Goal: Information Seeking & Learning: Learn about a topic

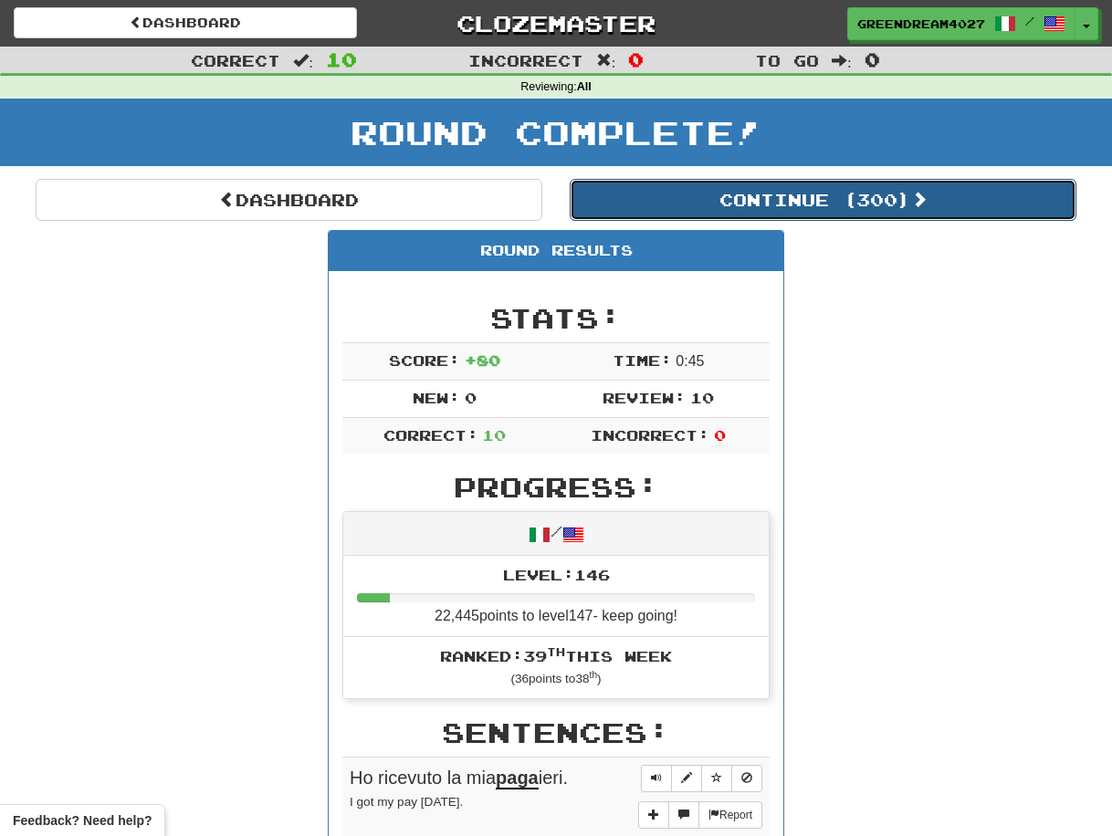
click at [804, 199] on button "Continue ( 300 )" at bounding box center [823, 200] width 507 height 42
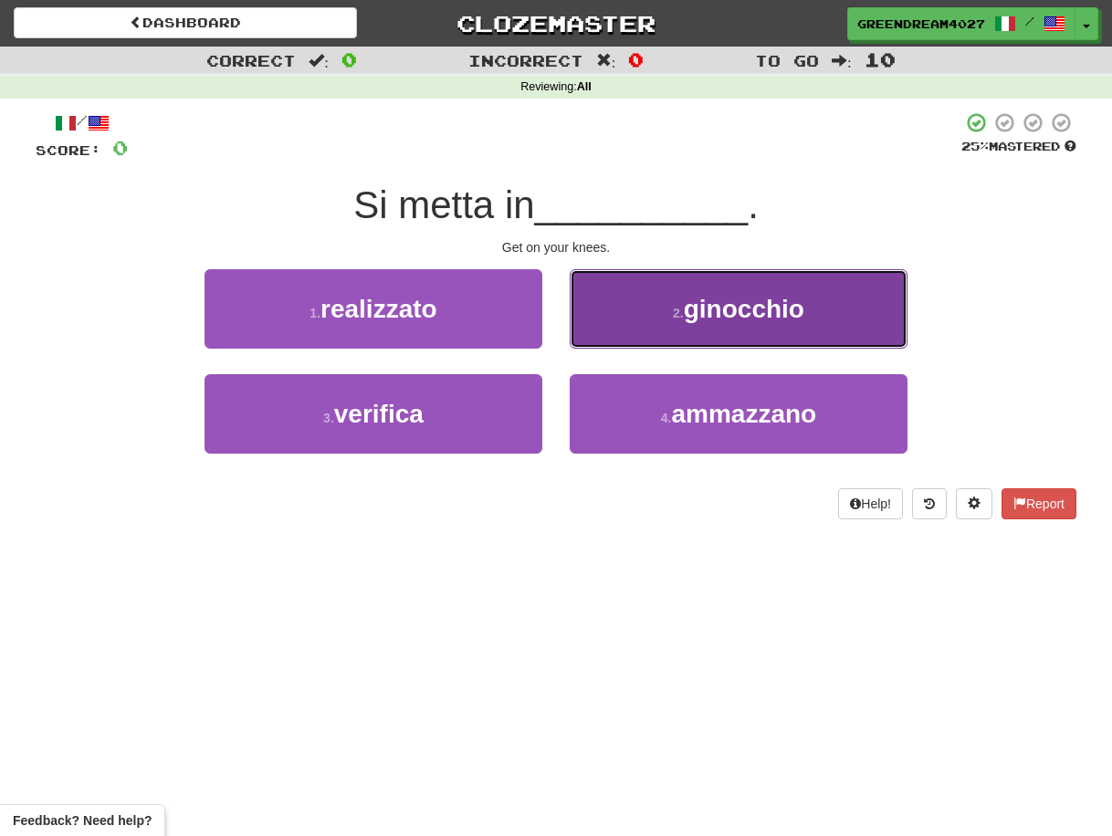
click at [678, 312] on small "2 ." at bounding box center [678, 313] width 11 height 15
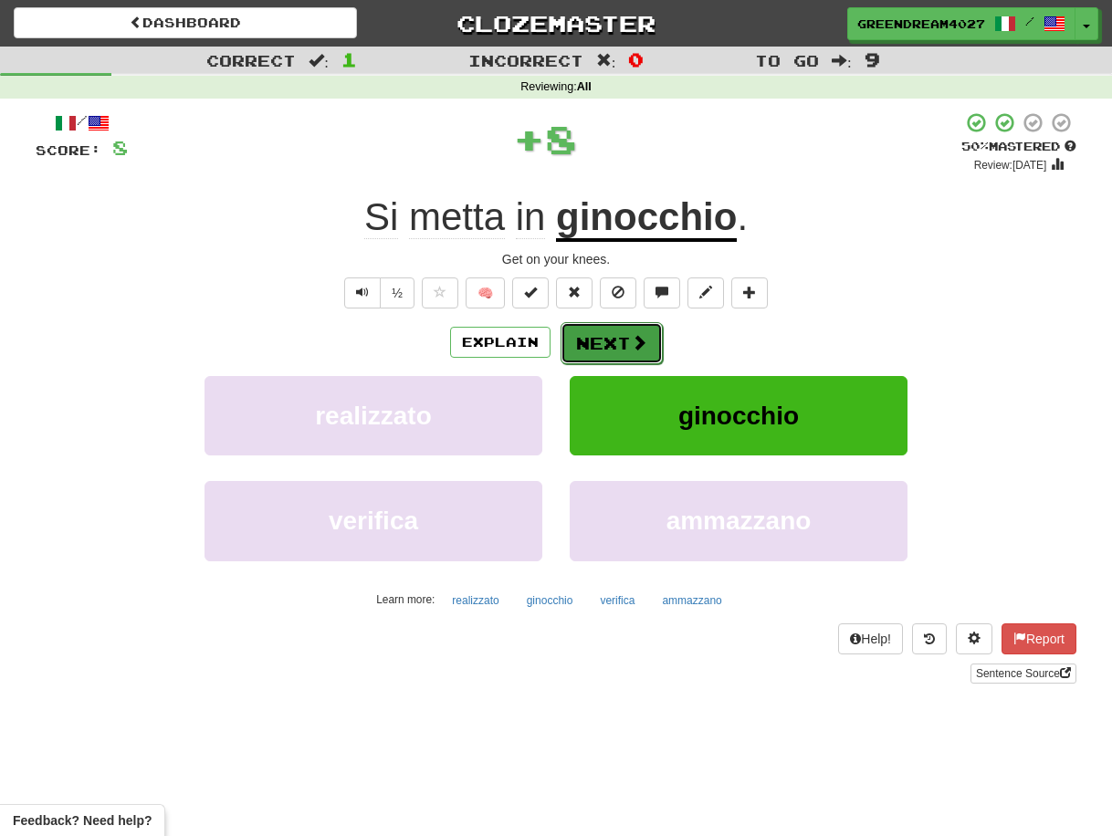
click at [619, 344] on button "Next" at bounding box center [612, 343] width 102 height 42
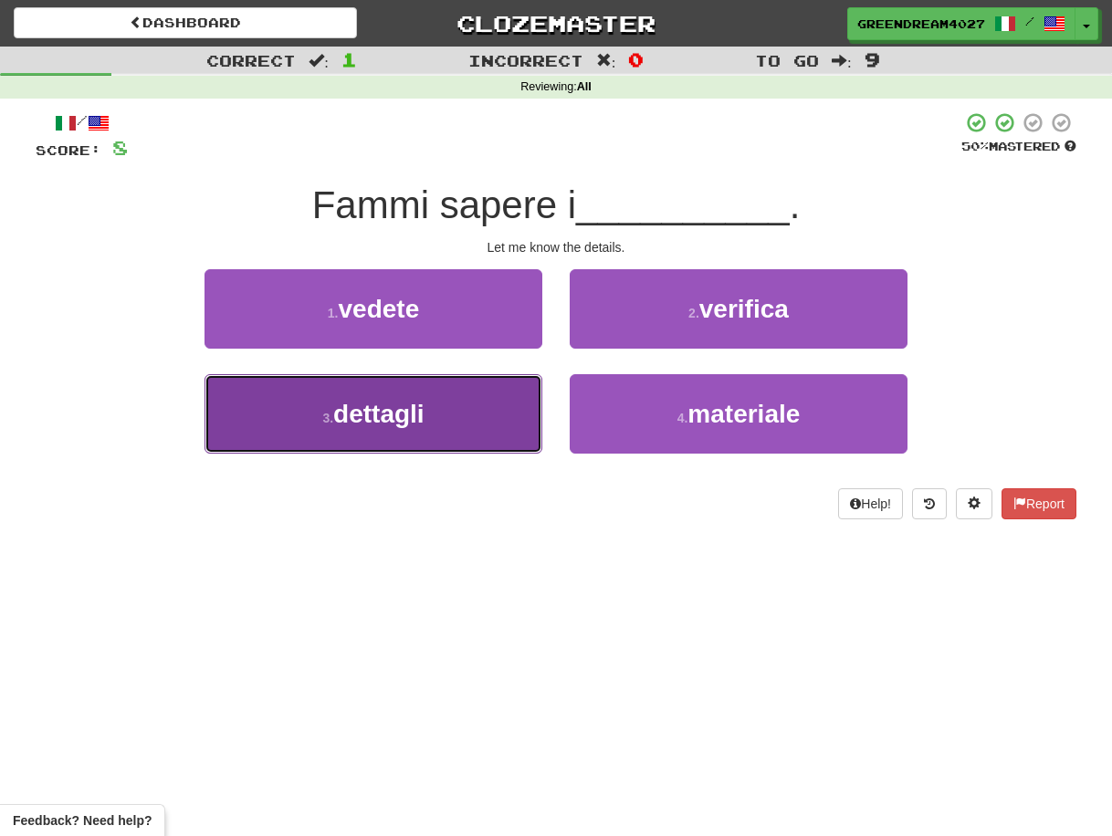
click at [473, 406] on button "3 . dettagli" at bounding box center [374, 413] width 338 height 79
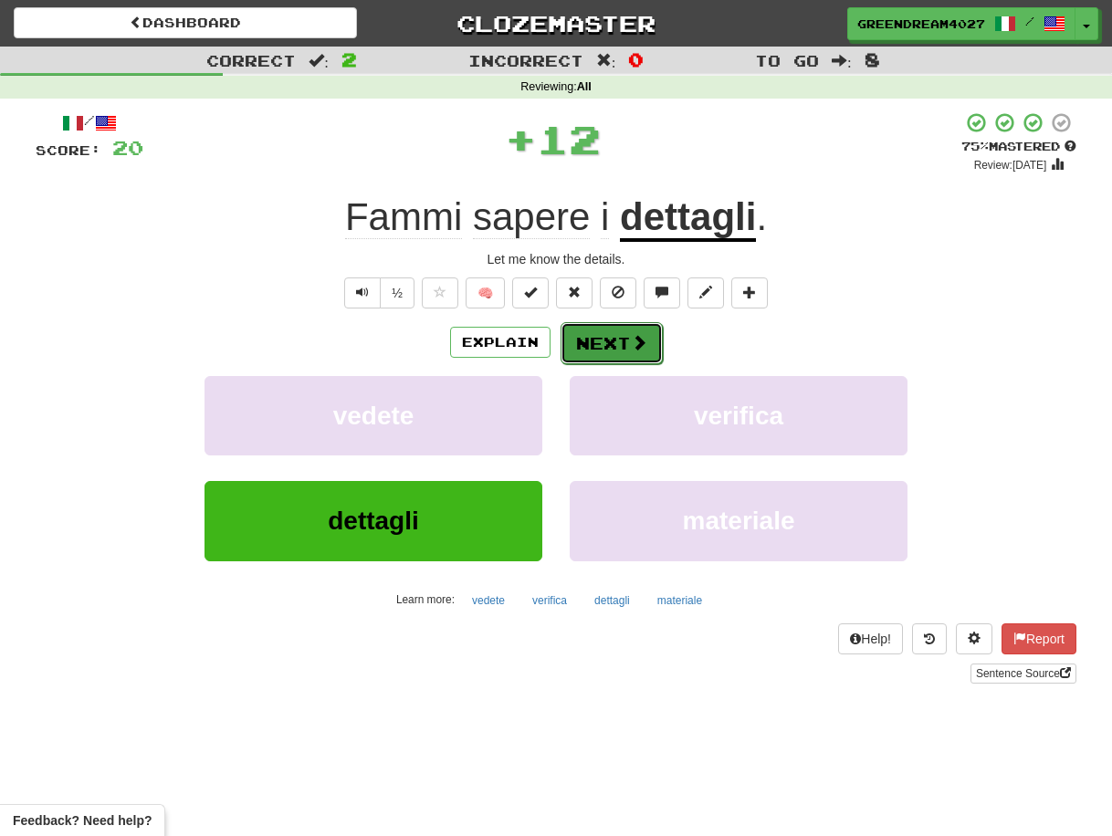
click at [606, 340] on button "Next" at bounding box center [612, 343] width 102 height 42
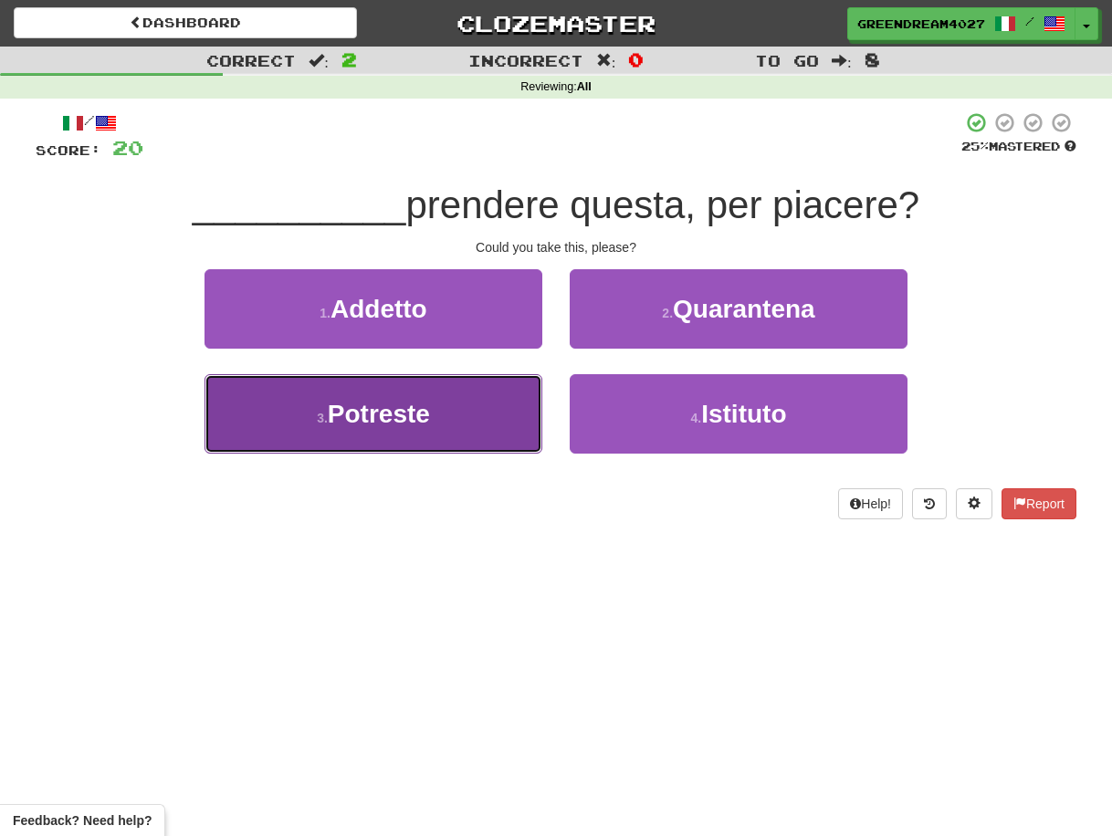
click at [479, 425] on button "3 . Potreste" at bounding box center [374, 413] width 338 height 79
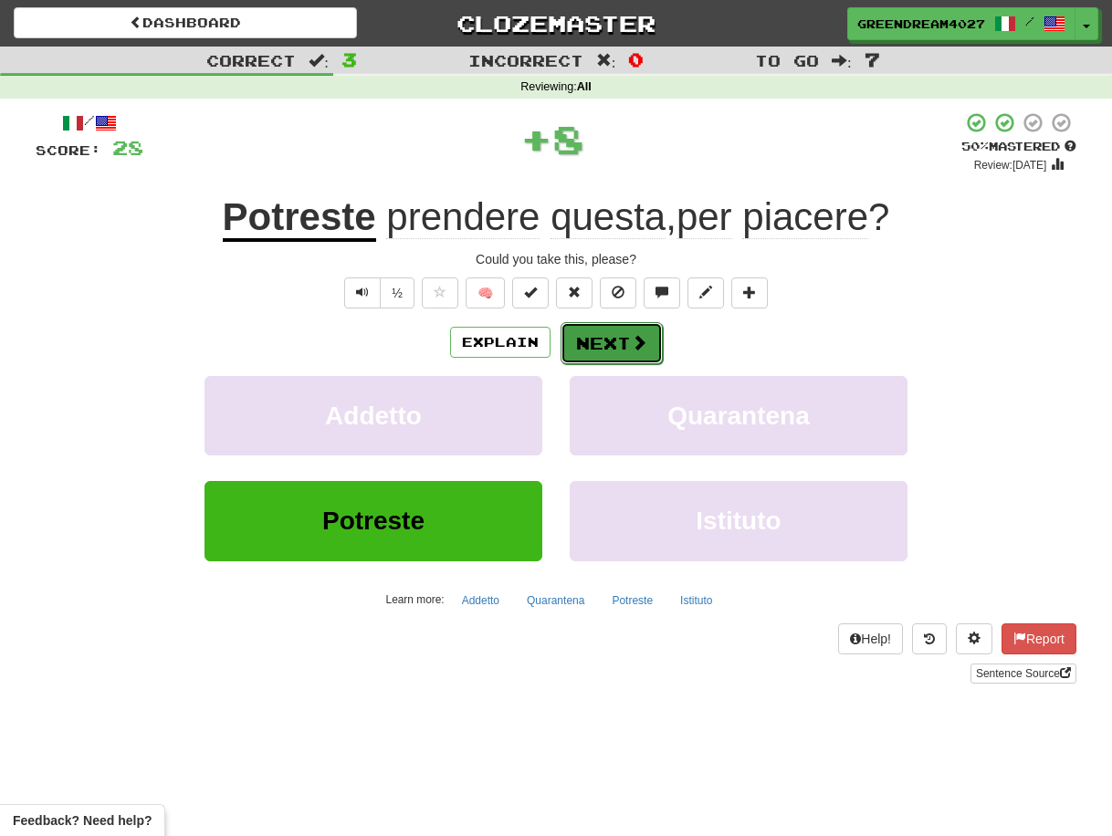
click at [609, 344] on button "Next" at bounding box center [612, 343] width 102 height 42
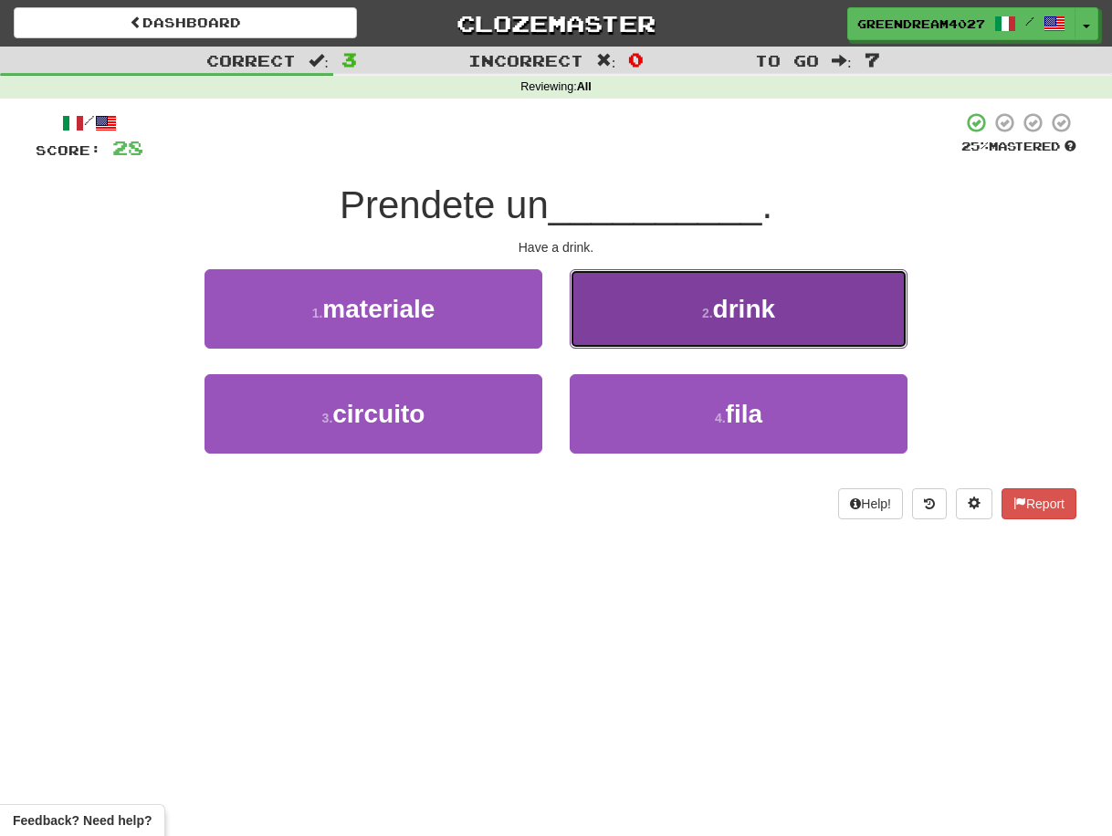
click at [656, 309] on button "2 . drink" at bounding box center [739, 308] width 338 height 79
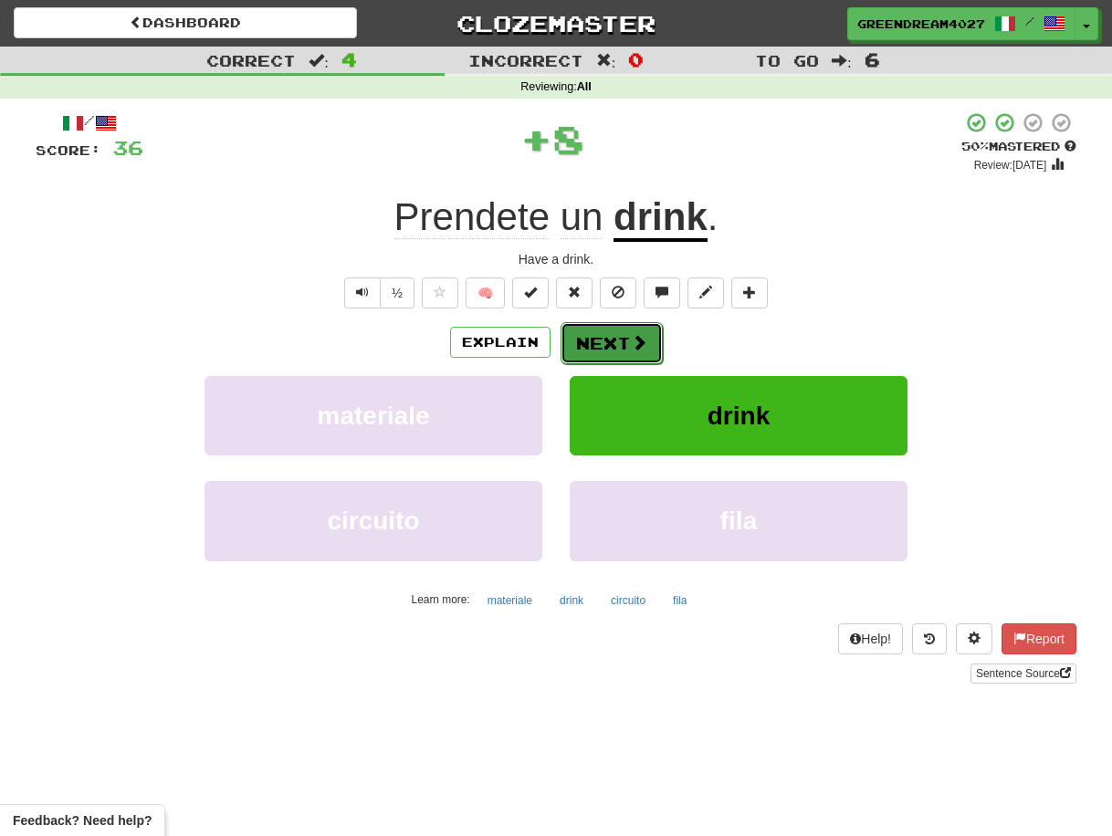
click at [602, 339] on button "Next" at bounding box center [612, 343] width 102 height 42
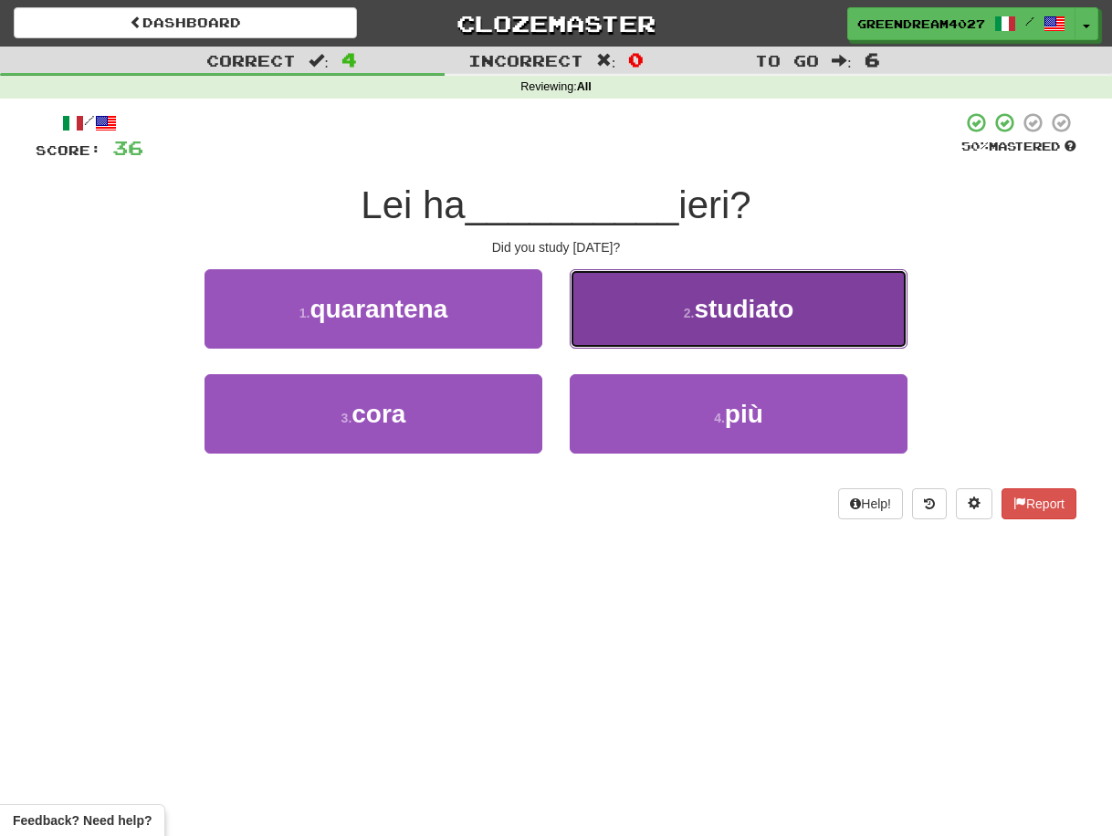
click at [657, 331] on button "2 . studiato" at bounding box center [739, 308] width 338 height 79
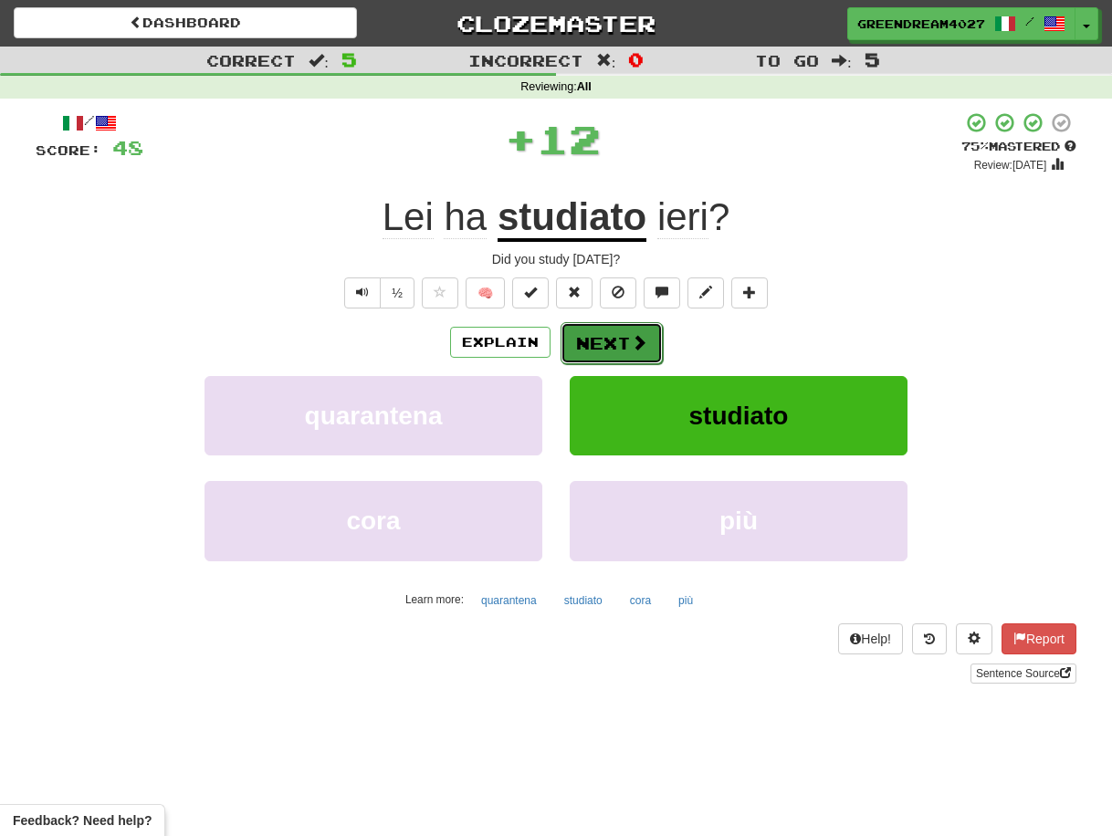
click at [624, 342] on button "Next" at bounding box center [612, 343] width 102 height 42
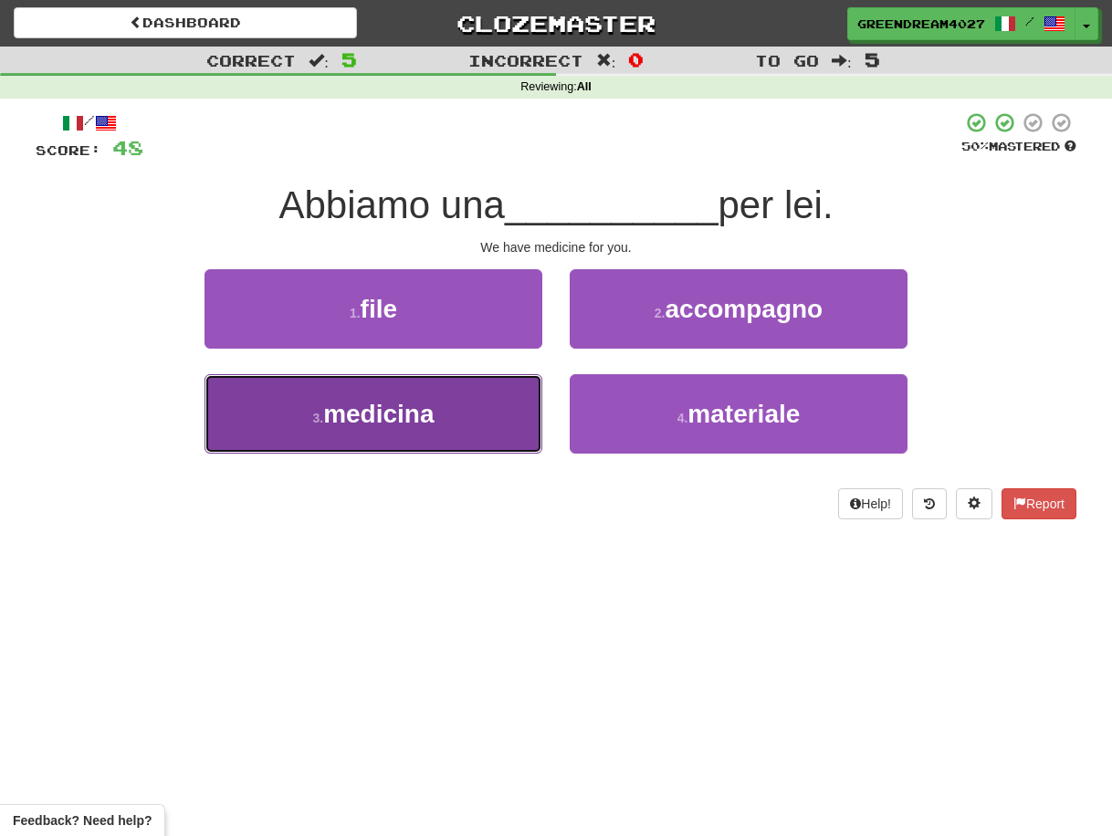
click at [500, 416] on button "3 . medicina" at bounding box center [374, 413] width 338 height 79
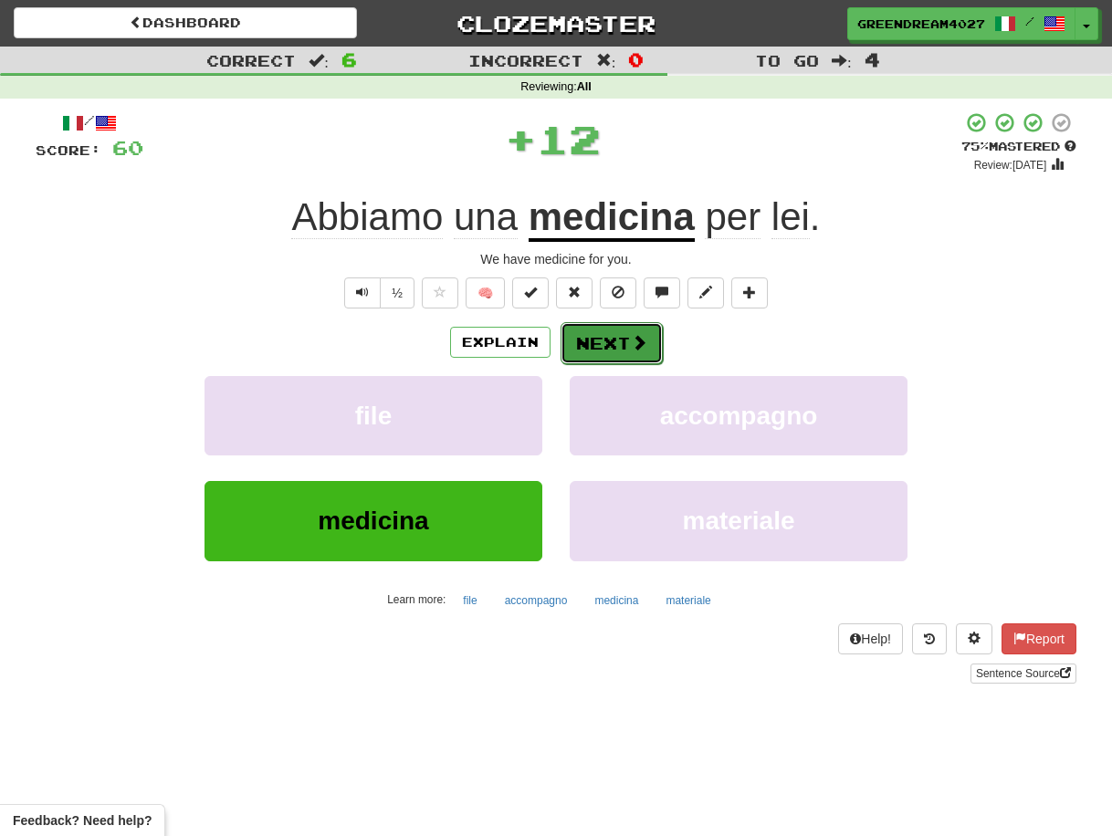
click at [605, 342] on button "Next" at bounding box center [612, 343] width 102 height 42
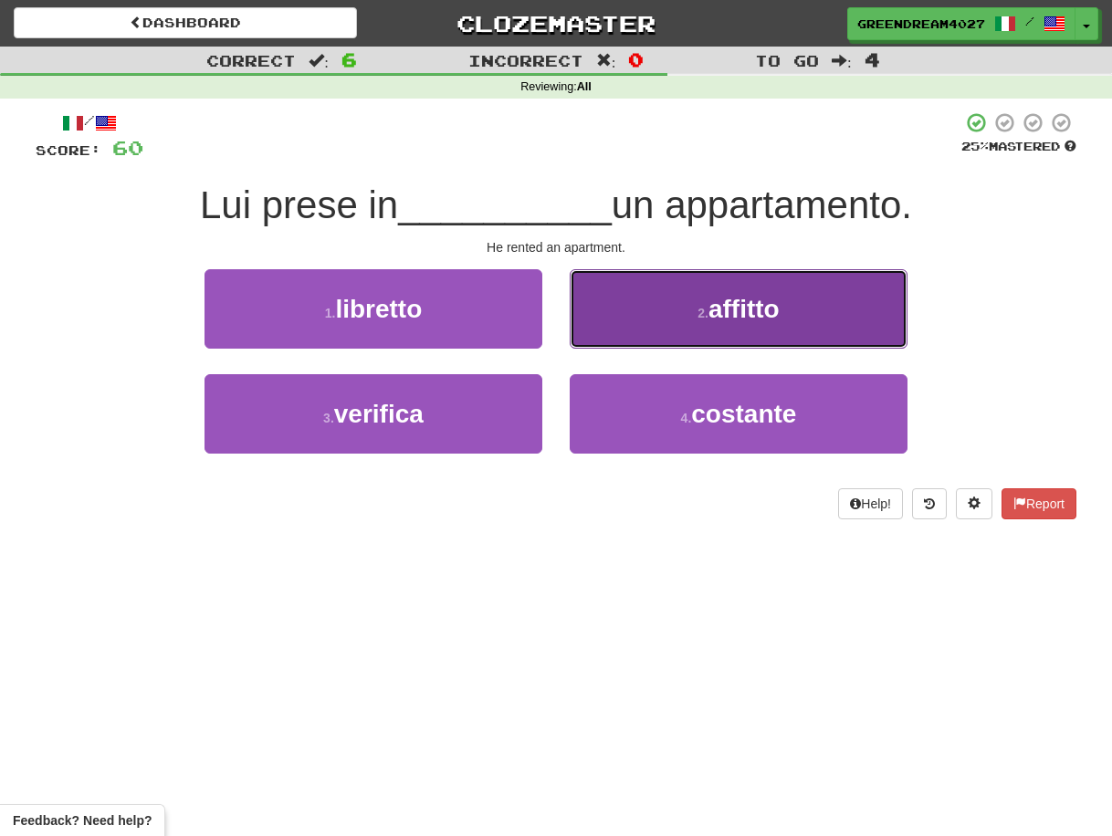
click at [636, 322] on button "2 . affitto" at bounding box center [739, 308] width 338 height 79
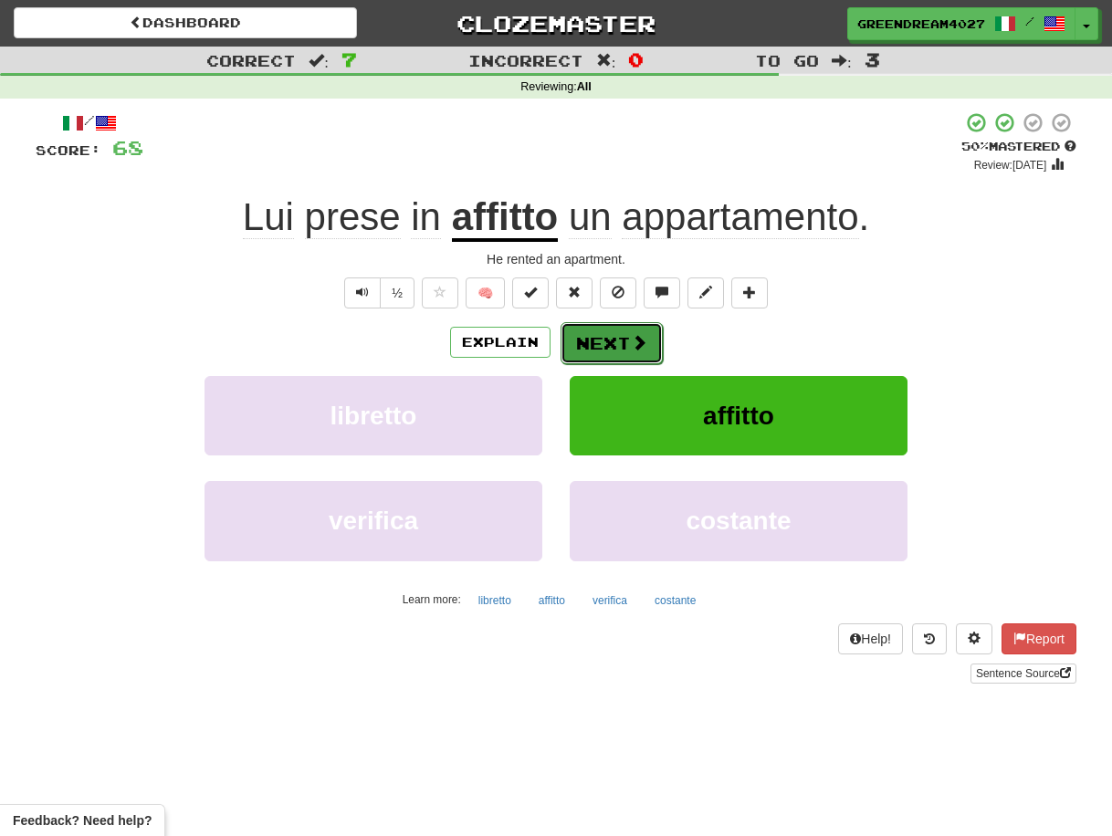
click at [604, 342] on button "Next" at bounding box center [612, 343] width 102 height 42
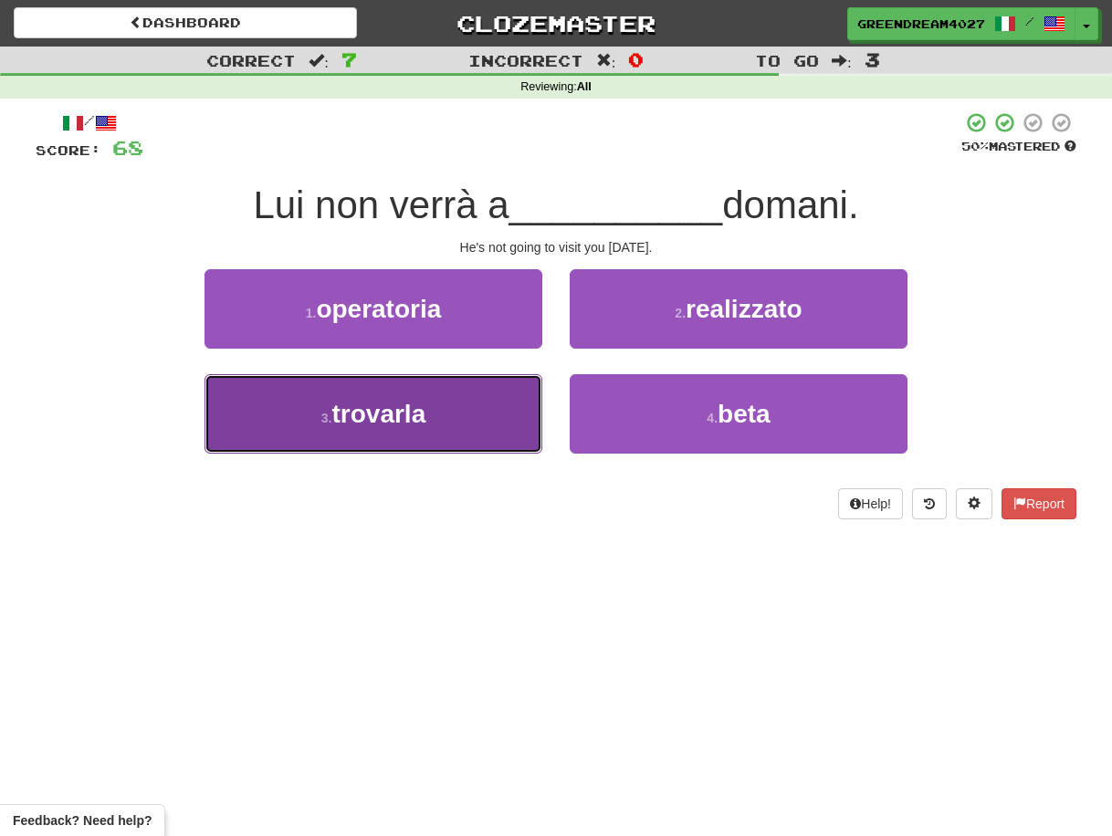
click at [486, 424] on button "3 . trovarla" at bounding box center [374, 413] width 338 height 79
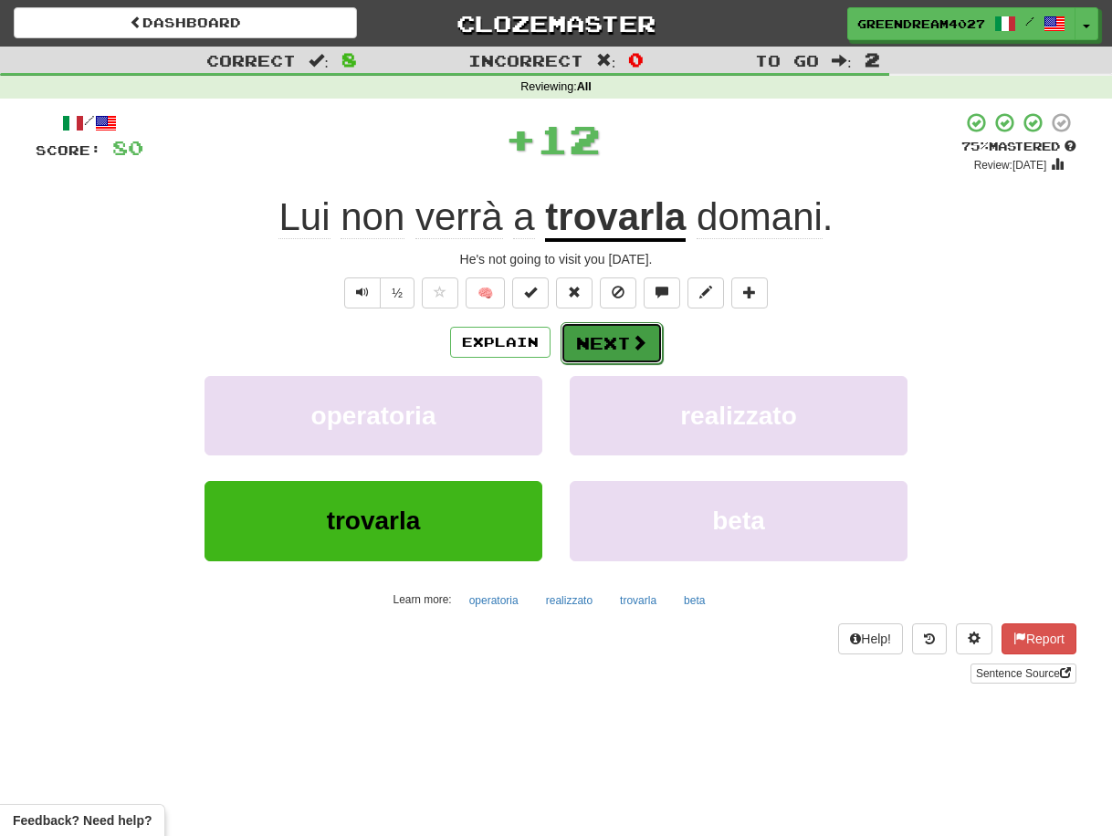
click at [598, 343] on button "Next" at bounding box center [612, 343] width 102 height 42
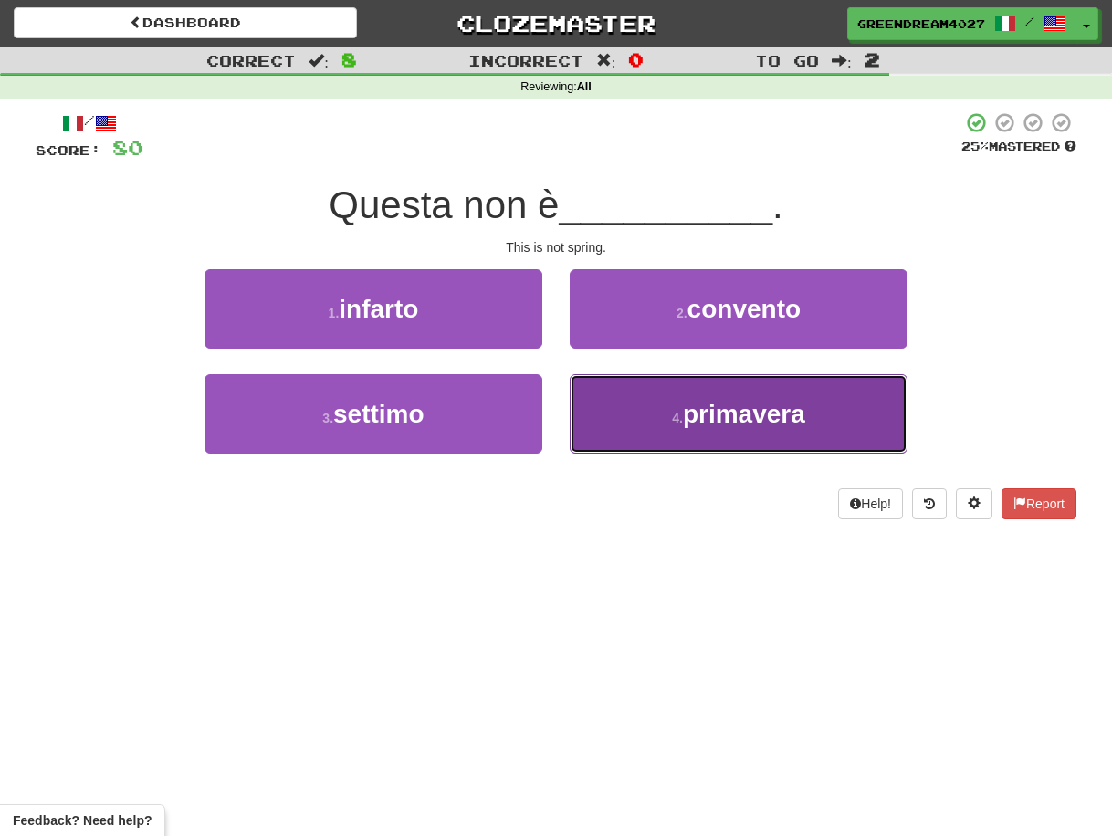
click at [621, 432] on button "4 . primavera" at bounding box center [739, 413] width 338 height 79
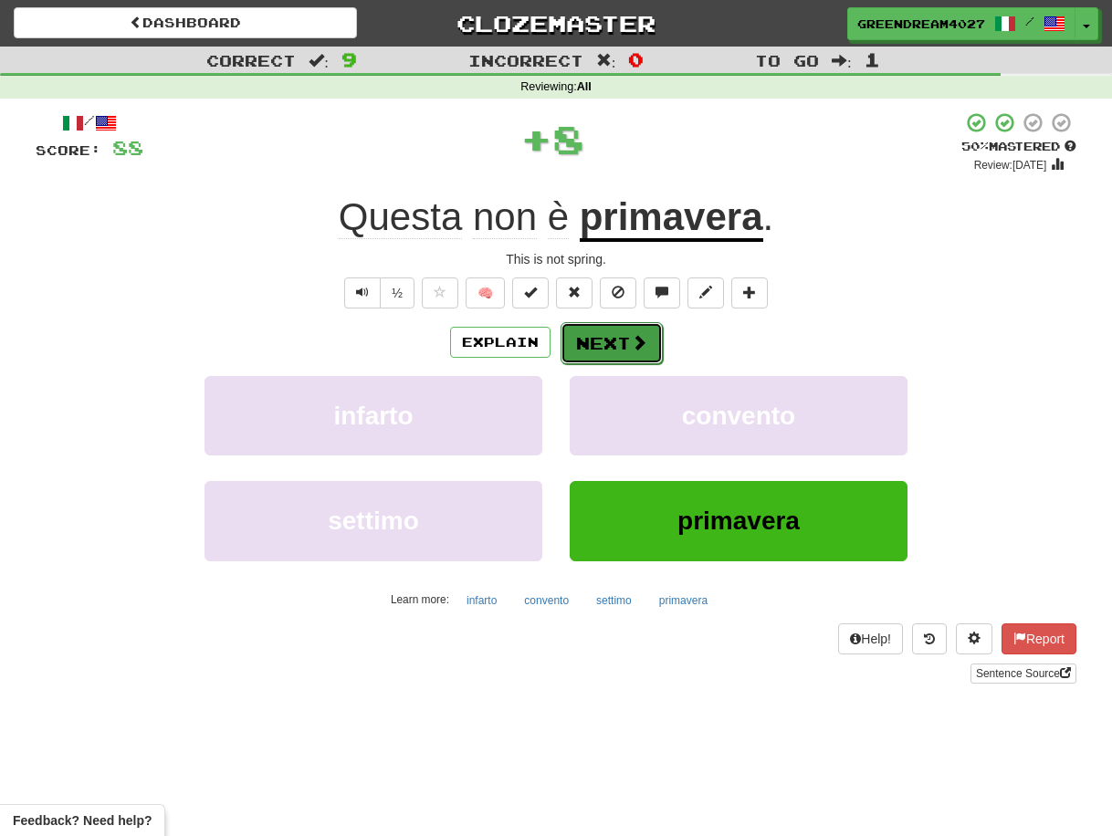
click at [608, 343] on button "Next" at bounding box center [612, 343] width 102 height 42
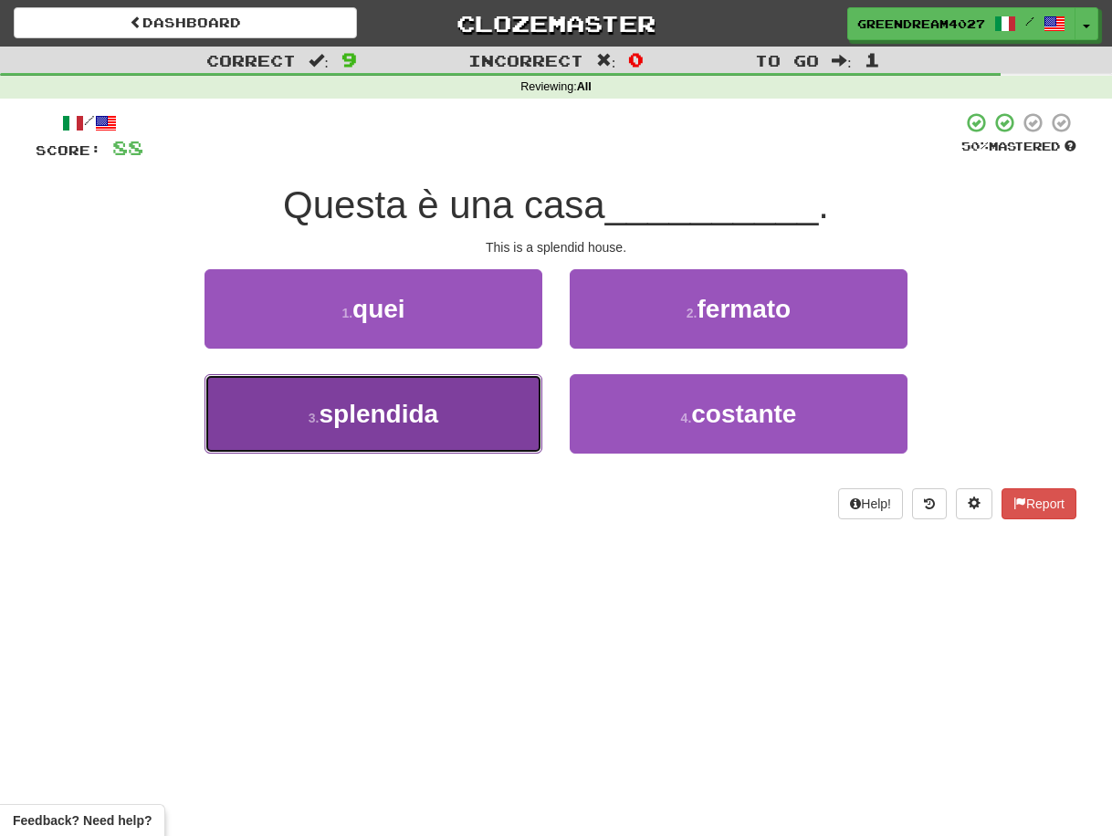
click at [488, 440] on button "3 . splendida" at bounding box center [374, 413] width 338 height 79
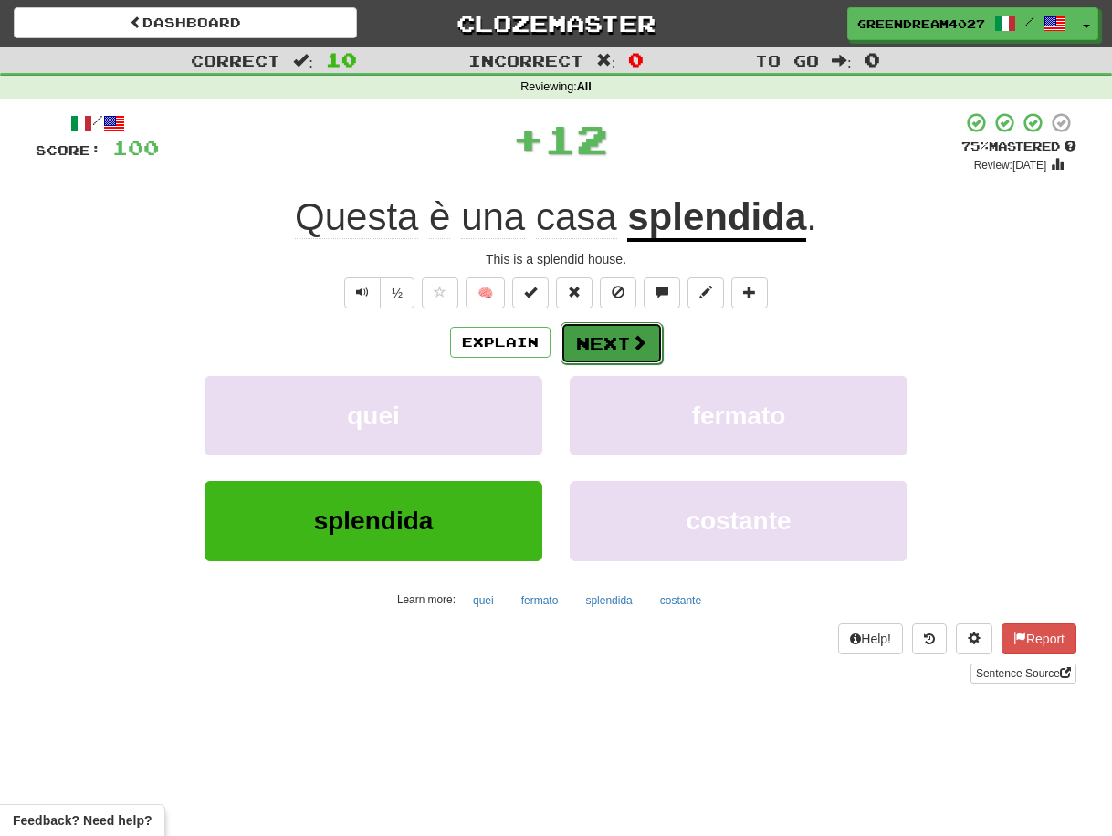
click at [616, 341] on button "Next" at bounding box center [612, 343] width 102 height 42
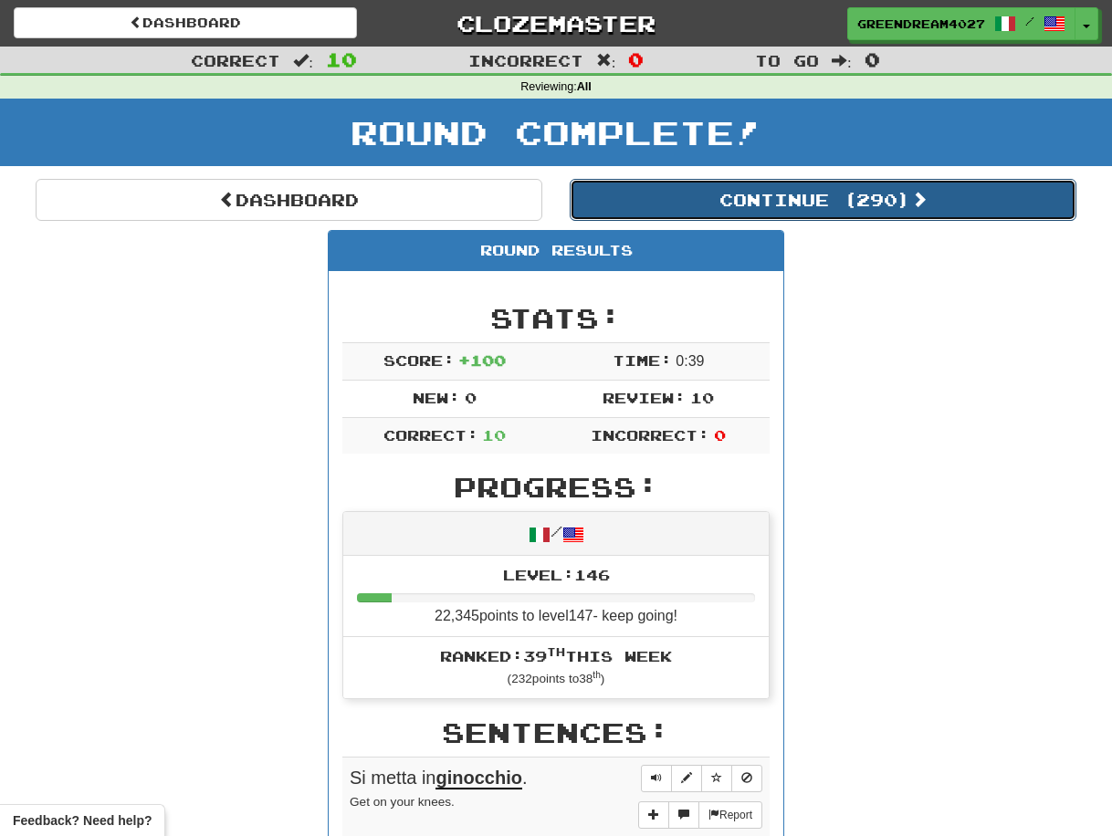
click at [742, 201] on button "Continue ( 290 )" at bounding box center [823, 200] width 507 height 42
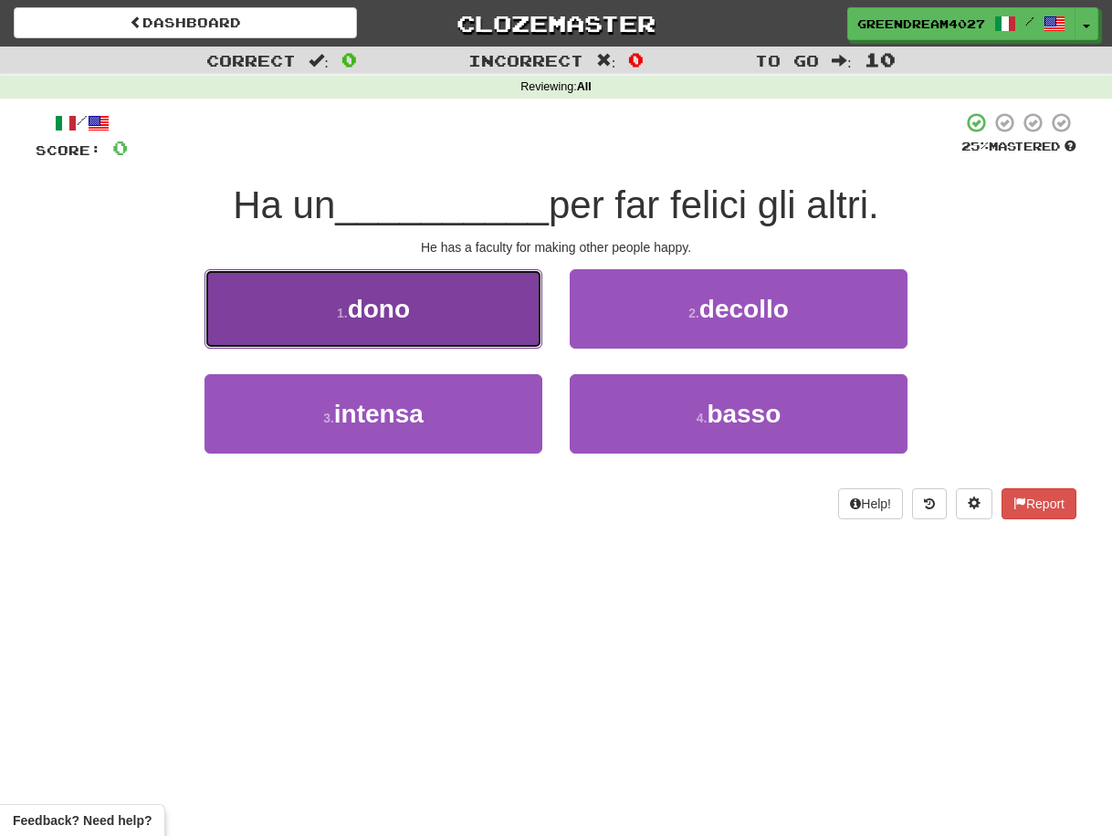
click at [400, 315] on span "dono" at bounding box center [379, 309] width 62 height 28
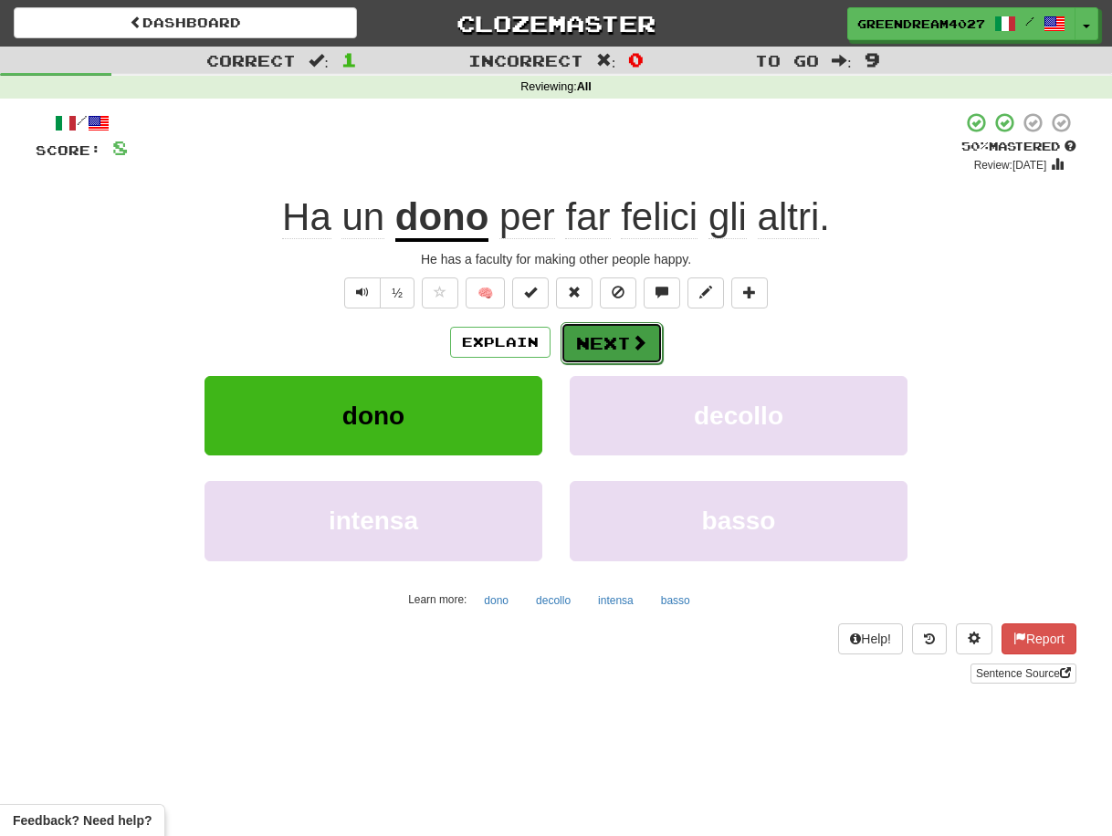
click at [595, 339] on button "Next" at bounding box center [612, 343] width 102 height 42
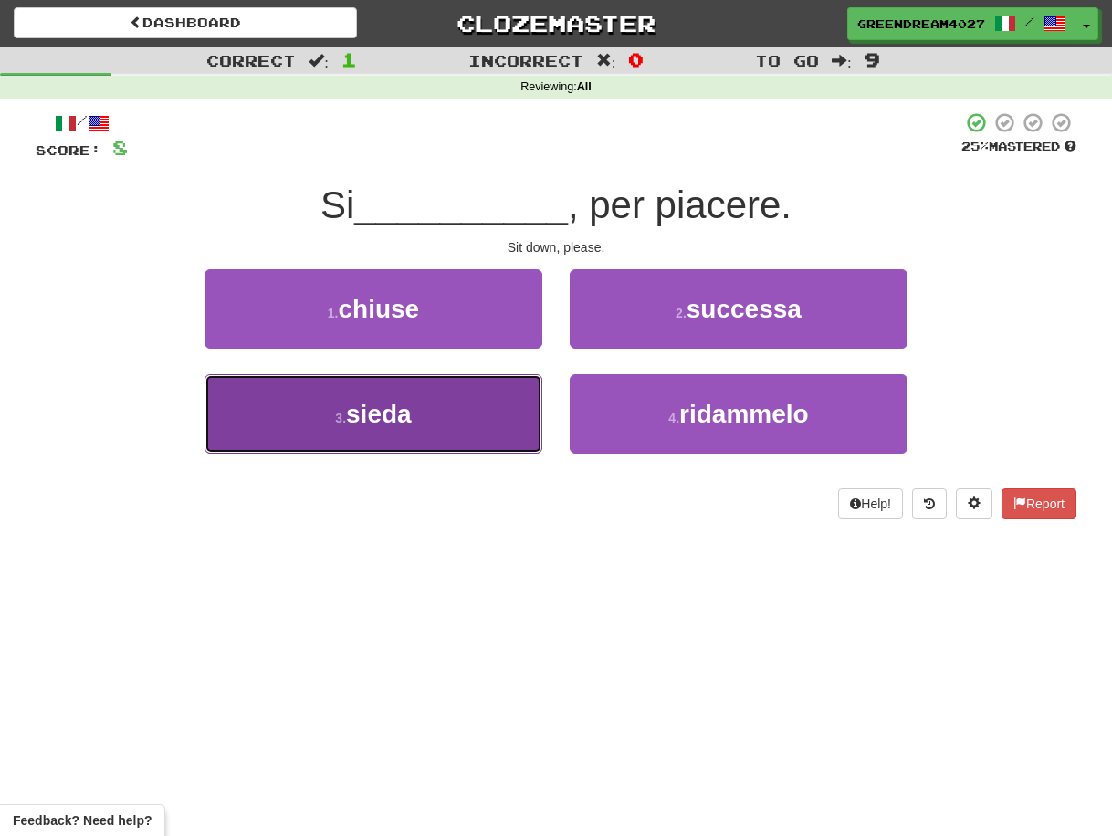
click at [470, 411] on button "3 . sieda" at bounding box center [374, 413] width 338 height 79
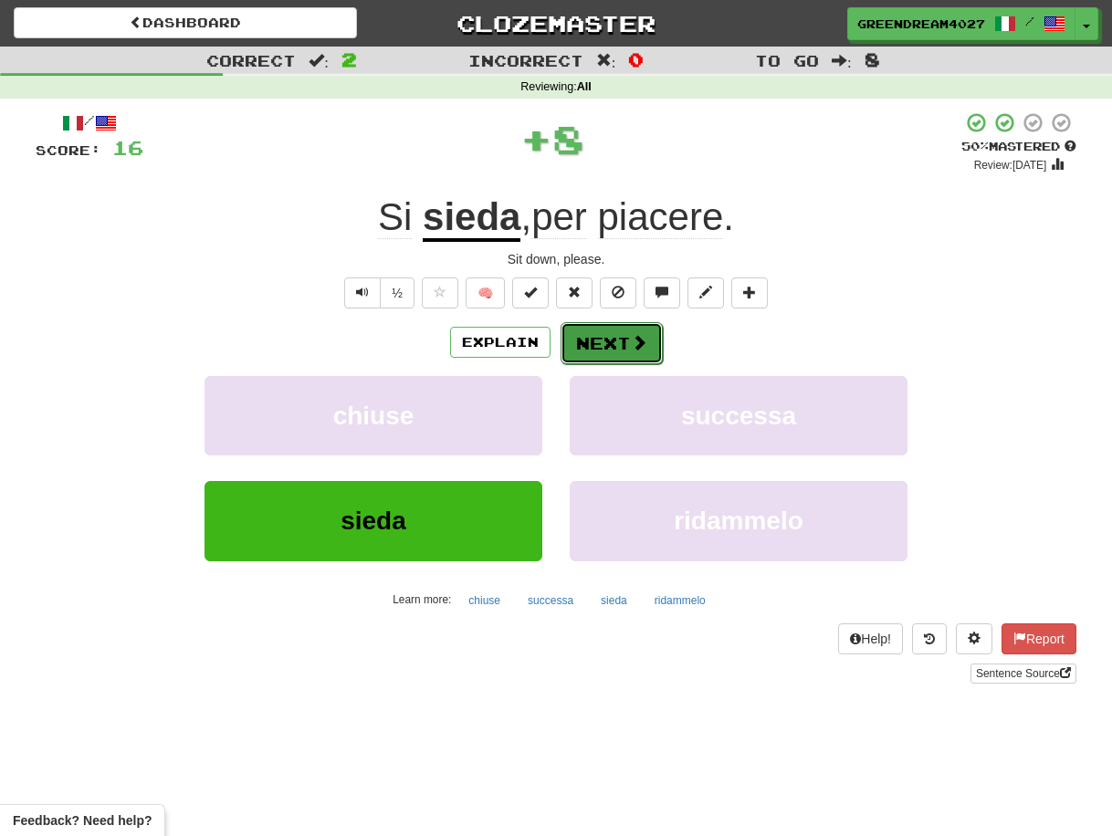
click at [588, 342] on button "Next" at bounding box center [612, 343] width 102 height 42
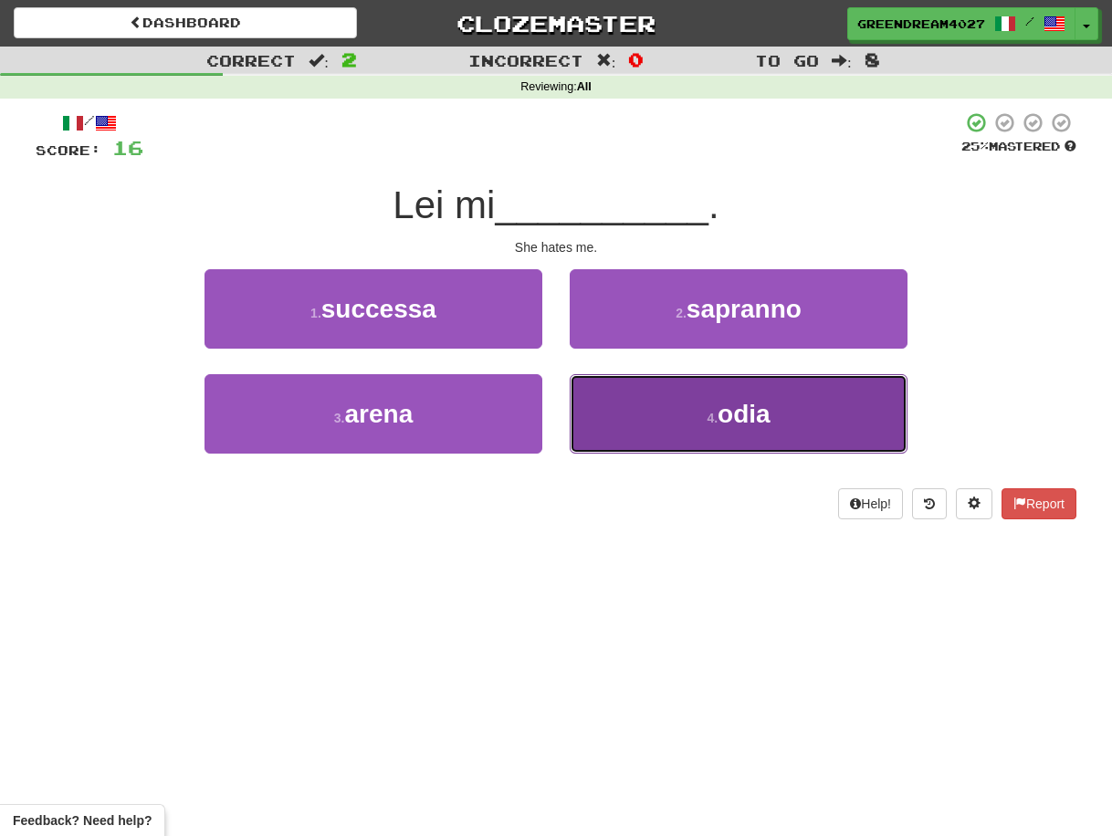
click at [643, 420] on button "4 . odia" at bounding box center [739, 413] width 338 height 79
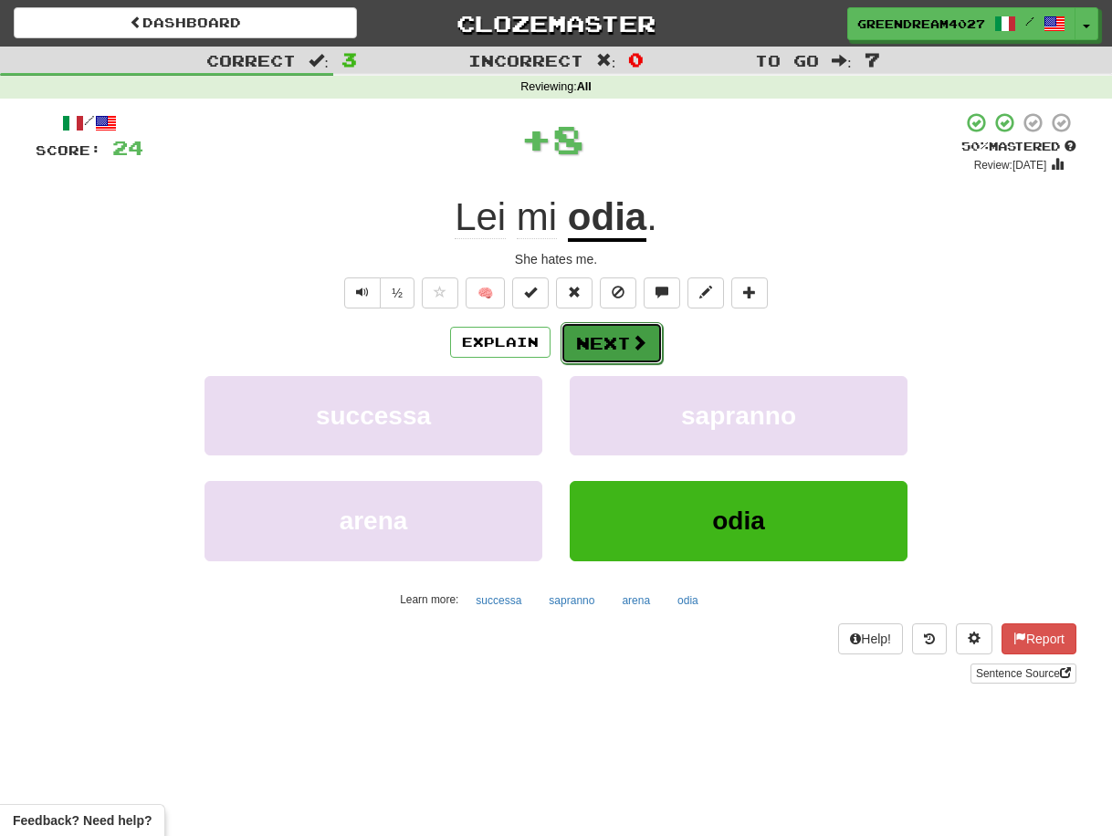
click at [616, 338] on button "Next" at bounding box center [612, 343] width 102 height 42
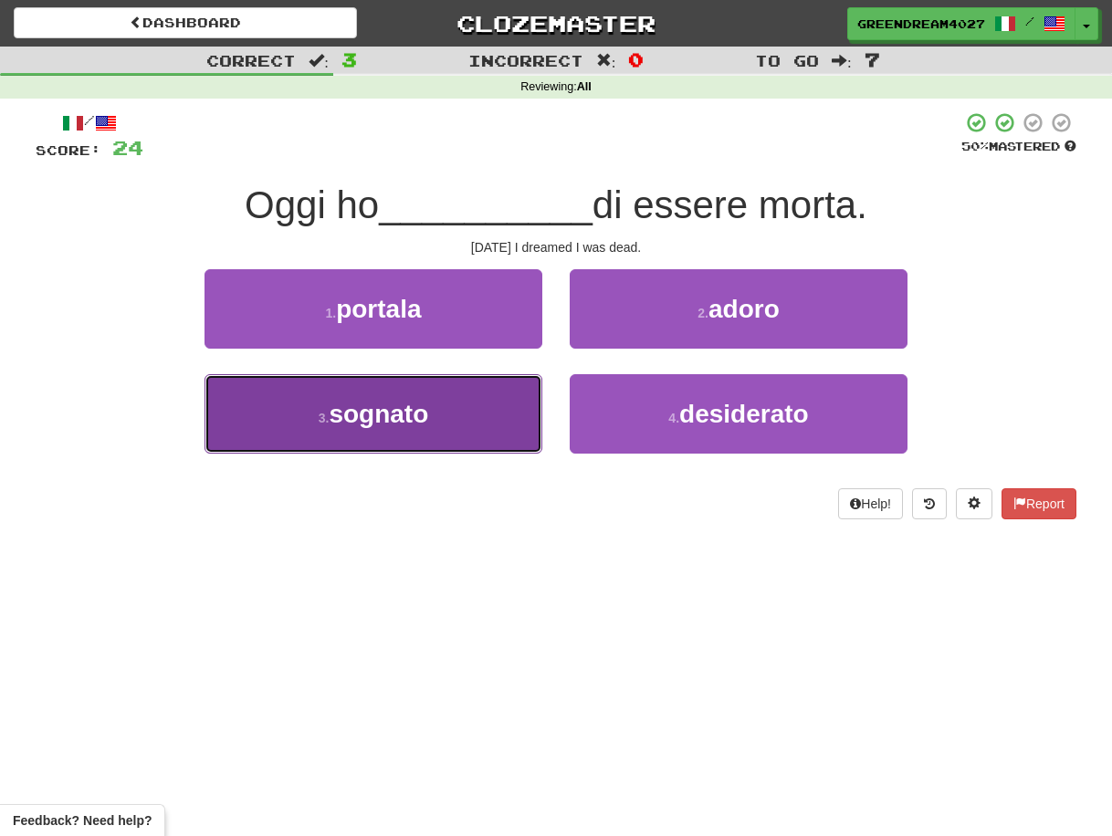
click at [480, 430] on button "3 . sognato" at bounding box center [374, 413] width 338 height 79
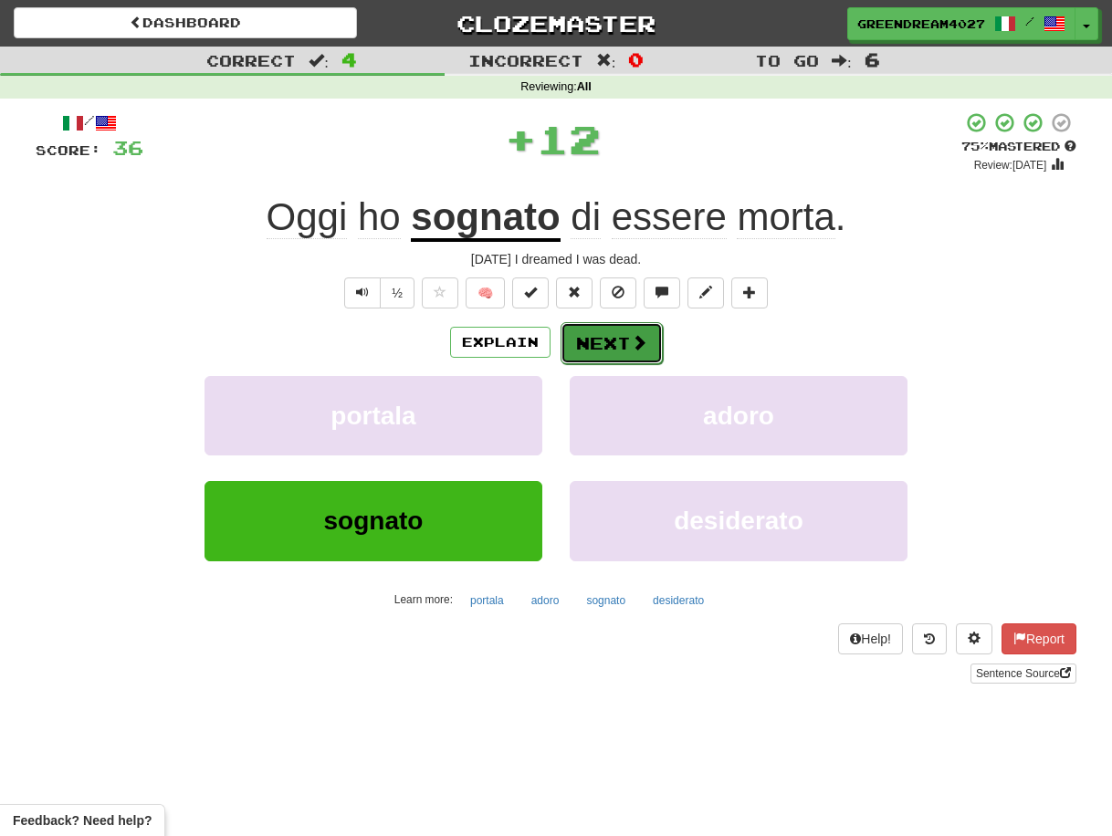
click at [605, 344] on button "Next" at bounding box center [612, 343] width 102 height 42
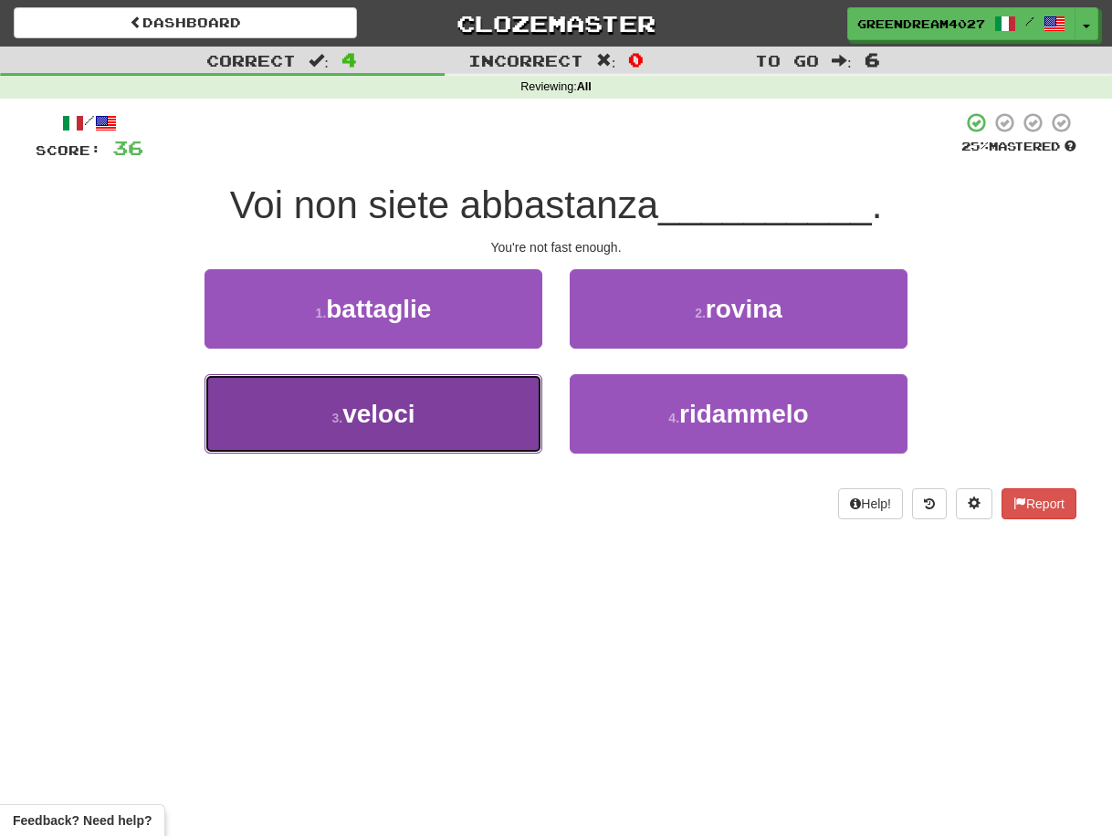
click at [501, 429] on button "3 . veloci" at bounding box center [374, 413] width 338 height 79
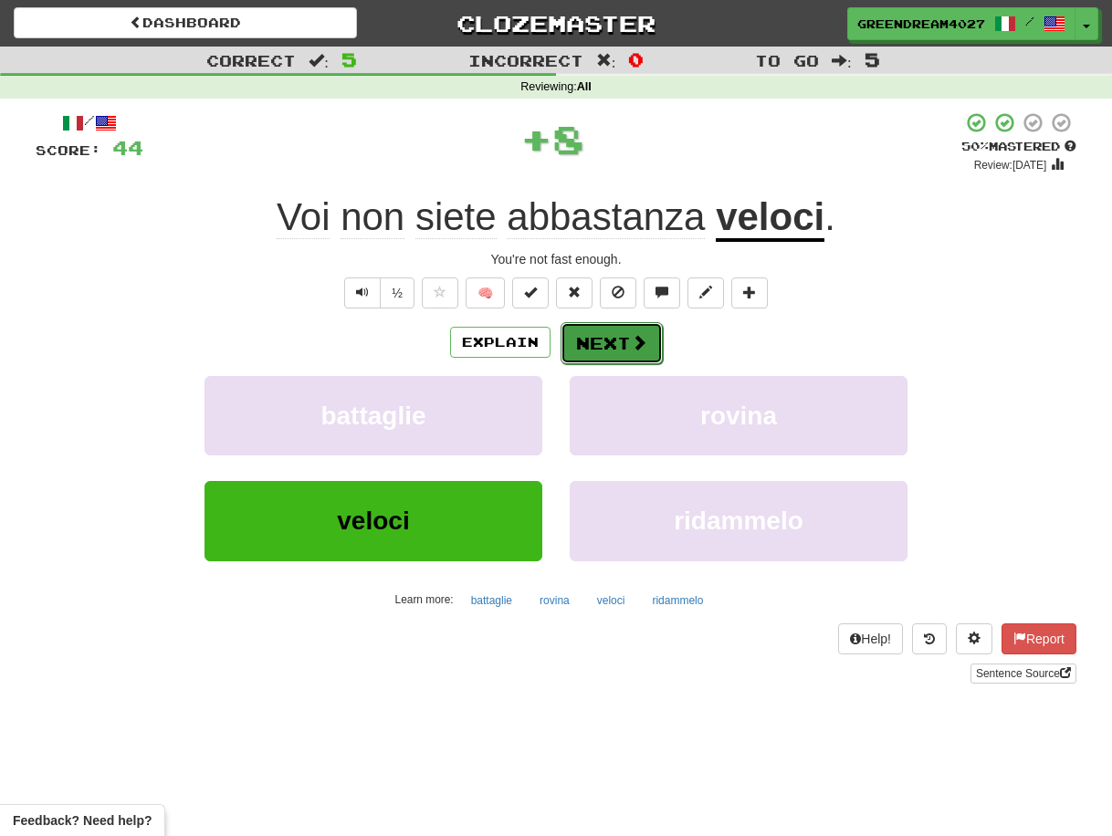
click at [609, 345] on button "Next" at bounding box center [612, 343] width 102 height 42
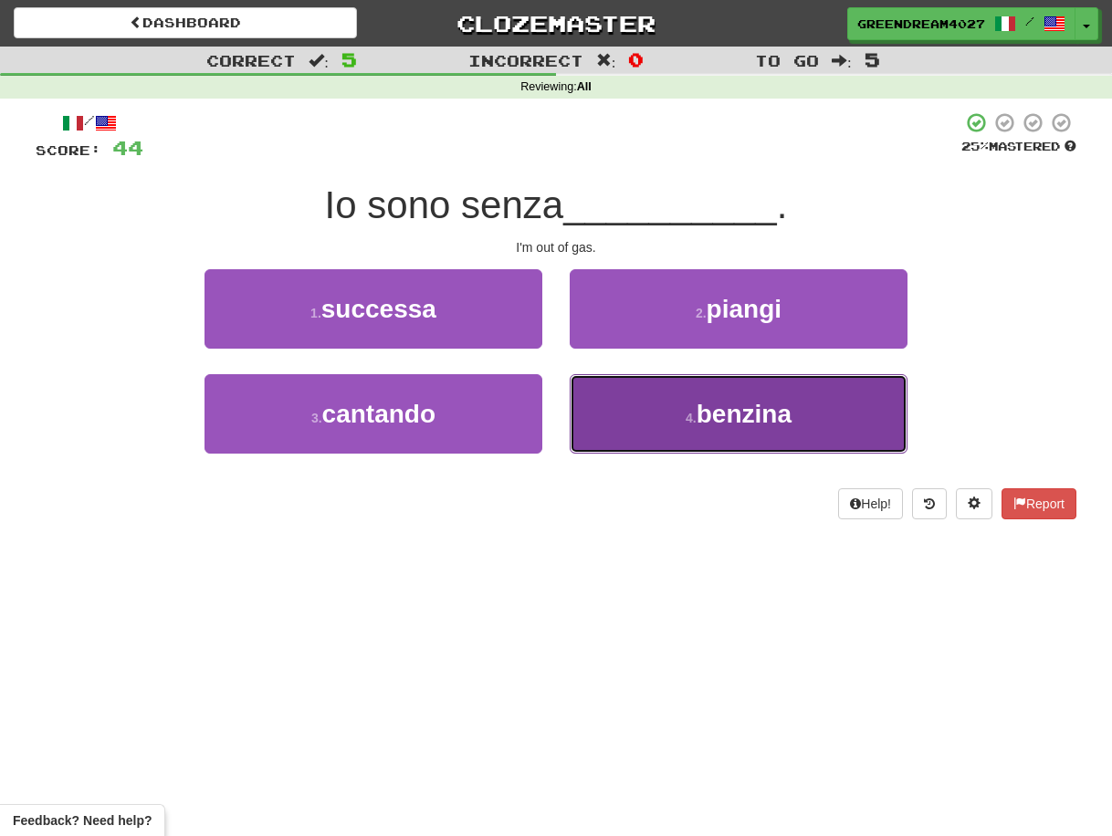
click at [640, 422] on button "4 . benzina" at bounding box center [739, 413] width 338 height 79
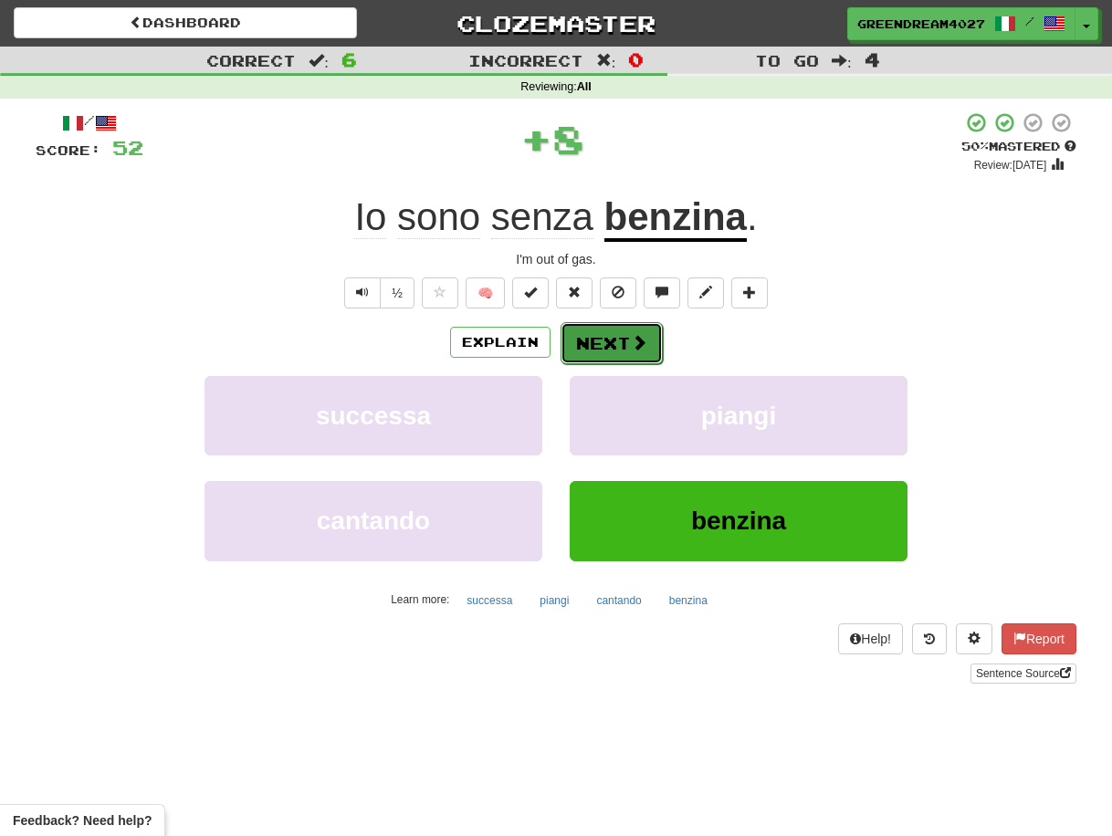
click at [599, 342] on button "Next" at bounding box center [612, 343] width 102 height 42
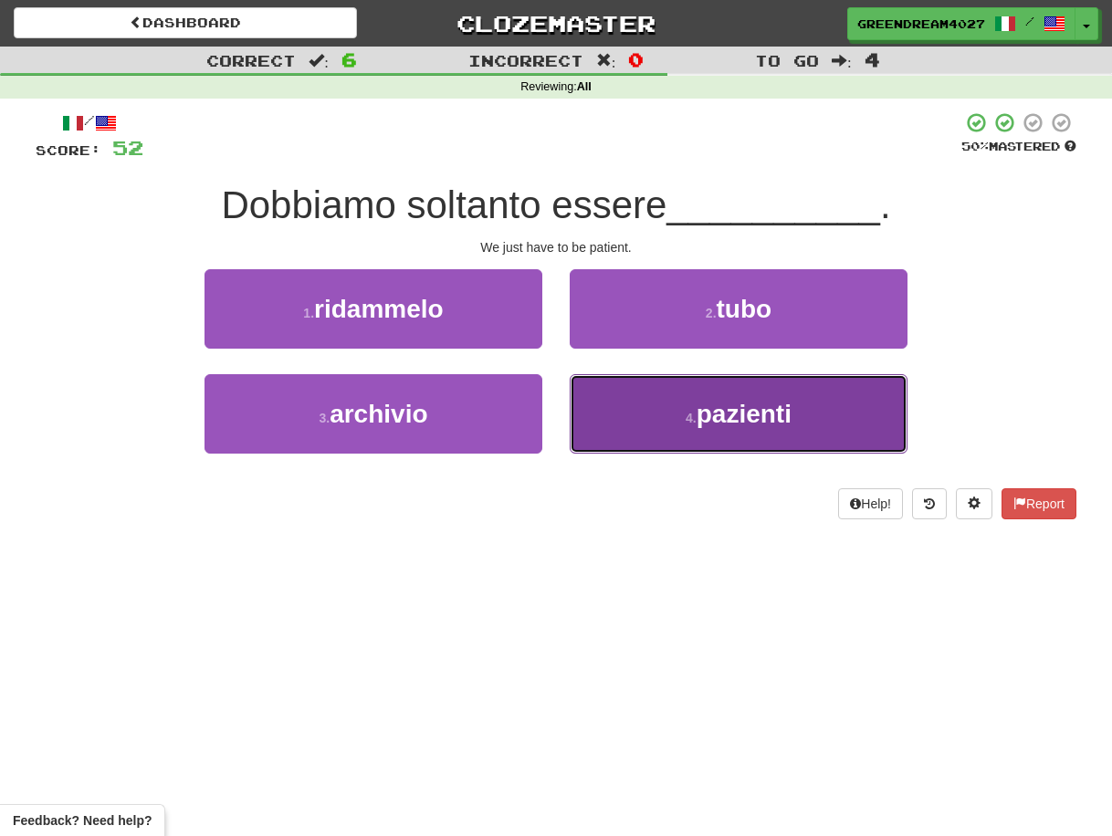
click at [657, 415] on button "4 . pazienti" at bounding box center [739, 413] width 338 height 79
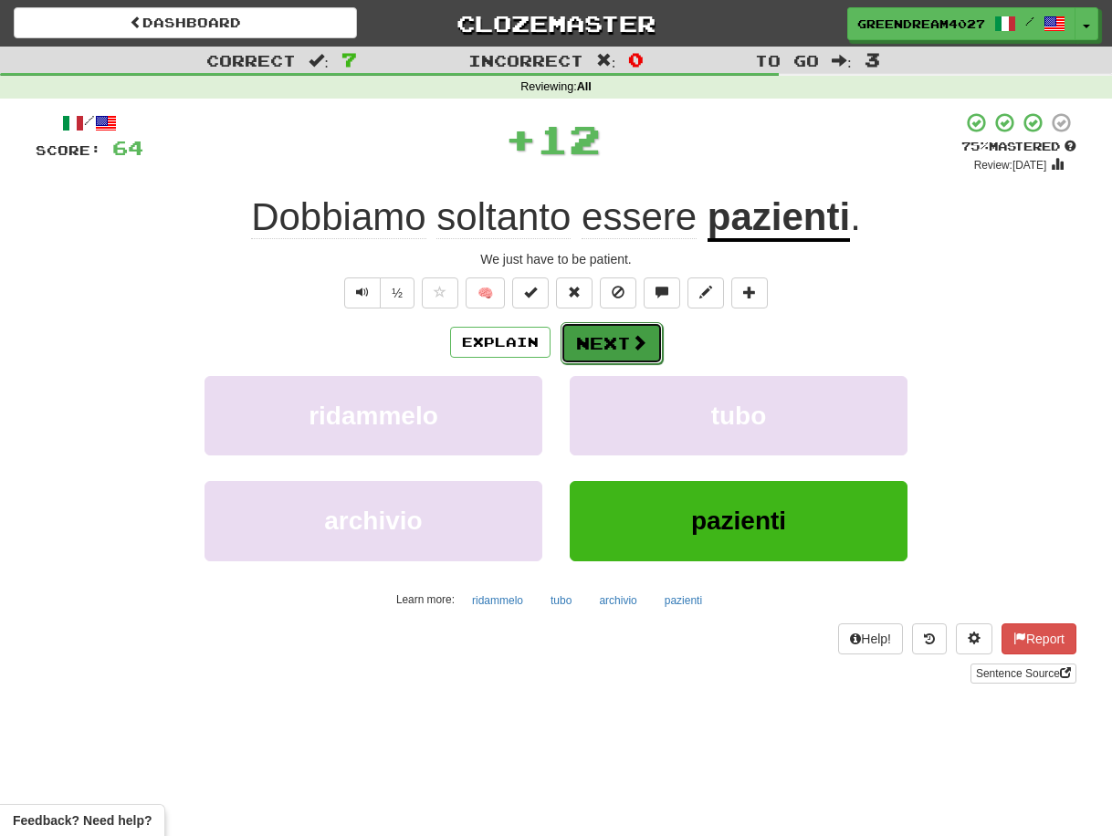
click at [626, 336] on button "Next" at bounding box center [612, 343] width 102 height 42
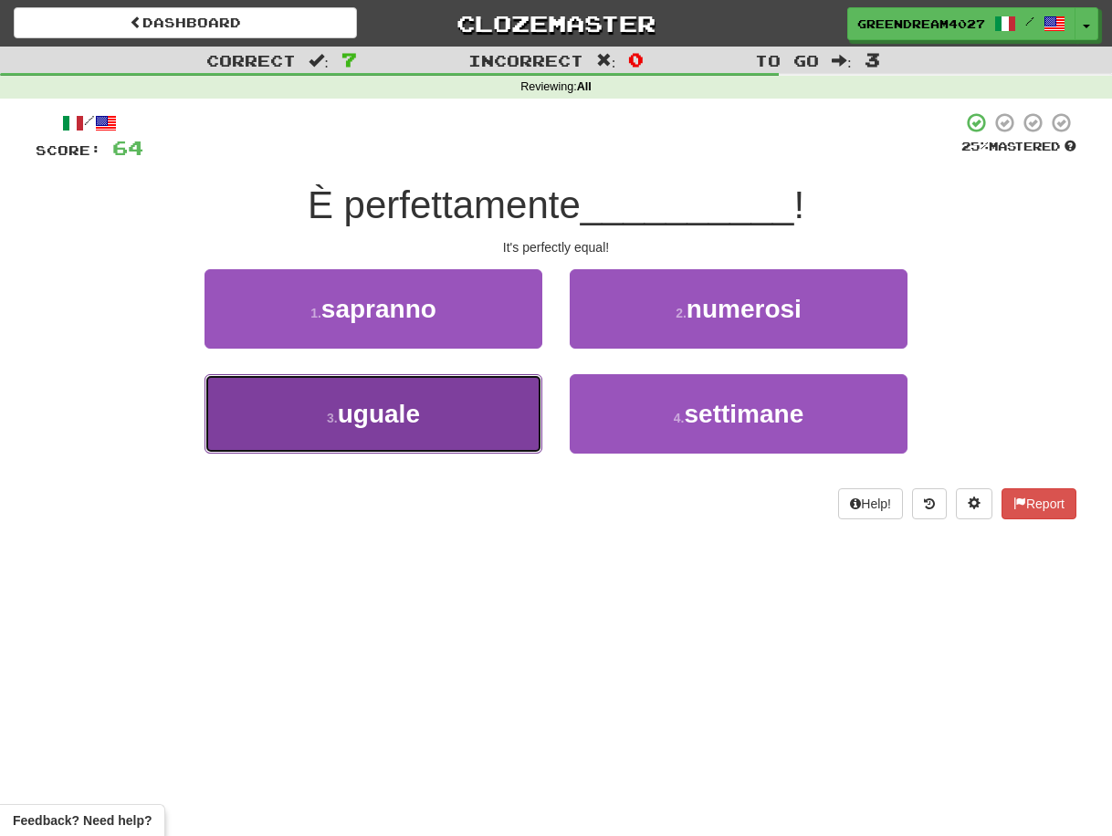
click at [480, 430] on button "3 . uguale" at bounding box center [374, 413] width 338 height 79
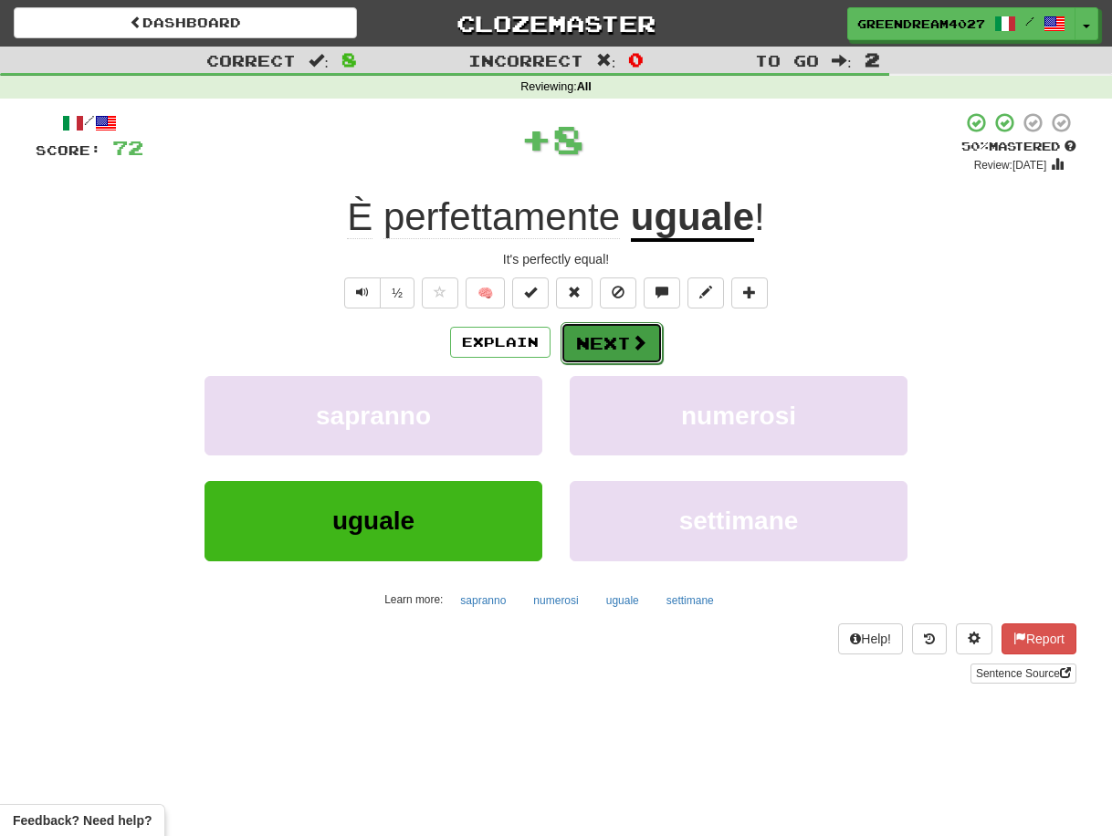
click at [598, 346] on button "Next" at bounding box center [612, 343] width 102 height 42
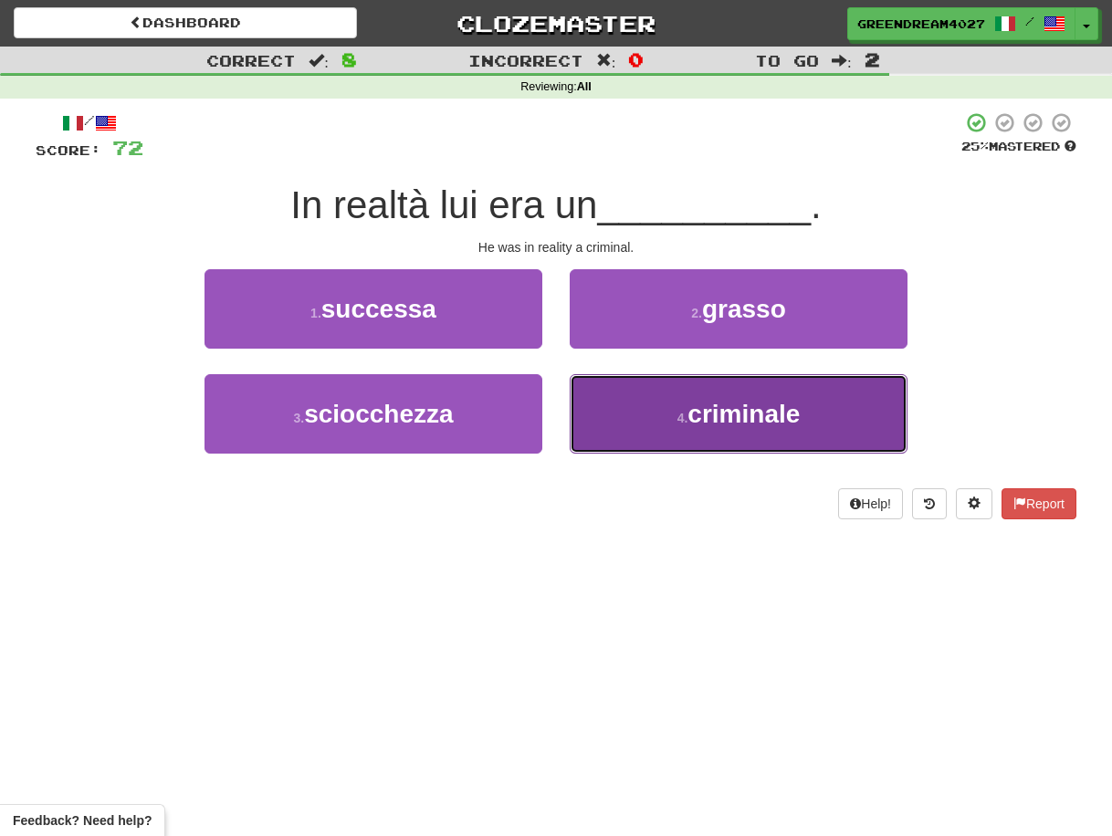
click at [622, 416] on button "4 . criminale" at bounding box center [739, 413] width 338 height 79
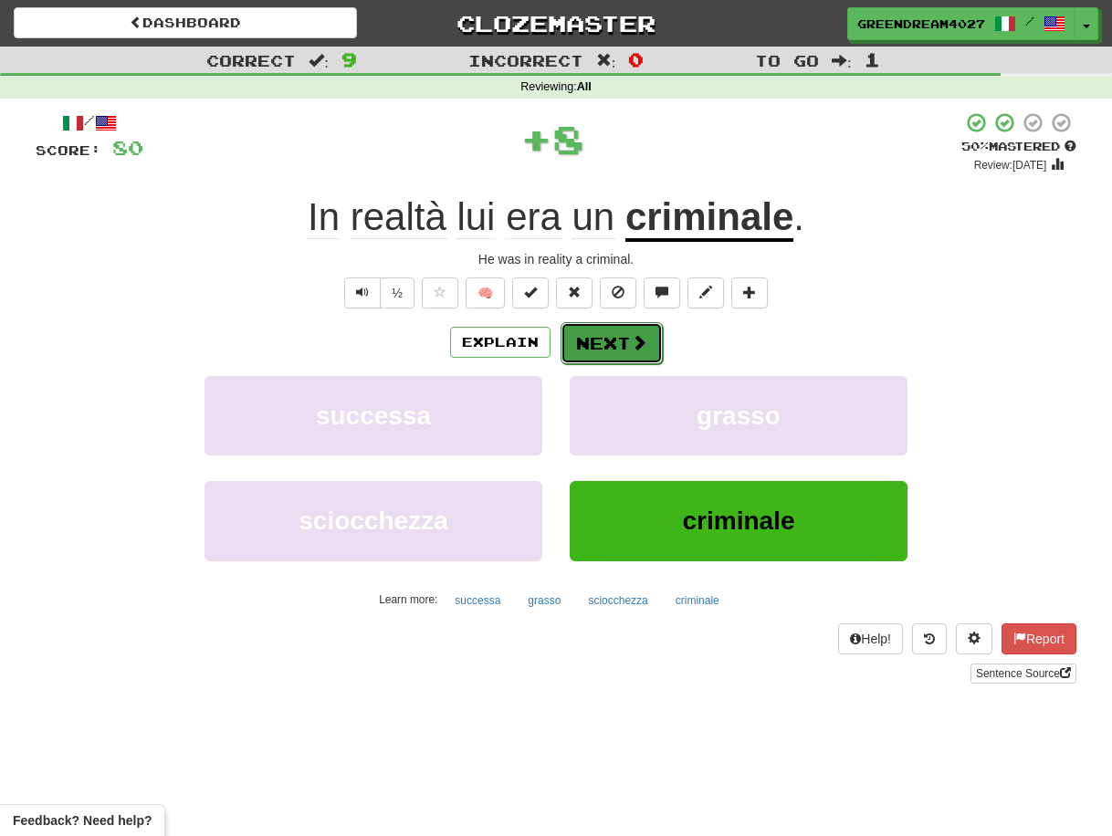
click at [605, 342] on button "Next" at bounding box center [612, 343] width 102 height 42
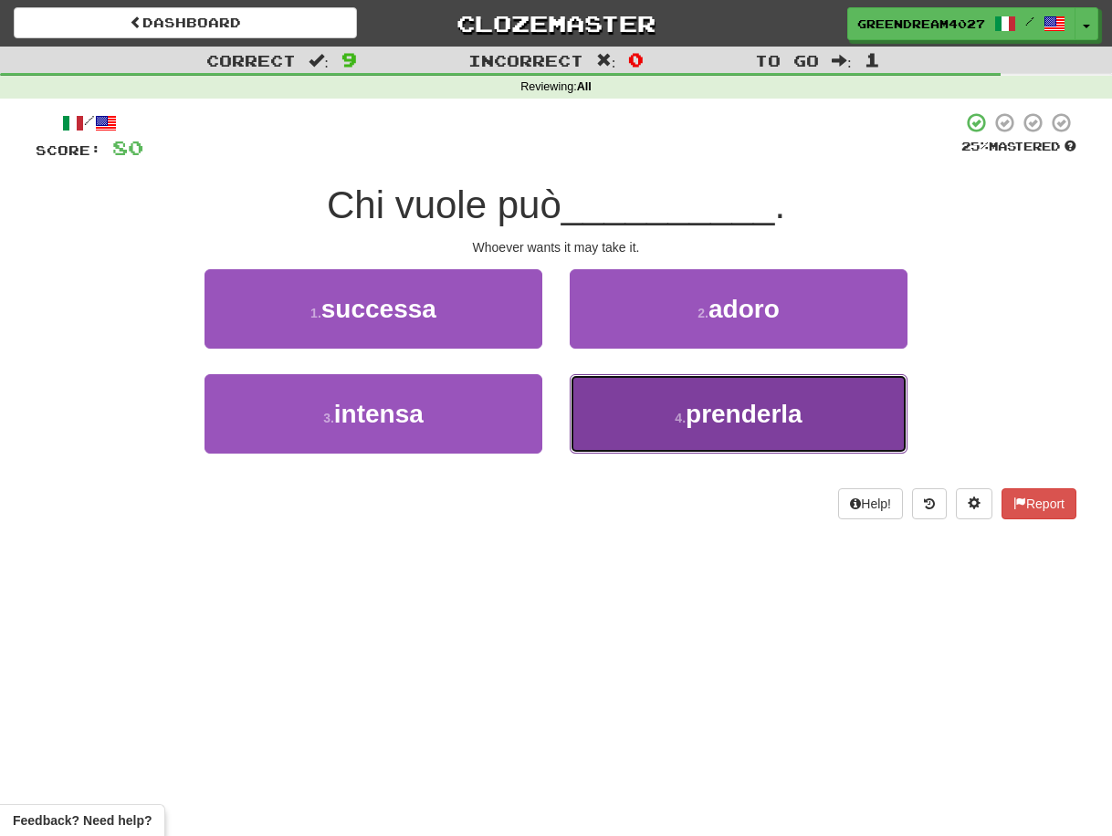
click at [660, 420] on button "4 . prenderla" at bounding box center [739, 413] width 338 height 79
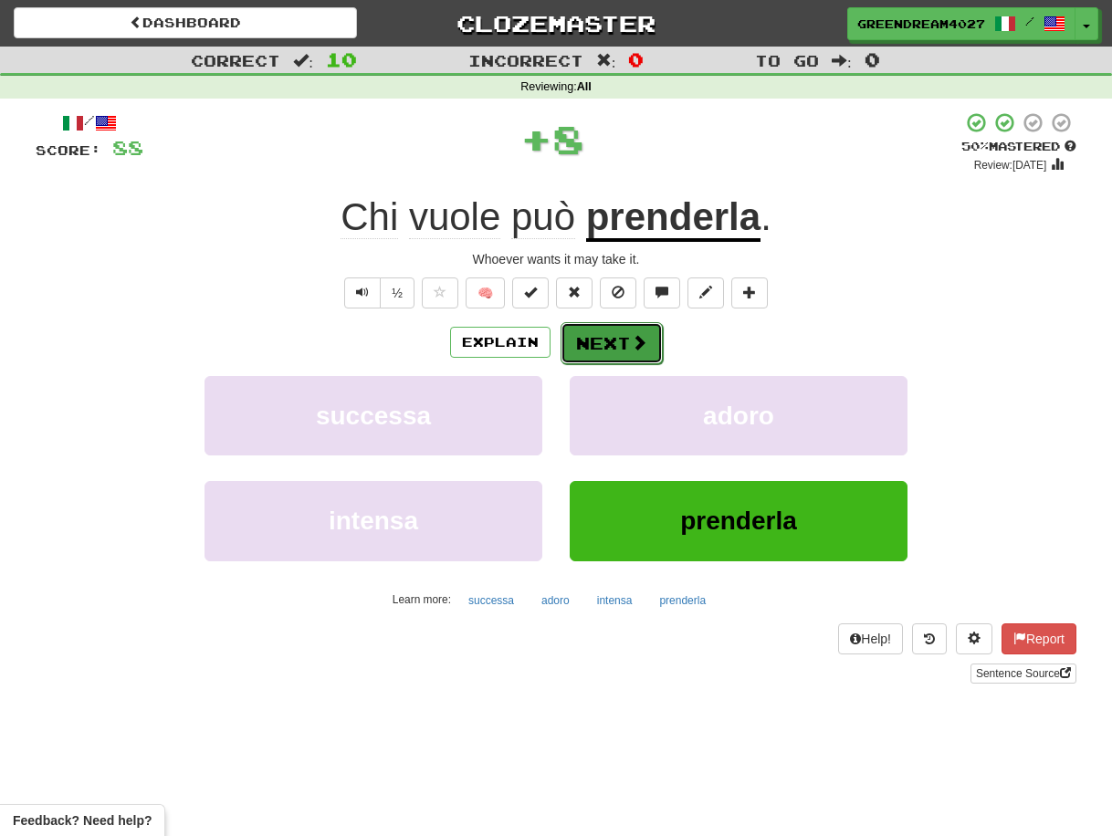
click at [619, 342] on button "Next" at bounding box center [612, 343] width 102 height 42
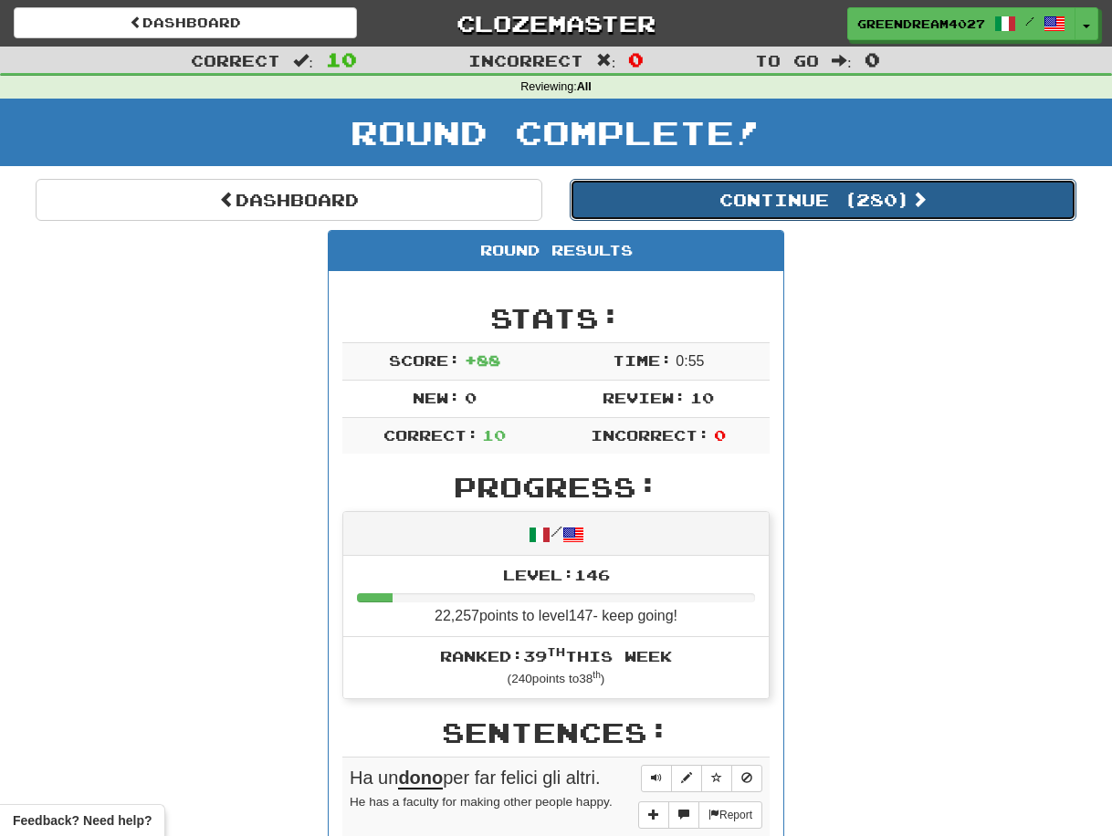
click at [798, 200] on button "Continue ( 280 )" at bounding box center [823, 200] width 507 height 42
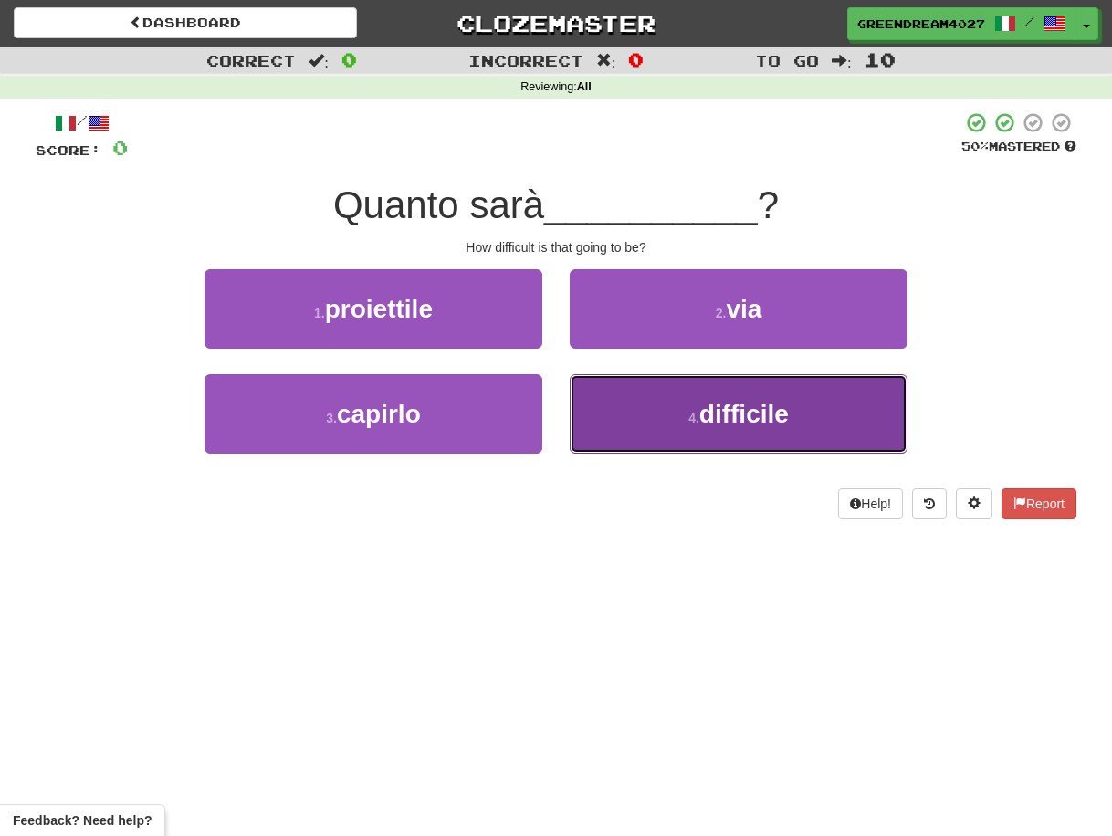
click at [703, 426] on span "difficile" at bounding box center [743, 414] width 89 height 28
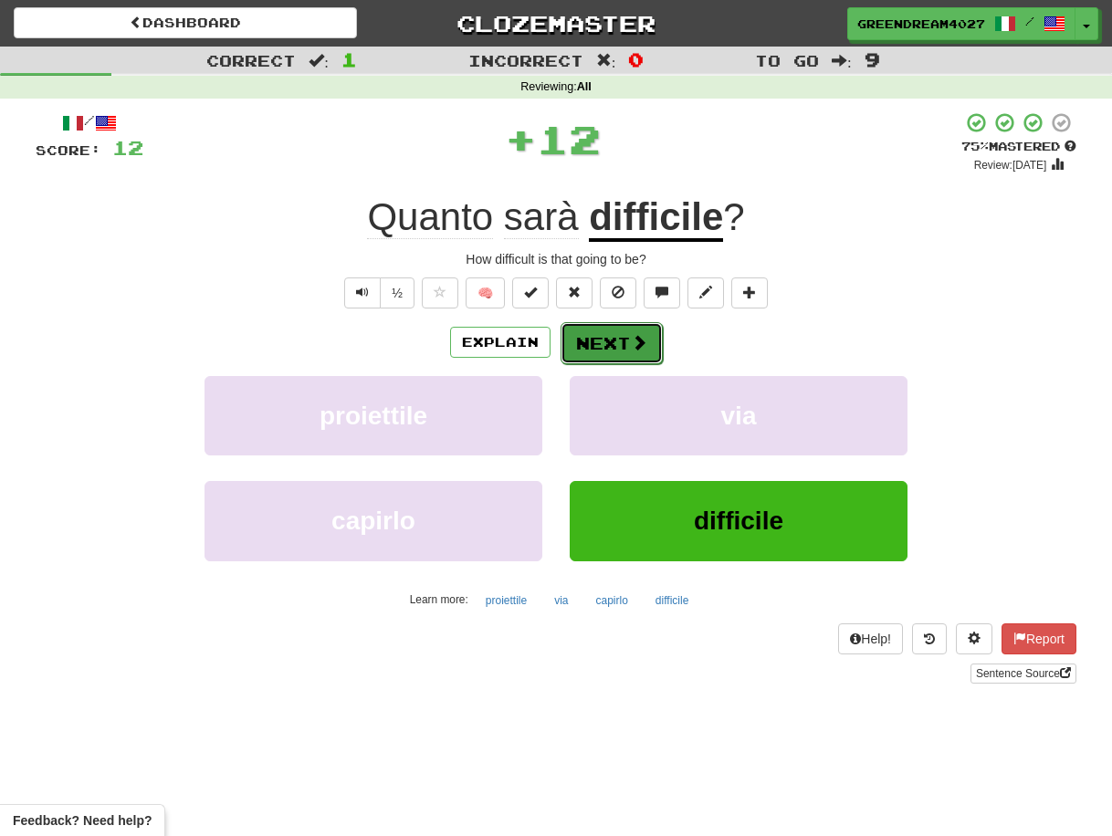
click at [625, 343] on button "Next" at bounding box center [612, 343] width 102 height 42
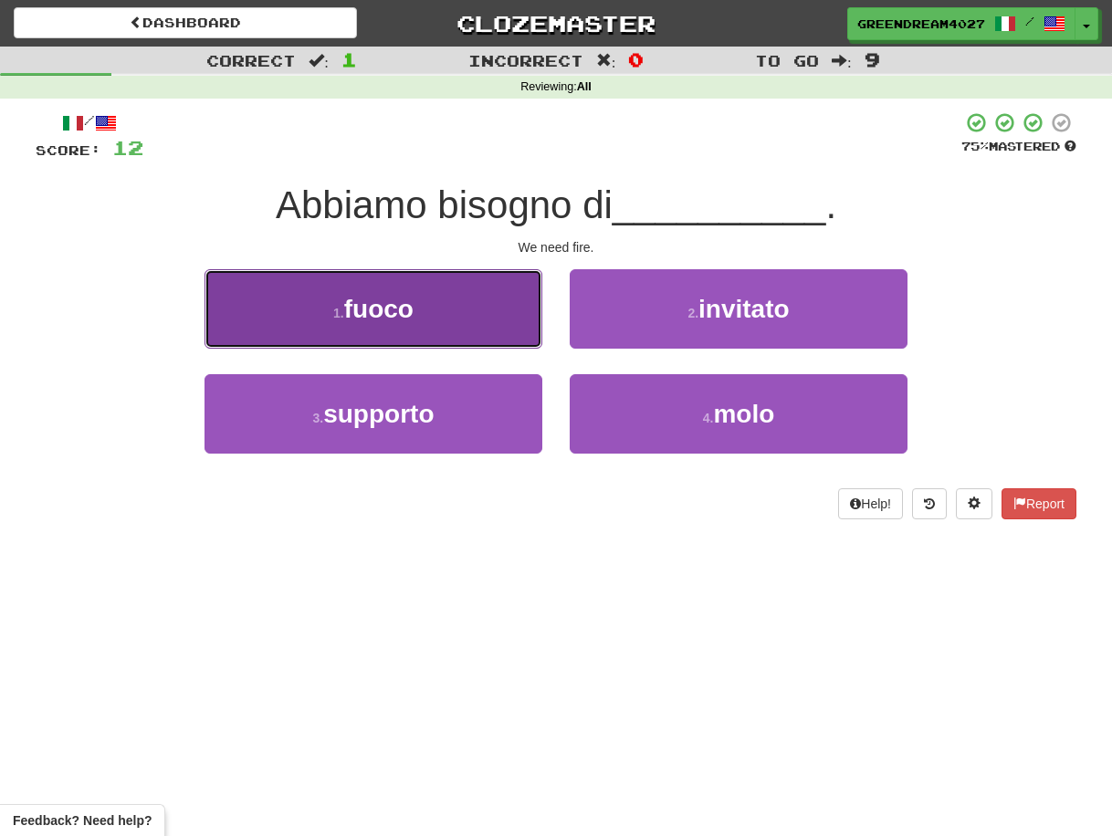
click at [488, 324] on button "1 . fuoco" at bounding box center [374, 308] width 338 height 79
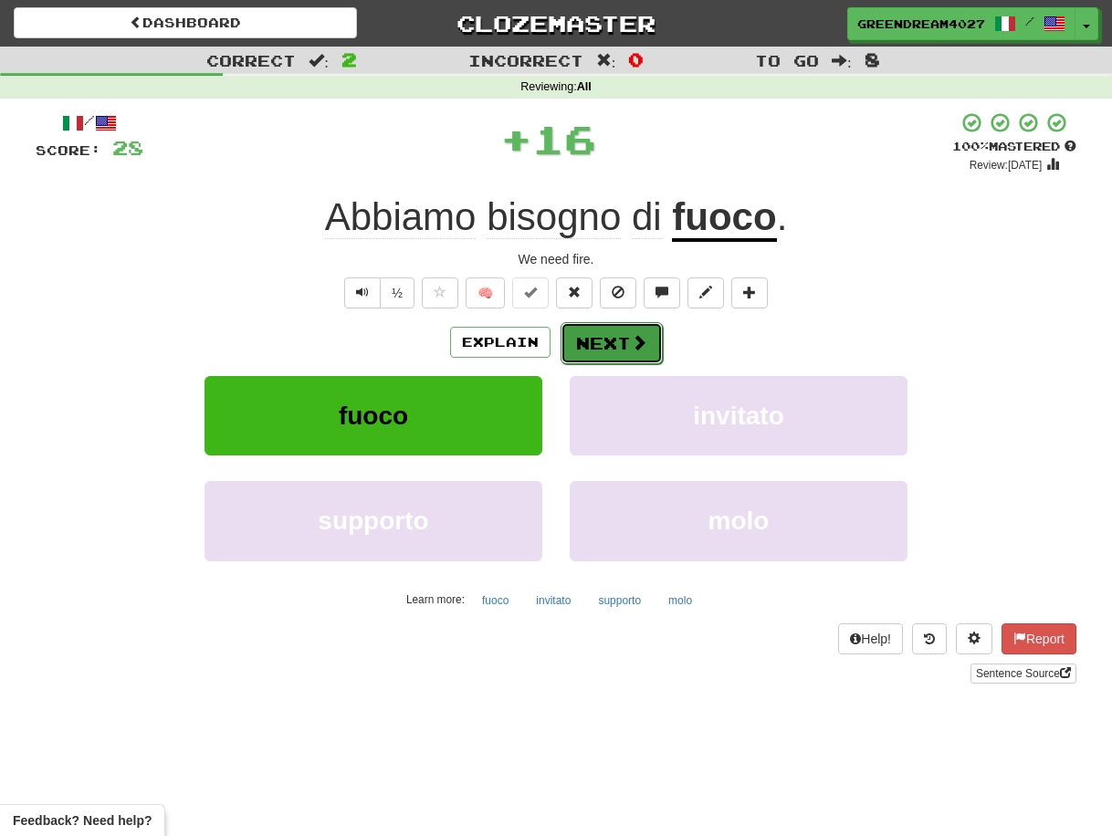
click at [611, 345] on button "Next" at bounding box center [612, 343] width 102 height 42
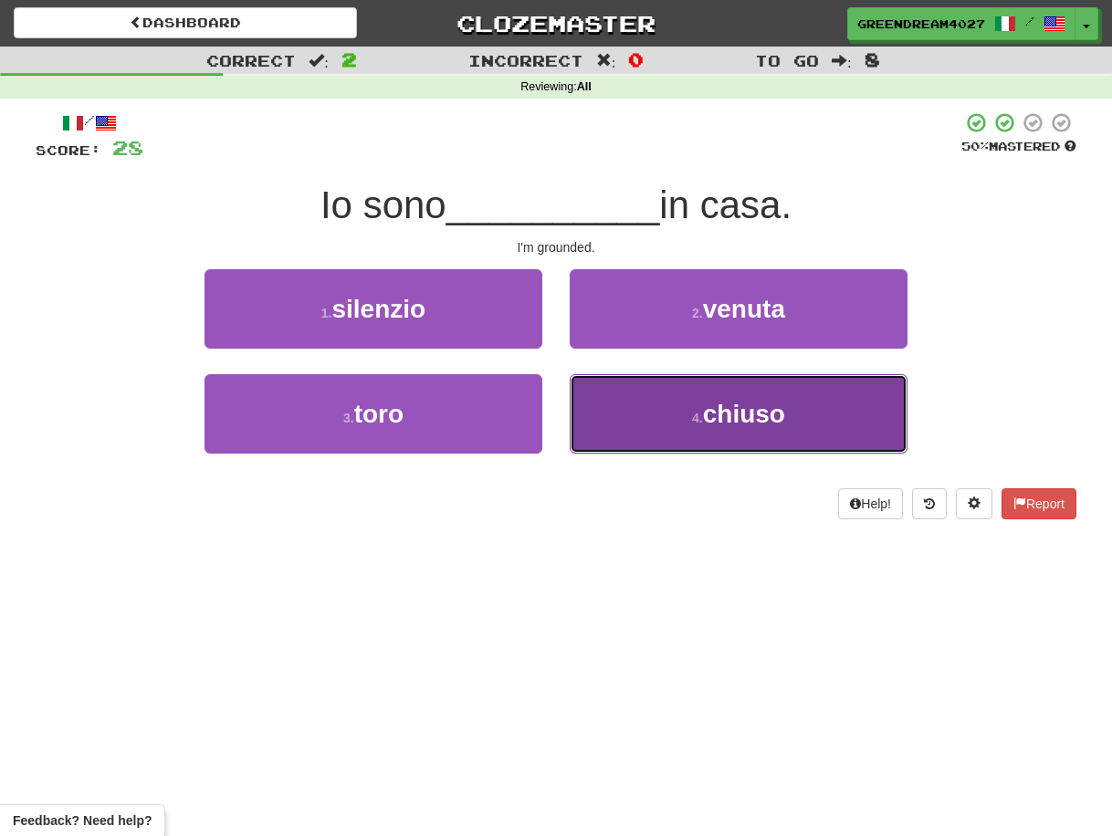
click at [638, 430] on button "4 . chiuso" at bounding box center [739, 413] width 338 height 79
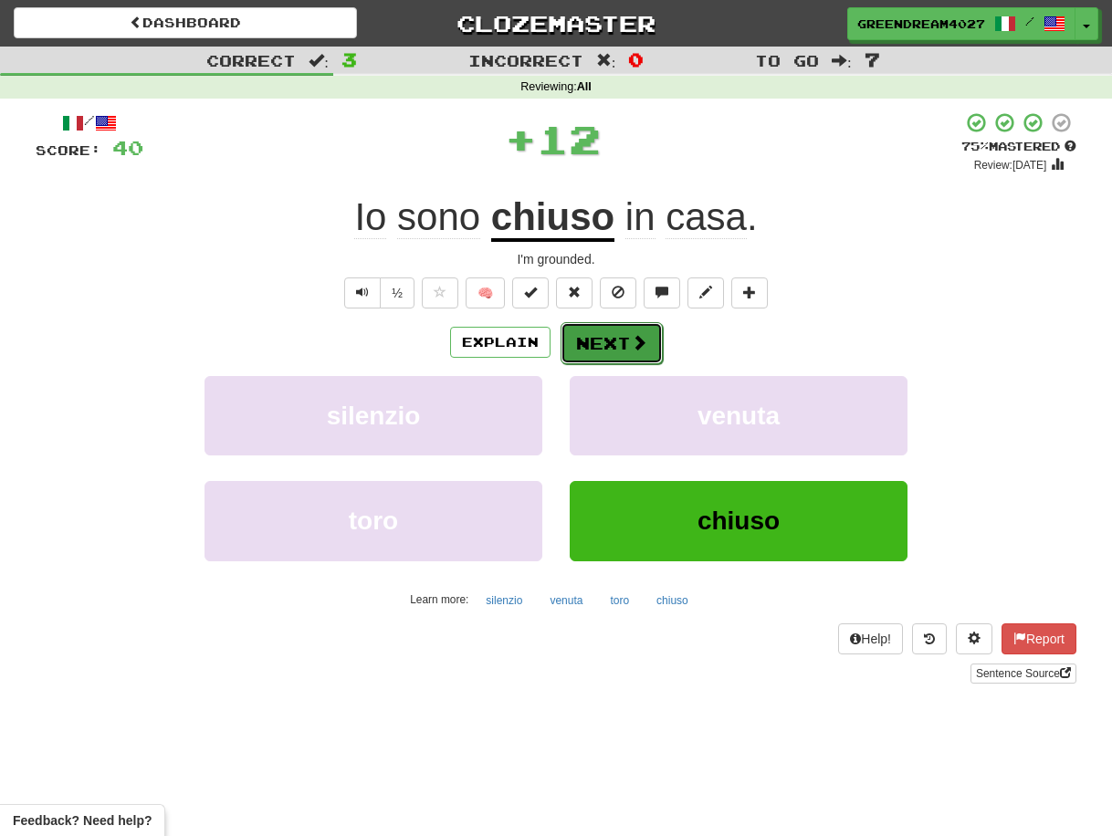
click at [610, 344] on button "Next" at bounding box center [612, 343] width 102 height 42
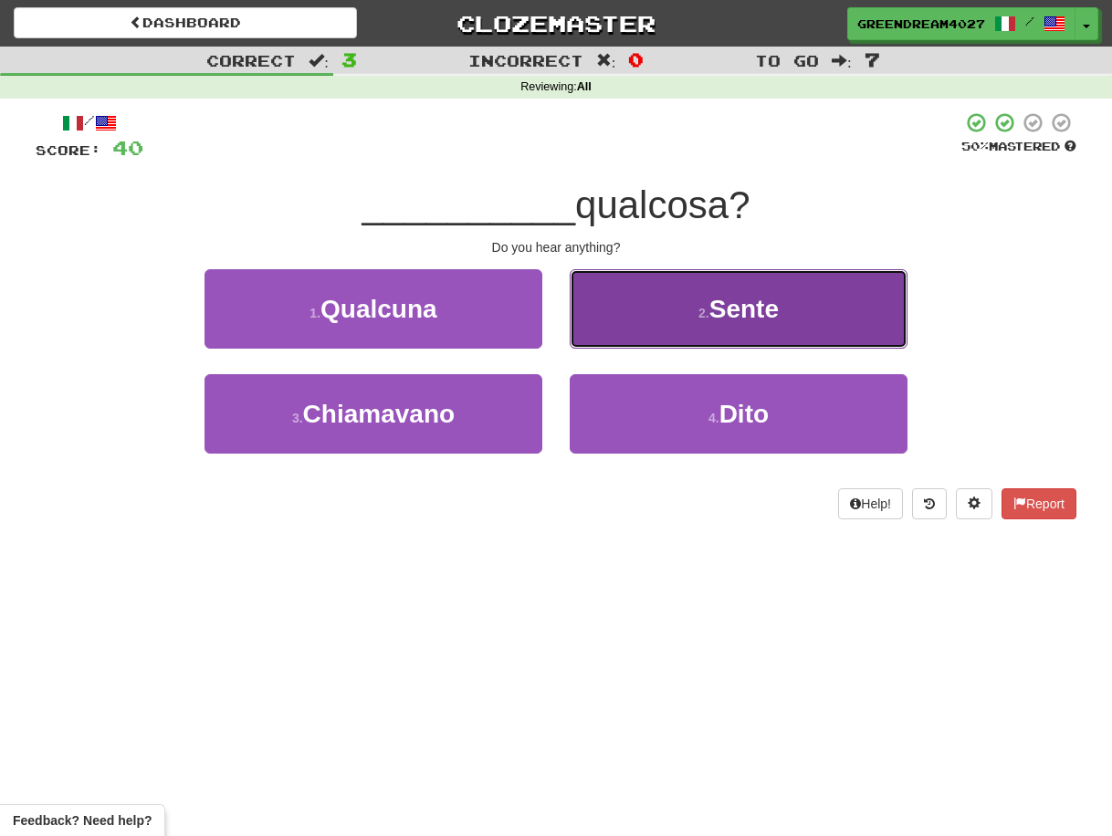
click at [660, 322] on button "2 . Sente" at bounding box center [739, 308] width 338 height 79
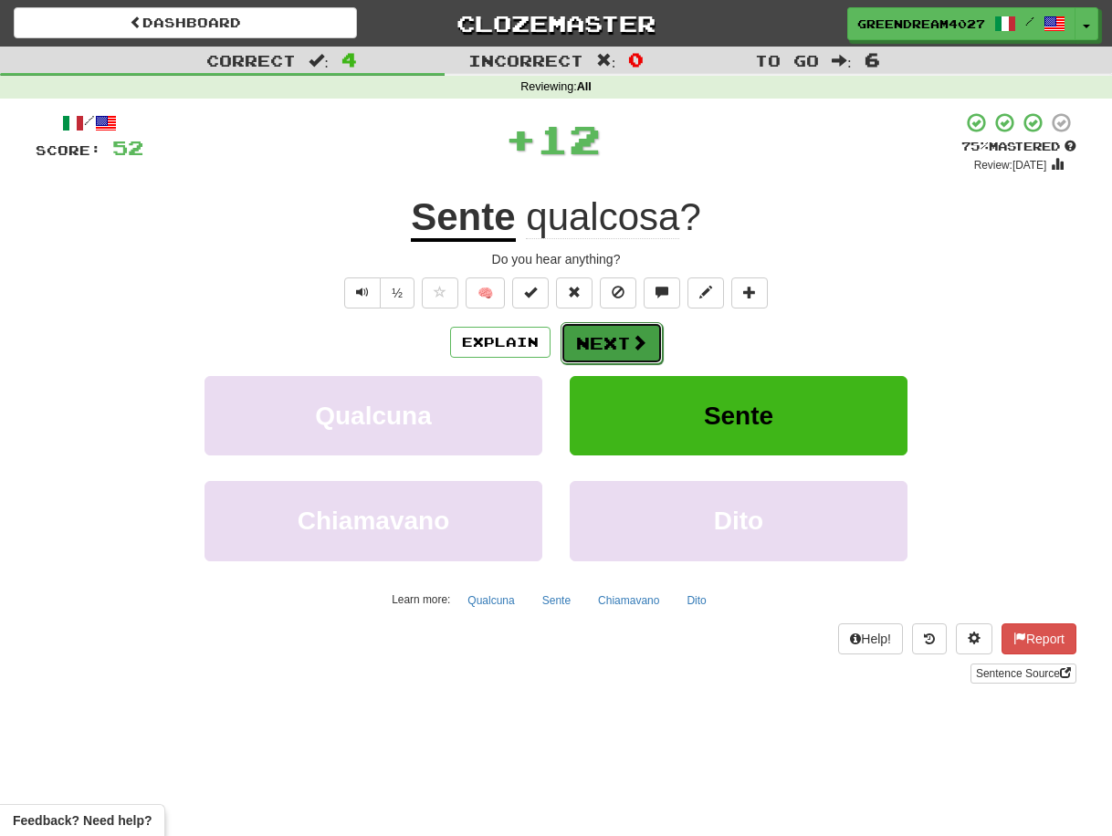
click at [611, 342] on button "Next" at bounding box center [612, 343] width 102 height 42
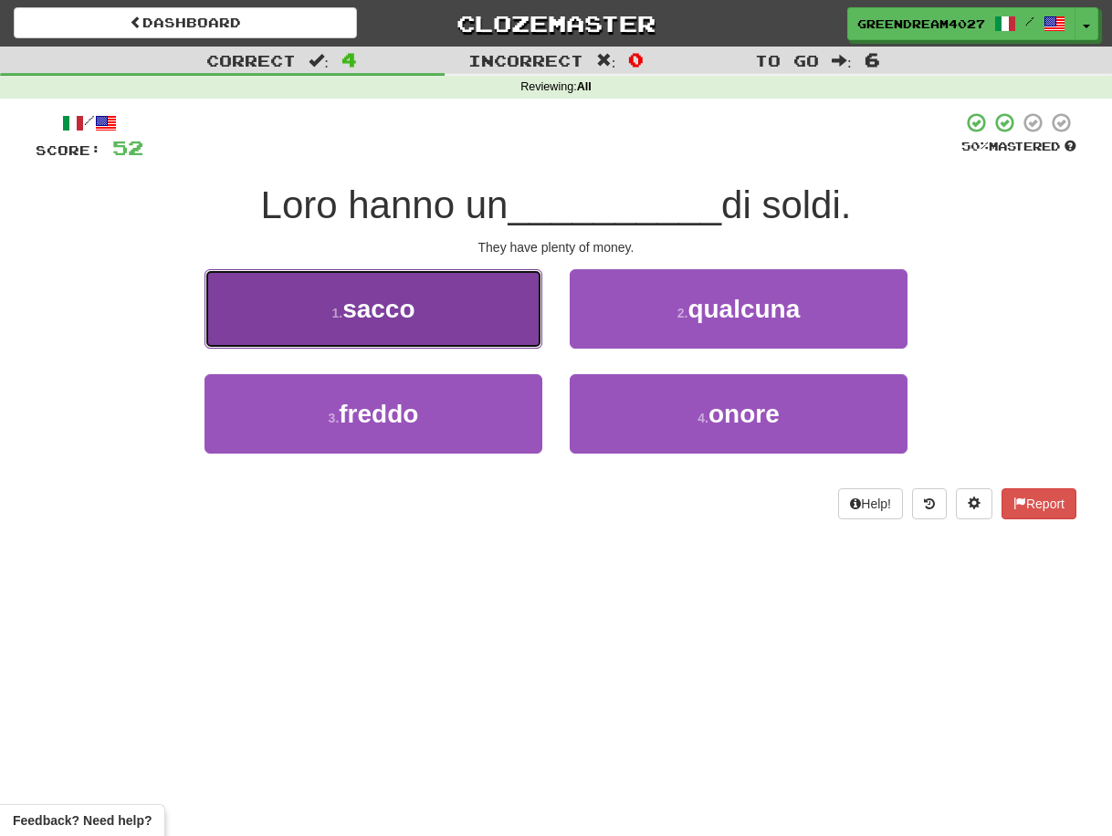
click at [447, 310] on button "1 . sacco" at bounding box center [374, 308] width 338 height 79
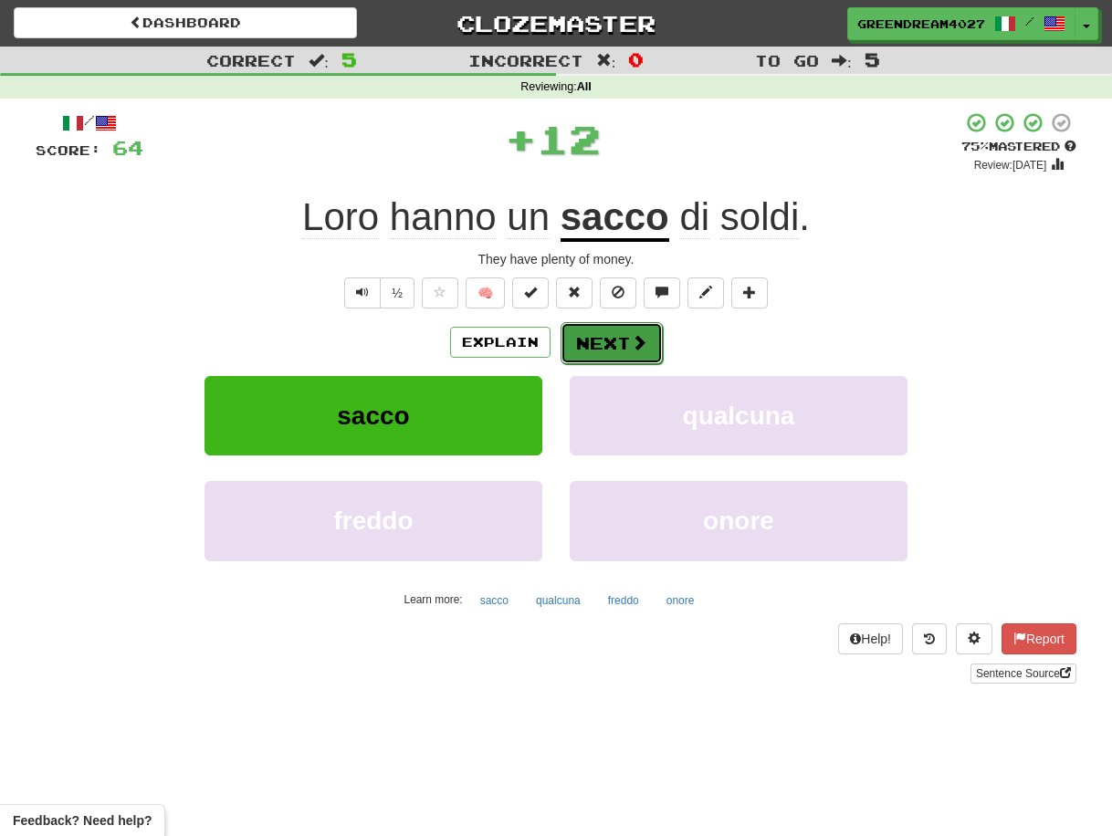
click at [601, 342] on button "Next" at bounding box center [612, 343] width 102 height 42
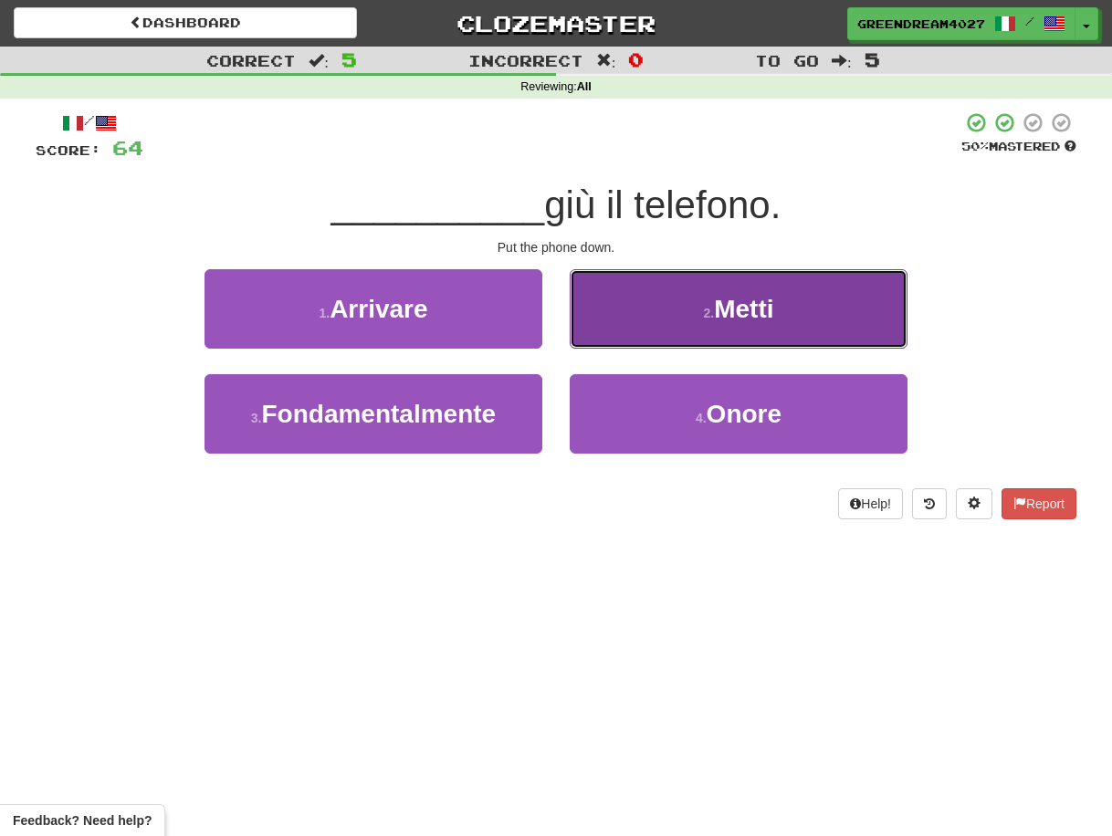
click at [645, 316] on button "2 . Metti" at bounding box center [739, 308] width 338 height 79
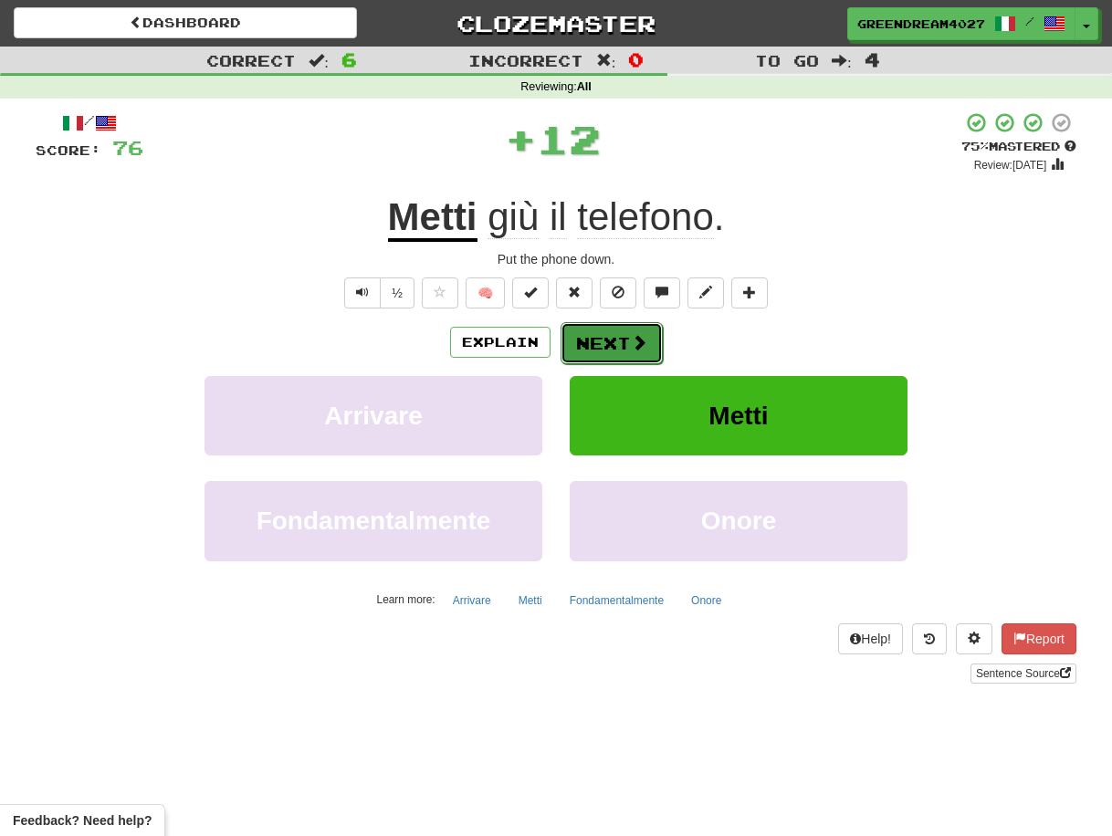
click at [600, 342] on button "Next" at bounding box center [612, 343] width 102 height 42
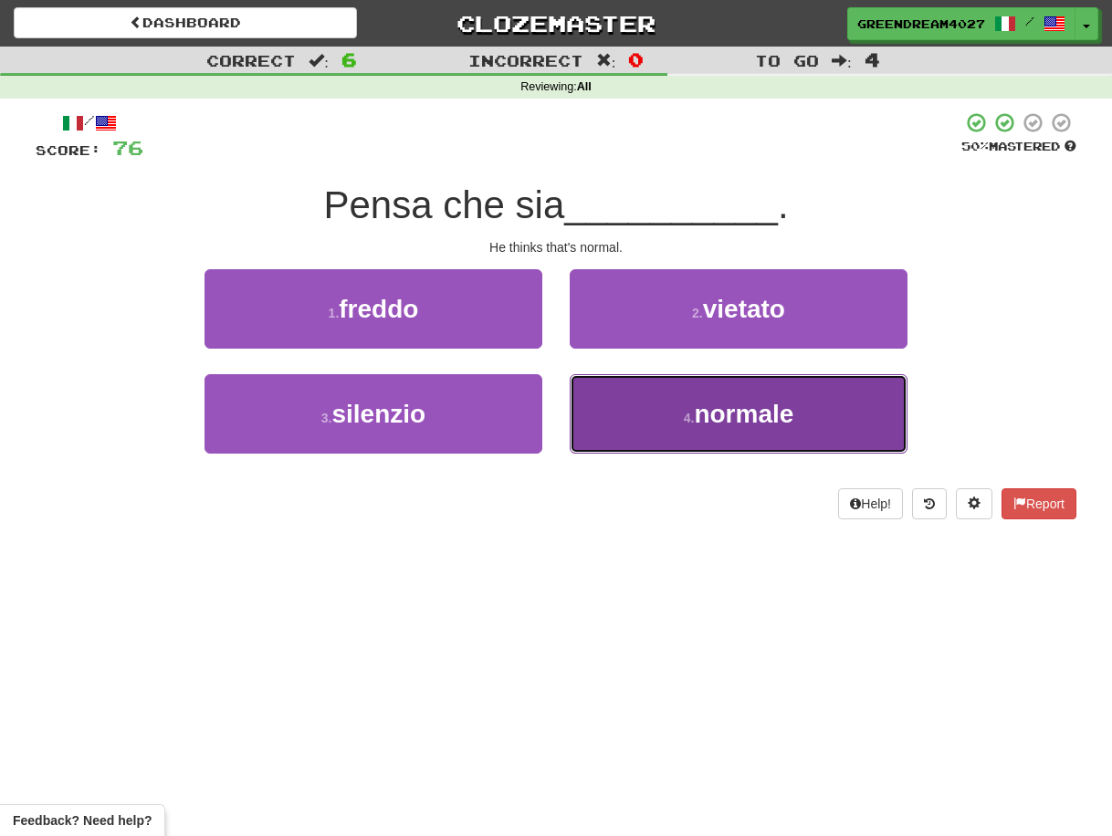
click at [620, 412] on button "4 . normale" at bounding box center [739, 413] width 338 height 79
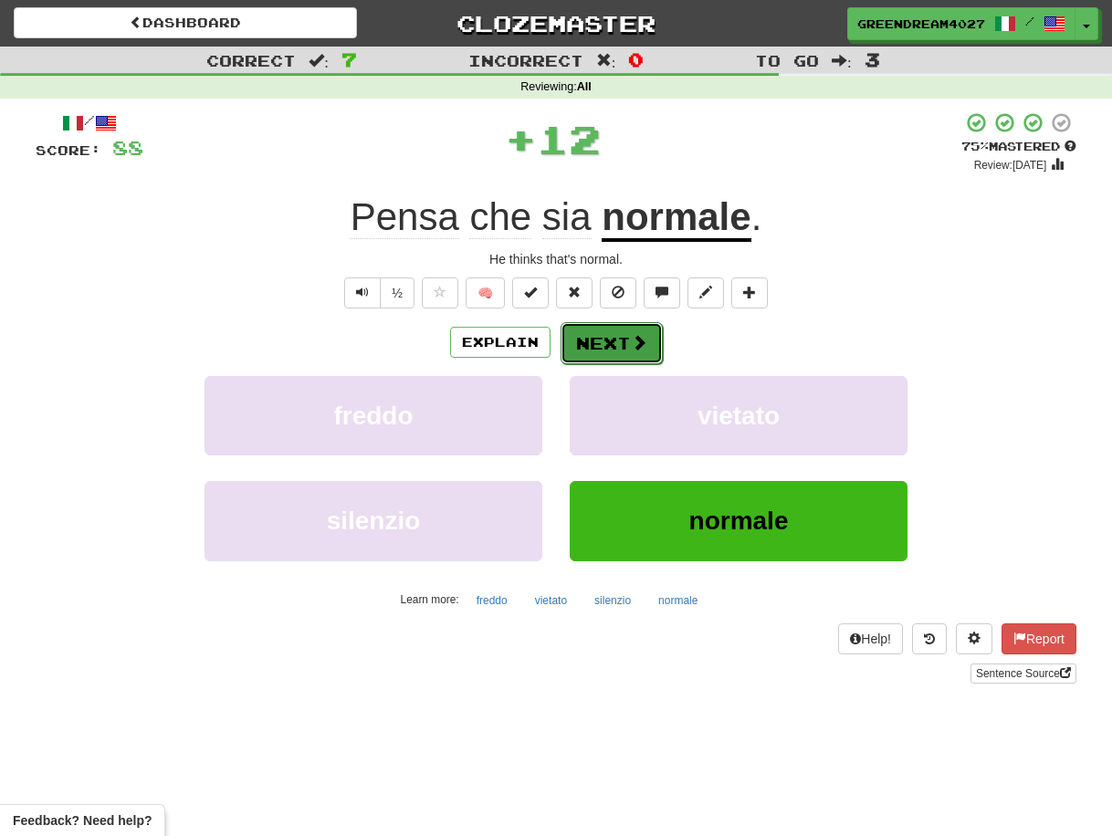
click at [609, 345] on button "Next" at bounding box center [612, 343] width 102 height 42
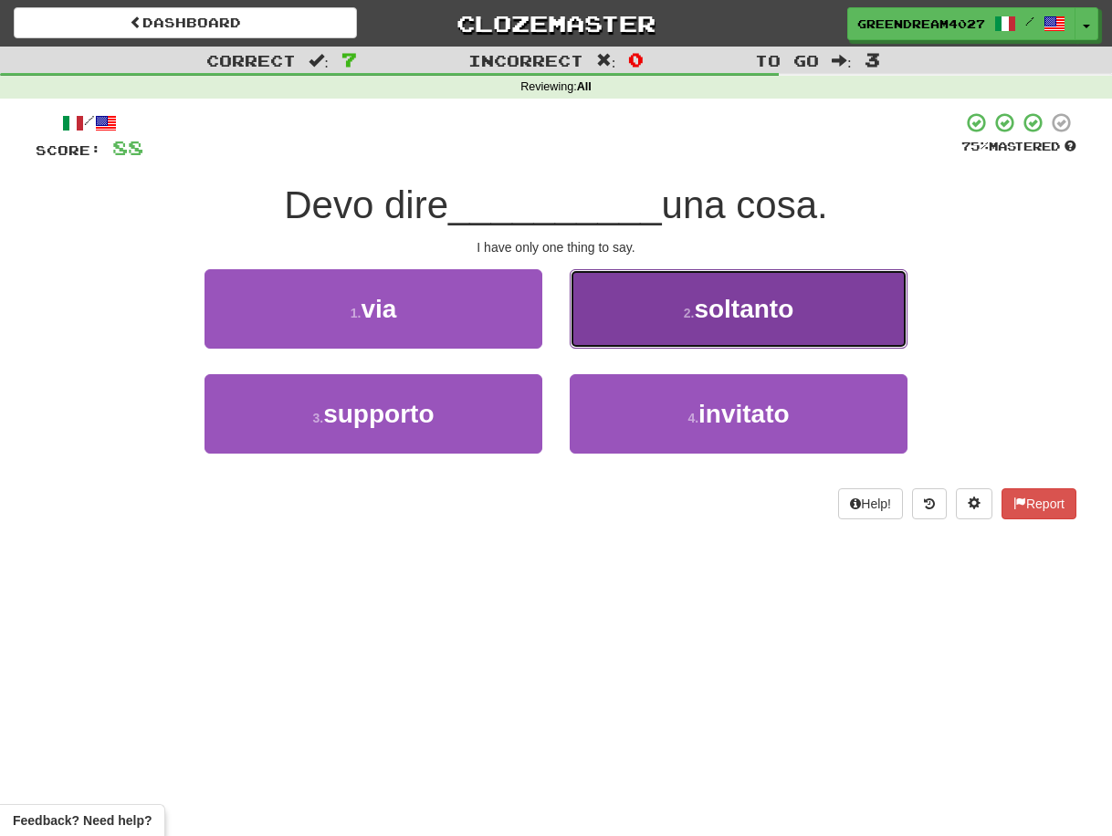
click at [665, 314] on button "2 . soltanto" at bounding box center [739, 308] width 338 height 79
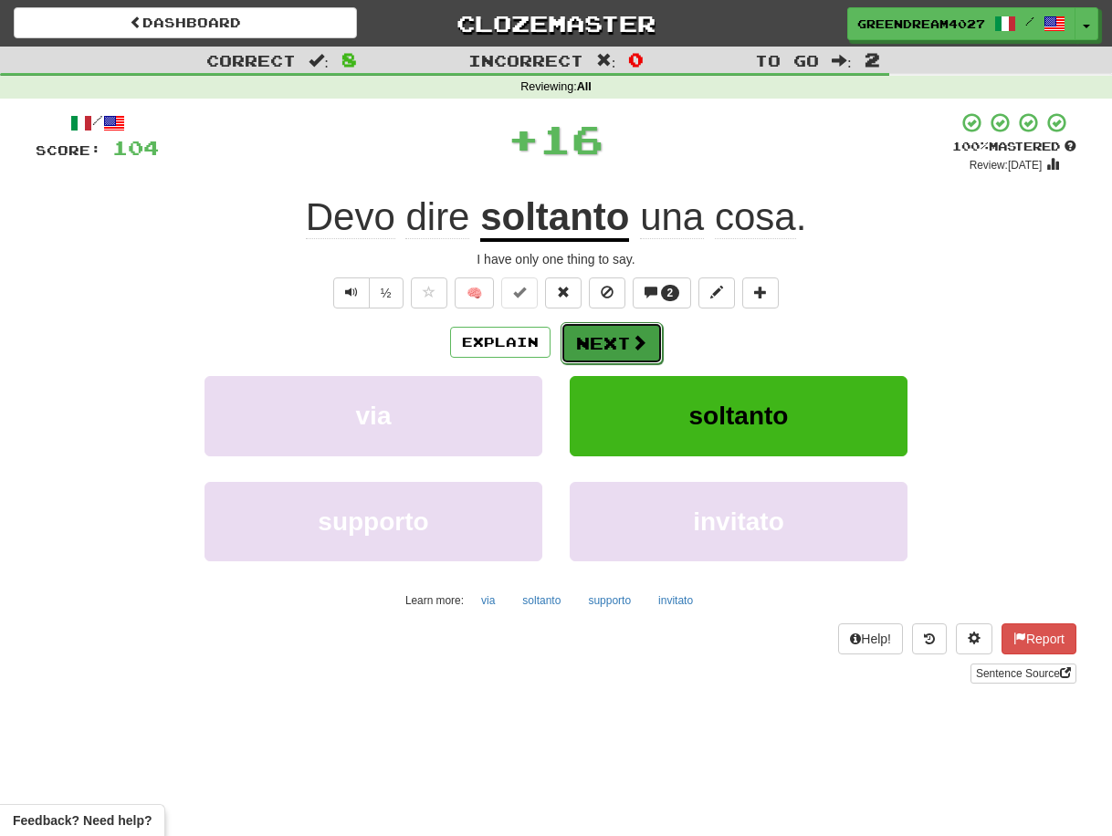
click at [631, 339] on span at bounding box center [639, 342] width 16 height 16
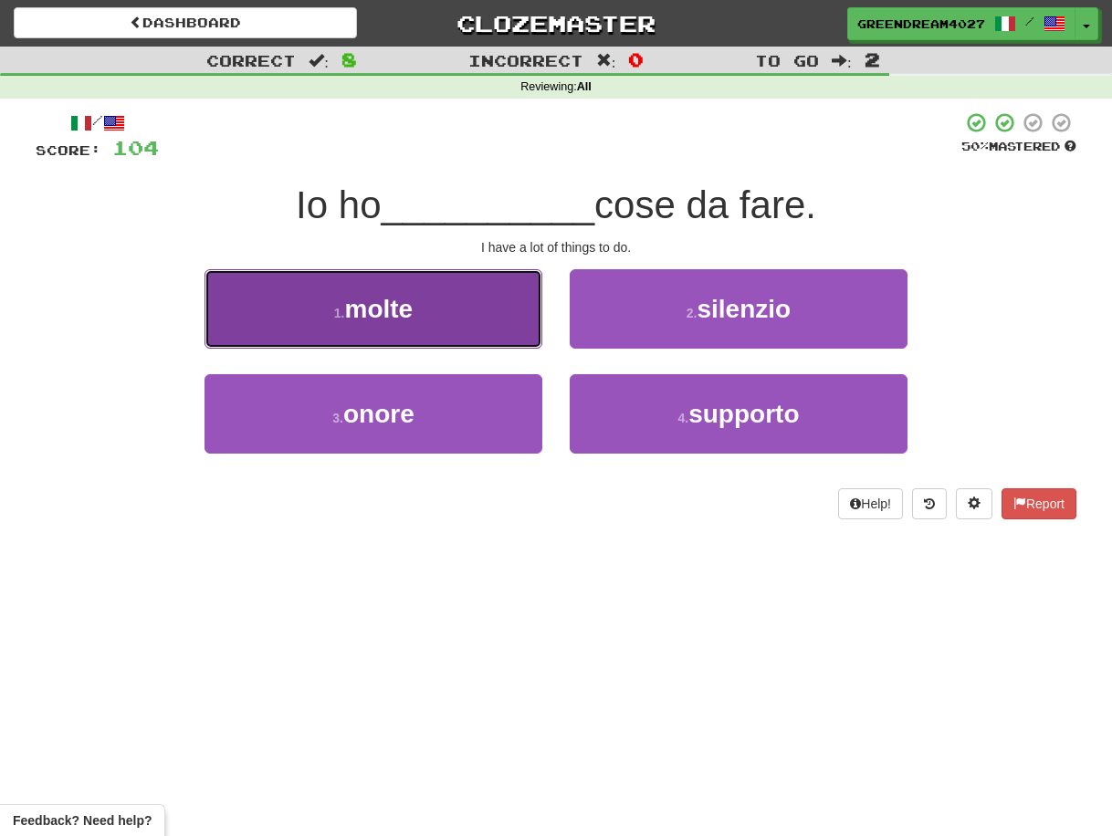
click at [464, 323] on button "1 . molte" at bounding box center [374, 308] width 338 height 79
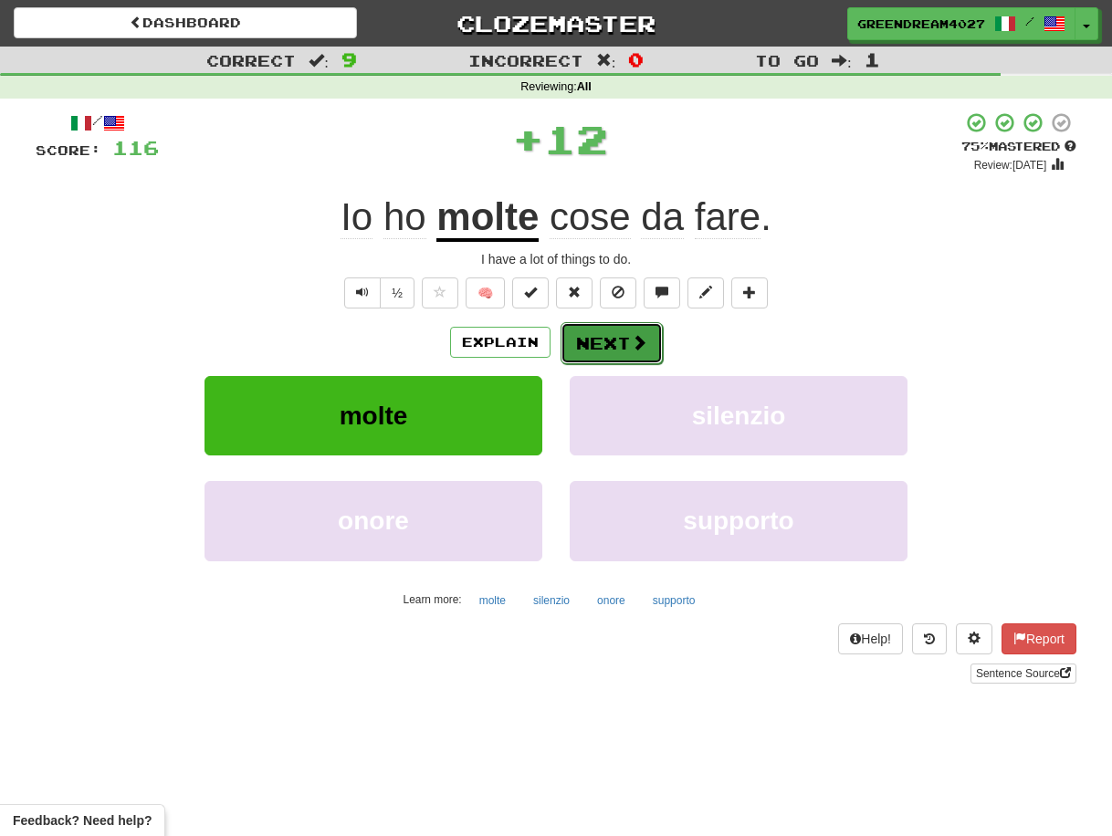
click at [598, 344] on button "Next" at bounding box center [612, 343] width 102 height 42
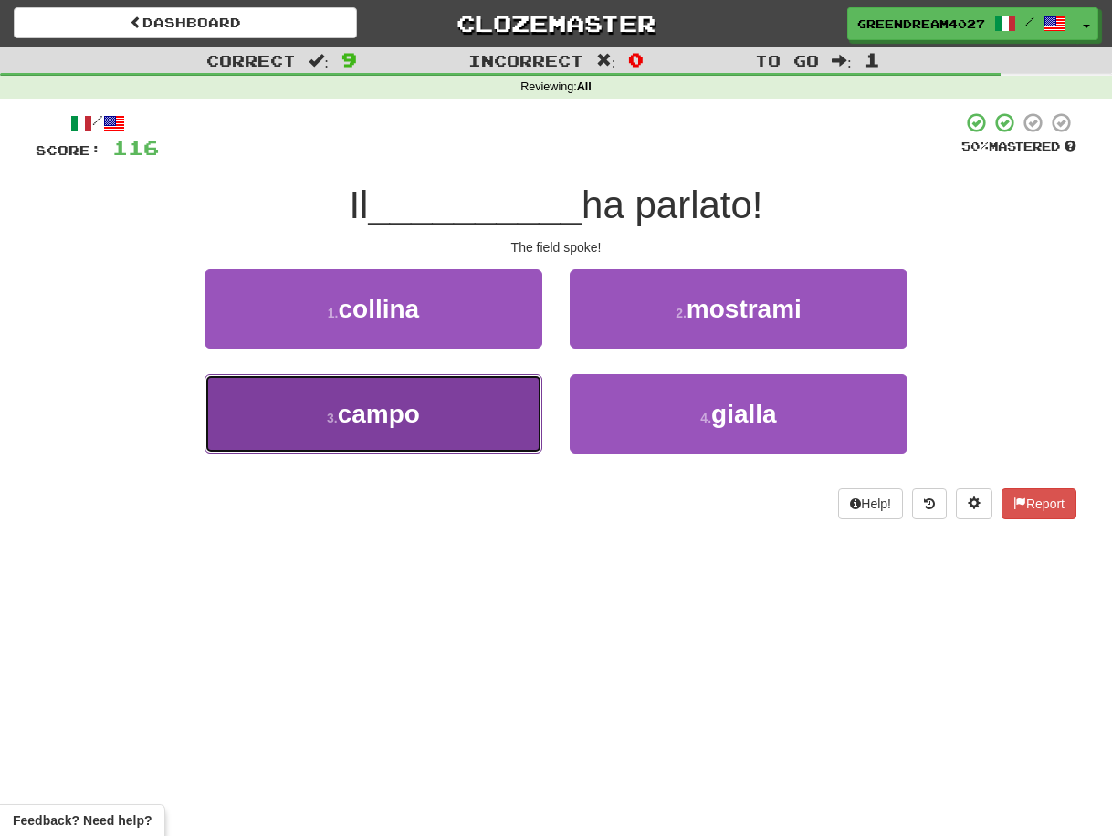
click at [476, 425] on button "3 . campo" at bounding box center [374, 413] width 338 height 79
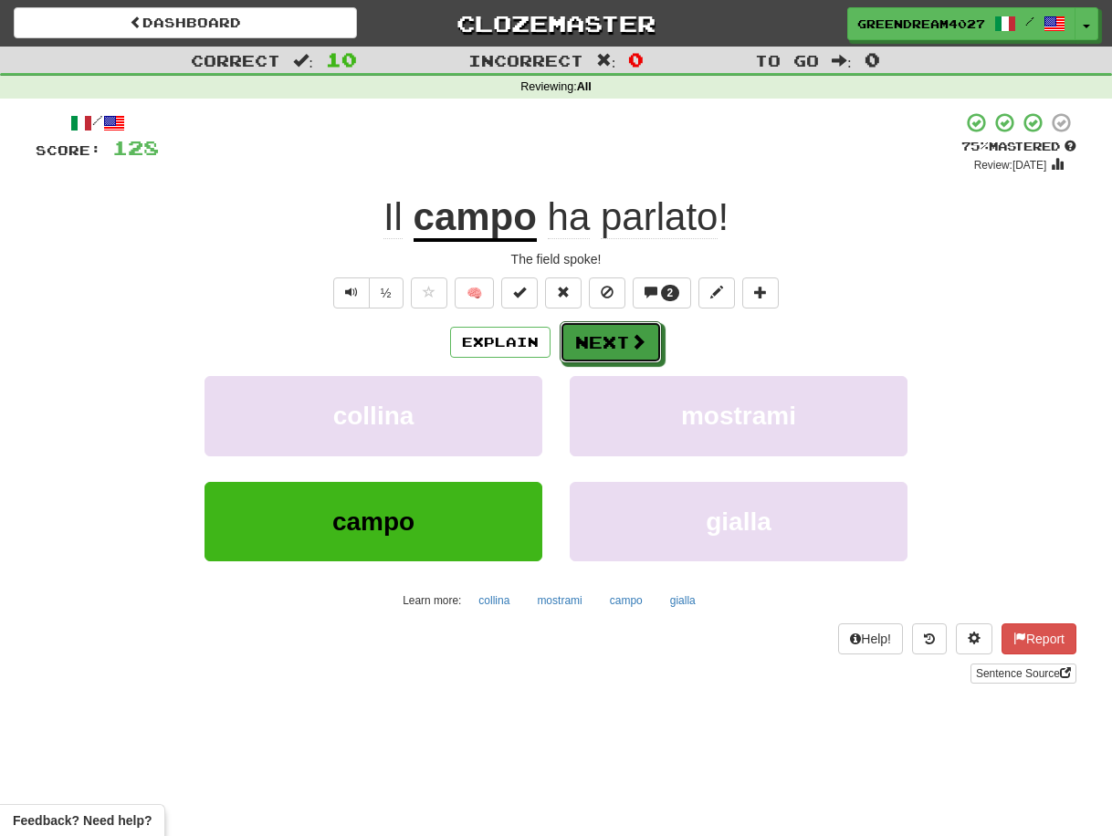
click at [579, 343] on button "Next" at bounding box center [611, 342] width 102 height 42
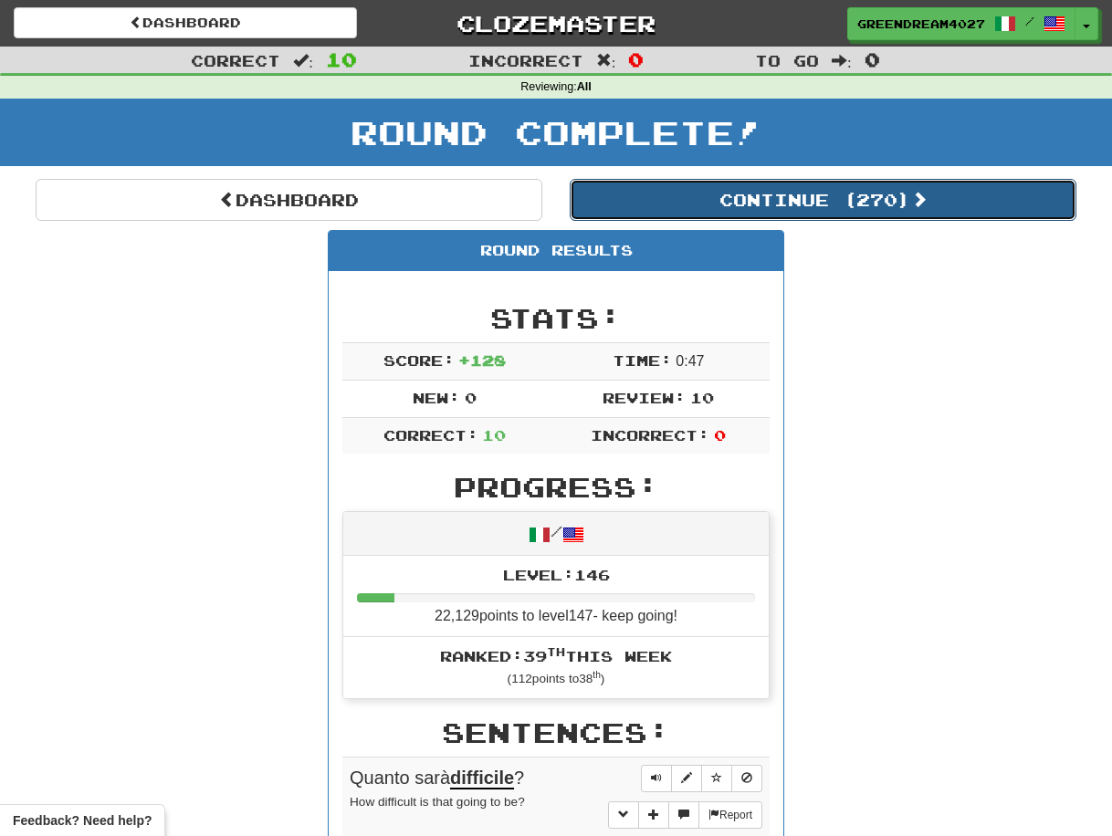
click at [765, 201] on button "Continue ( 270 )" at bounding box center [823, 200] width 507 height 42
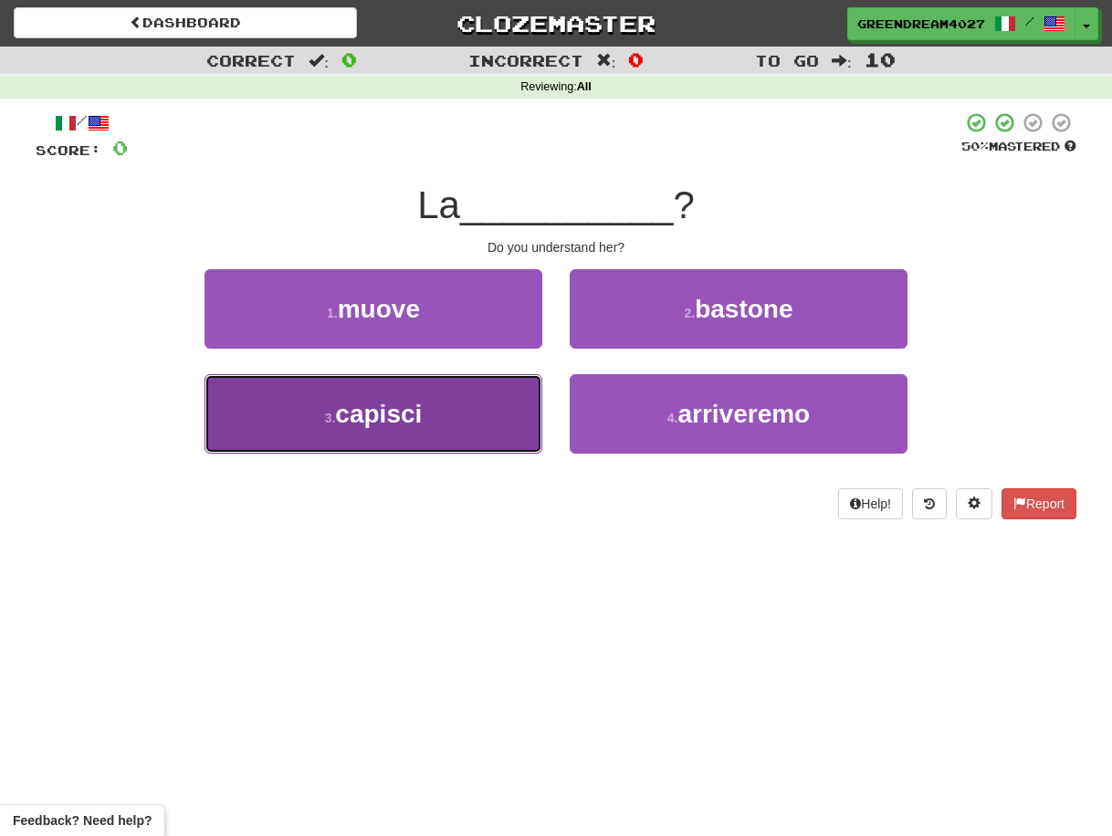
click at [500, 425] on button "3 . capisci" at bounding box center [374, 413] width 338 height 79
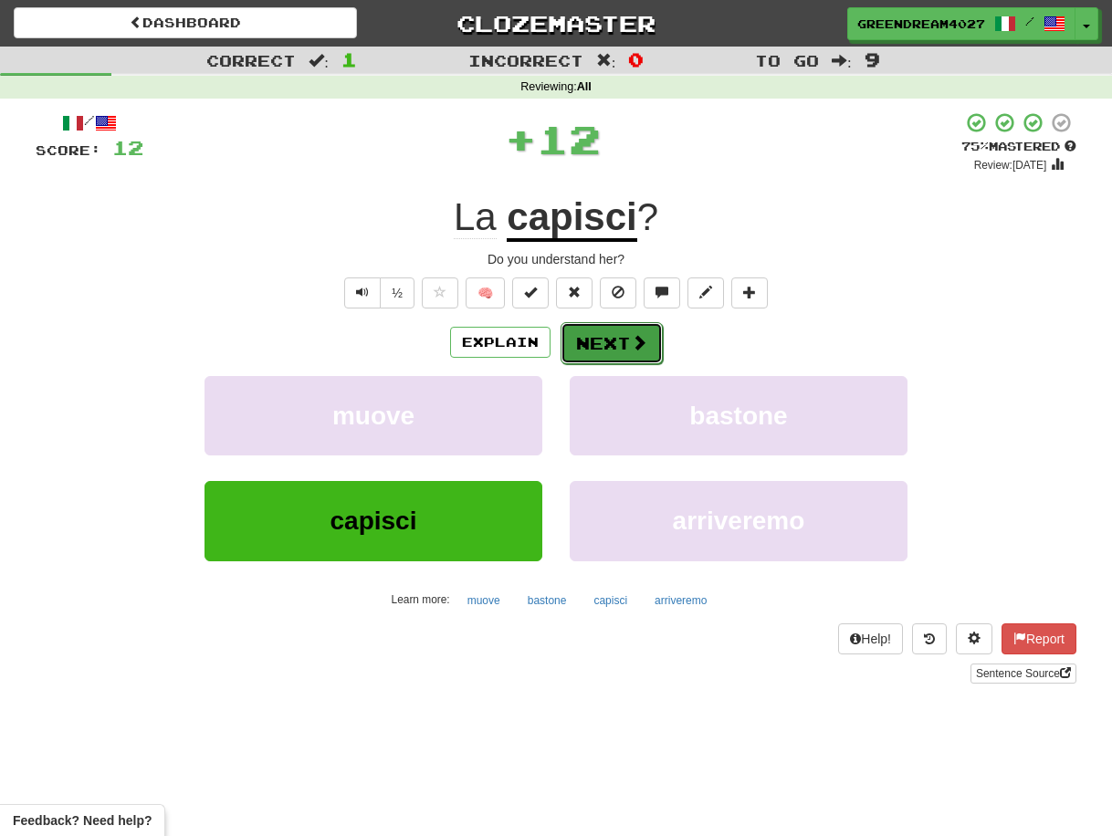
click at [608, 342] on button "Next" at bounding box center [612, 343] width 102 height 42
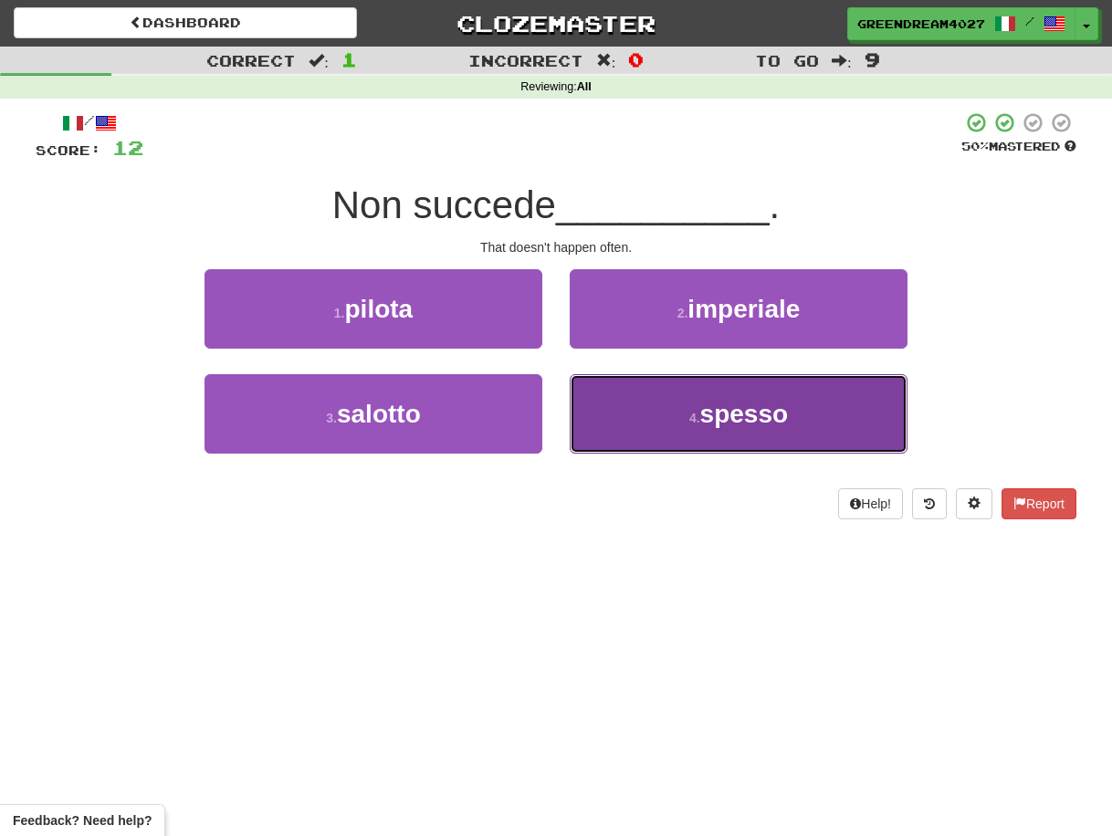
click at [630, 432] on button "4 . spesso" at bounding box center [739, 413] width 338 height 79
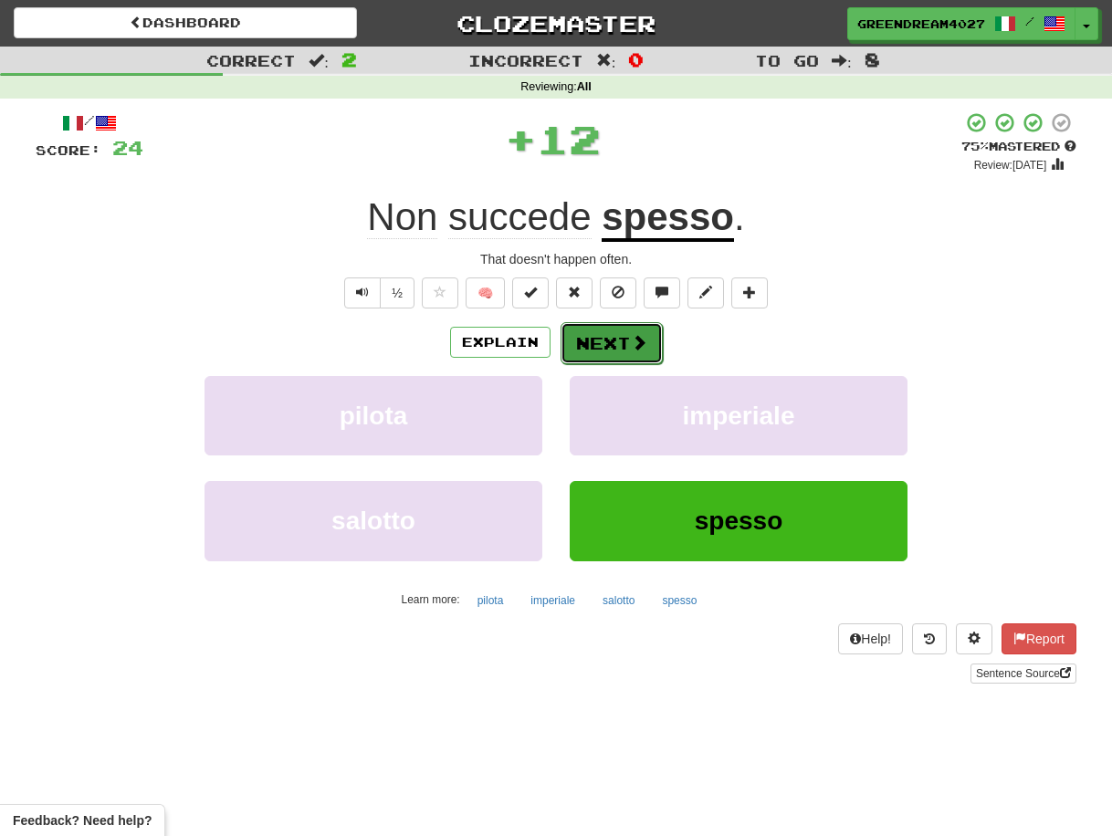
click at [604, 343] on button "Next" at bounding box center [612, 343] width 102 height 42
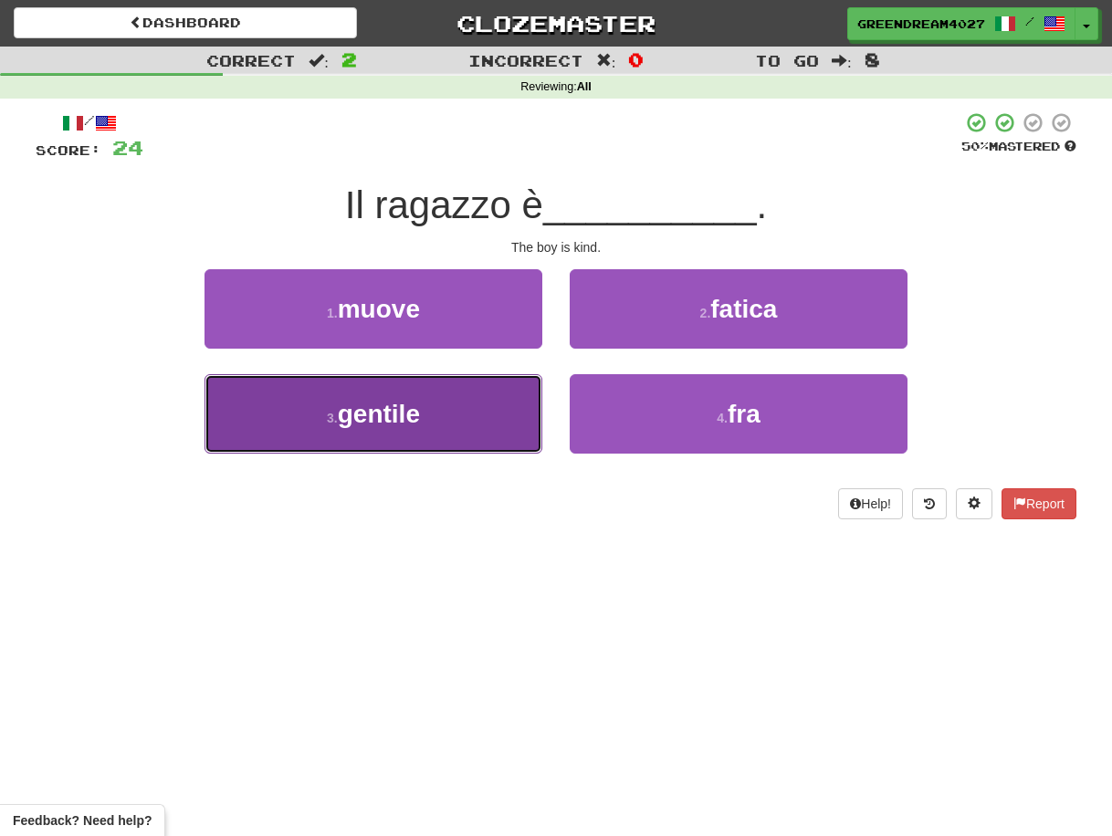
click at [452, 436] on button "3 . gentile" at bounding box center [374, 413] width 338 height 79
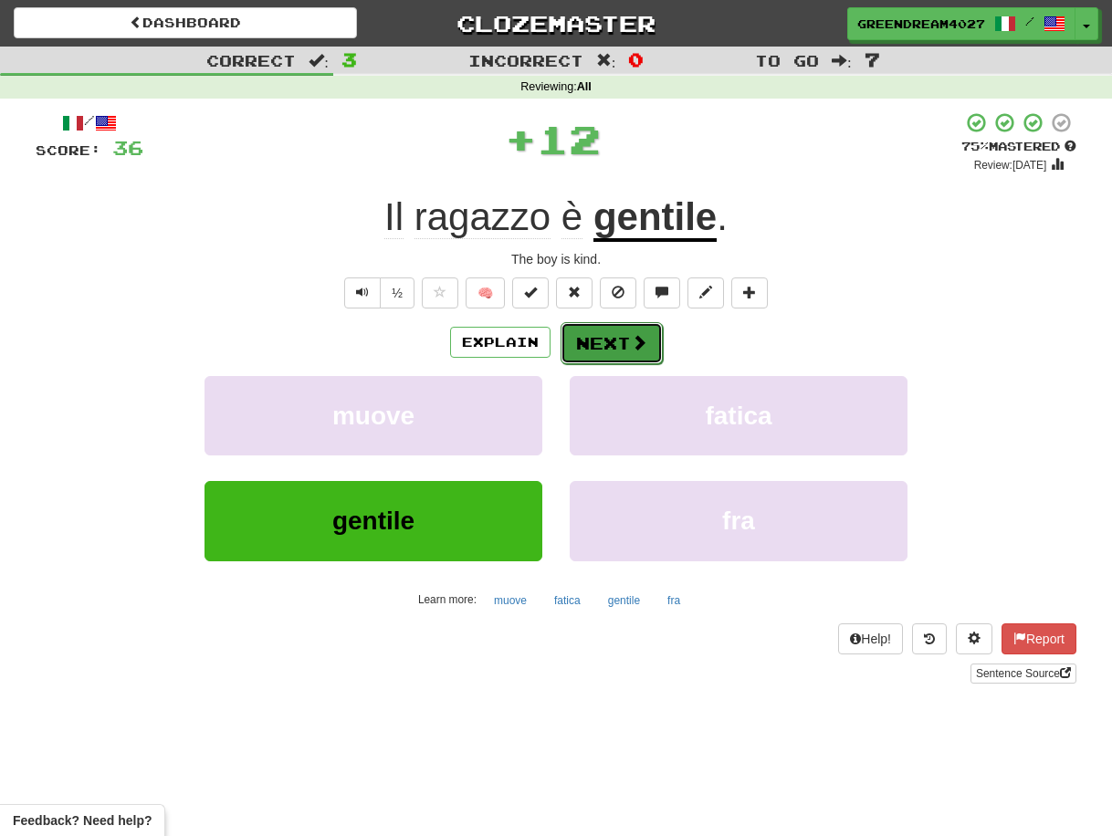
click at [608, 343] on button "Next" at bounding box center [612, 343] width 102 height 42
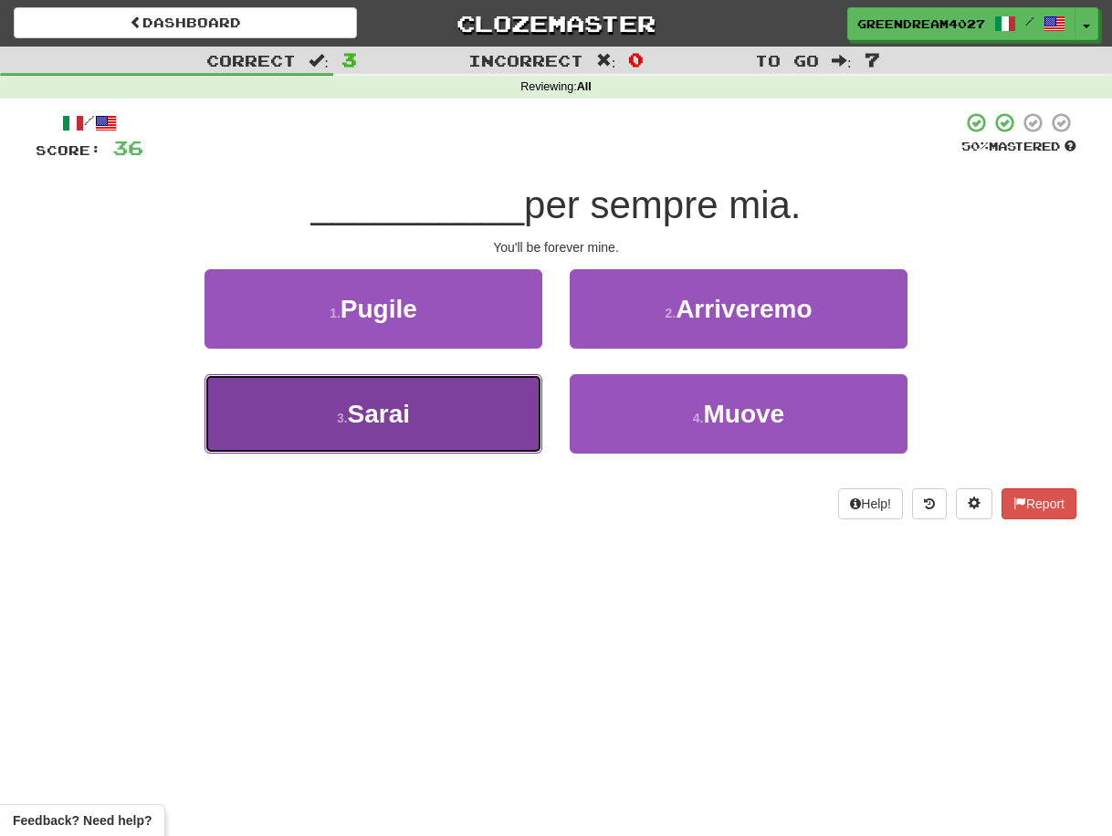
click at [475, 424] on button "3 . [GEOGRAPHIC_DATA]" at bounding box center [374, 413] width 338 height 79
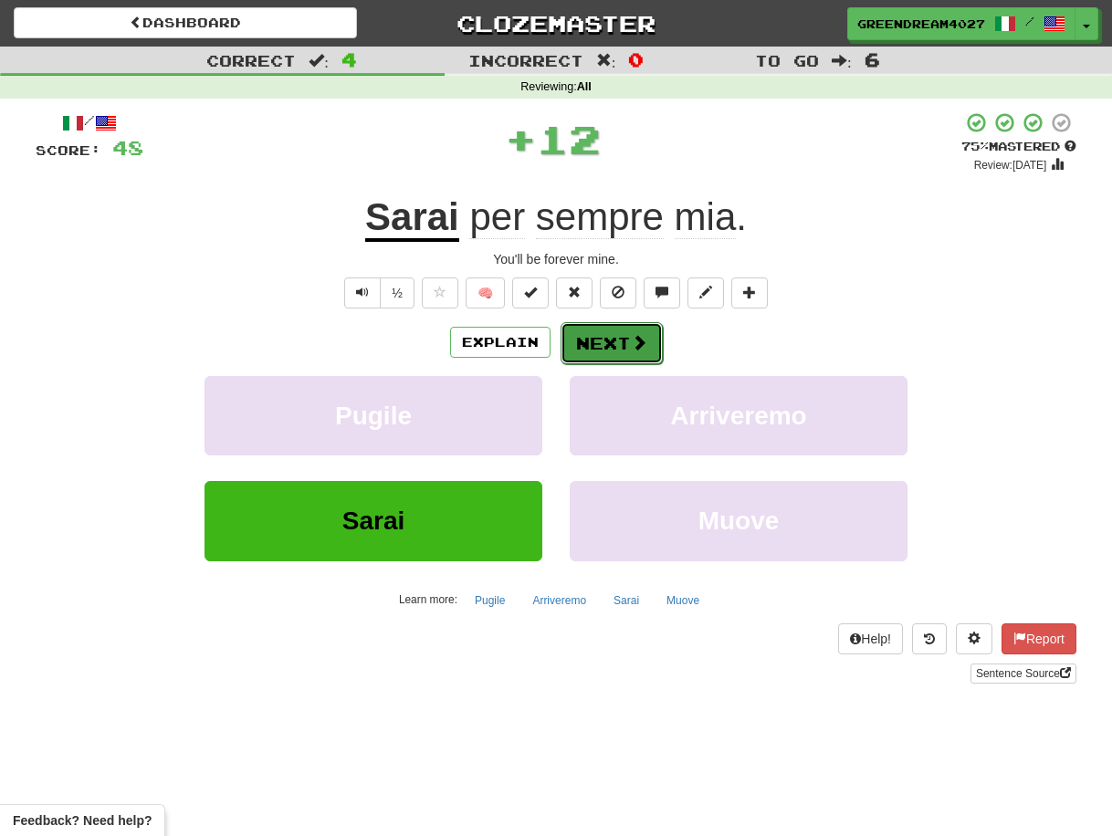
click at [598, 343] on button "Next" at bounding box center [612, 343] width 102 height 42
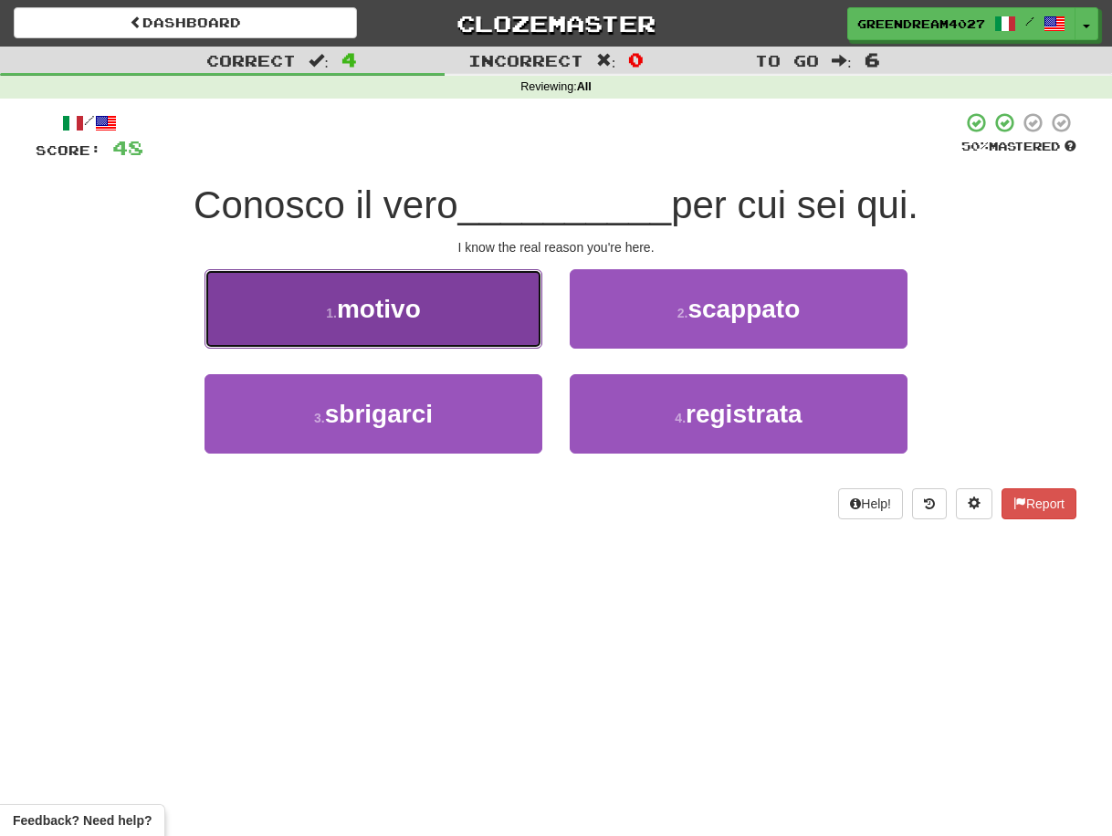
click at [452, 315] on button "1 . motivo" at bounding box center [374, 308] width 338 height 79
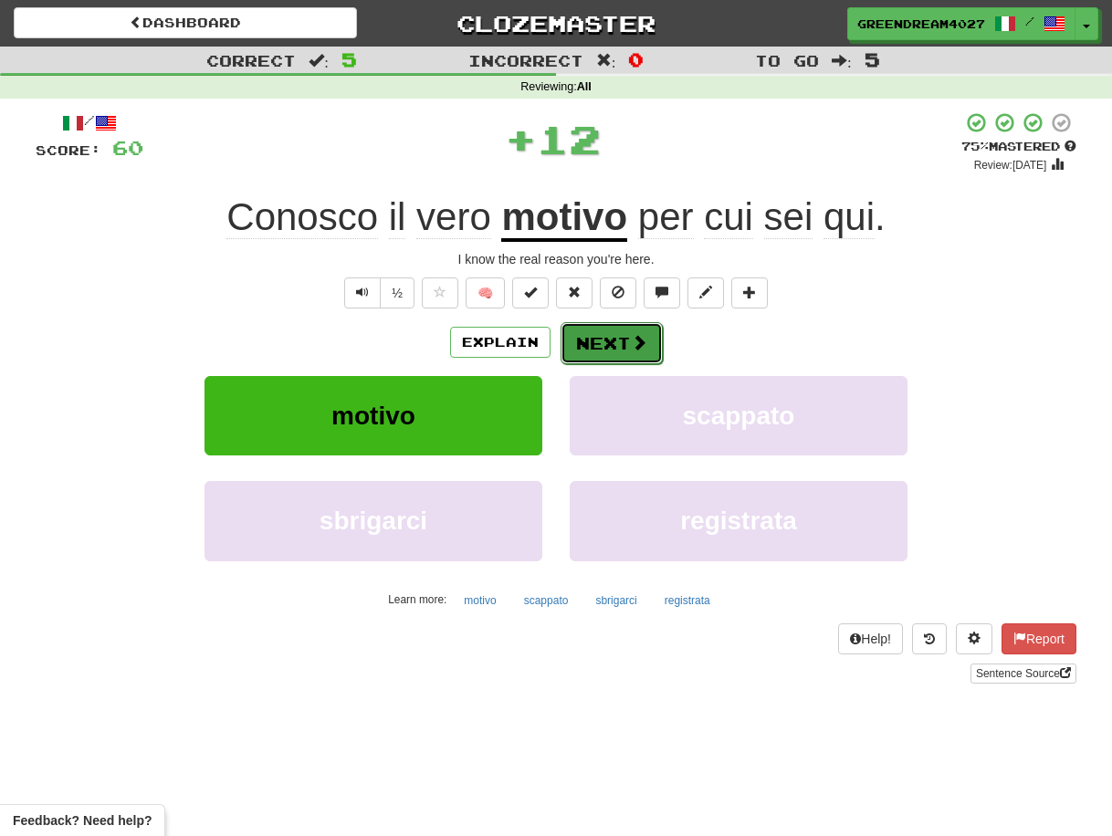
click at [621, 339] on button "Next" at bounding box center [612, 343] width 102 height 42
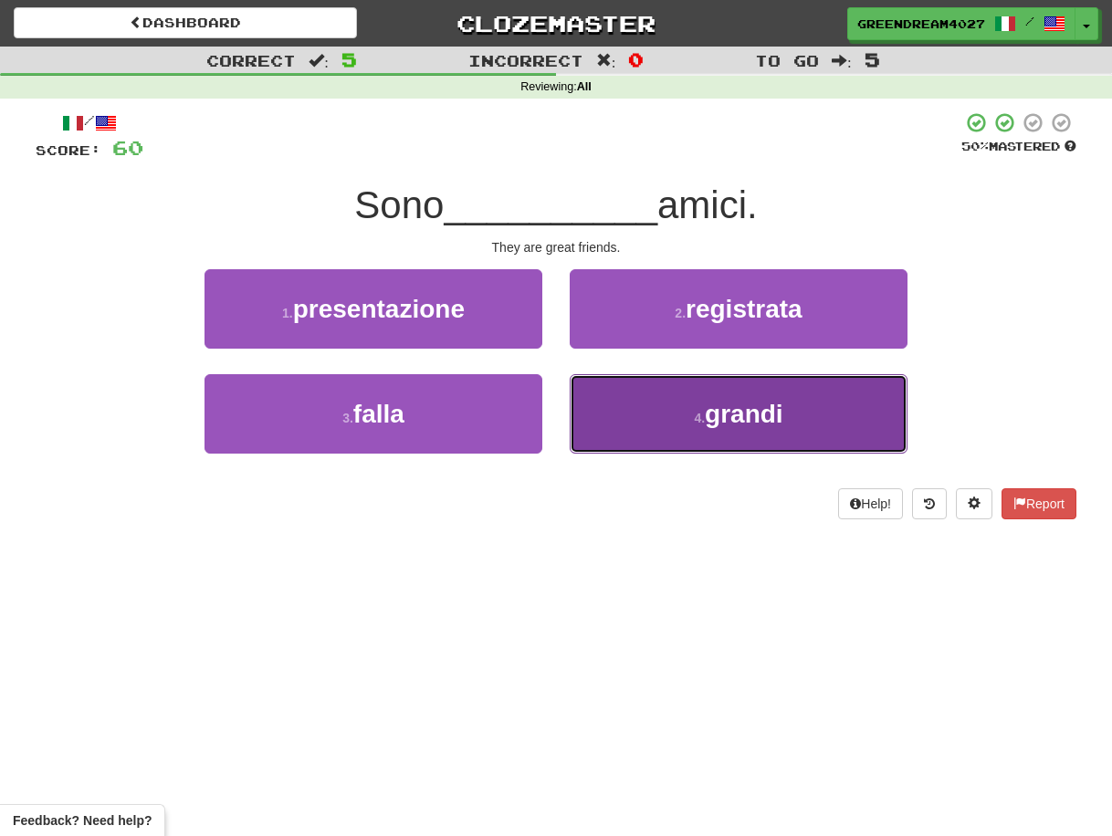
click at [647, 423] on button "4 . grandi" at bounding box center [739, 413] width 338 height 79
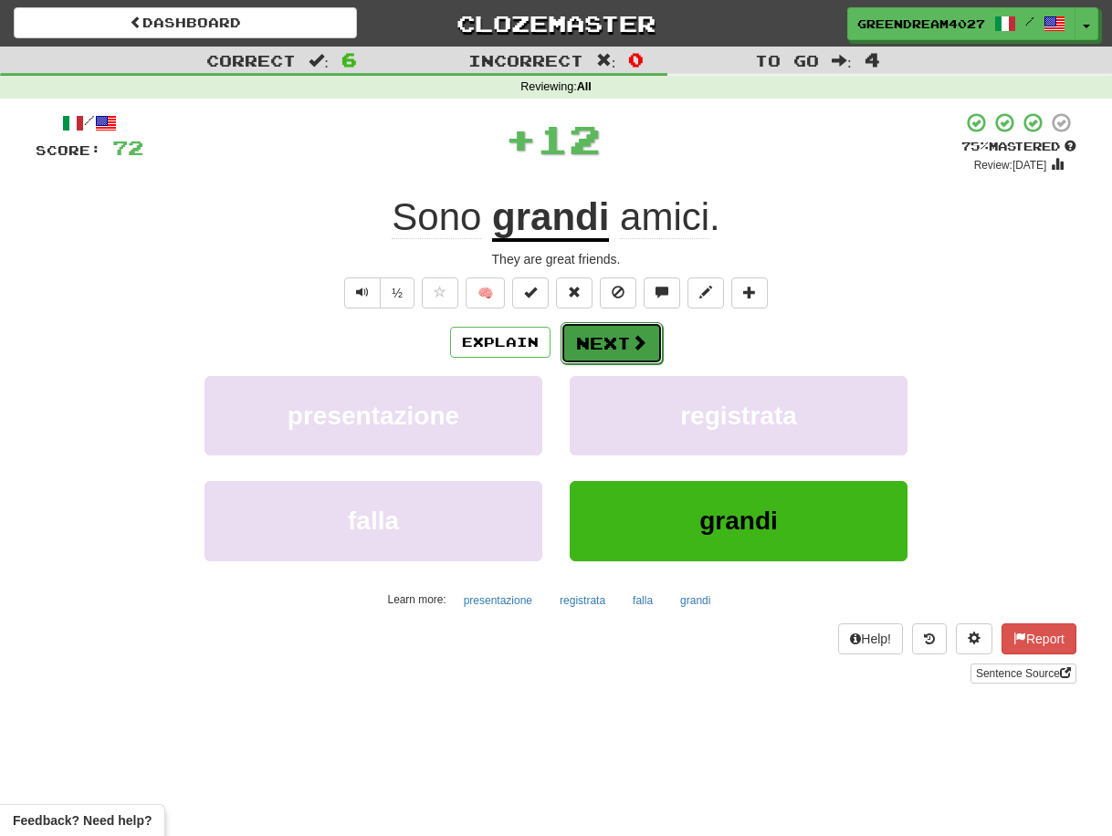
click at [622, 342] on button "Next" at bounding box center [612, 343] width 102 height 42
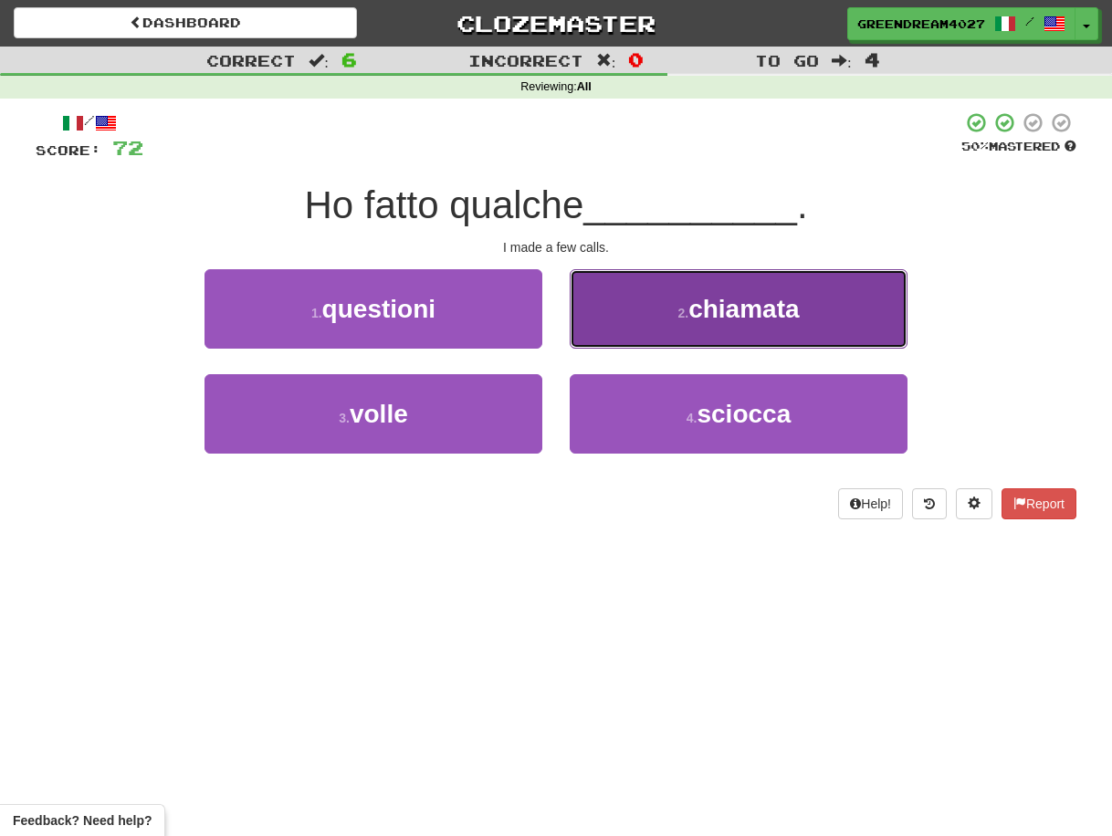
click at [656, 314] on button "2 . chiamata" at bounding box center [739, 308] width 338 height 79
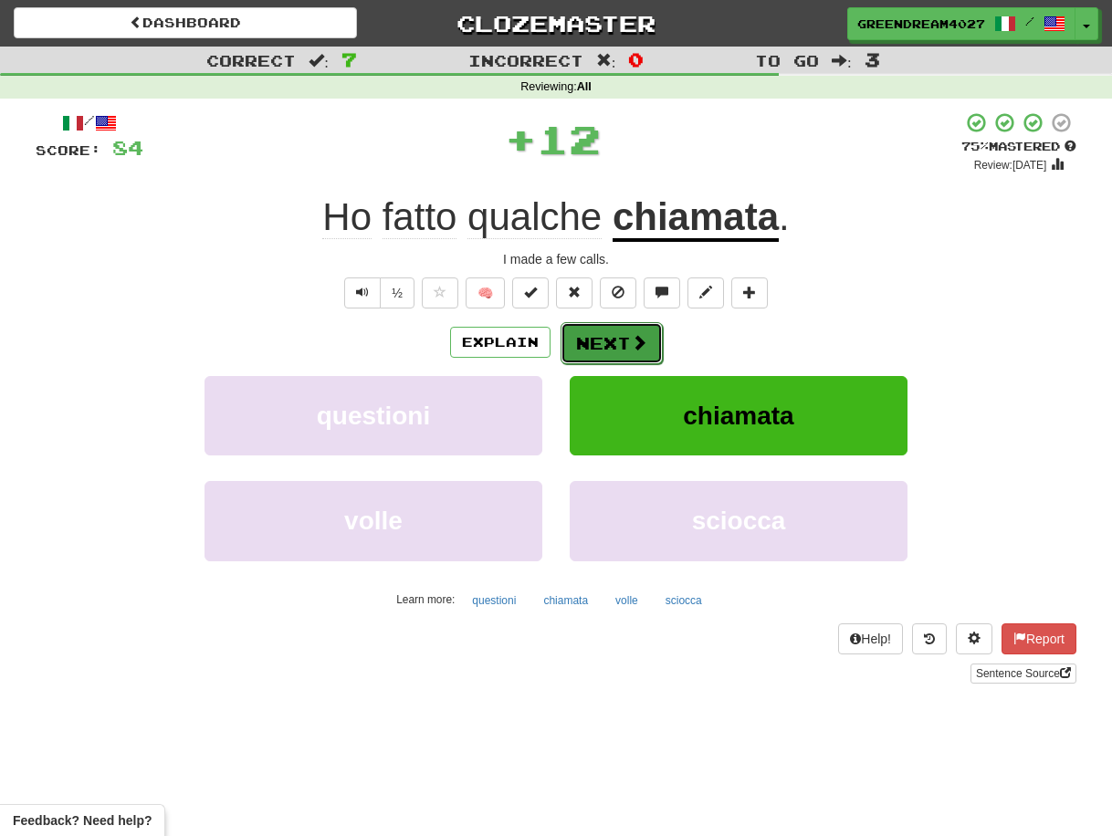
click at [610, 339] on button "Next" at bounding box center [612, 343] width 102 height 42
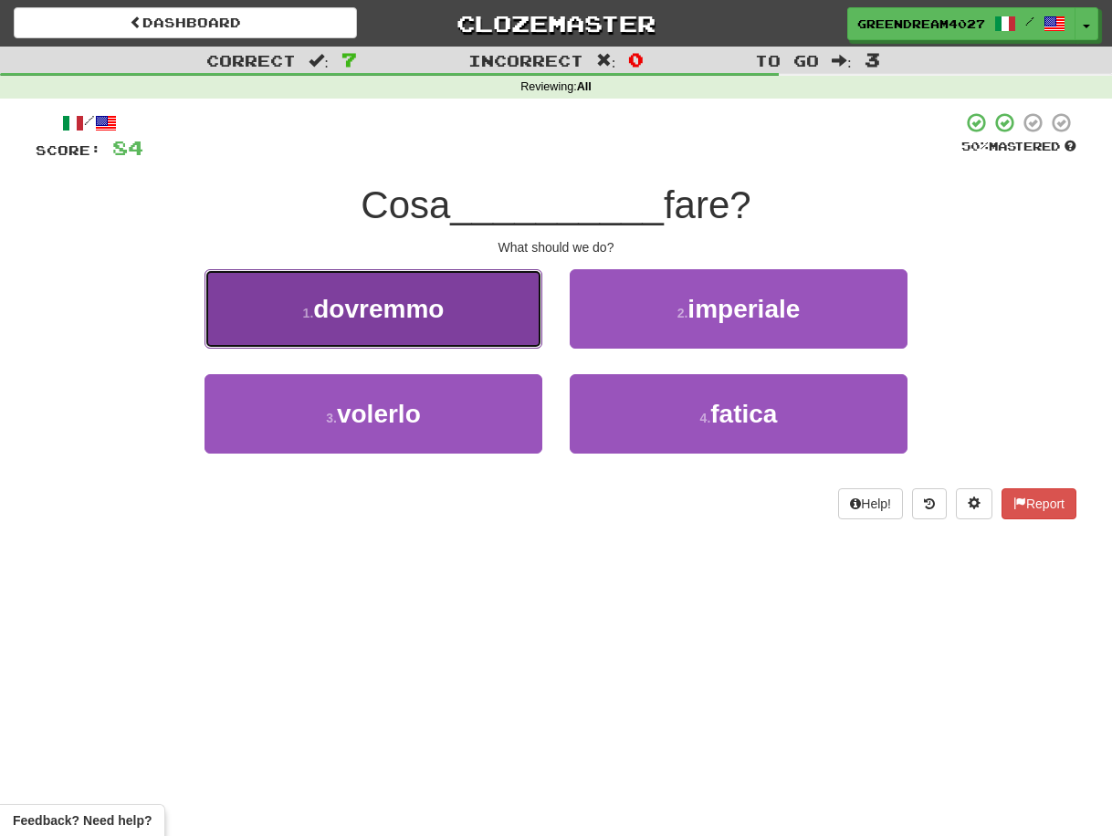
click at [457, 317] on button "1 . dovremmo" at bounding box center [374, 308] width 338 height 79
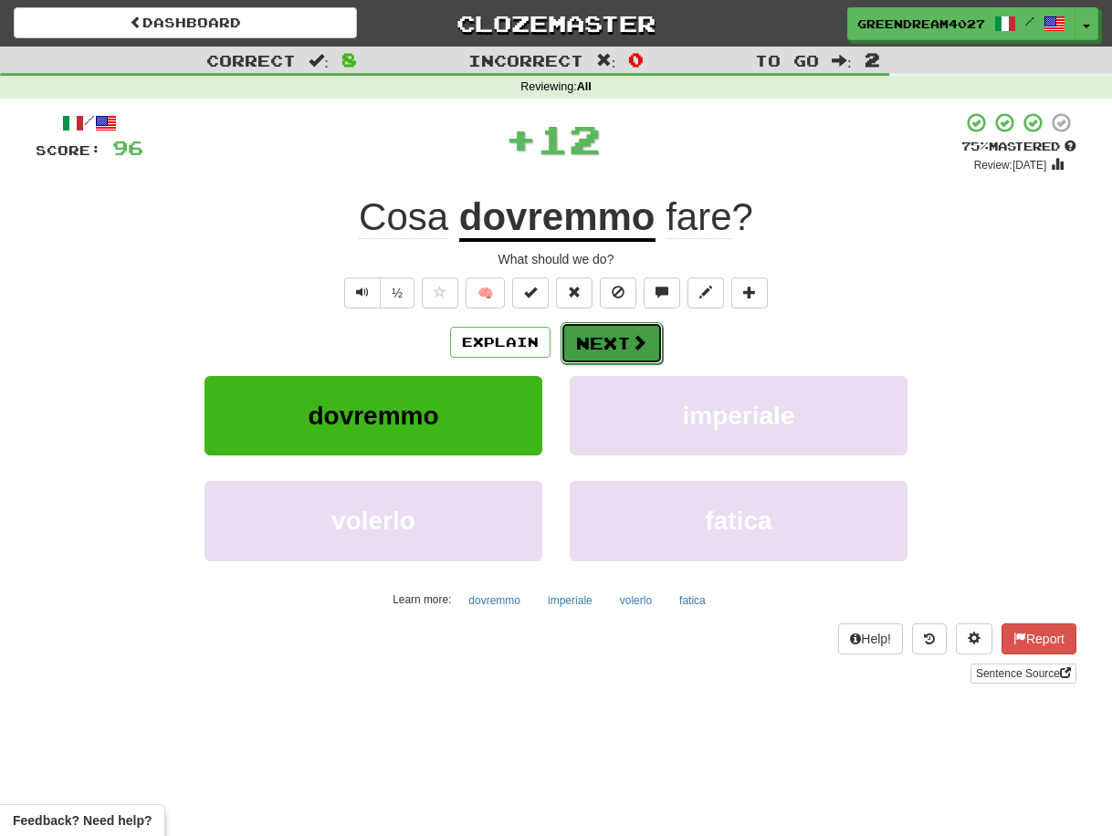
click at [613, 339] on button "Next" at bounding box center [612, 343] width 102 height 42
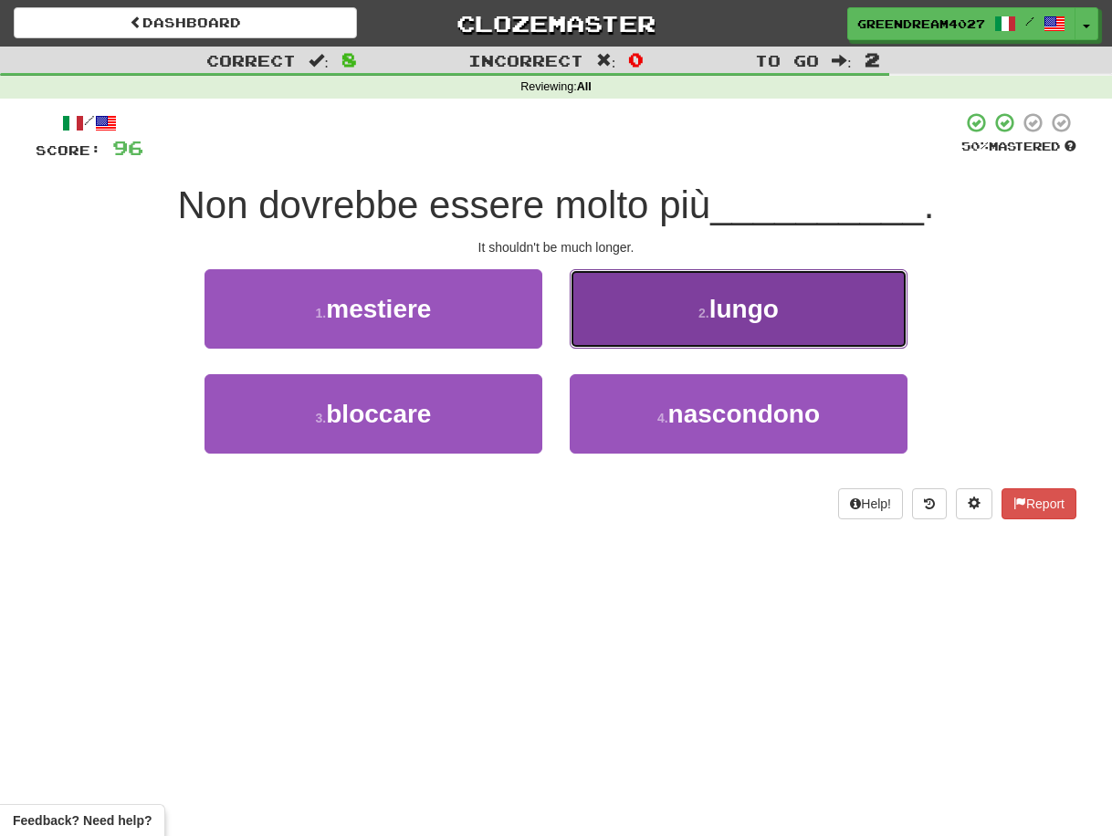
click at [635, 323] on button "2 . lungo" at bounding box center [739, 308] width 338 height 79
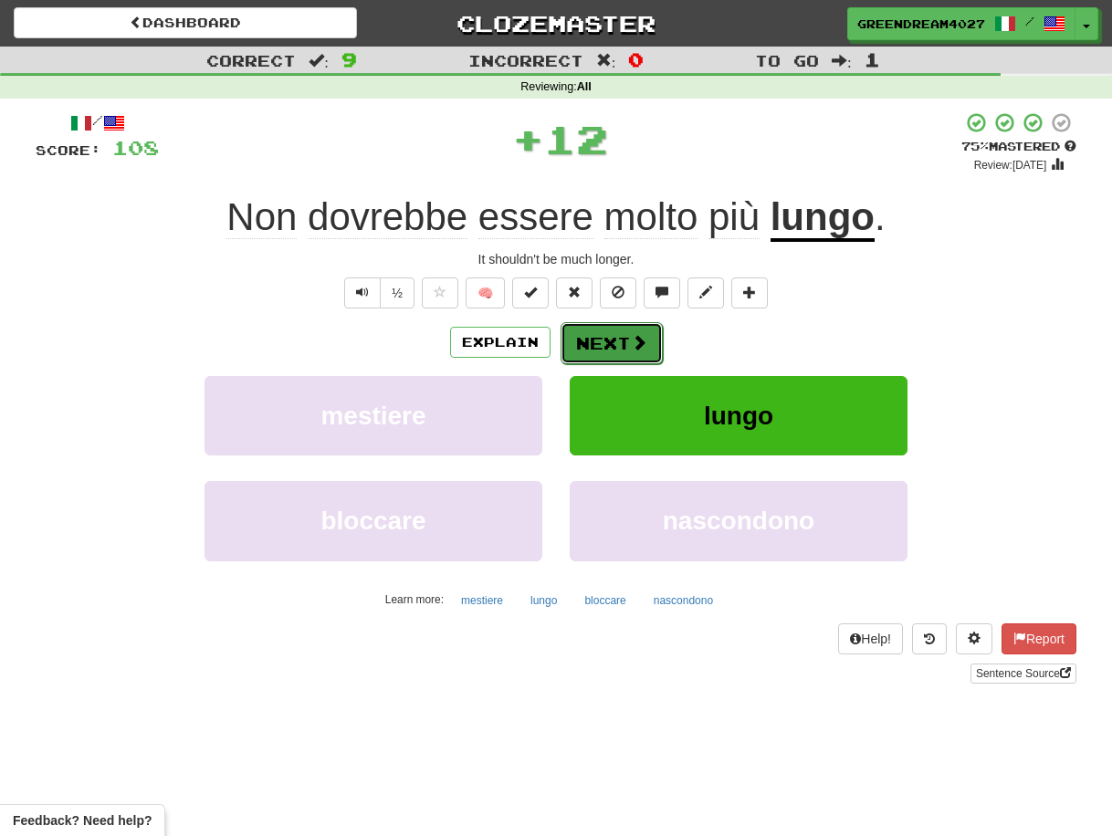
click at [613, 345] on button "Next" at bounding box center [612, 343] width 102 height 42
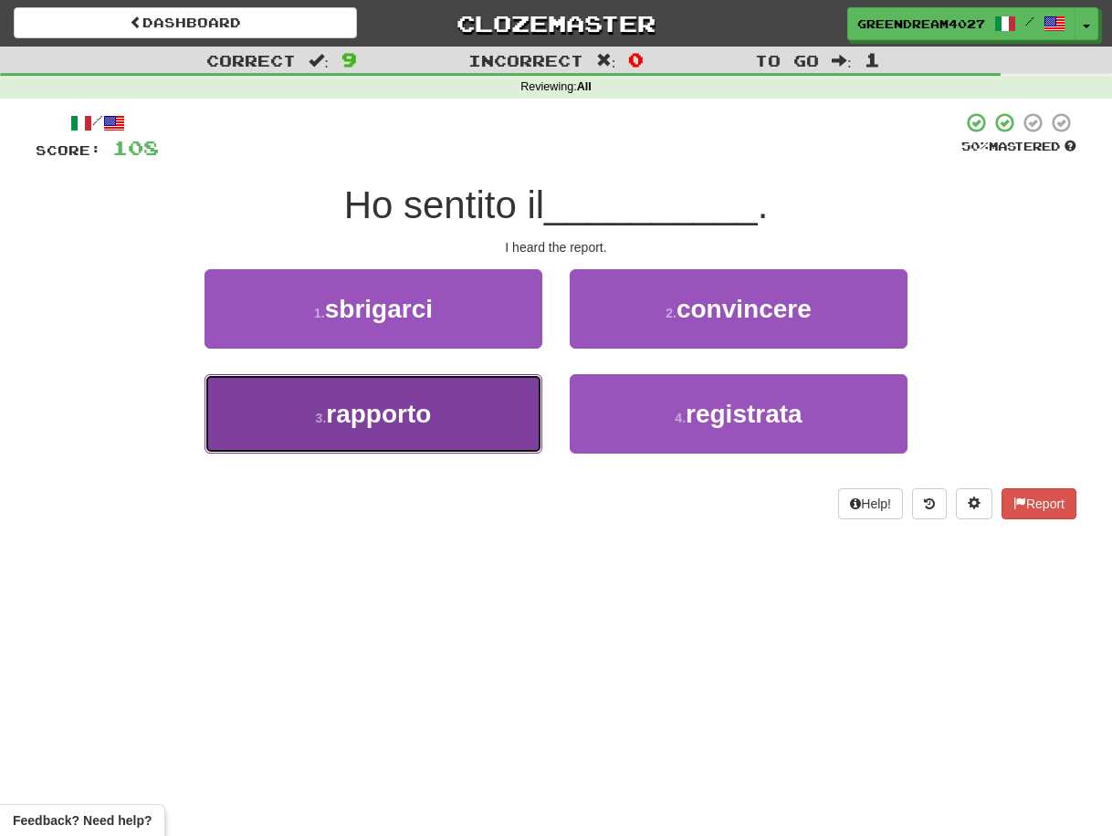
click at [499, 426] on button "3 . rapporto" at bounding box center [374, 413] width 338 height 79
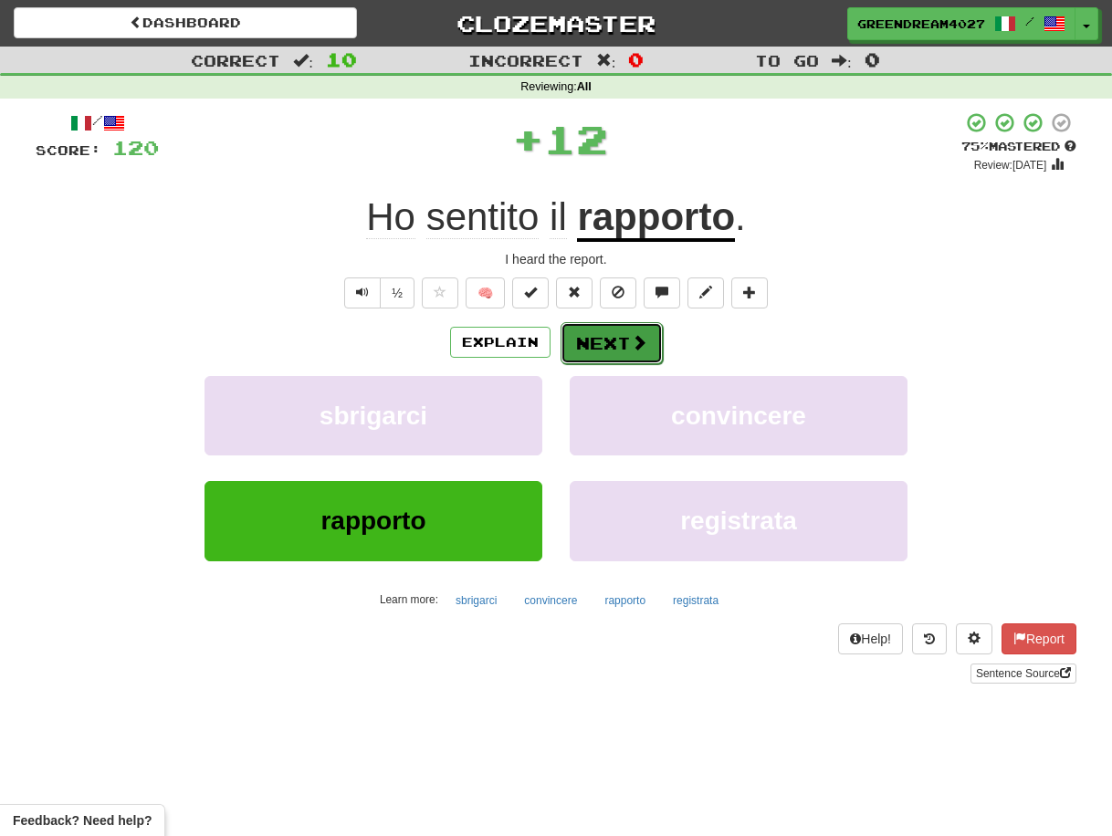
click at [604, 345] on button "Next" at bounding box center [612, 343] width 102 height 42
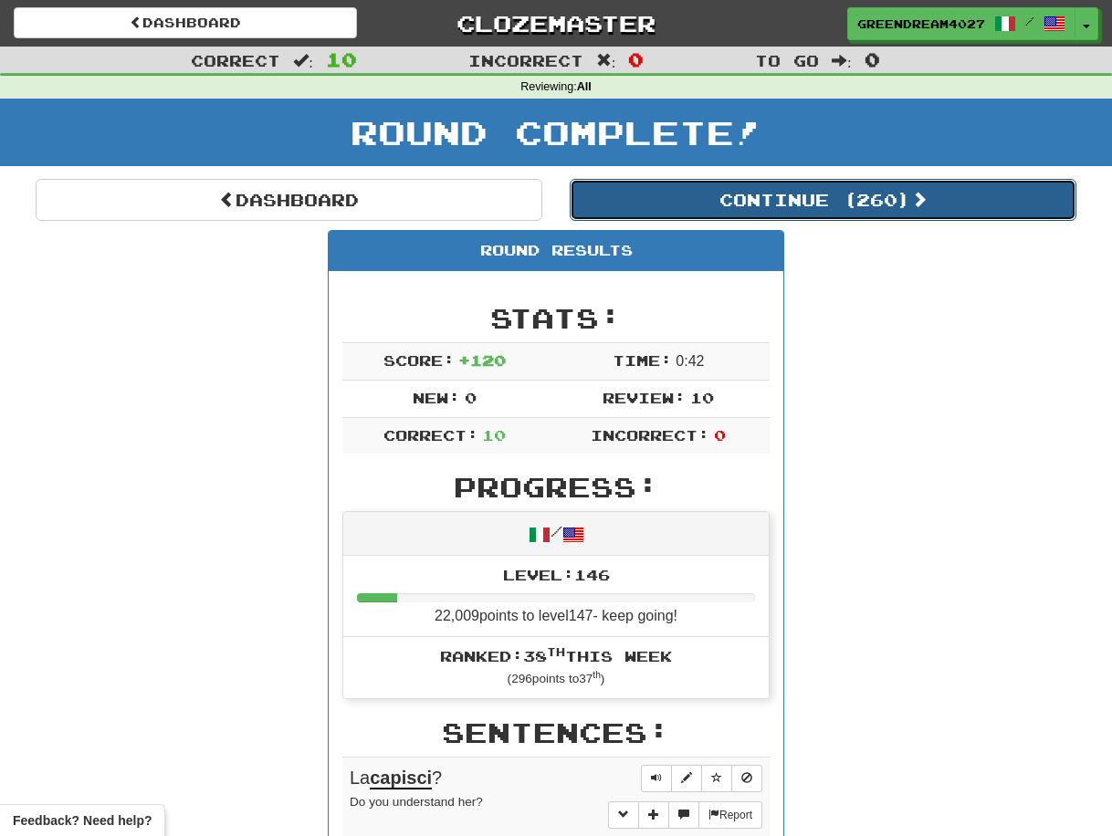
click at [726, 197] on button "Continue ( 260 )" at bounding box center [823, 200] width 507 height 42
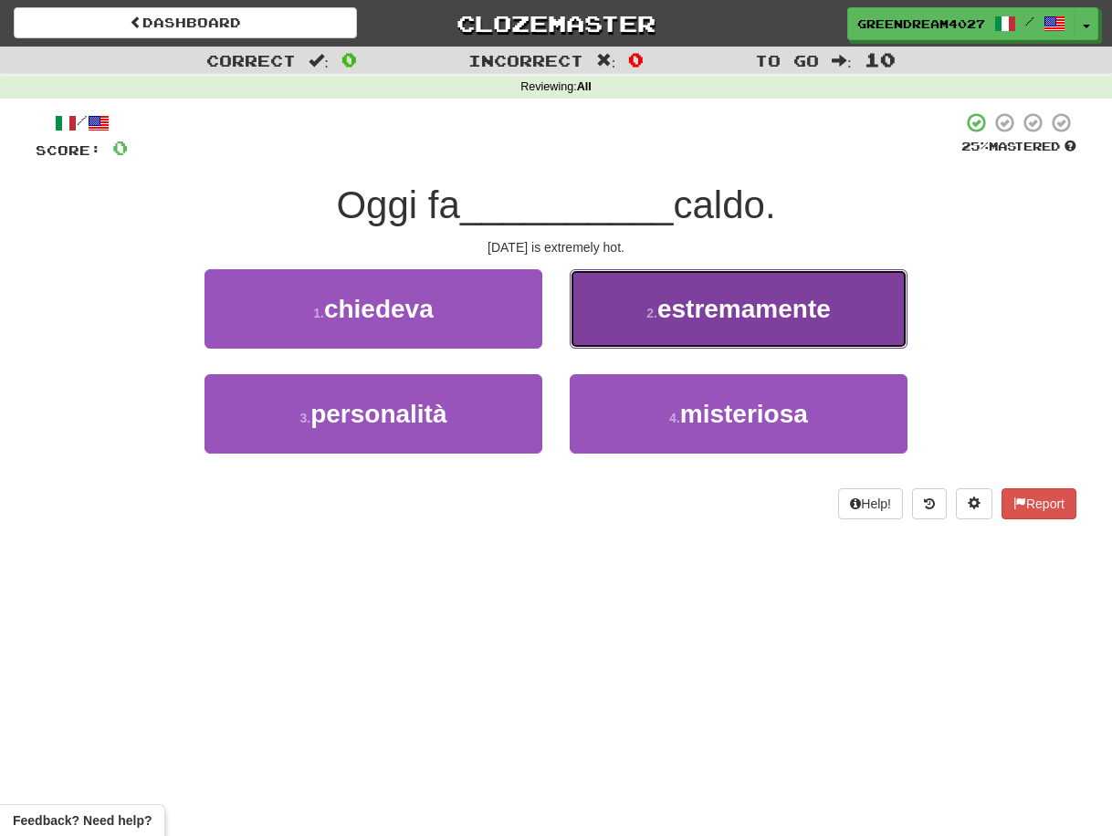
click at [678, 308] on span "estremamente" at bounding box center [744, 309] width 174 height 28
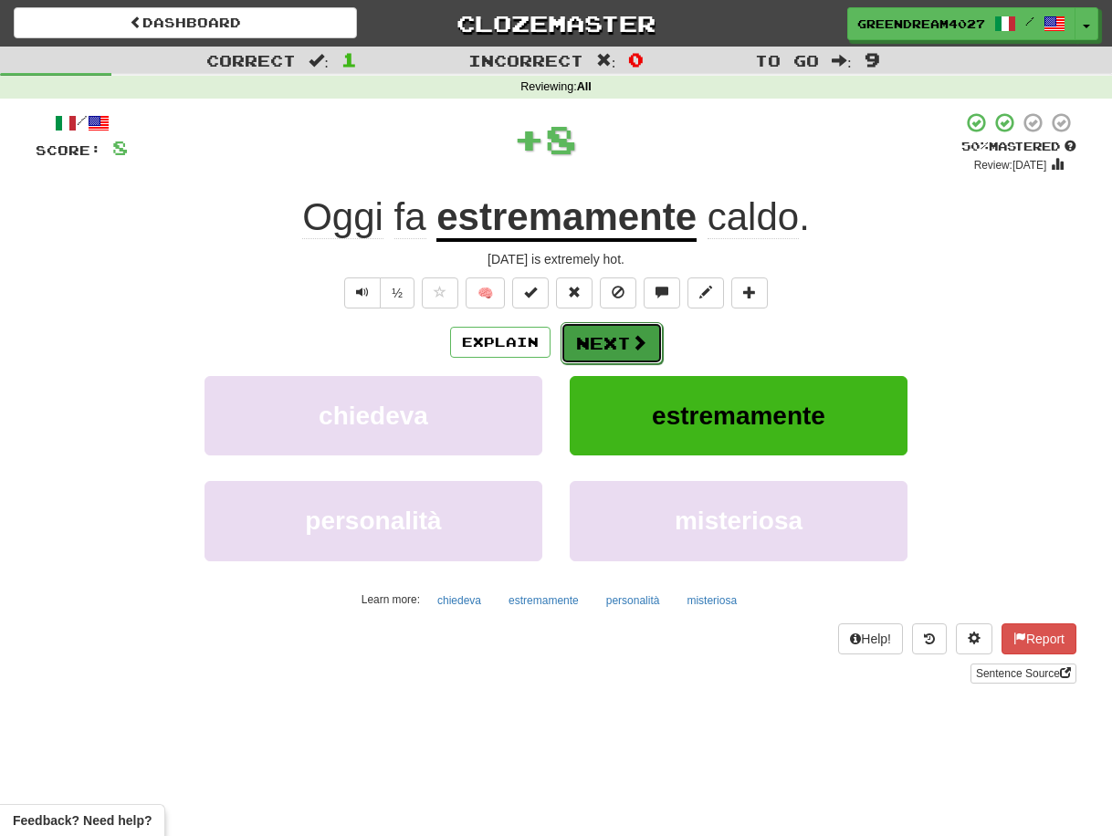
click at [605, 342] on button "Next" at bounding box center [612, 343] width 102 height 42
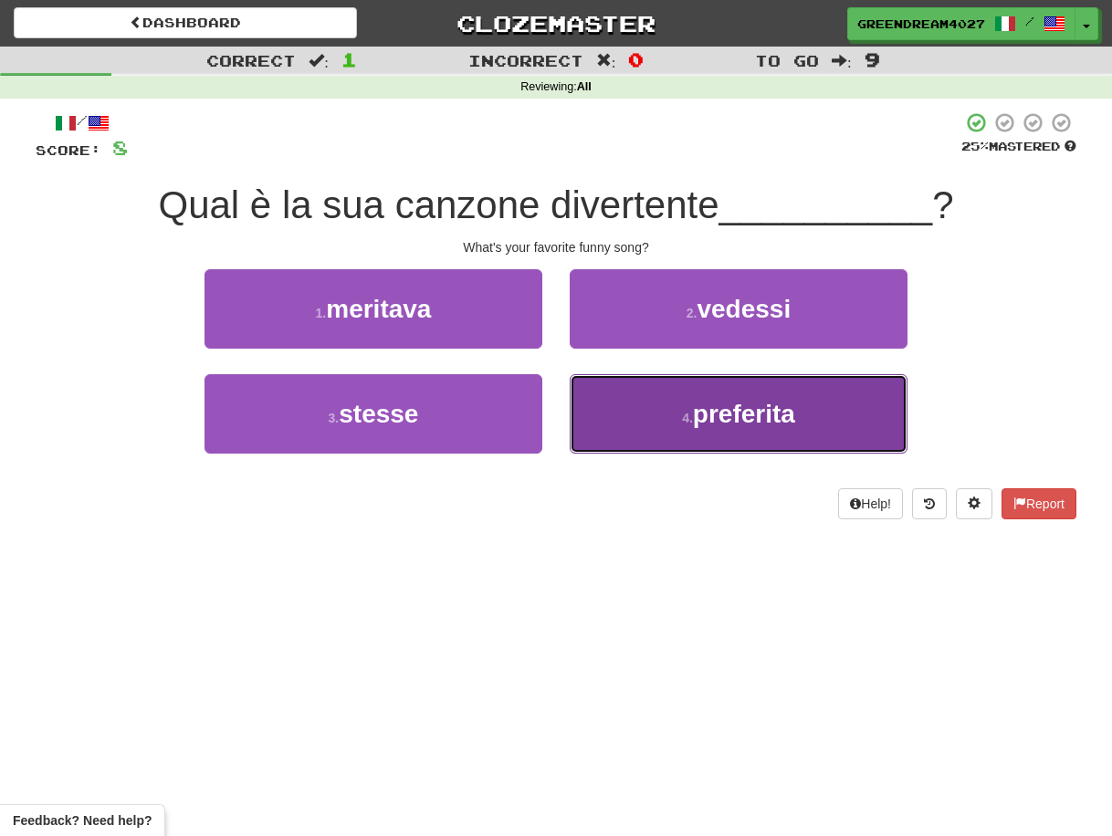
click at [658, 426] on button "4 . preferita" at bounding box center [739, 413] width 338 height 79
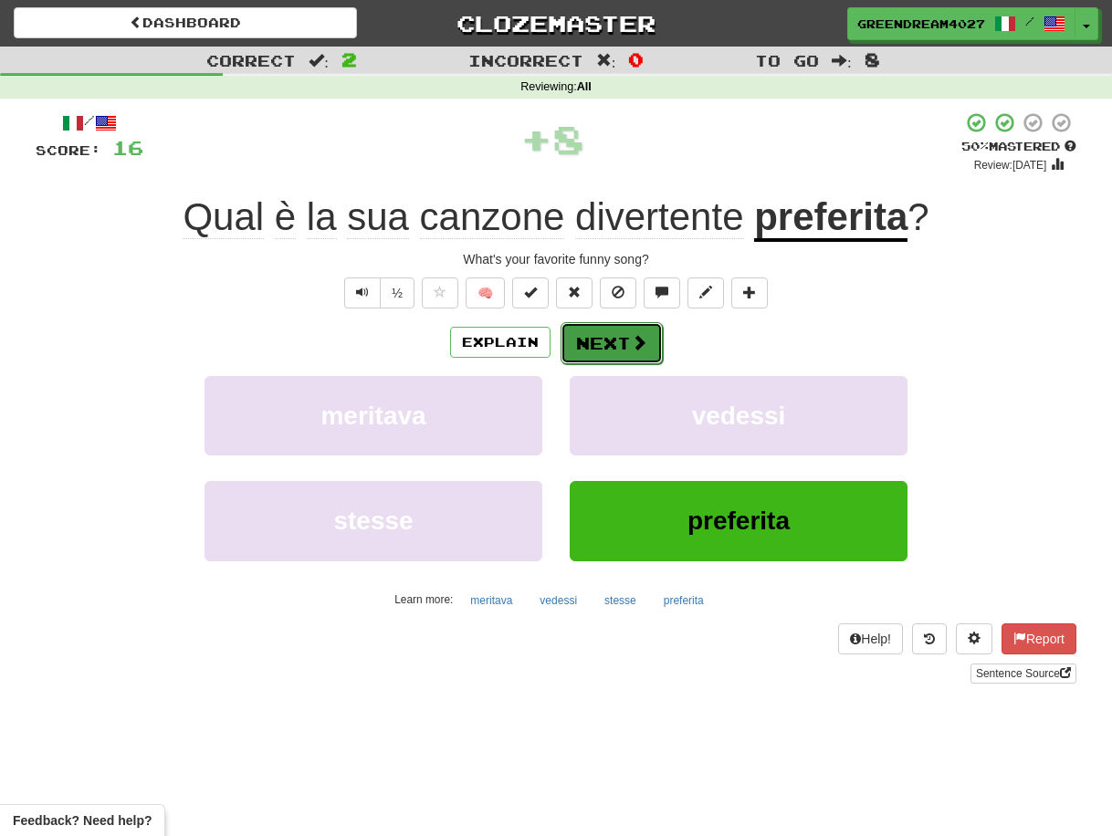
click at [621, 344] on button "Next" at bounding box center [612, 343] width 102 height 42
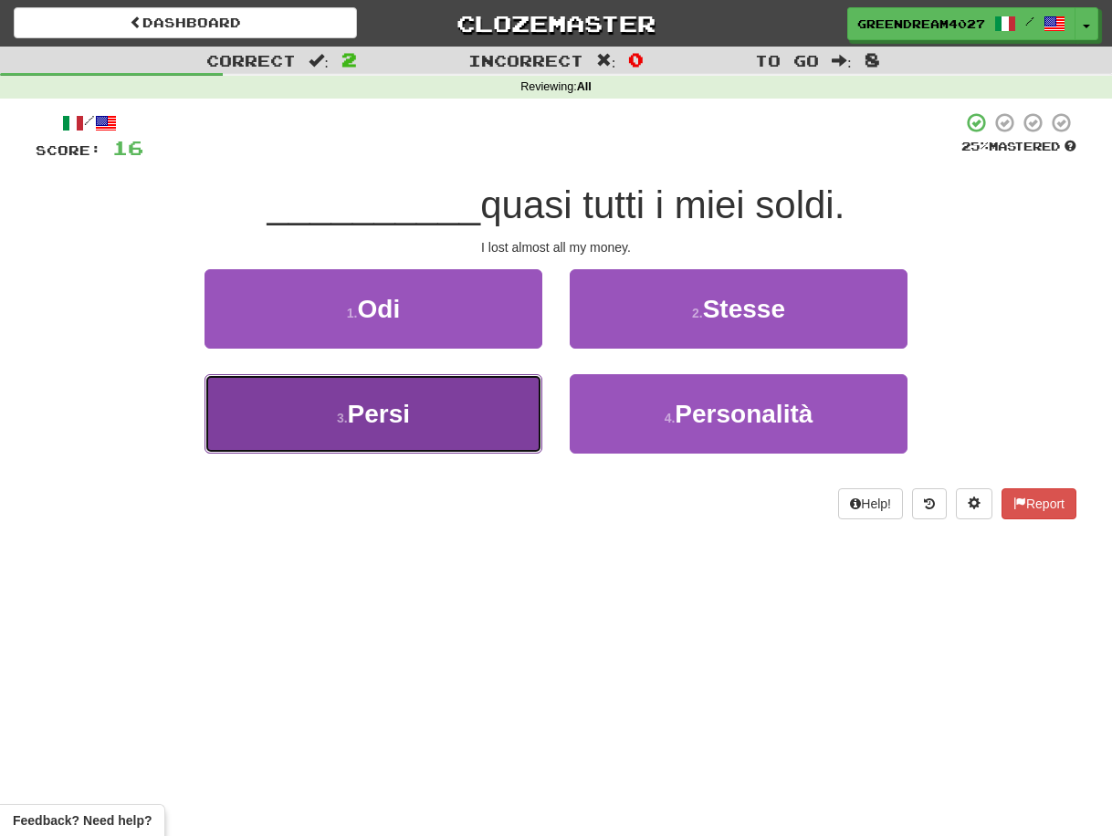
click at [499, 412] on button "3 . Persi" at bounding box center [374, 413] width 338 height 79
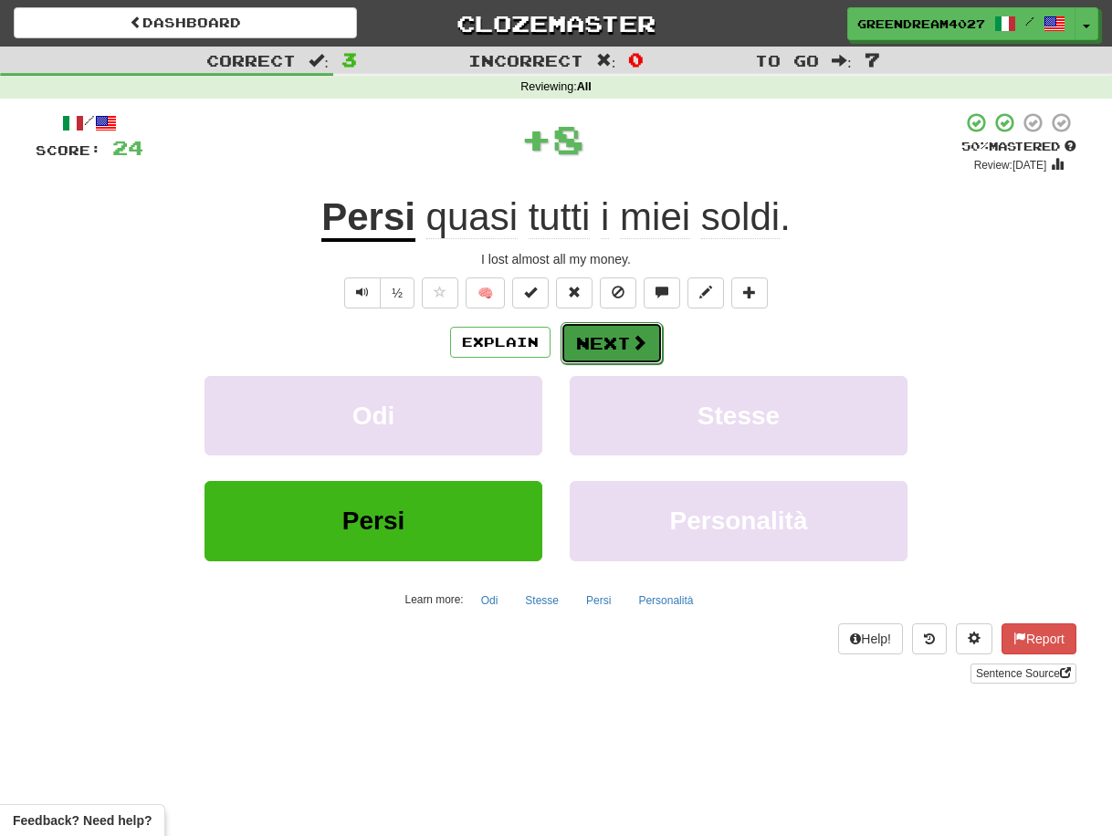
click at [588, 345] on button "Next" at bounding box center [612, 343] width 102 height 42
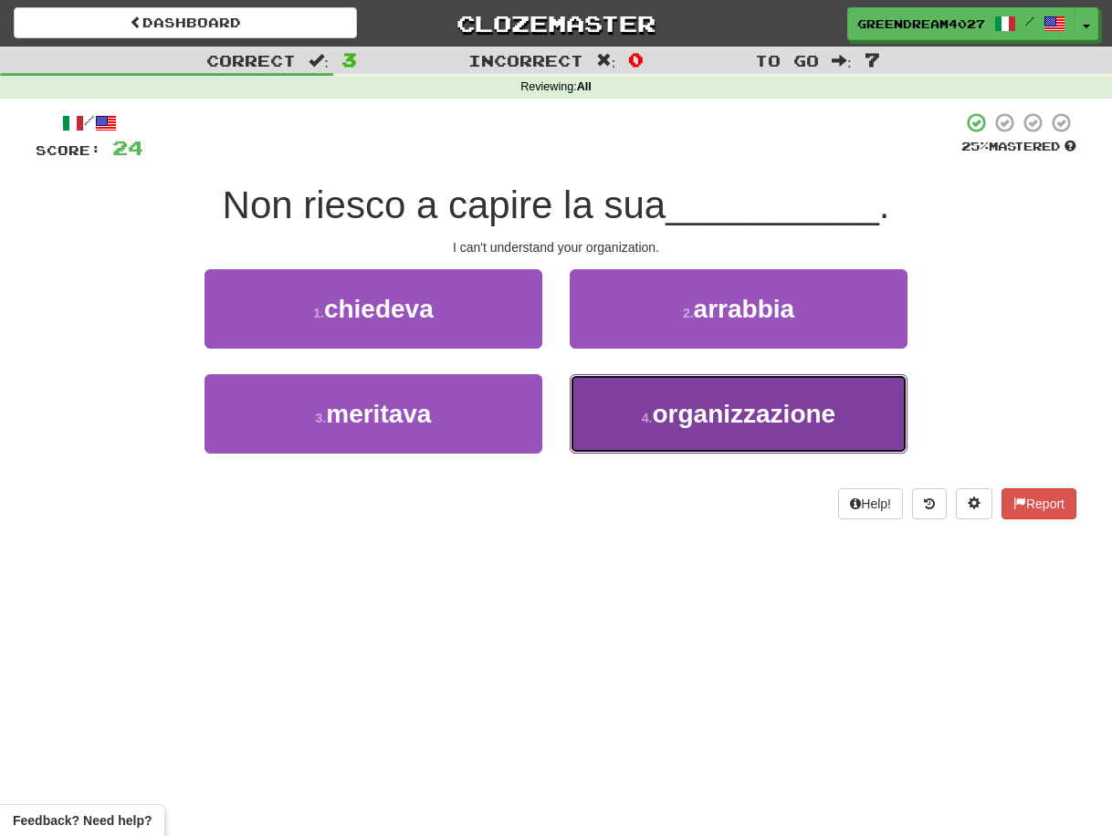
click at [615, 425] on button "4 . organizzazione" at bounding box center [739, 413] width 338 height 79
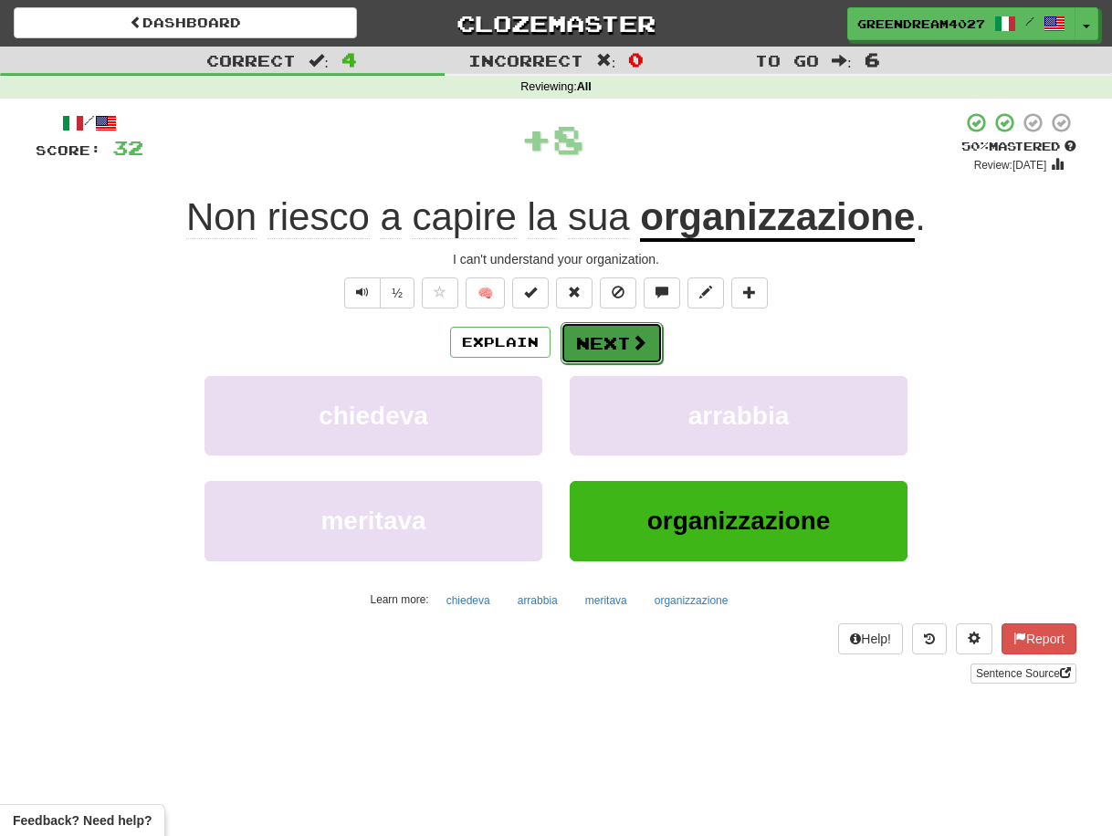
click at [610, 343] on button "Next" at bounding box center [612, 343] width 102 height 42
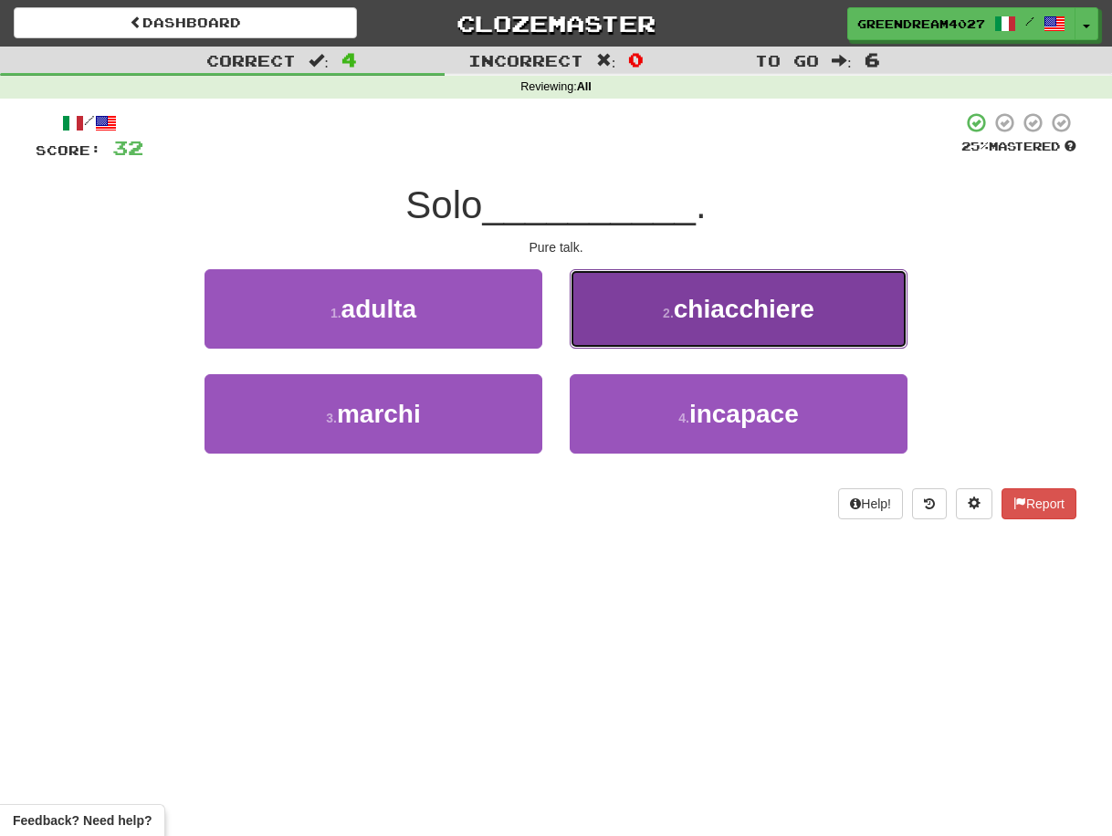
click at [655, 317] on button "2 . chiacchiere" at bounding box center [739, 308] width 338 height 79
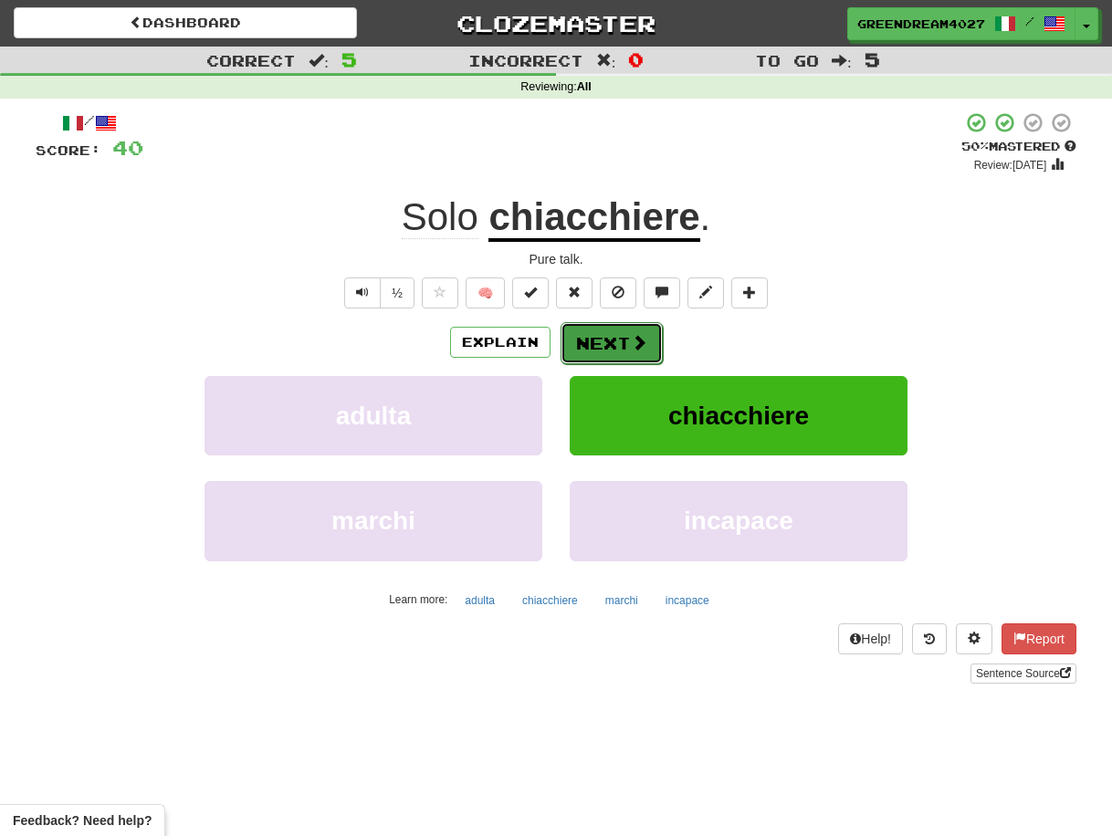
click at [618, 337] on button "Next" at bounding box center [612, 343] width 102 height 42
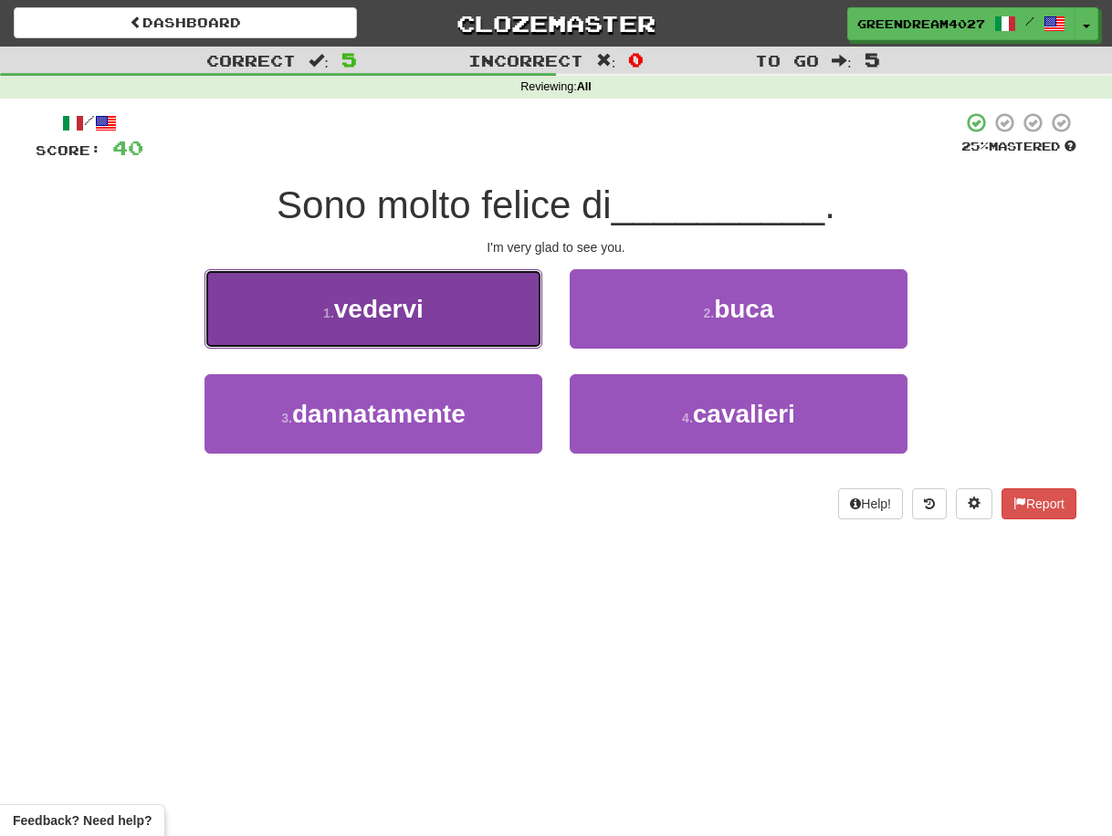
click at [462, 319] on button "1 . vedervi" at bounding box center [374, 308] width 338 height 79
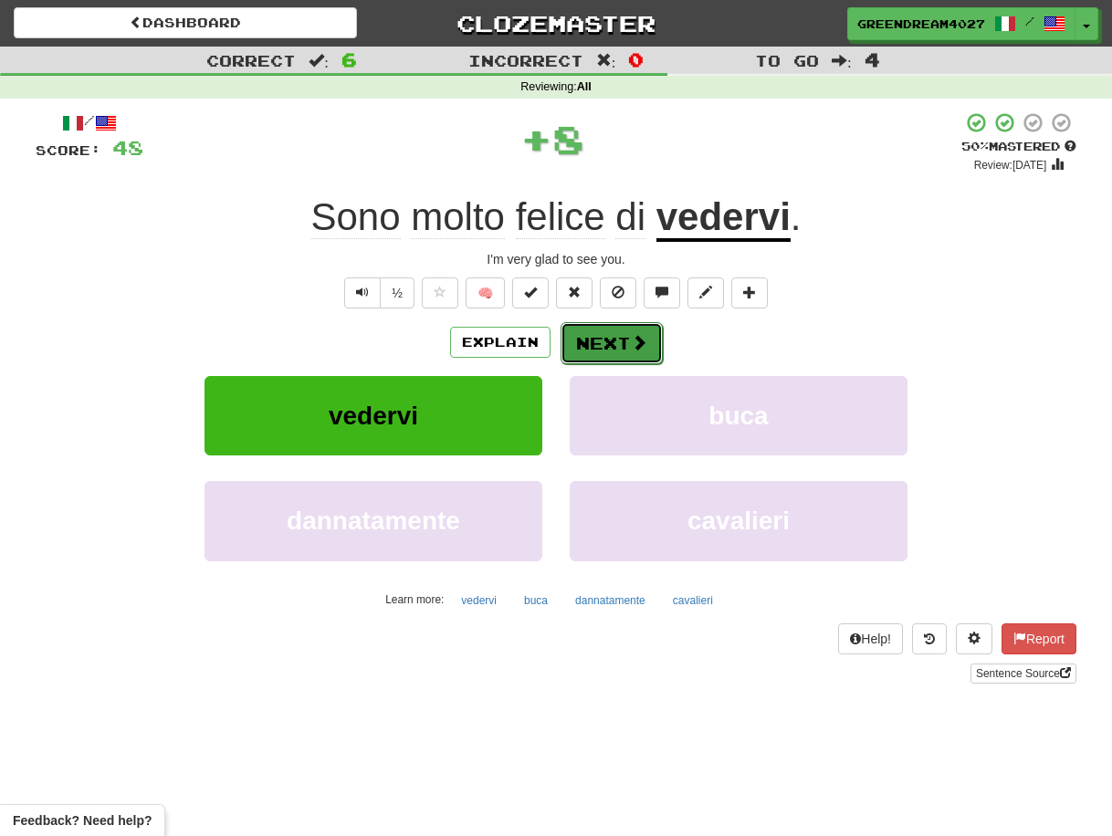
click at [603, 342] on button "Next" at bounding box center [612, 343] width 102 height 42
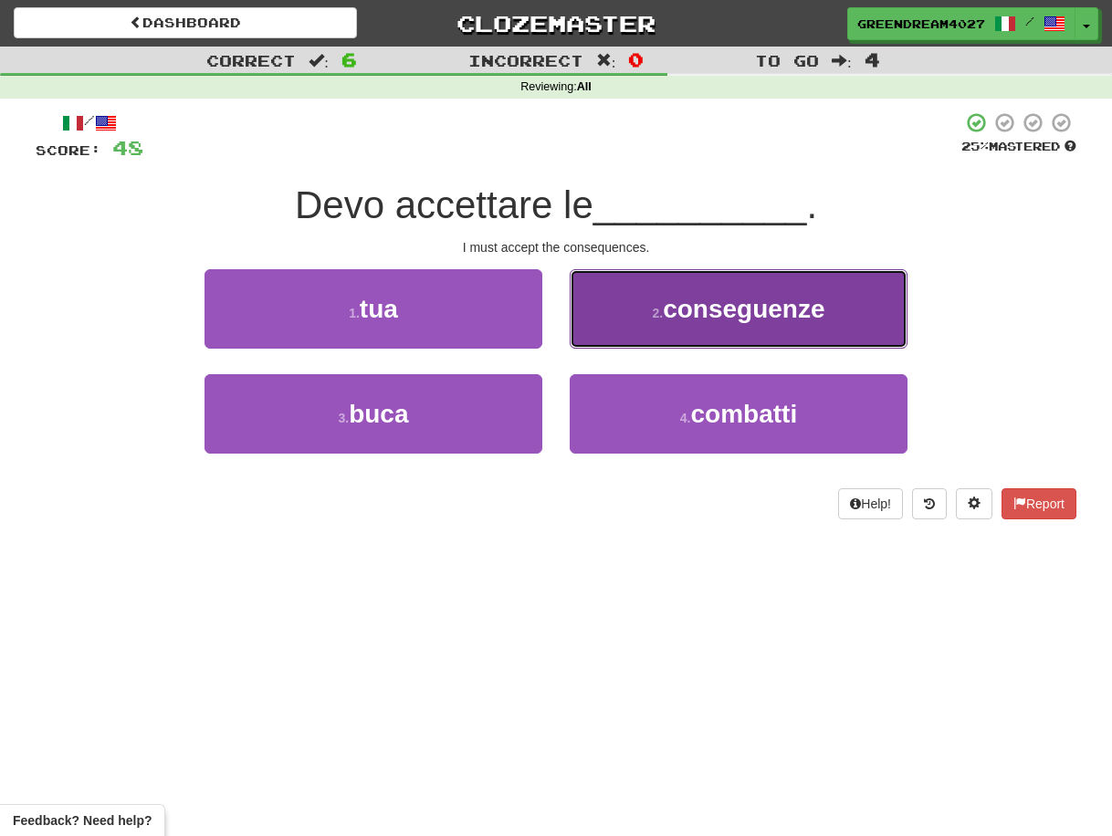
click at [639, 320] on button "2 . conseguenze" at bounding box center [739, 308] width 338 height 79
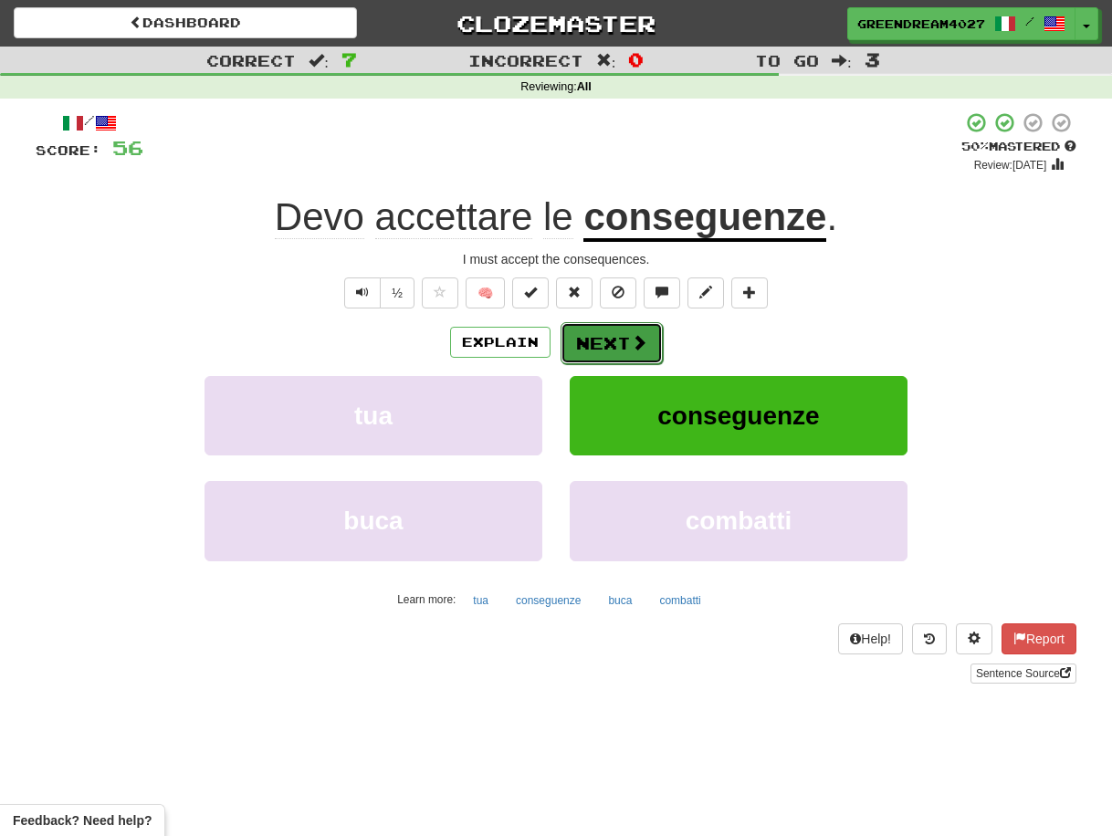
click at [604, 342] on button "Next" at bounding box center [612, 343] width 102 height 42
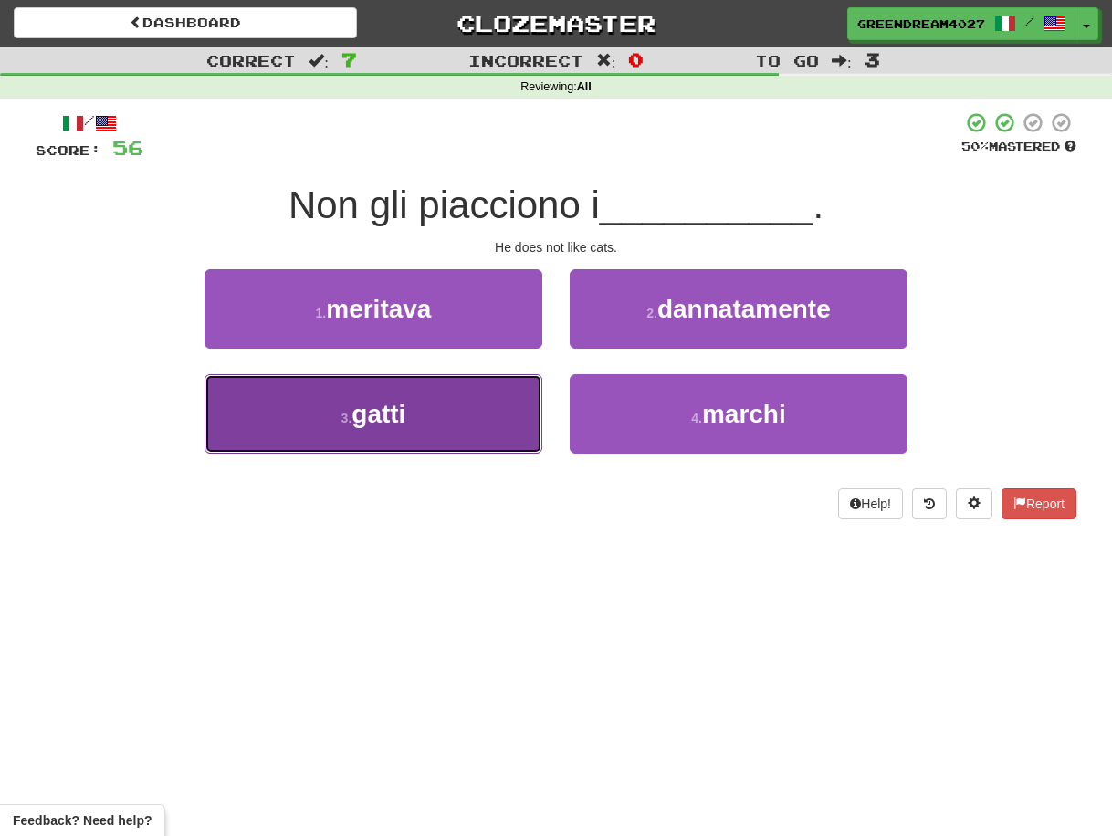
click at [466, 428] on button "3 . gatti" at bounding box center [374, 413] width 338 height 79
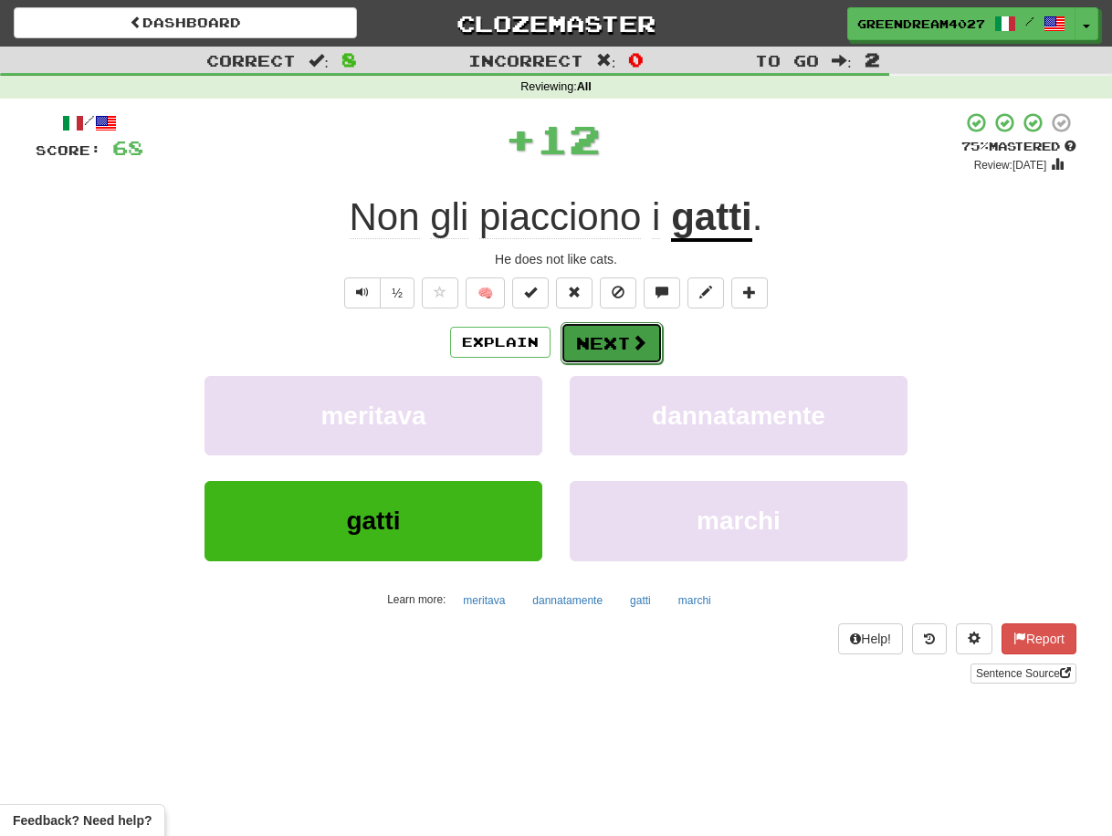
click at [609, 342] on button "Next" at bounding box center [612, 343] width 102 height 42
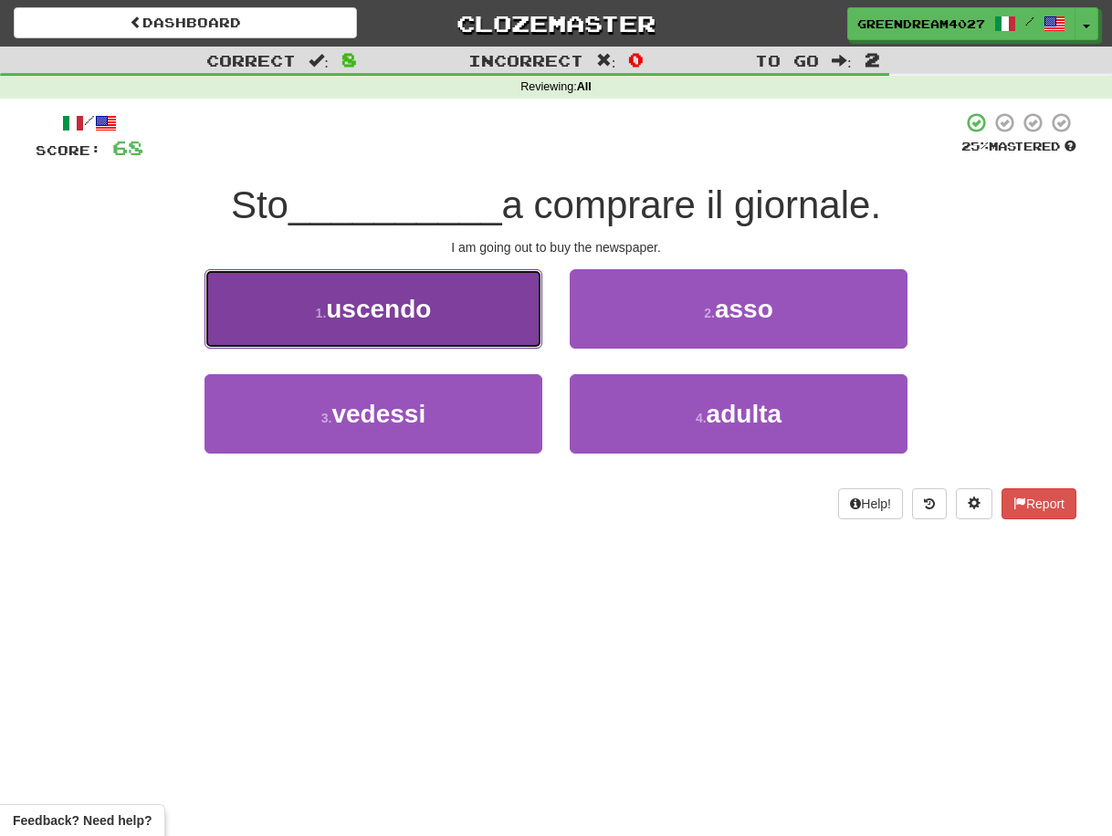
click at [452, 313] on button "1 . uscendo" at bounding box center [374, 308] width 338 height 79
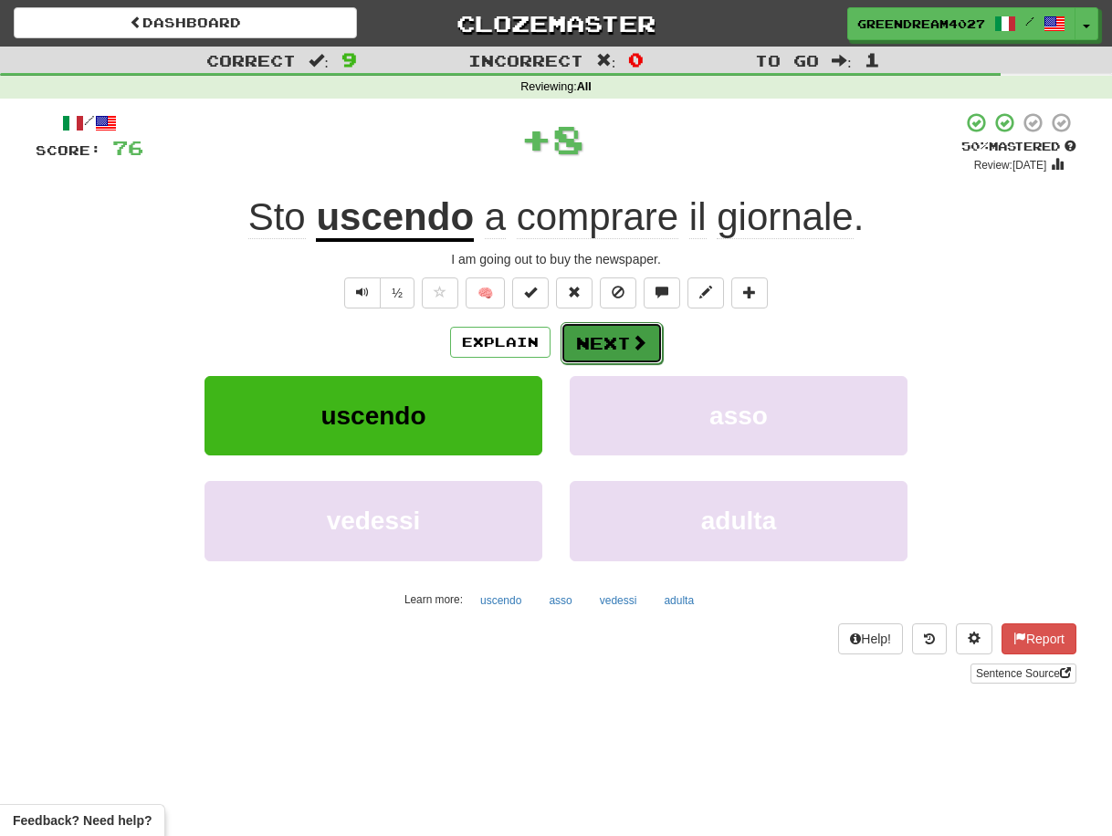
click at [601, 347] on button "Next" at bounding box center [612, 343] width 102 height 42
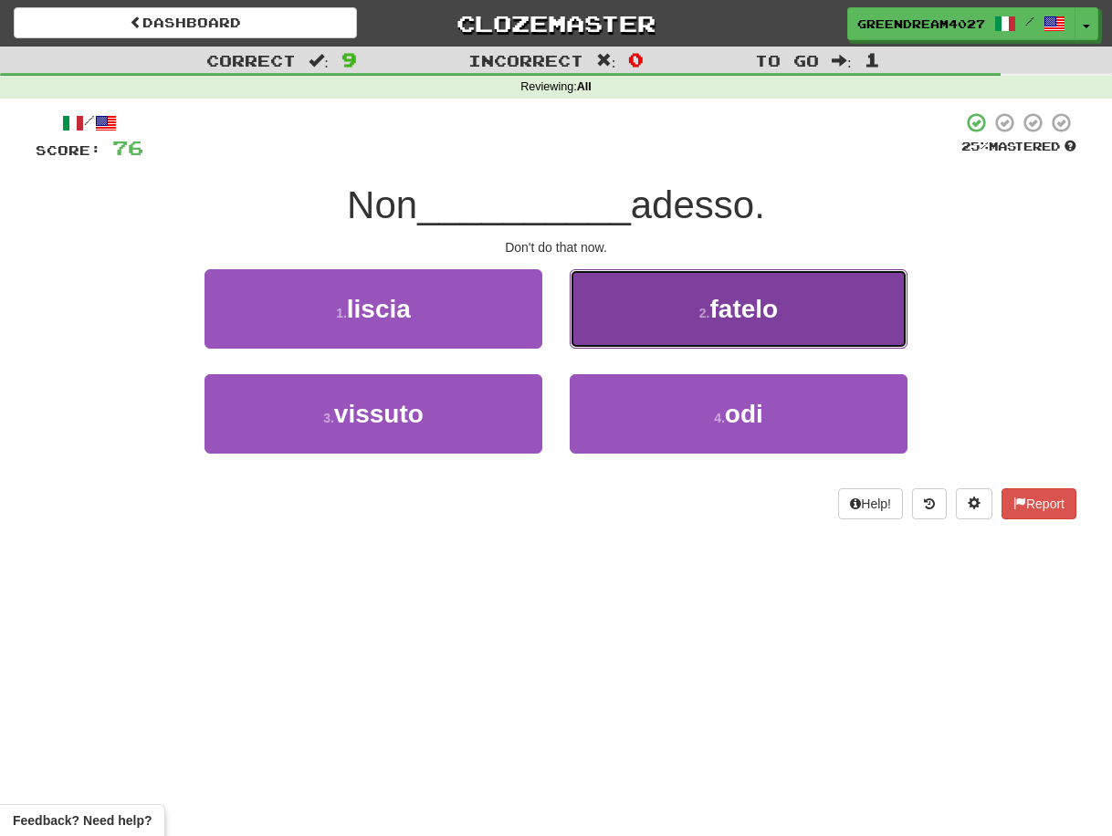
click at [668, 311] on button "2 . fatelo" at bounding box center [739, 308] width 338 height 79
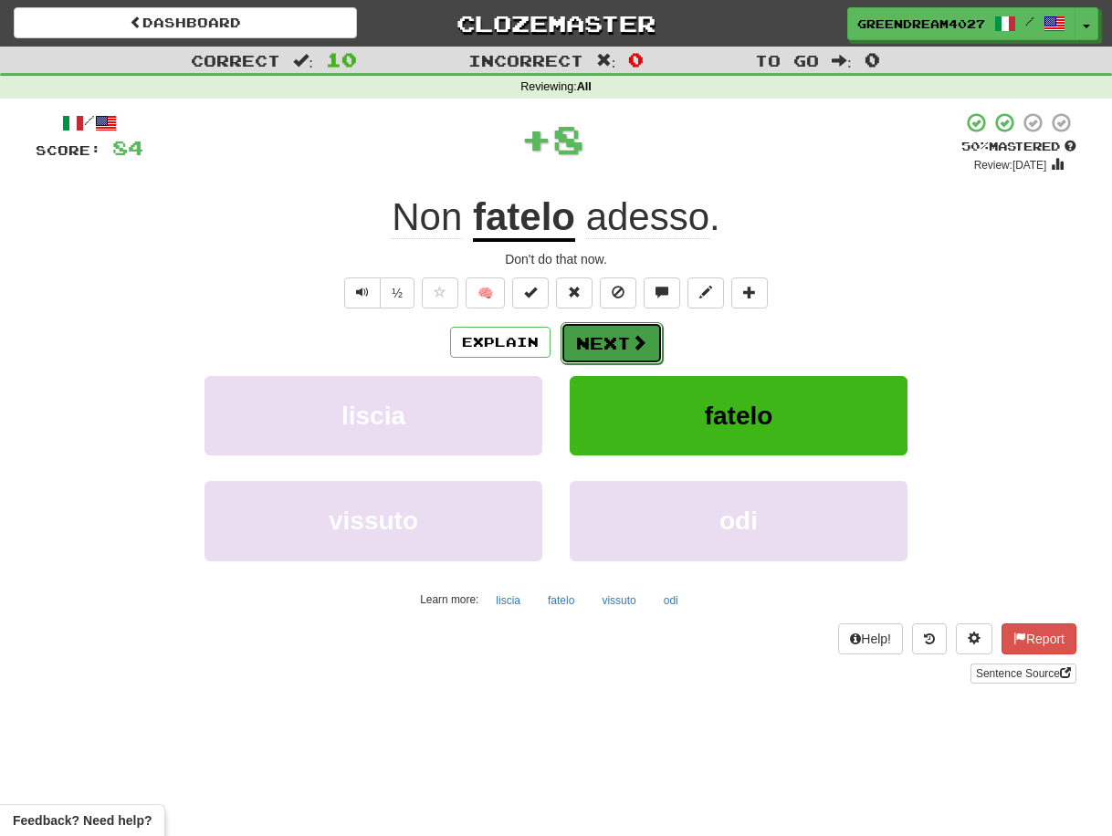
click at [616, 341] on button "Next" at bounding box center [612, 343] width 102 height 42
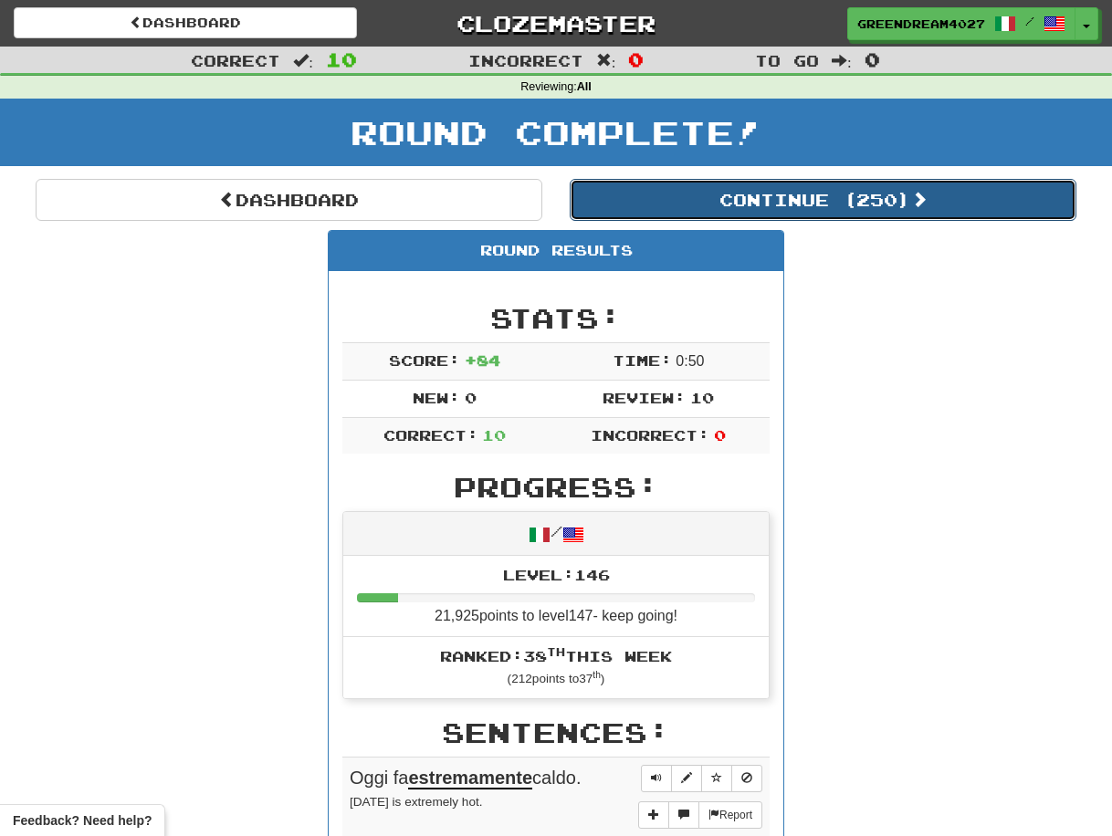
click at [756, 195] on button "Continue ( 250 )" at bounding box center [823, 200] width 507 height 42
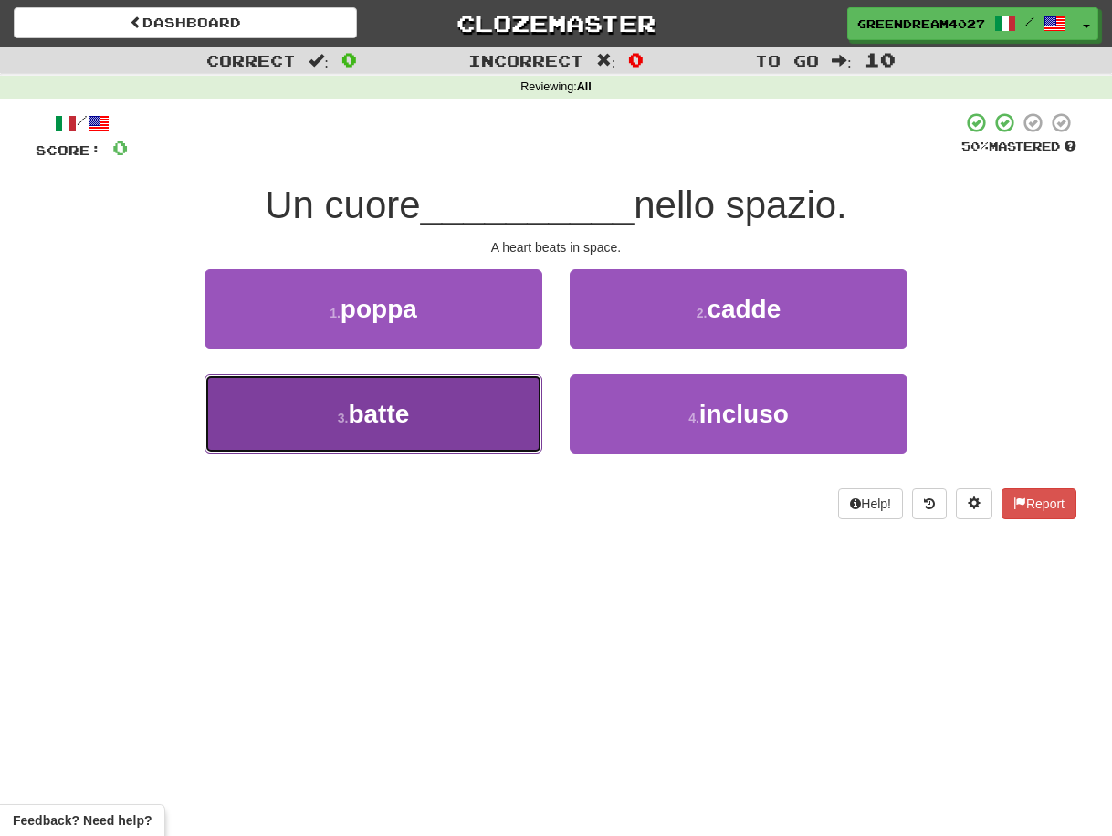
click at [490, 432] on button "3 . batte" at bounding box center [374, 413] width 338 height 79
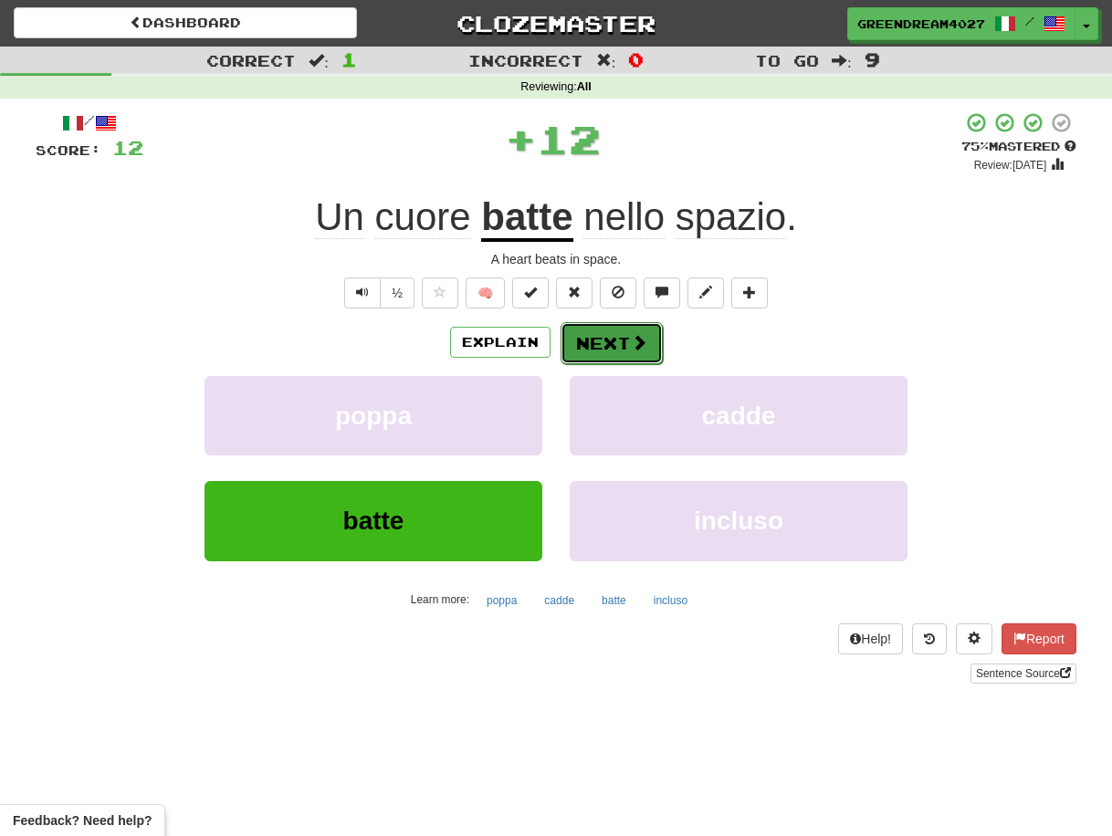
click at [602, 345] on button "Next" at bounding box center [612, 343] width 102 height 42
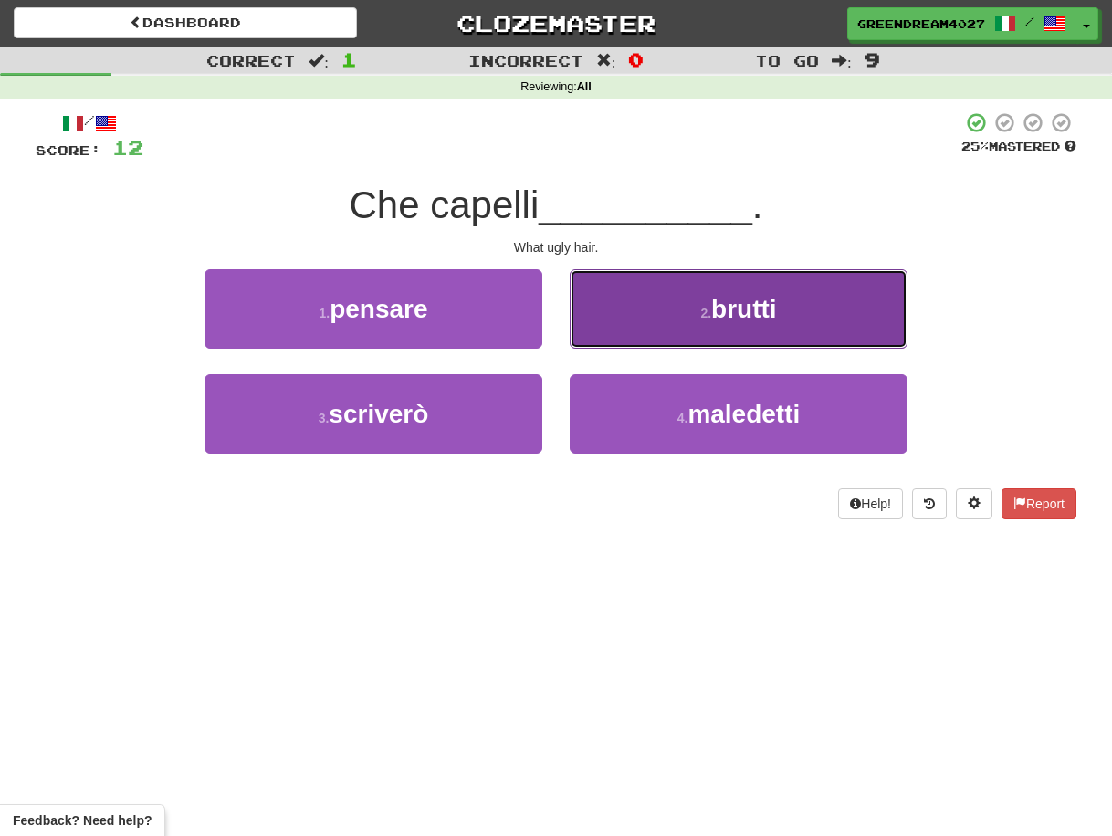
click at [659, 322] on button "2 . brutti" at bounding box center [739, 308] width 338 height 79
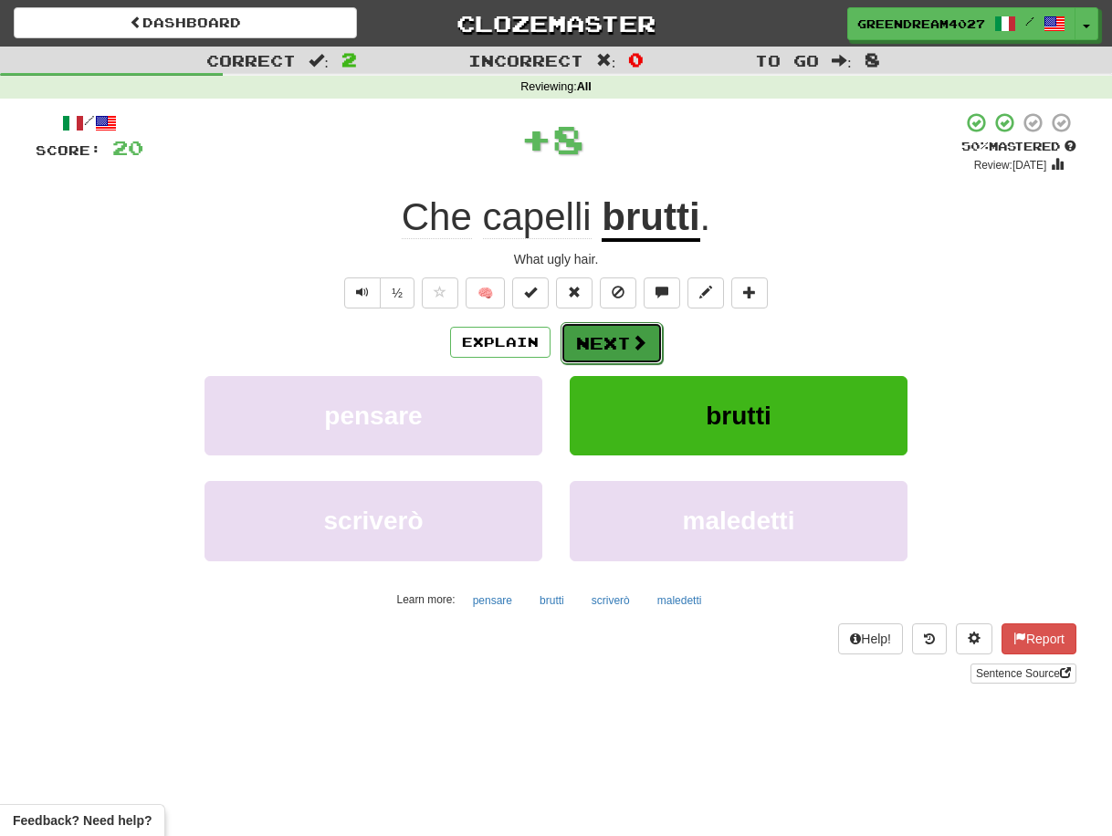
click at [603, 342] on button "Next" at bounding box center [612, 343] width 102 height 42
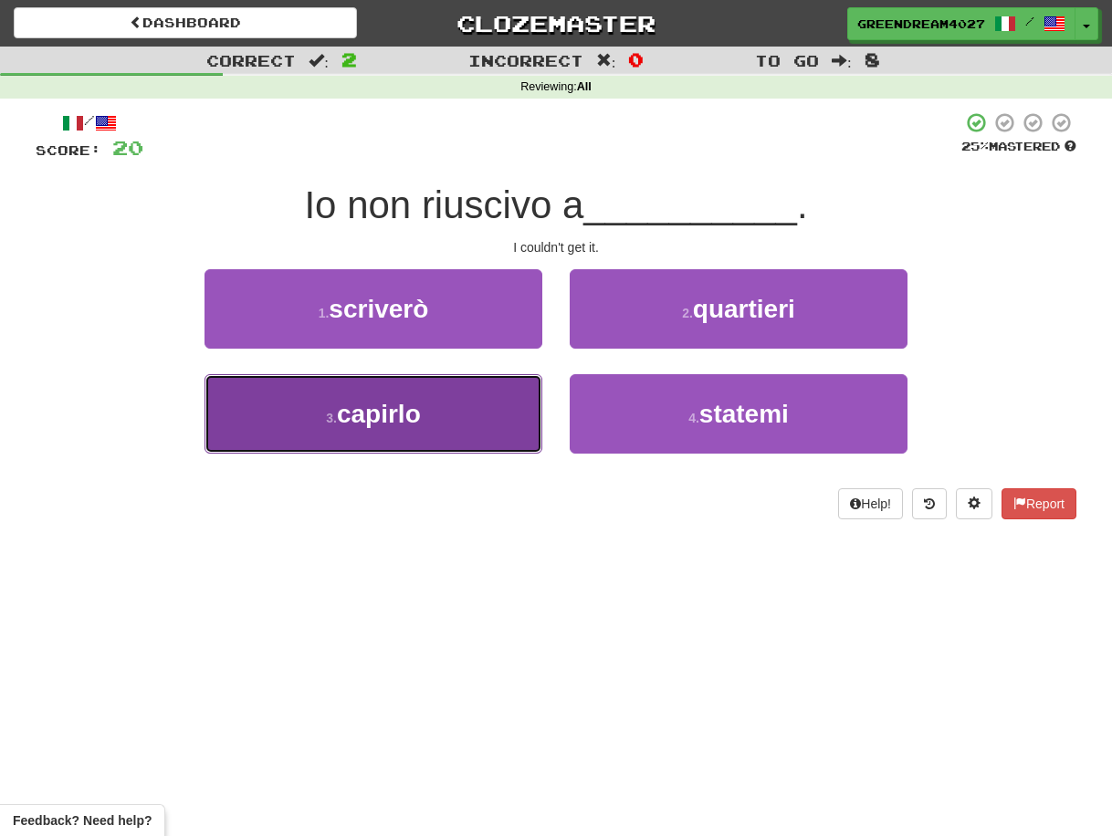
click at [499, 411] on button "3 . capirlo" at bounding box center [374, 413] width 338 height 79
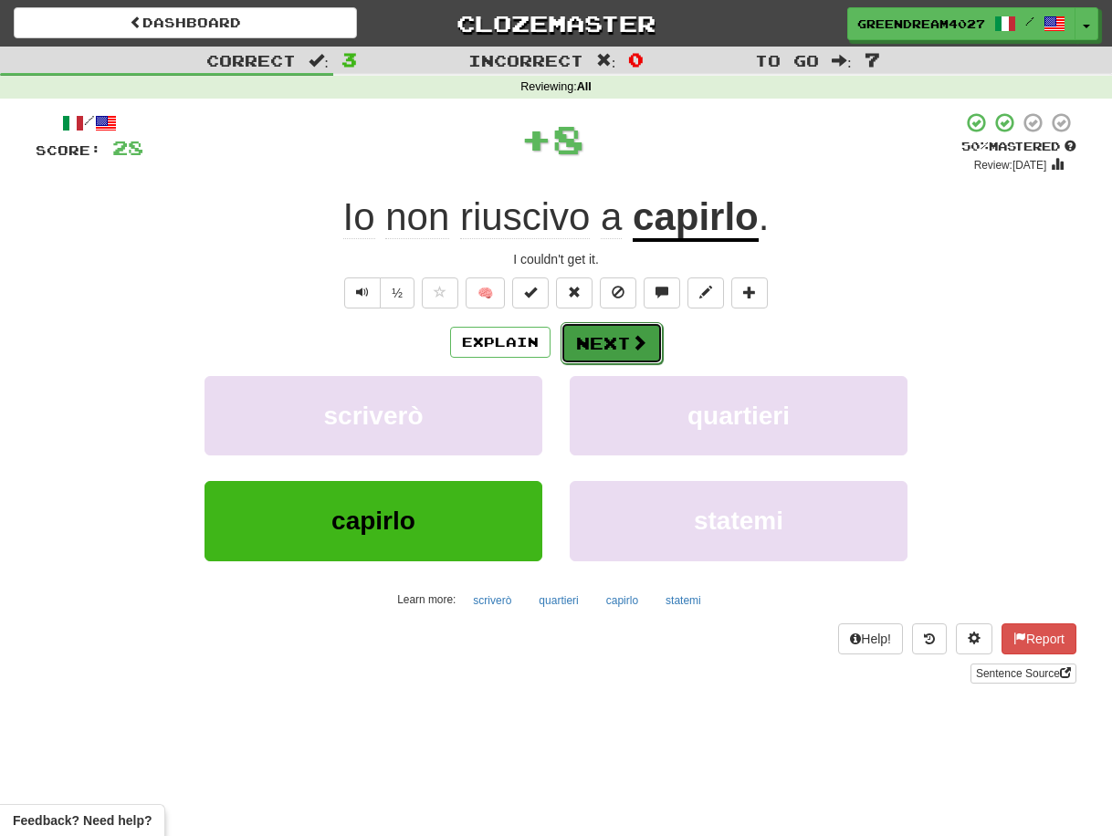
click at [607, 345] on button "Next" at bounding box center [612, 343] width 102 height 42
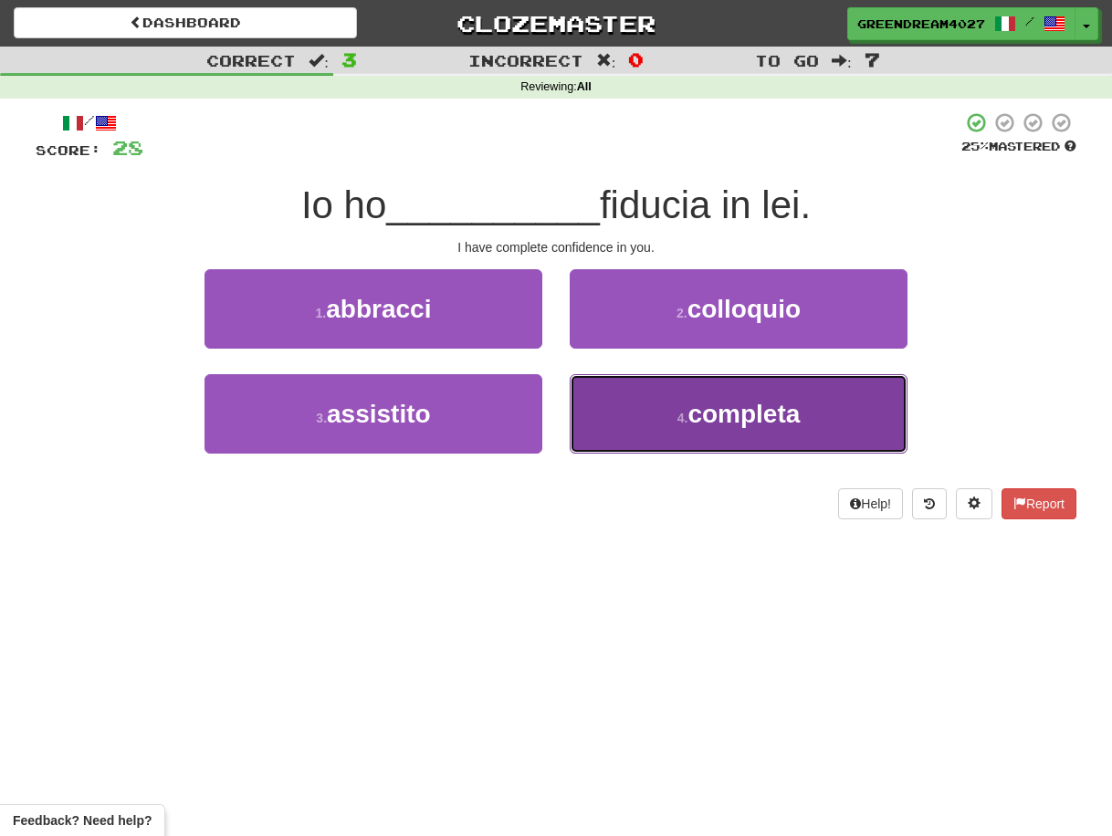
click at [657, 419] on button "4 . completa" at bounding box center [739, 413] width 338 height 79
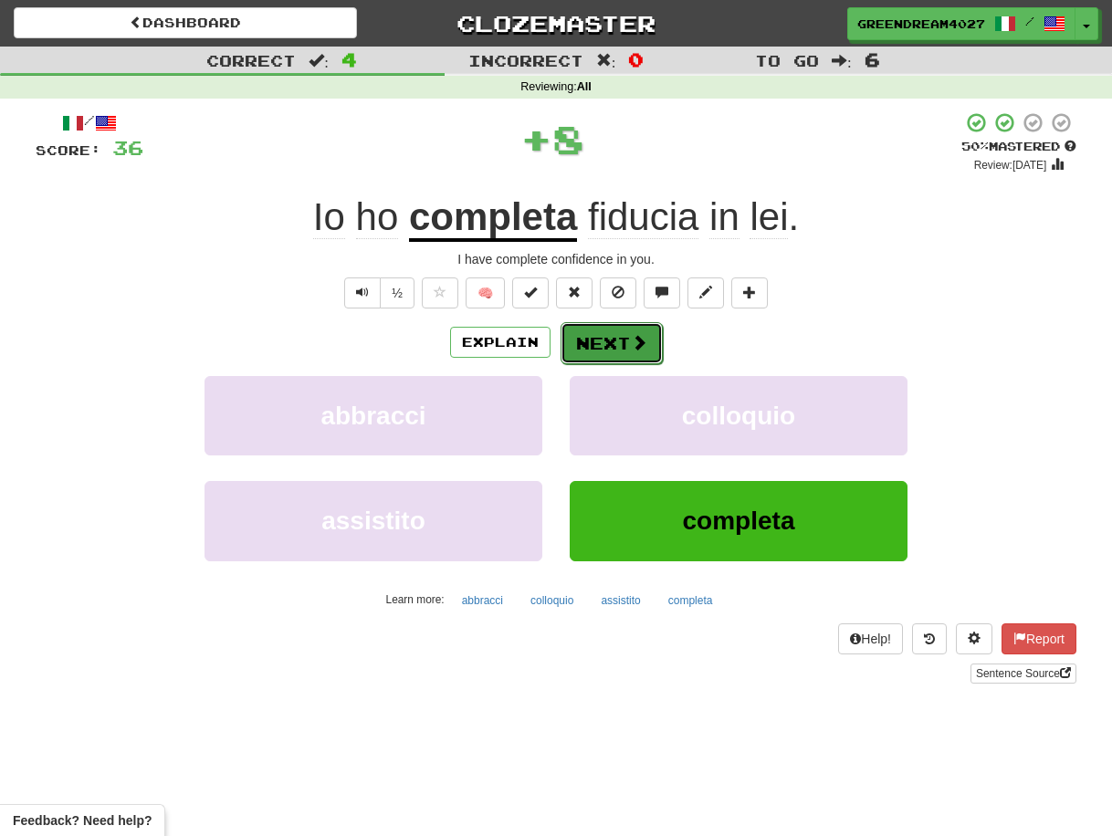
click at [615, 333] on button "Next" at bounding box center [612, 343] width 102 height 42
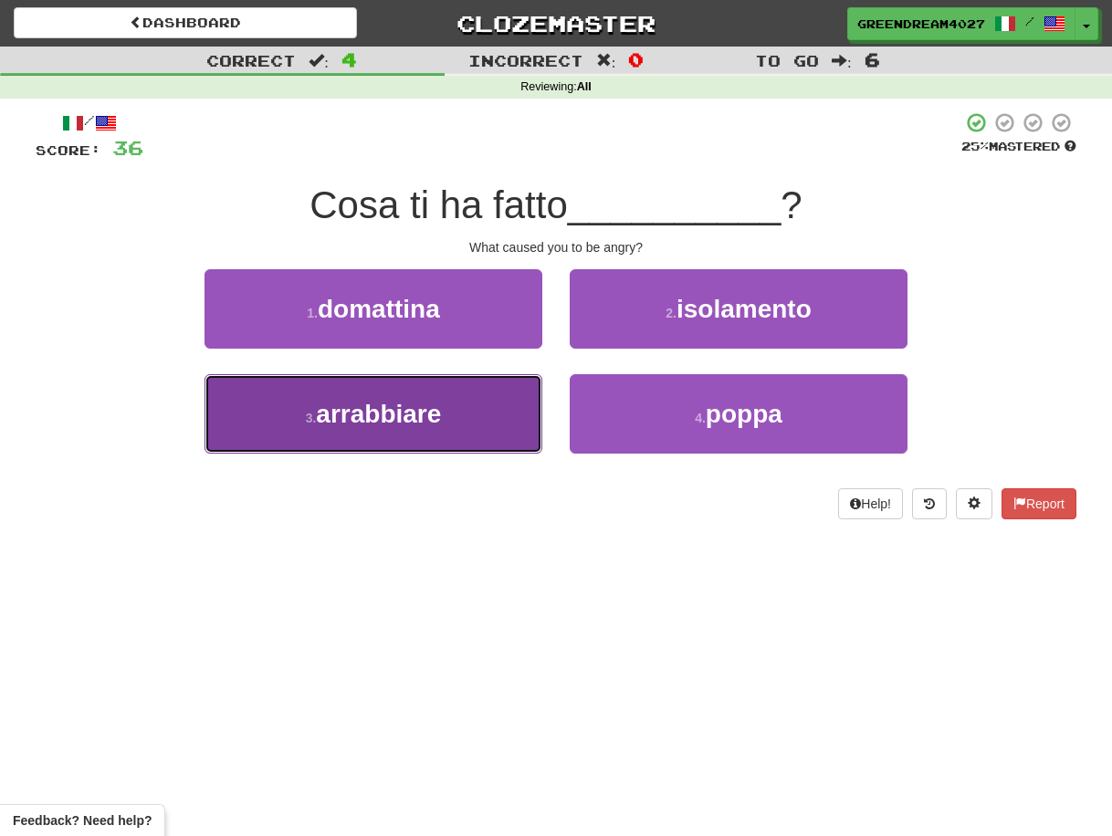
click at [481, 424] on button "3 . [GEOGRAPHIC_DATA]" at bounding box center [374, 413] width 338 height 79
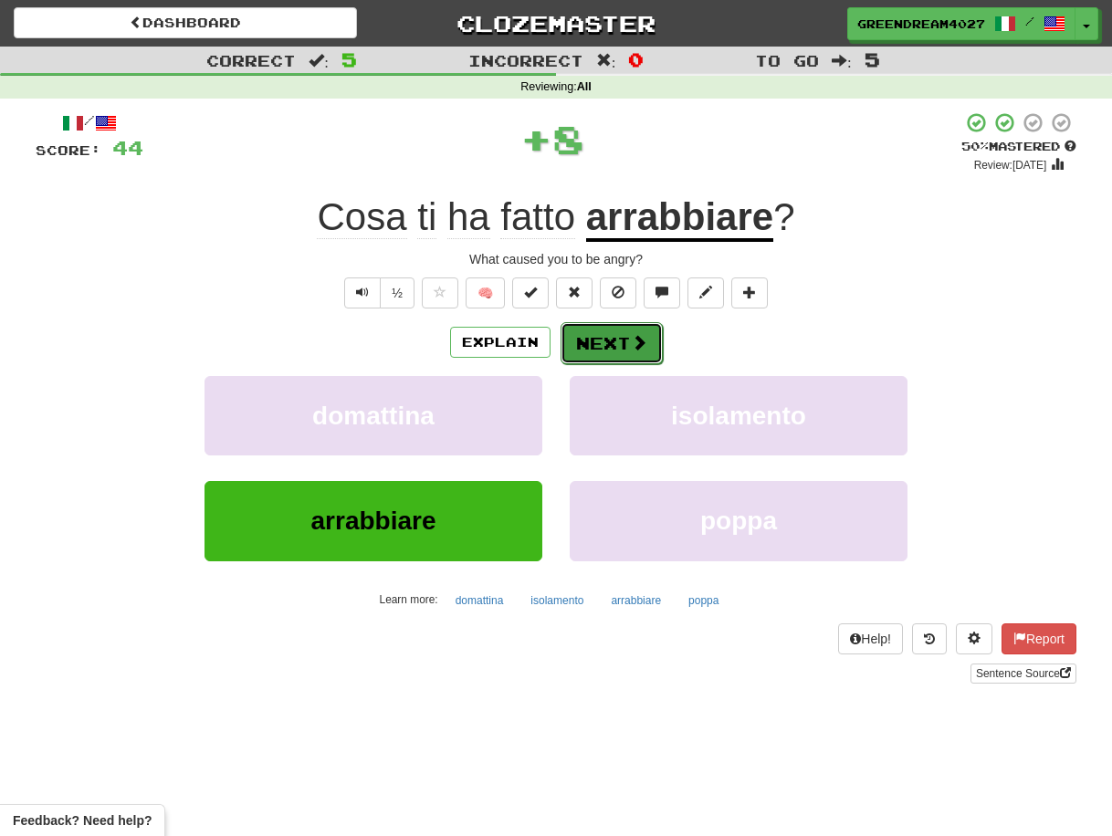
click at [605, 344] on button "Next" at bounding box center [612, 343] width 102 height 42
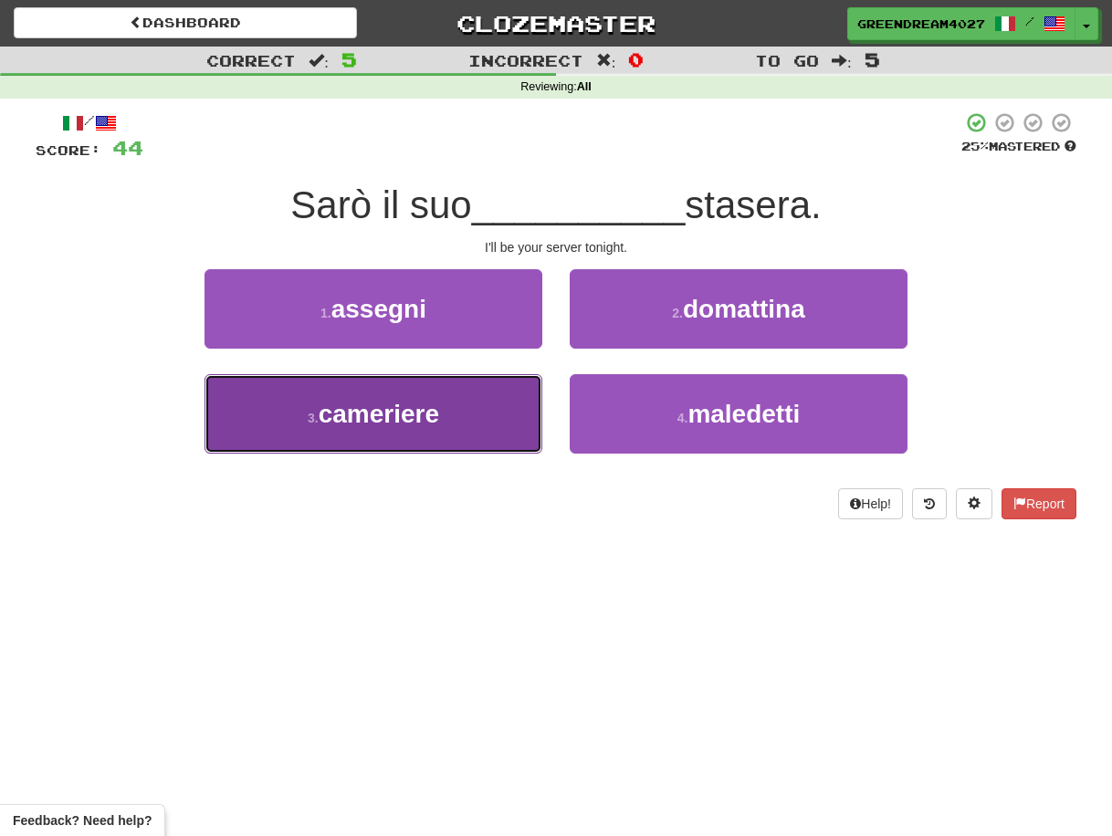
click at [497, 431] on button "3 . cameriere" at bounding box center [374, 413] width 338 height 79
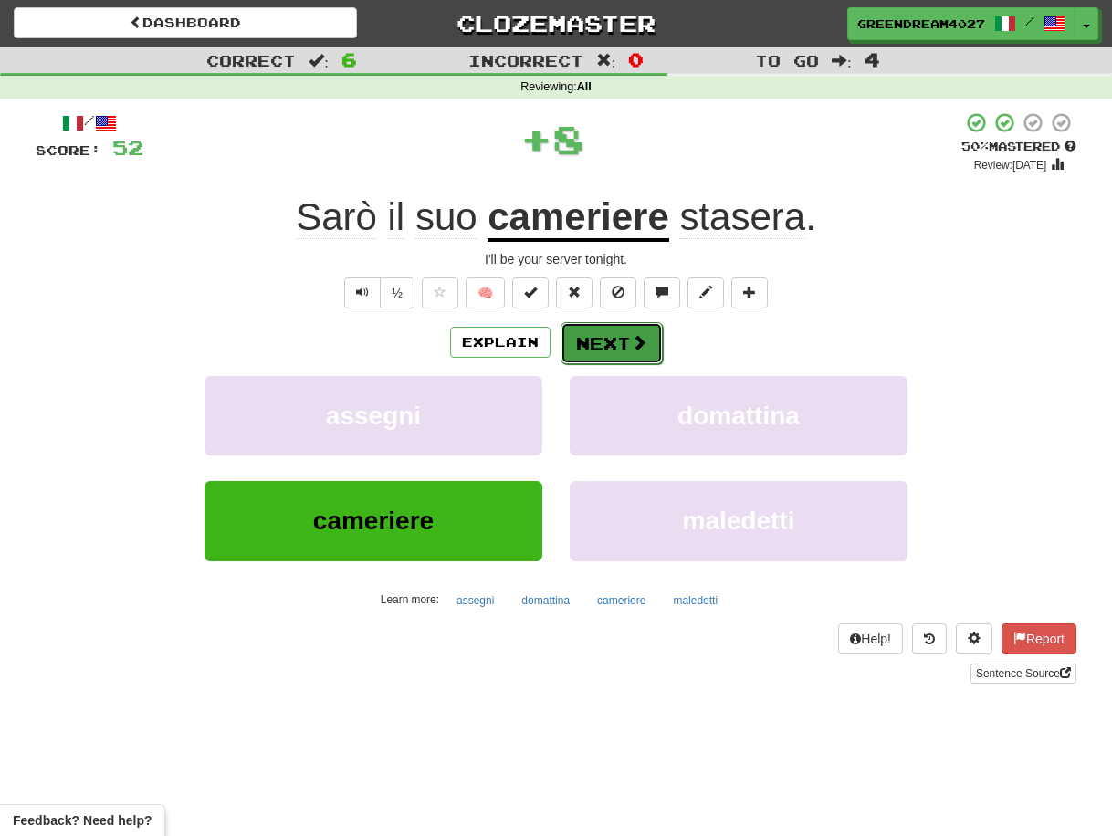
click at [607, 343] on button "Next" at bounding box center [612, 343] width 102 height 42
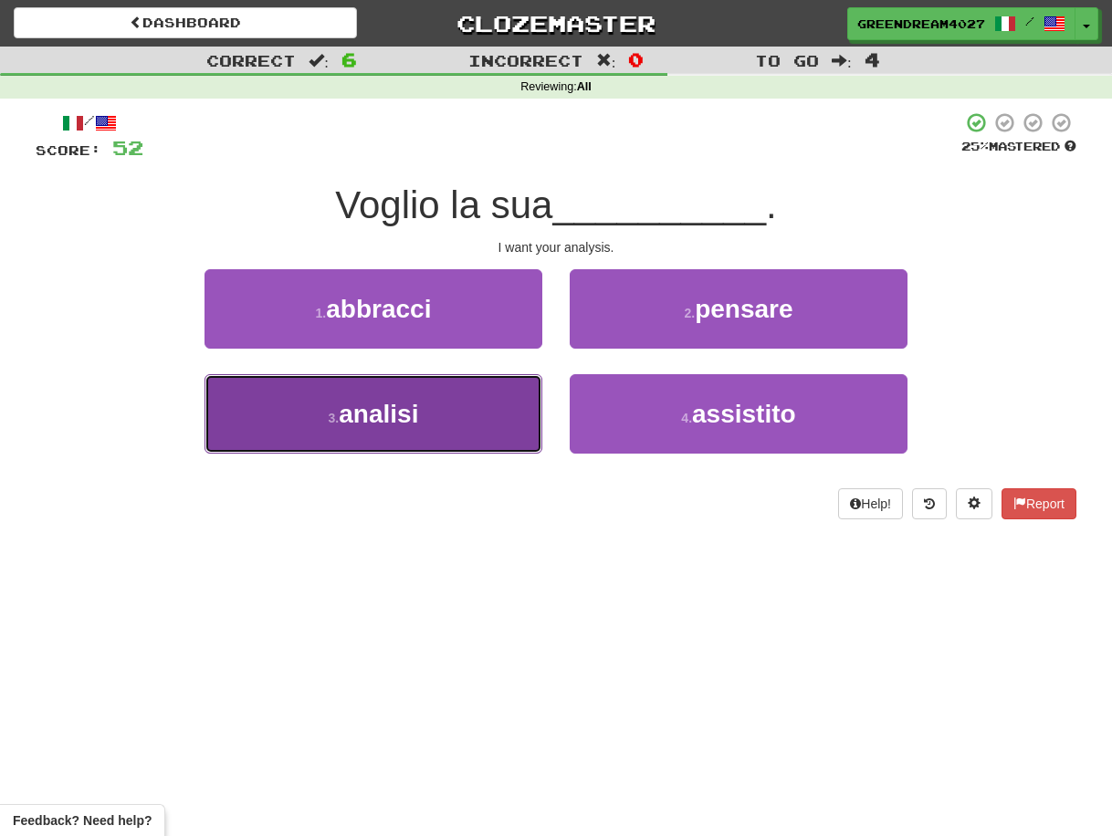
click at [493, 415] on button "3 . analisi" at bounding box center [374, 413] width 338 height 79
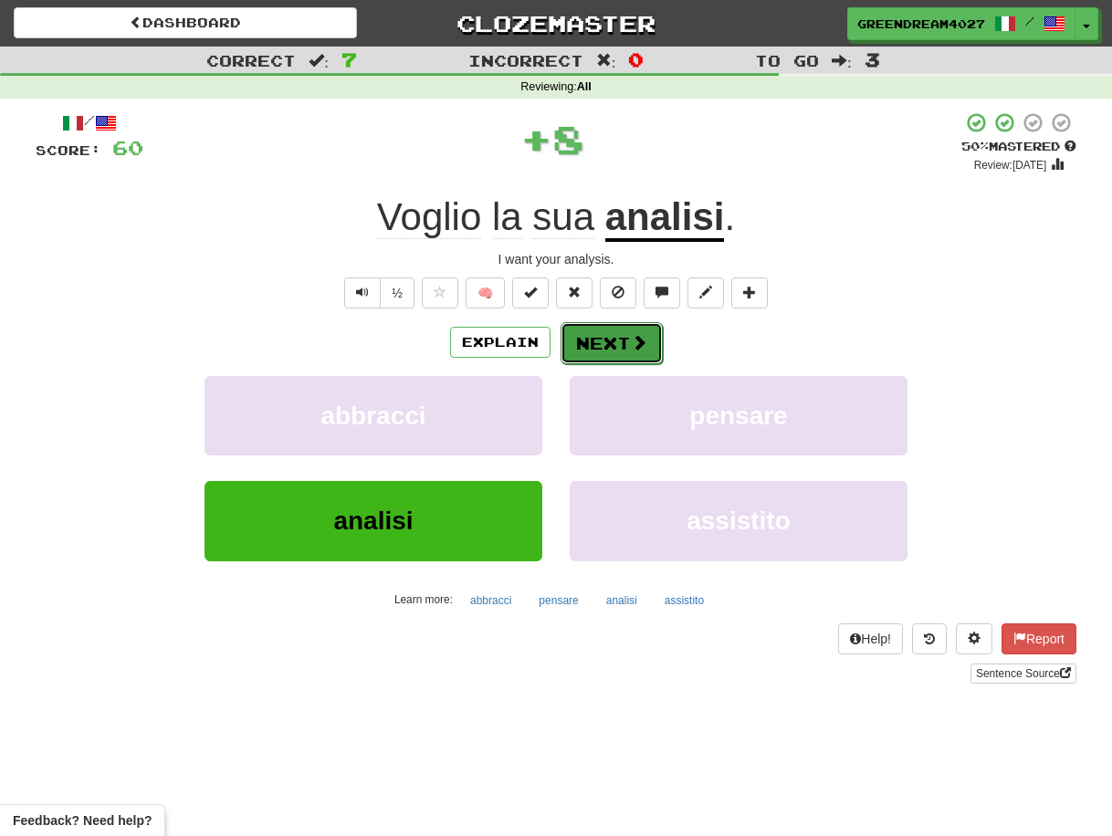
click at [596, 340] on button "Next" at bounding box center [612, 343] width 102 height 42
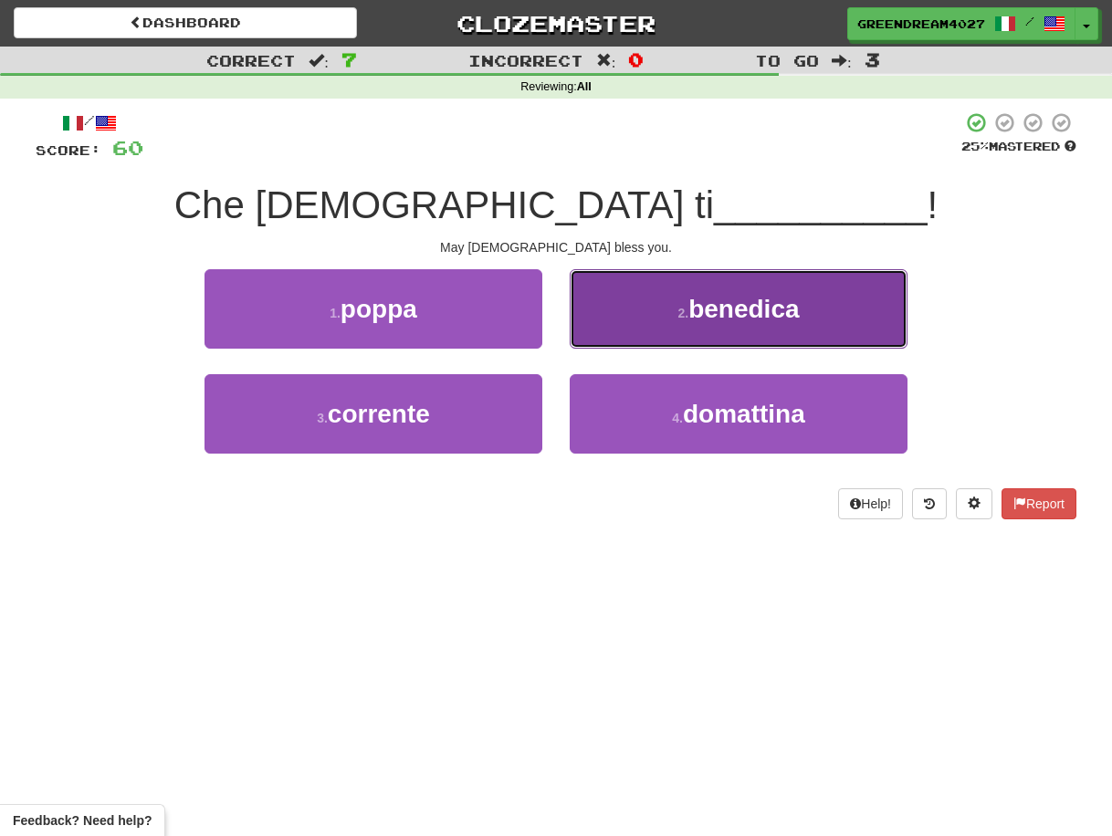
click at [644, 316] on button "2 . [GEOGRAPHIC_DATA]" at bounding box center [739, 308] width 338 height 79
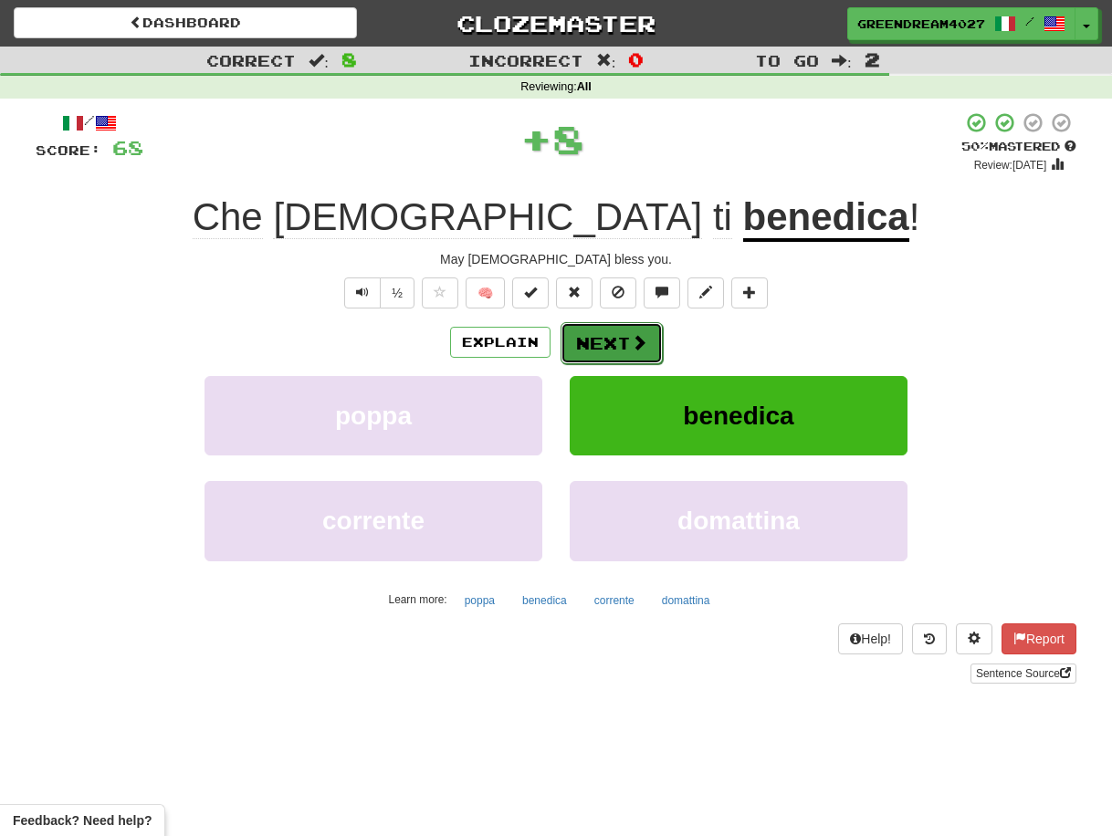
click at [610, 342] on button "Next" at bounding box center [612, 343] width 102 height 42
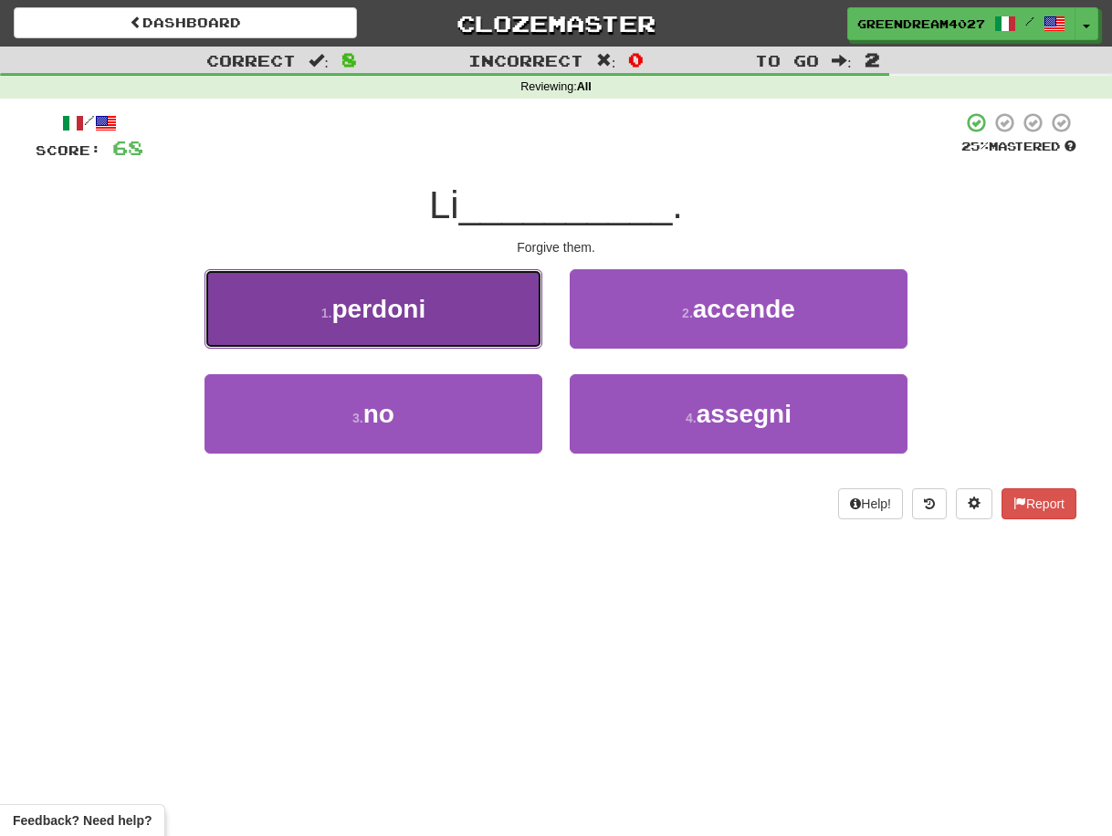
click at [476, 311] on button "1 . perdoni" at bounding box center [374, 308] width 338 height 79
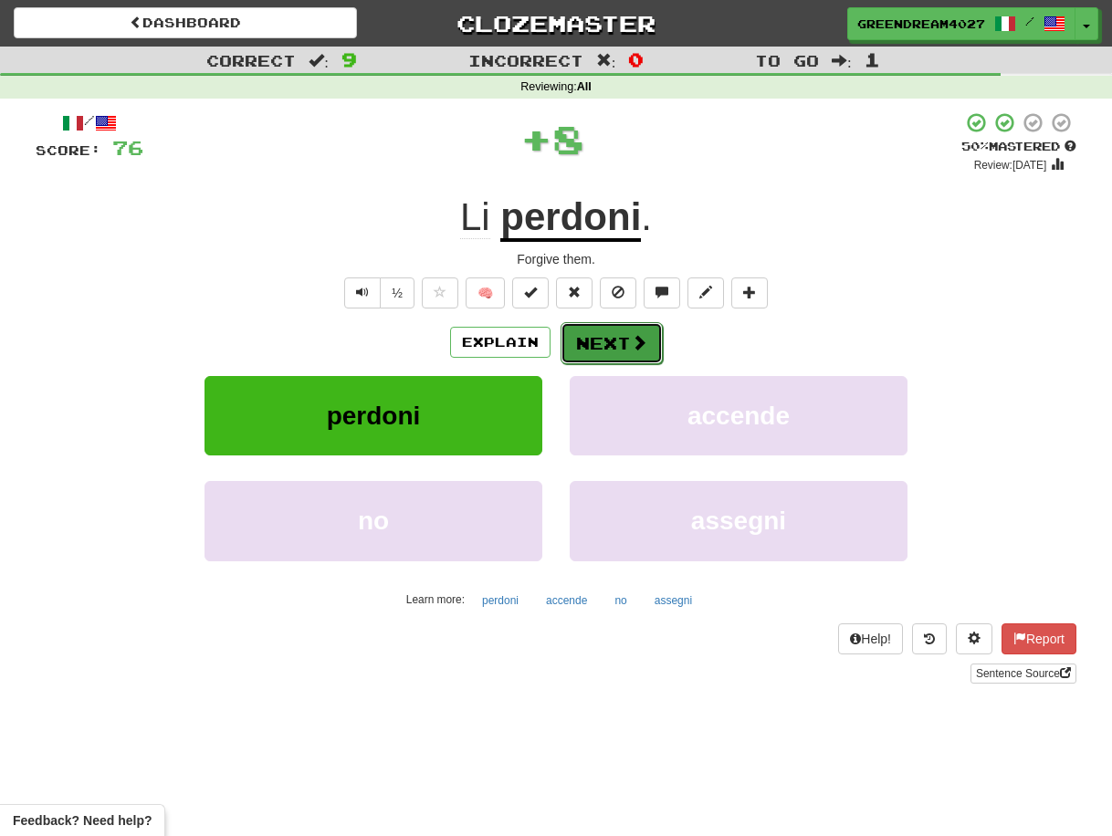
click at [600, 339] on button "Next" at bounding box center [612, 343] width 102 height 42
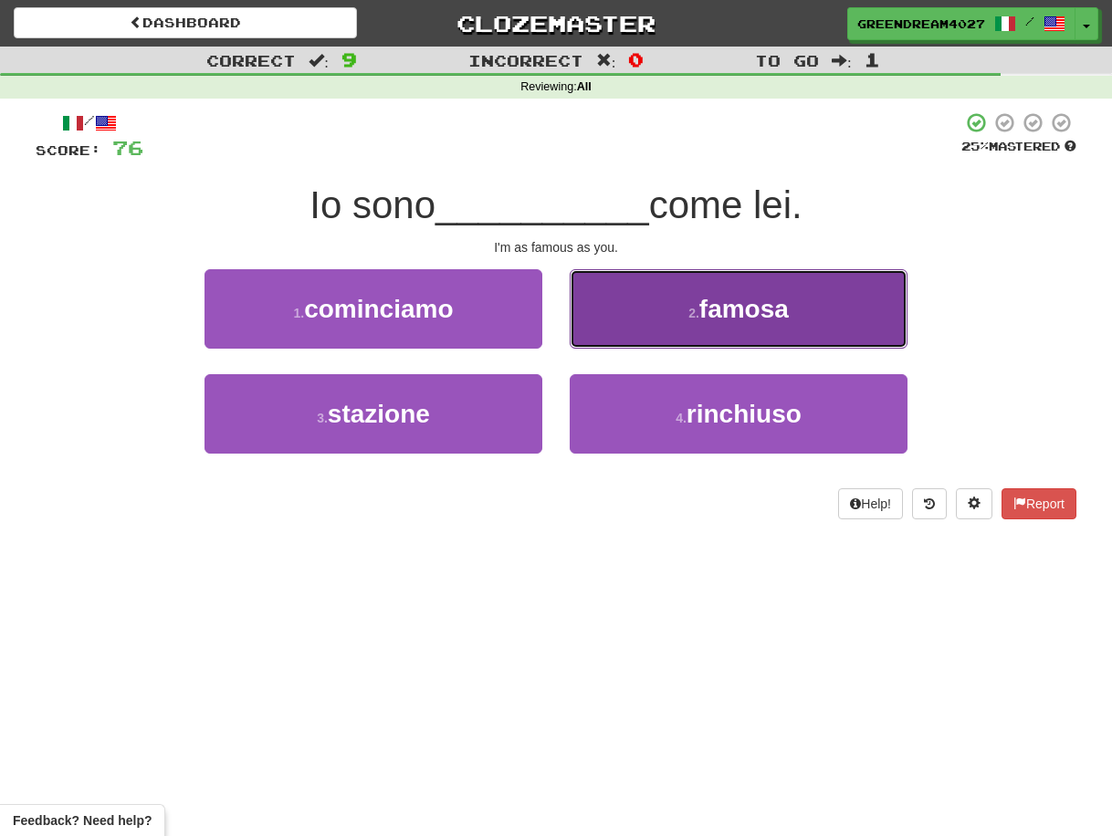
click at [659, 317] on button "2 . famosa" at bounding box center [739, 308] width 338 height 79
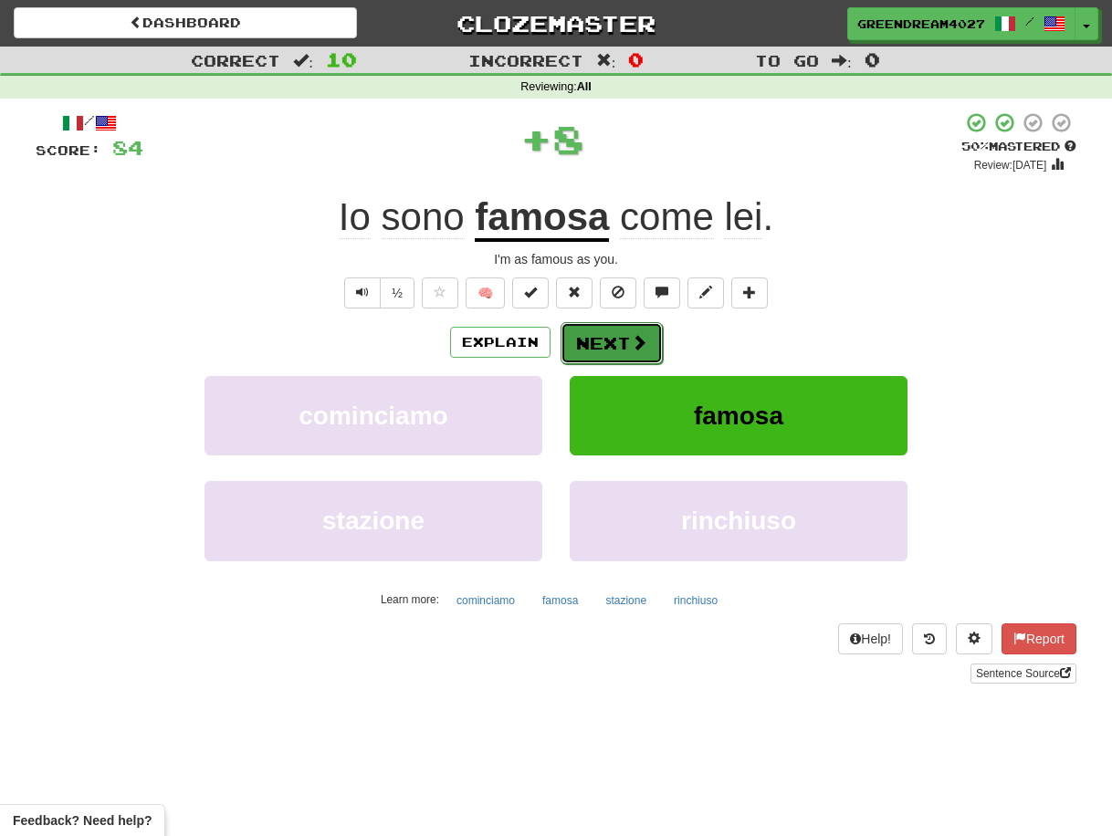
click at [615, 343] on button "Next" at bounding box center [612, 343] width 102 height 42
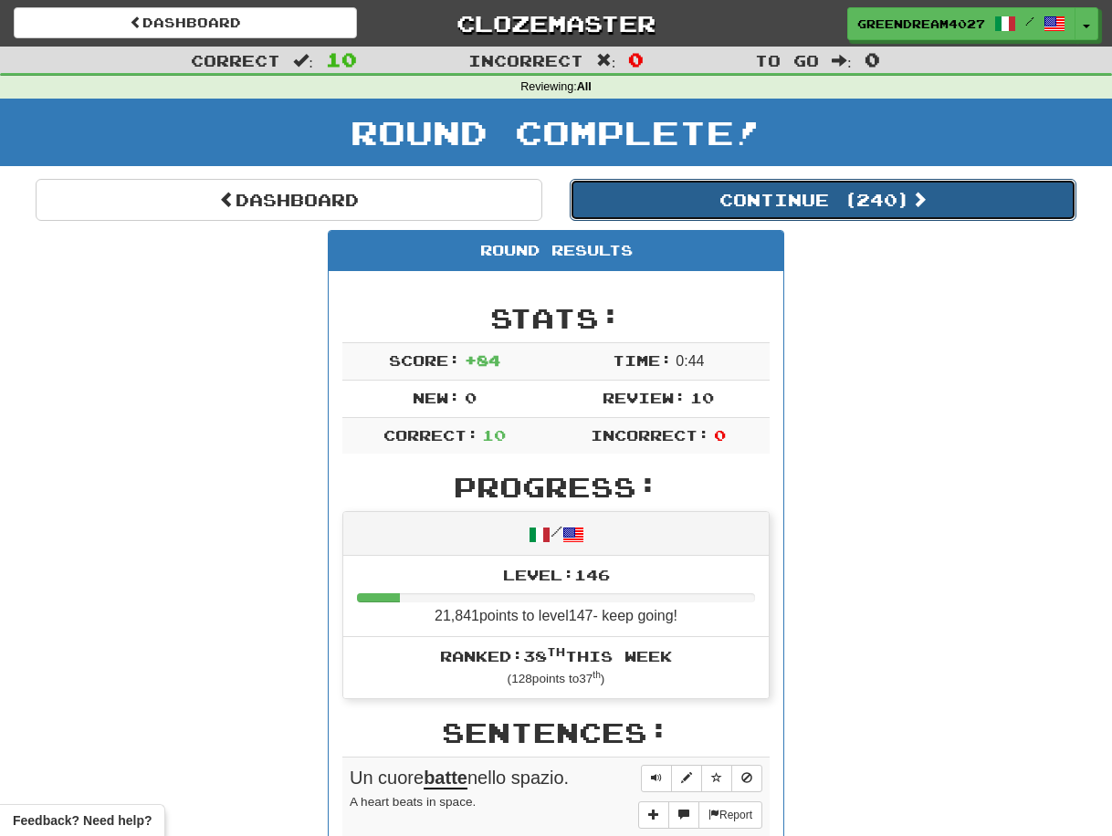
click at [762, 199] on button "Continue ( 240 )" at bounding box center [823, 200] width 507 height 42
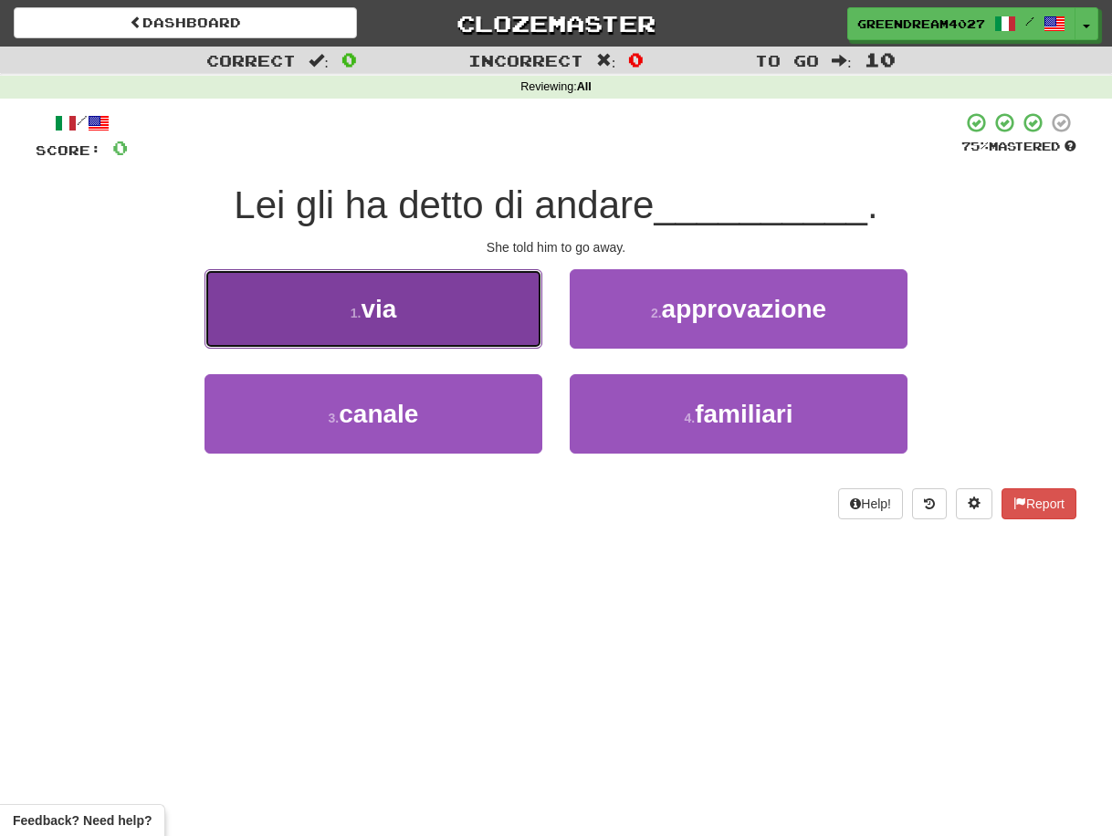
click at [466, 310] on button "1 . via" at bounding box center [374, 308] width 338 height 79
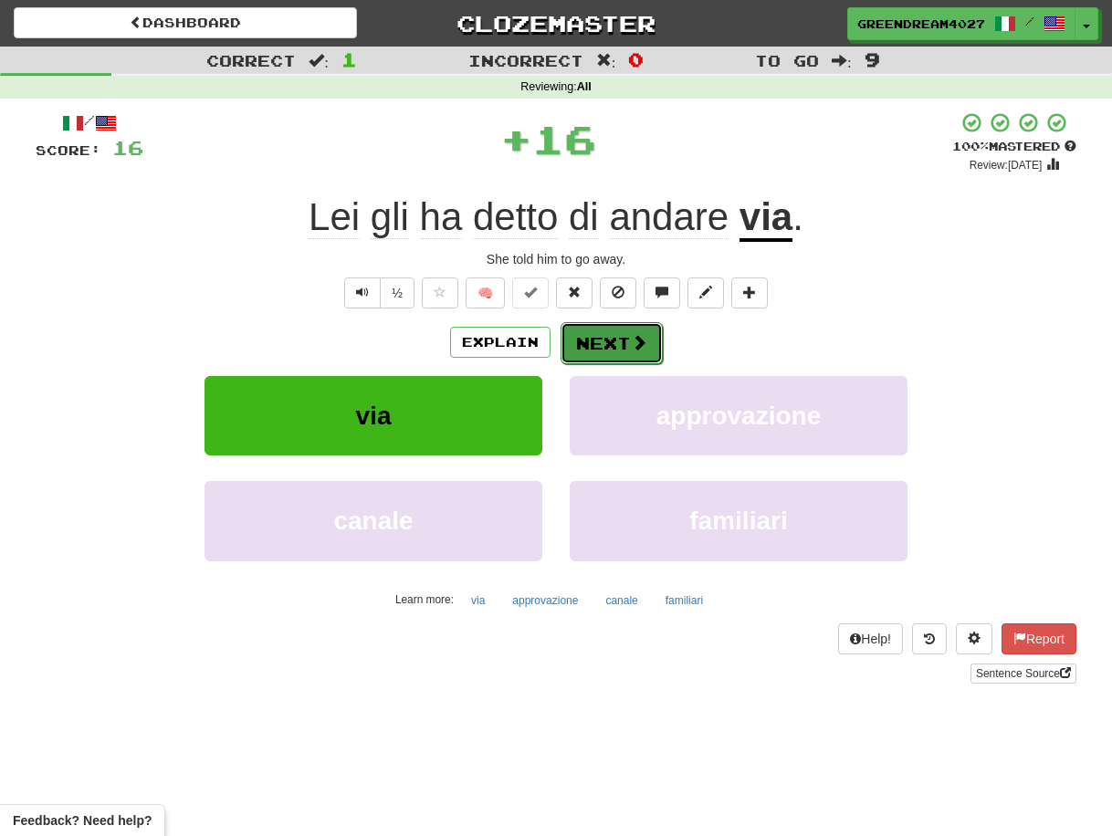
click at [610, 343] on button "Next" at bounding box center [612, 343] width 102 height 42
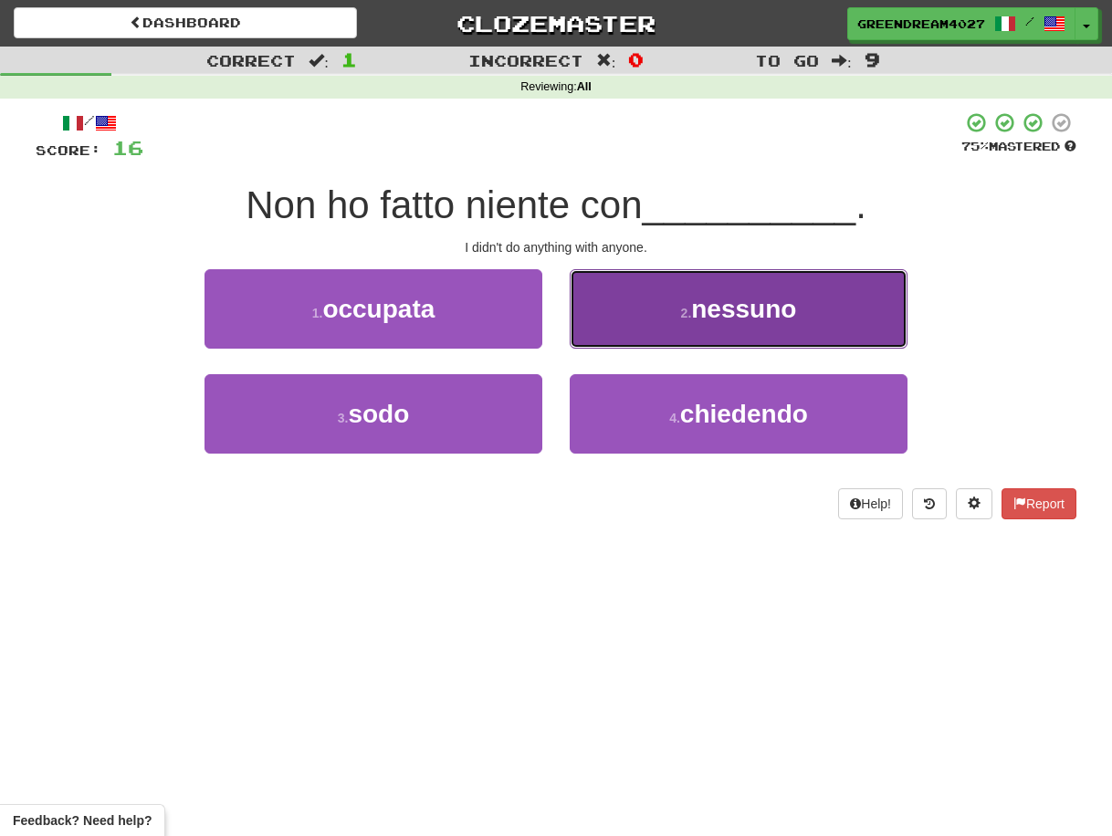
click at [677, 316] on button "2 . nessuno" at bounding box center [739, 308] width 338 height 79
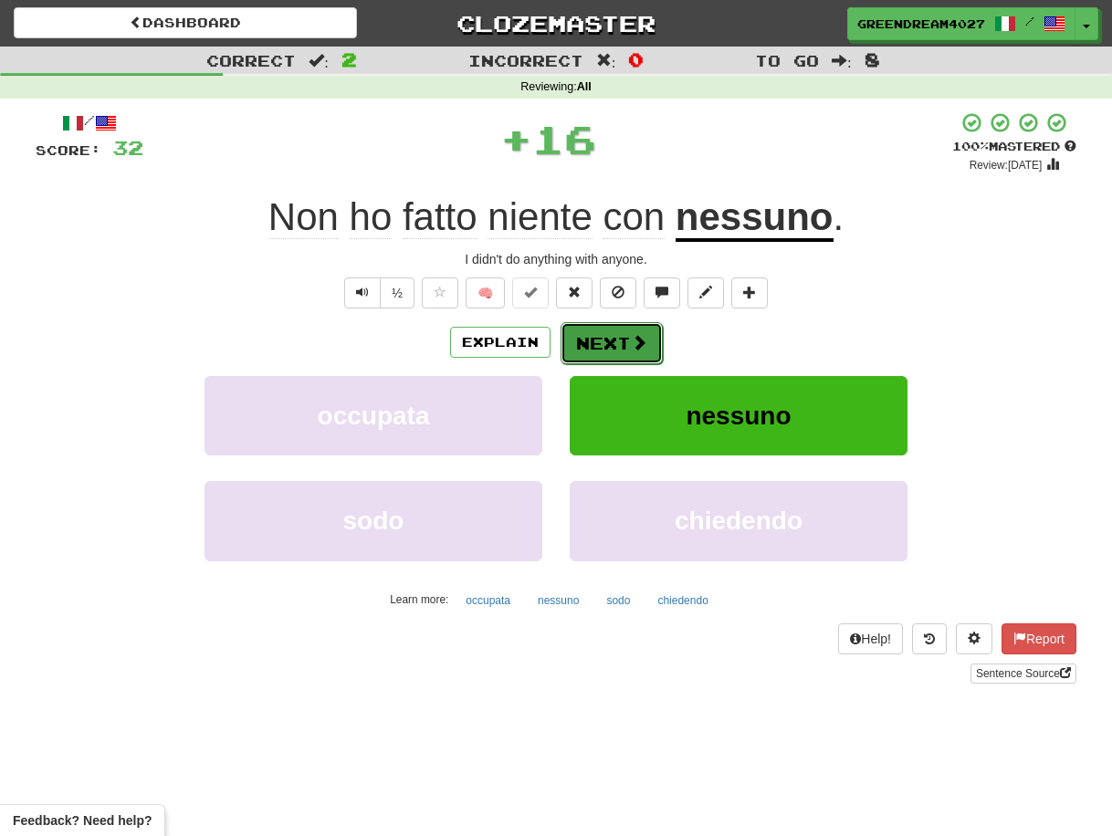
click at [616, 339] on button "Next" at bounding box center [612, 343] width 102 height 42
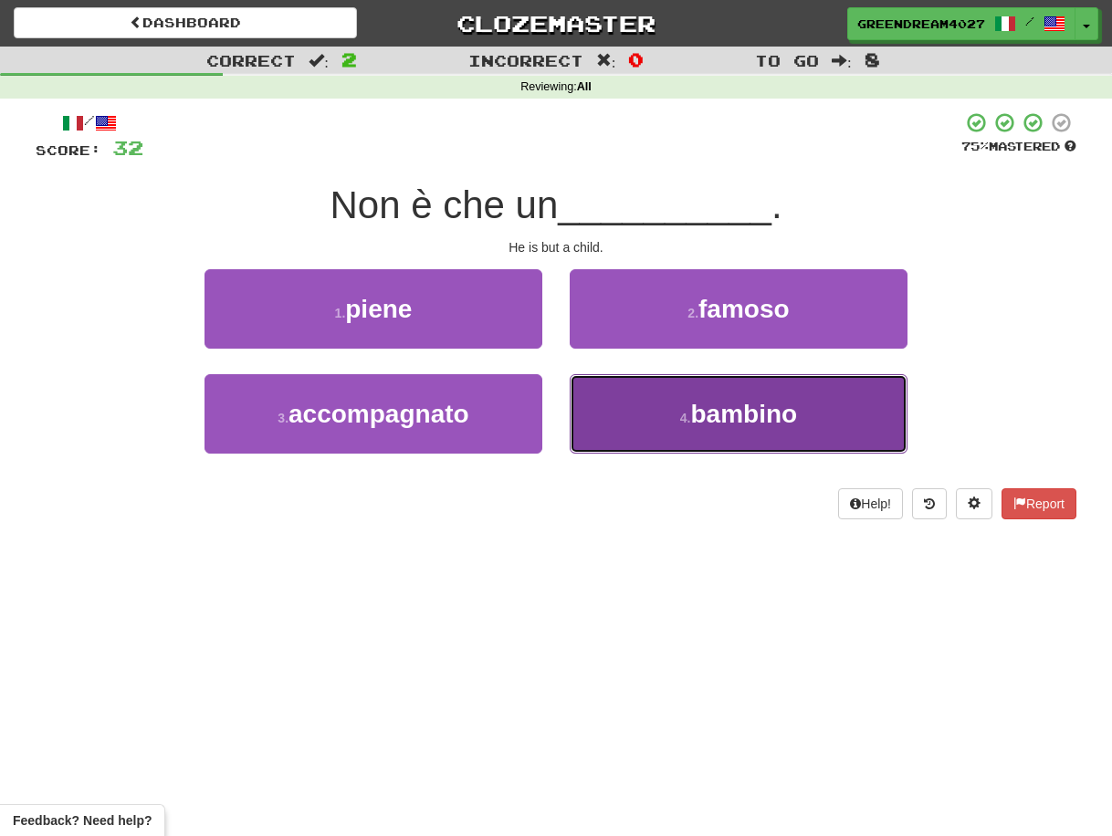
click at [638, 423] on button "4 . bambino" at bounding box center [739, 413] width 338 height 79
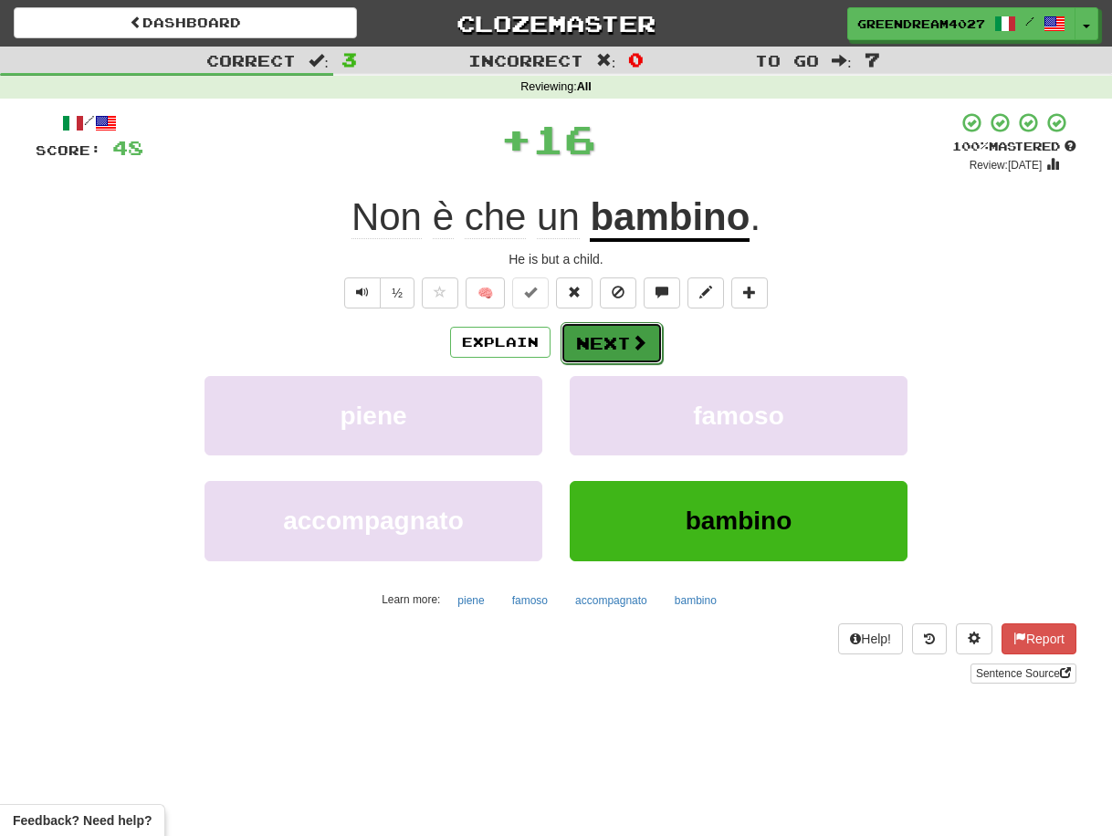
click at [621, 343] on button "Next" at bounding box center [612, 343] width 102 height 42
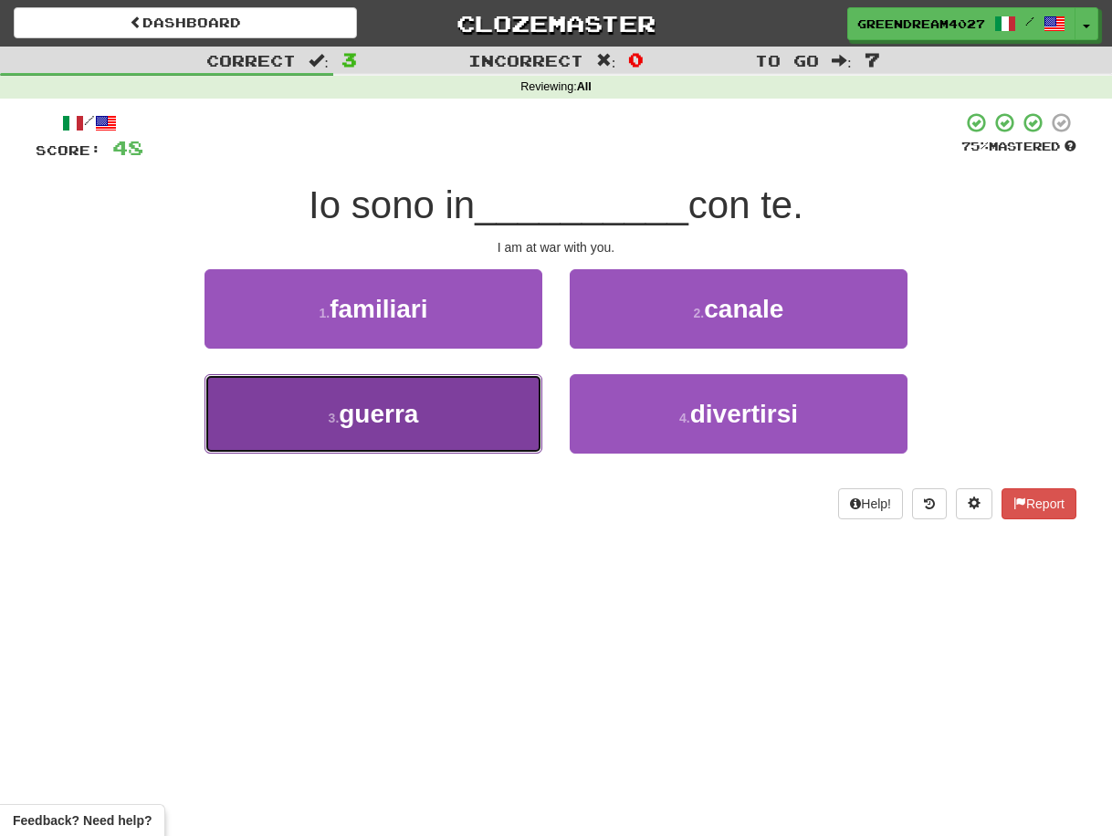
click at [506, 425] on button "3 . guerra" at bounding box center [374, 413] width 338 height 79
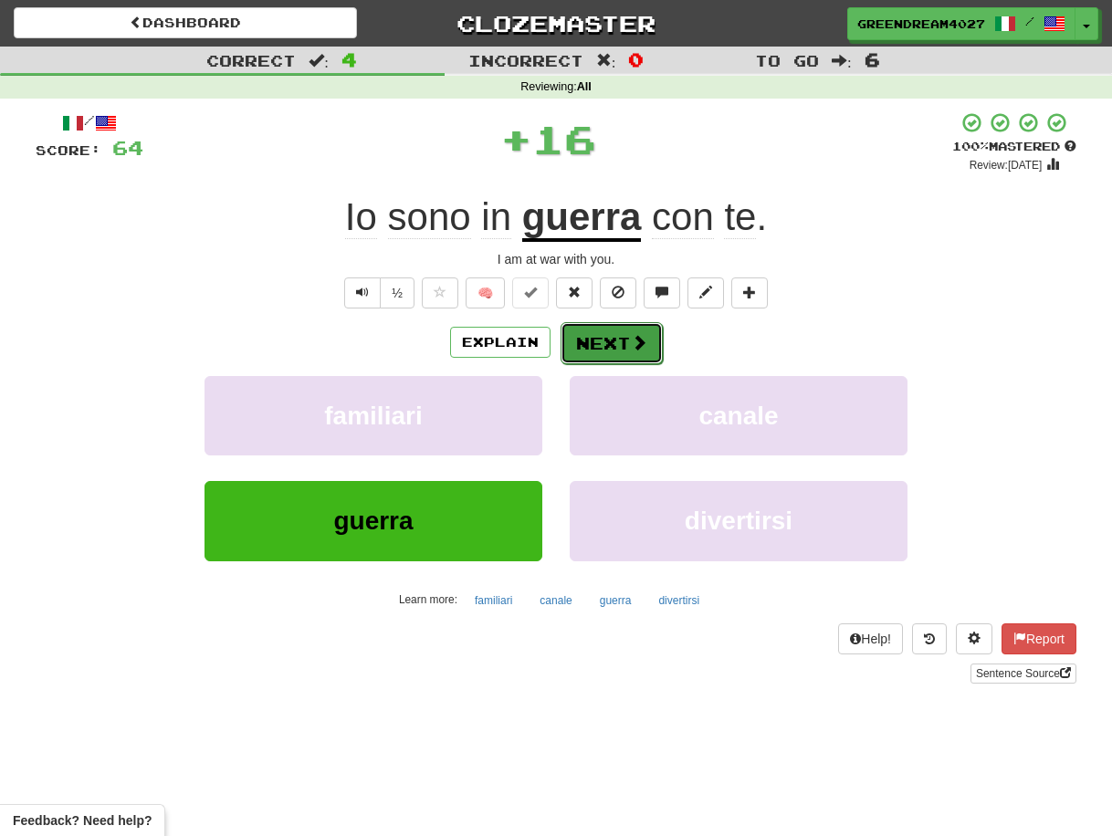
click at [598, 345] on button "Next" at bounding box center [612, 343] width 102 height 42
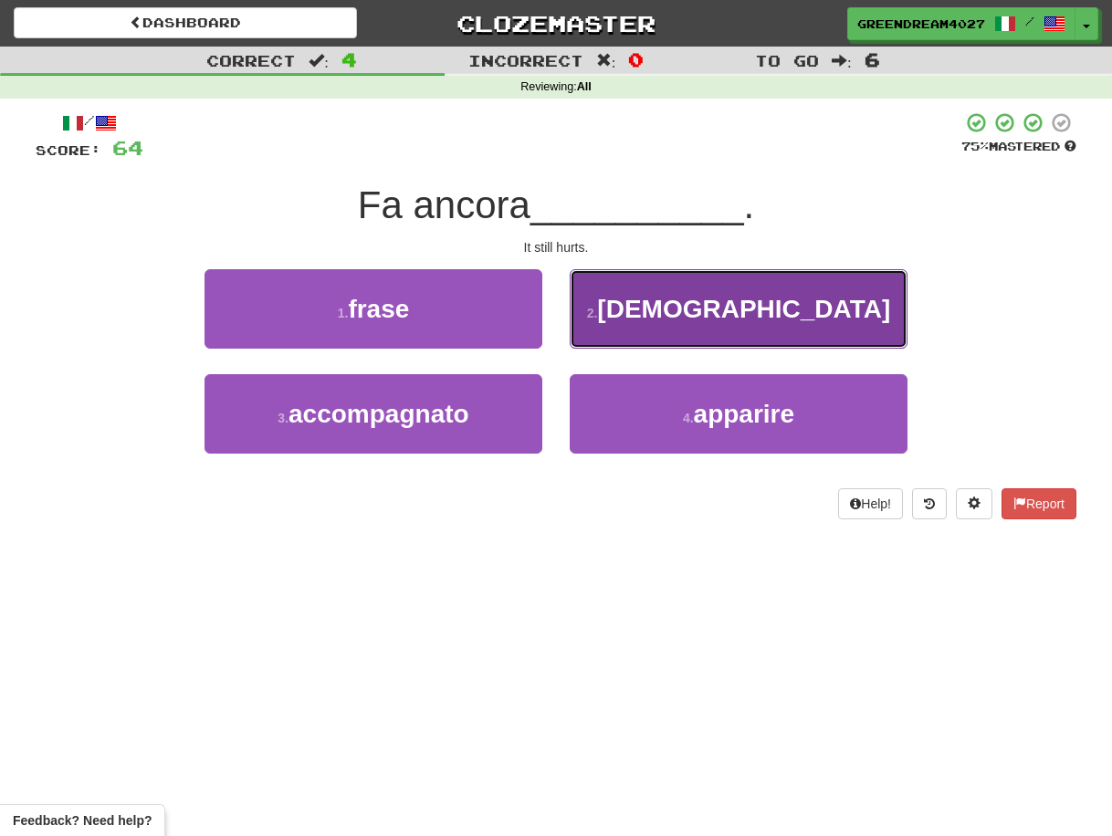
click at [639, 316] on button "2 . [DEMOGRAPHIC_DATA]" at bounding box center [739, 308] width 338 height 79
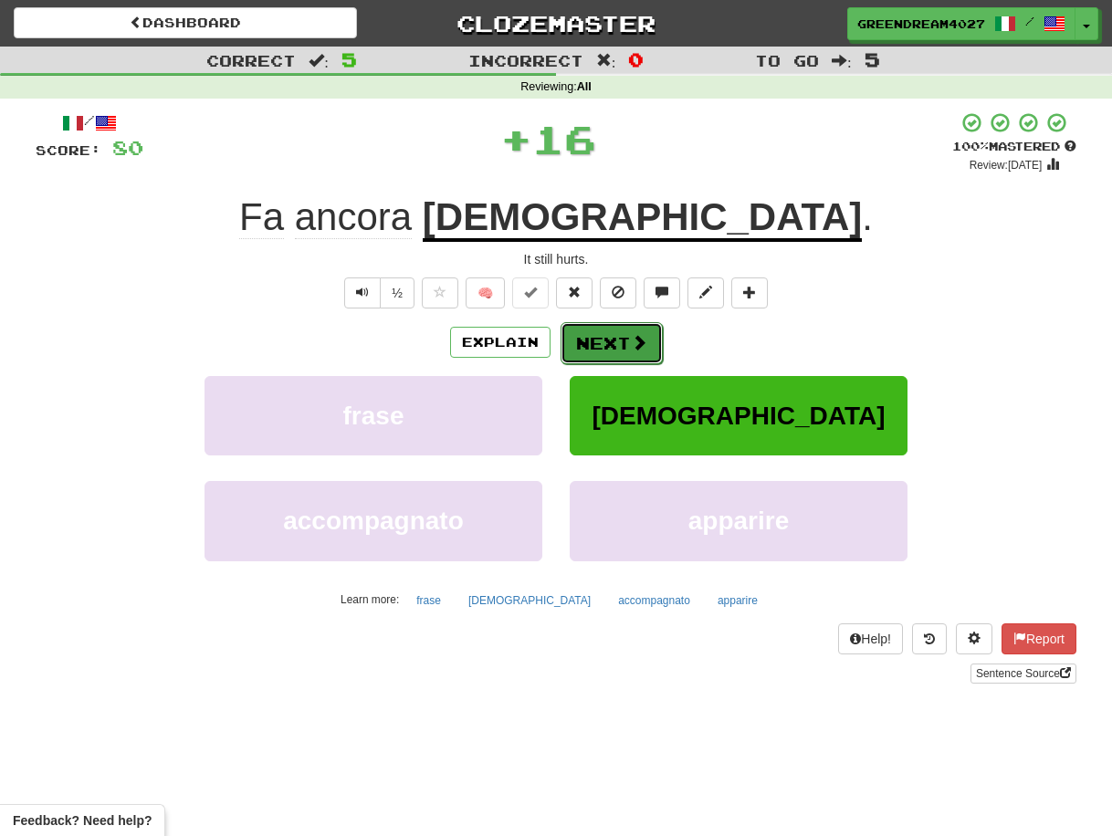
click at [604, 341] on button "Next" at bounding box center [612, 343] width 102 height 42
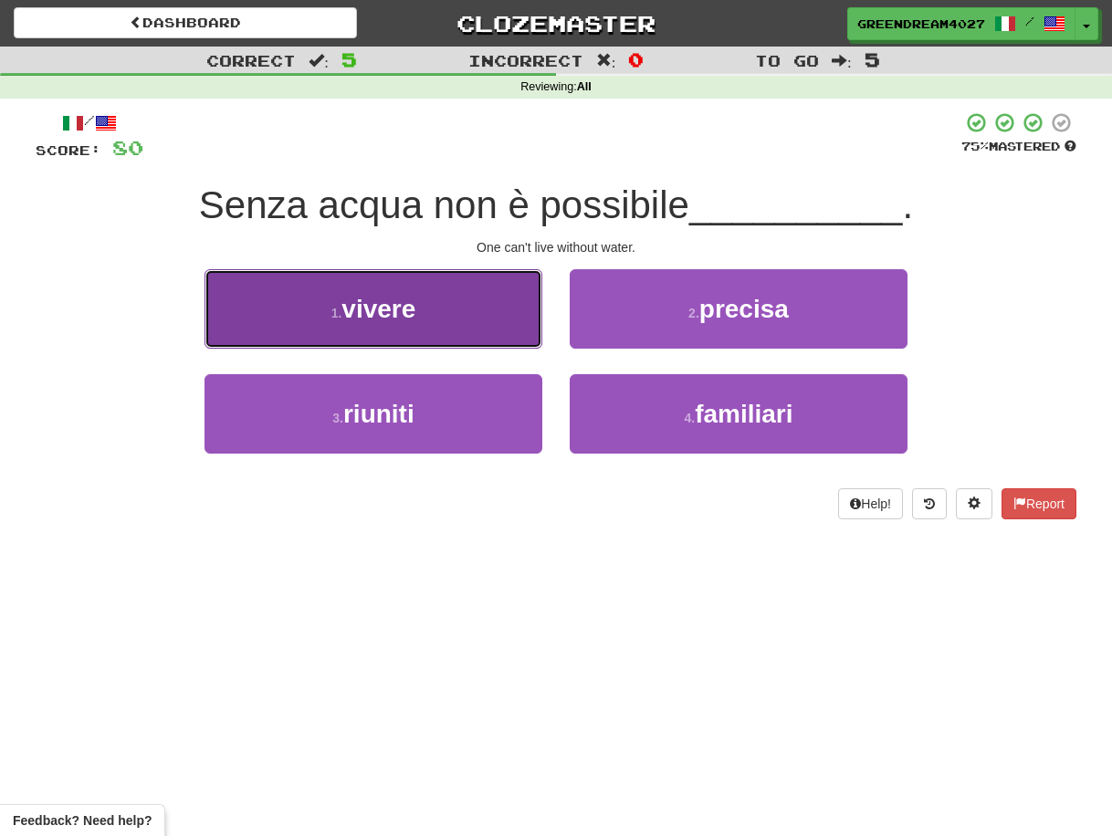
click at [457, 317] on button "1 . vivere" at bounding box center [374, 308] width 338 height 79
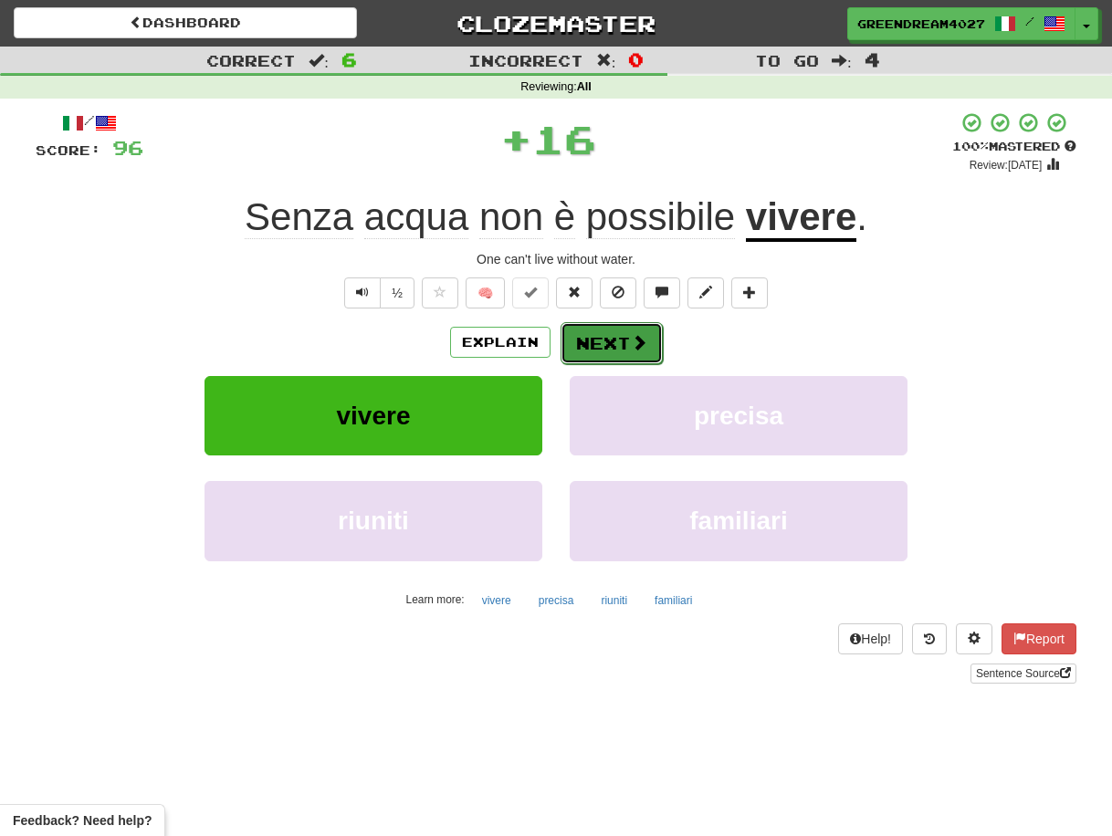
click at [606, 346] on button "Next" at bounding box center [612, 343] width 102 height 42
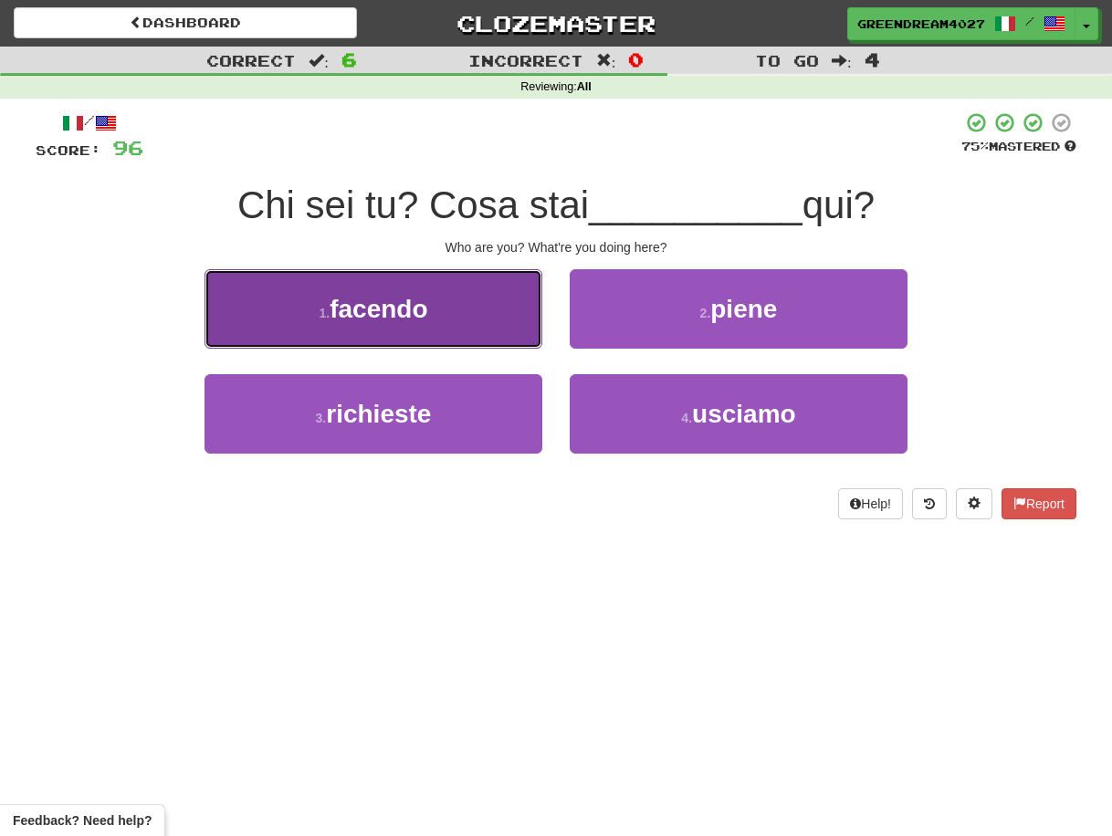
click at [475, 306] on button "1 . facendo" at bounding box center [374, 308] width 338 height 79
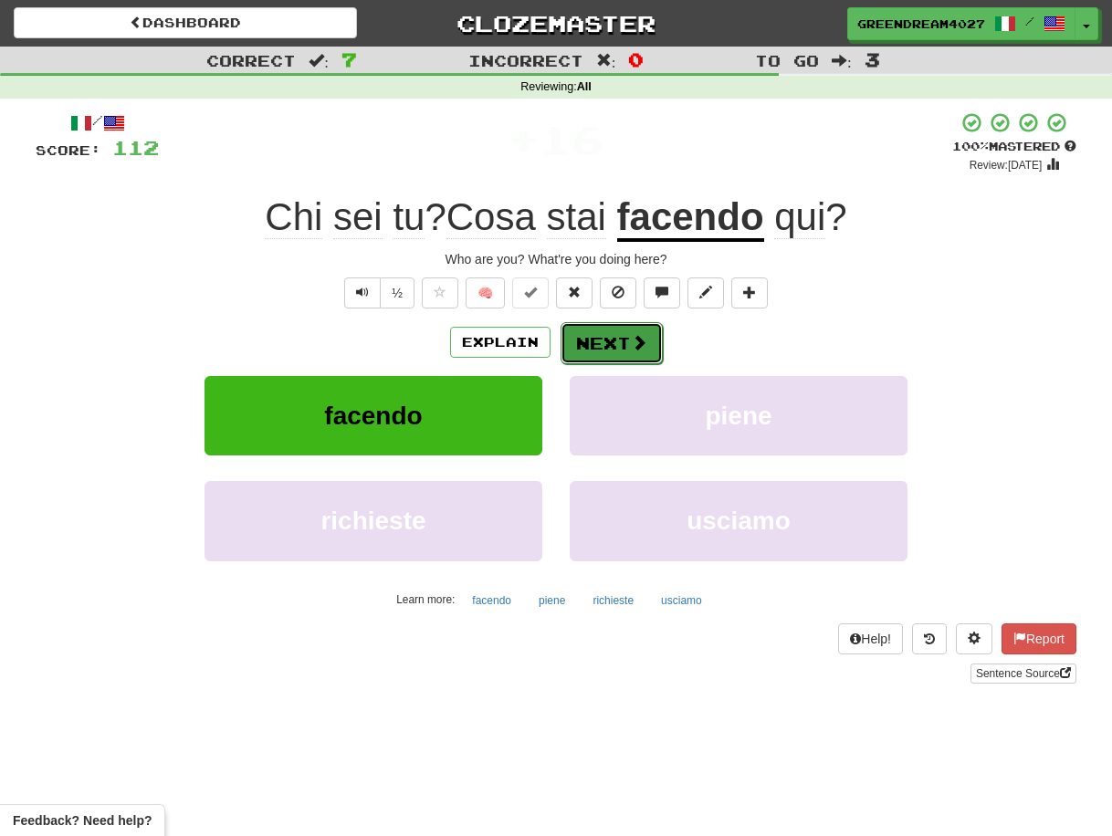
click at [612, 337] on button "Next" at bounding box center [612, 343] width 102 height 42
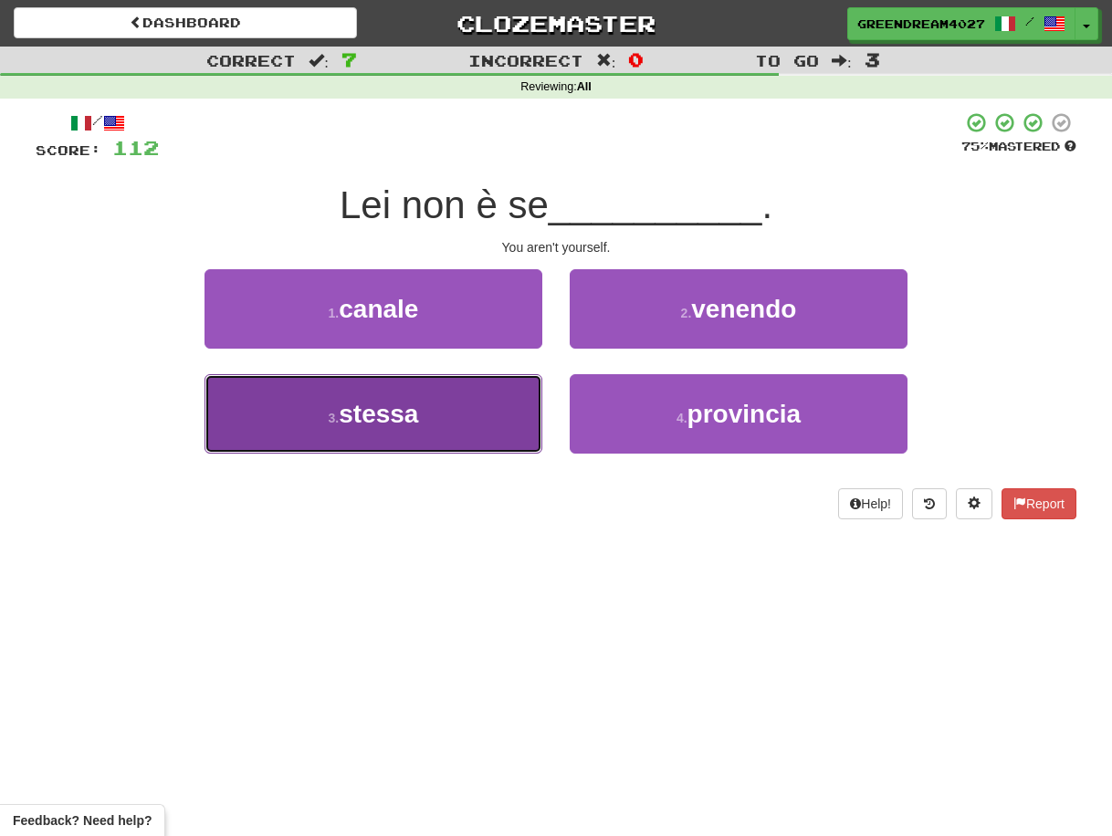
click at [459, 427] on button "3 . stessa" at bounding box center [374, 413] width 338 height 79
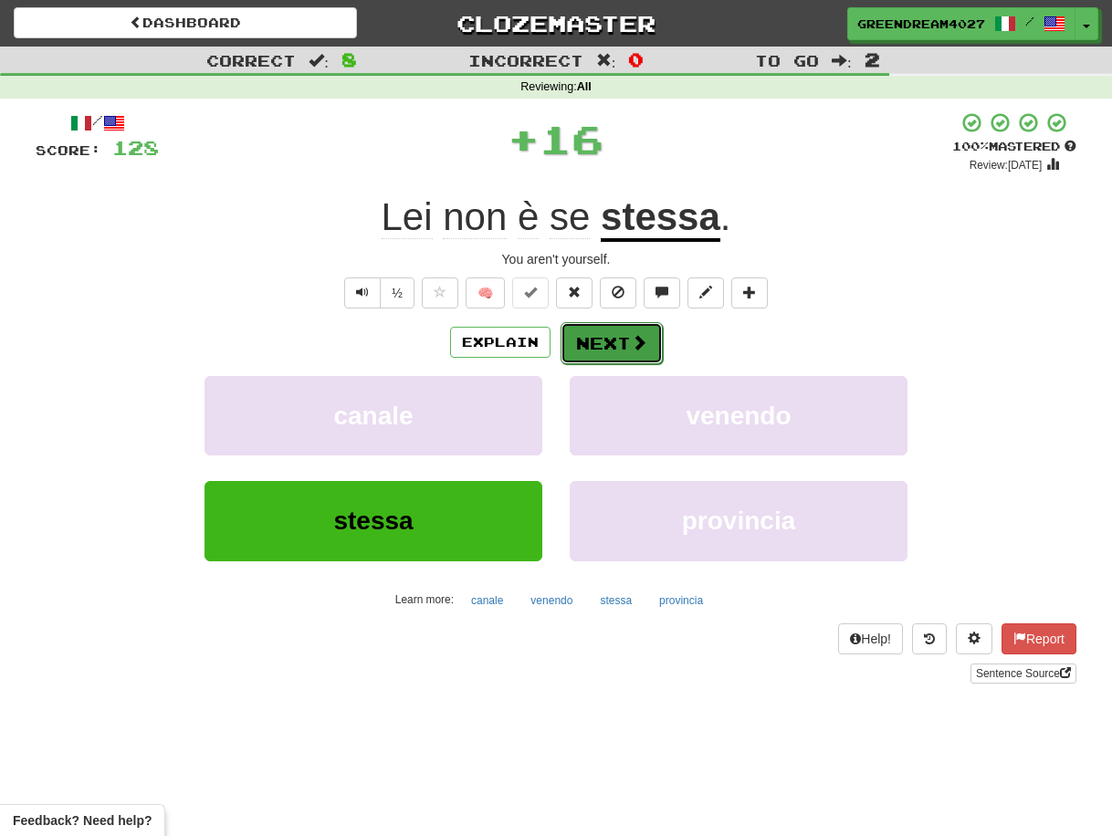
click at [621, 341] on button "Next" at bounding box center [612, 343] width 102 height 42
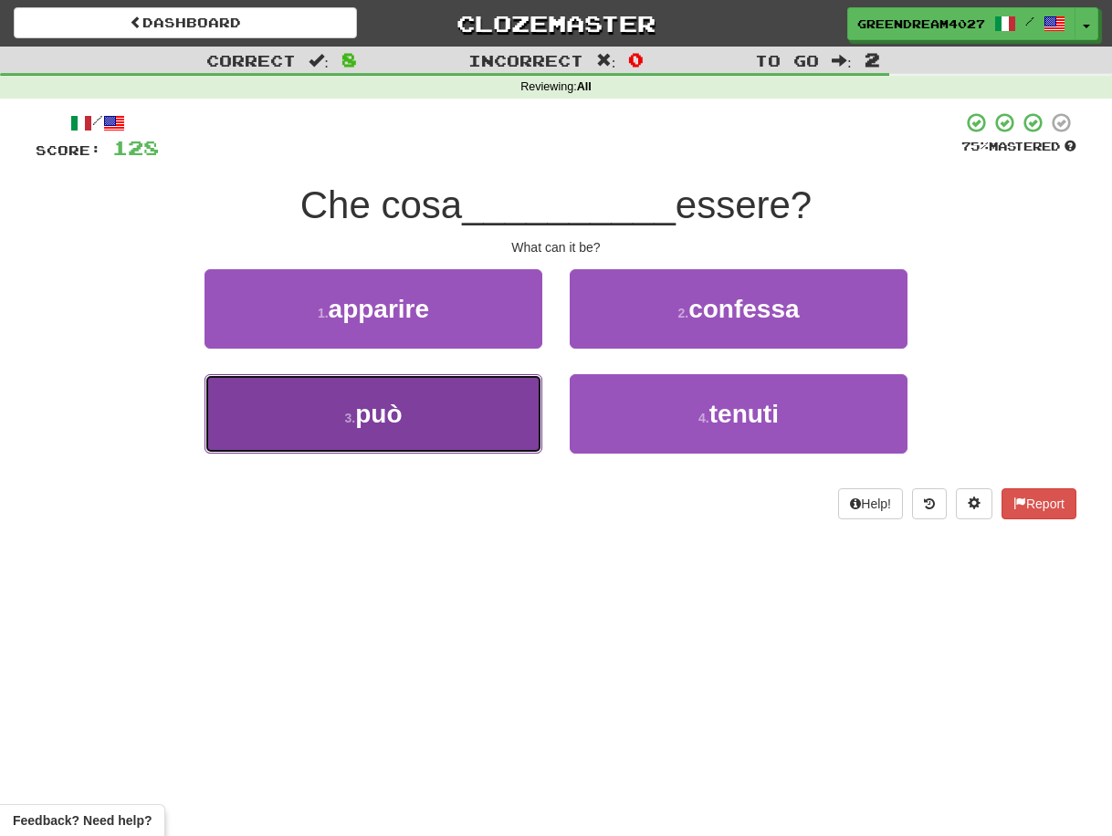
click at [495, 436] on button "3 . può" at bounding box center [374, 413] width 338 height 79
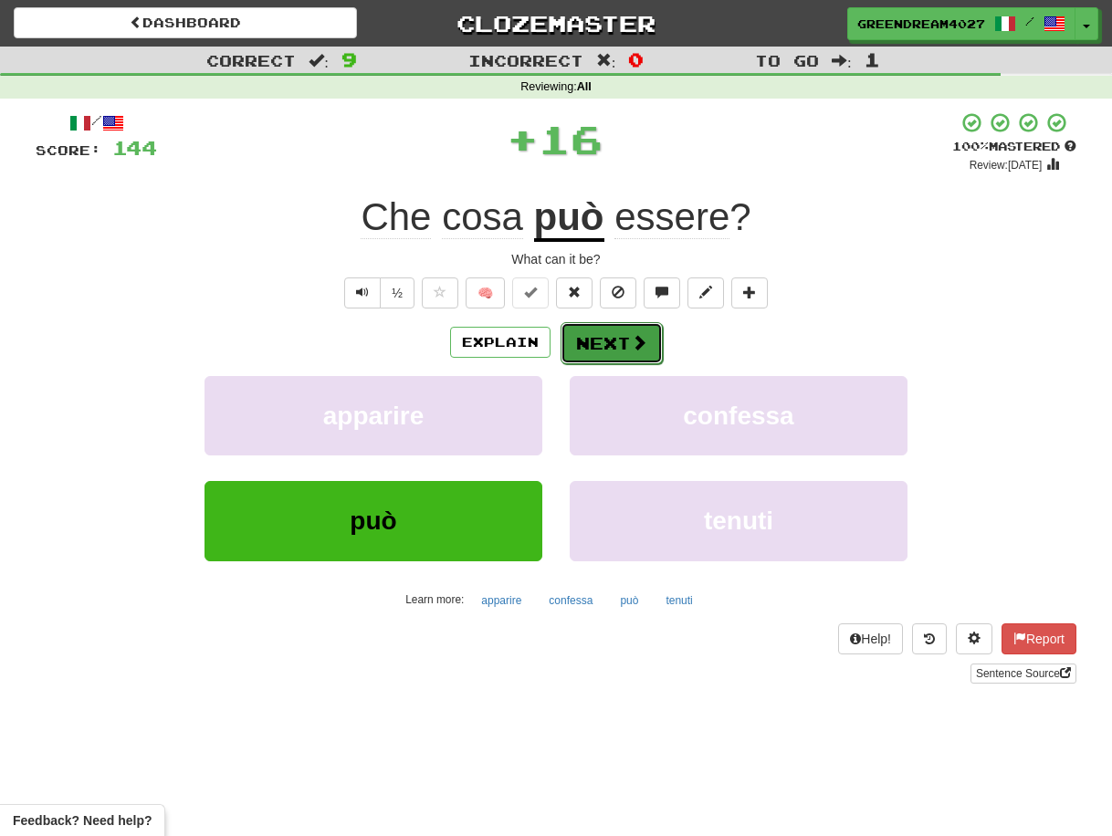
click at [597, 342] on button "Next" at bounding box center [612, 343] width 102 height 42
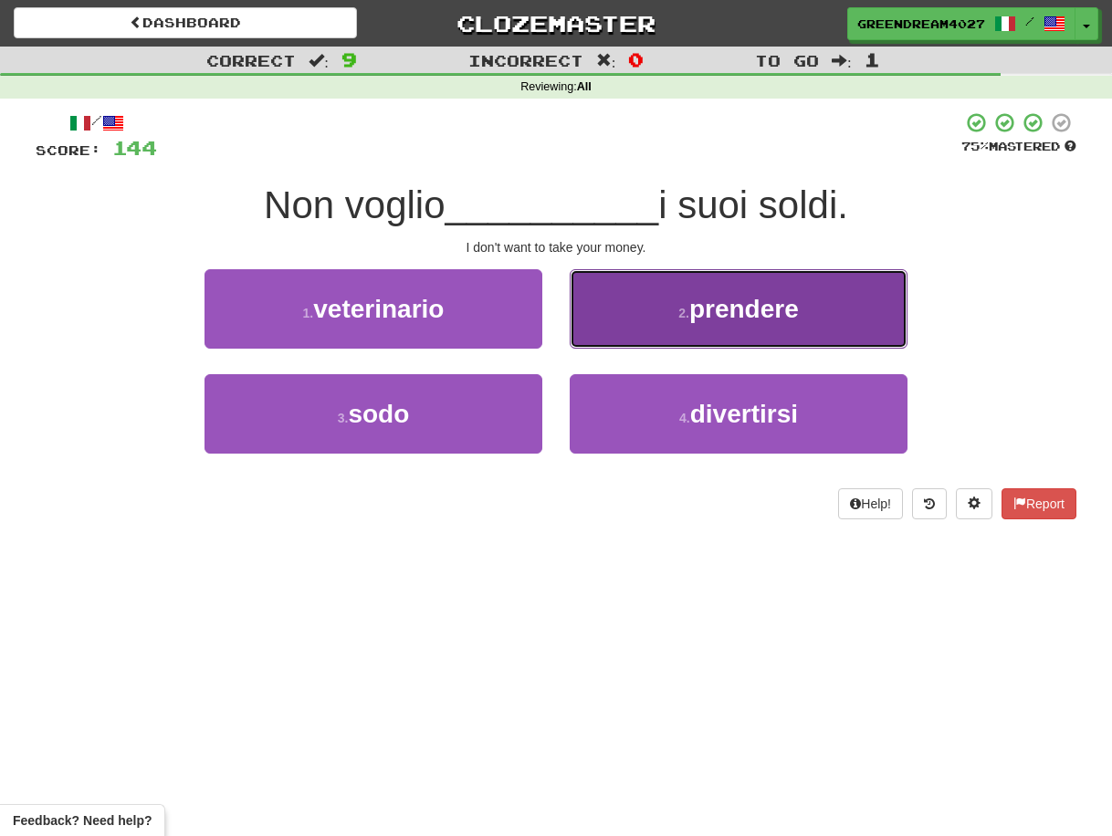
click at [647, 315] on button "2 . prendere" at bounding box center [739, 308] width 338 height 79
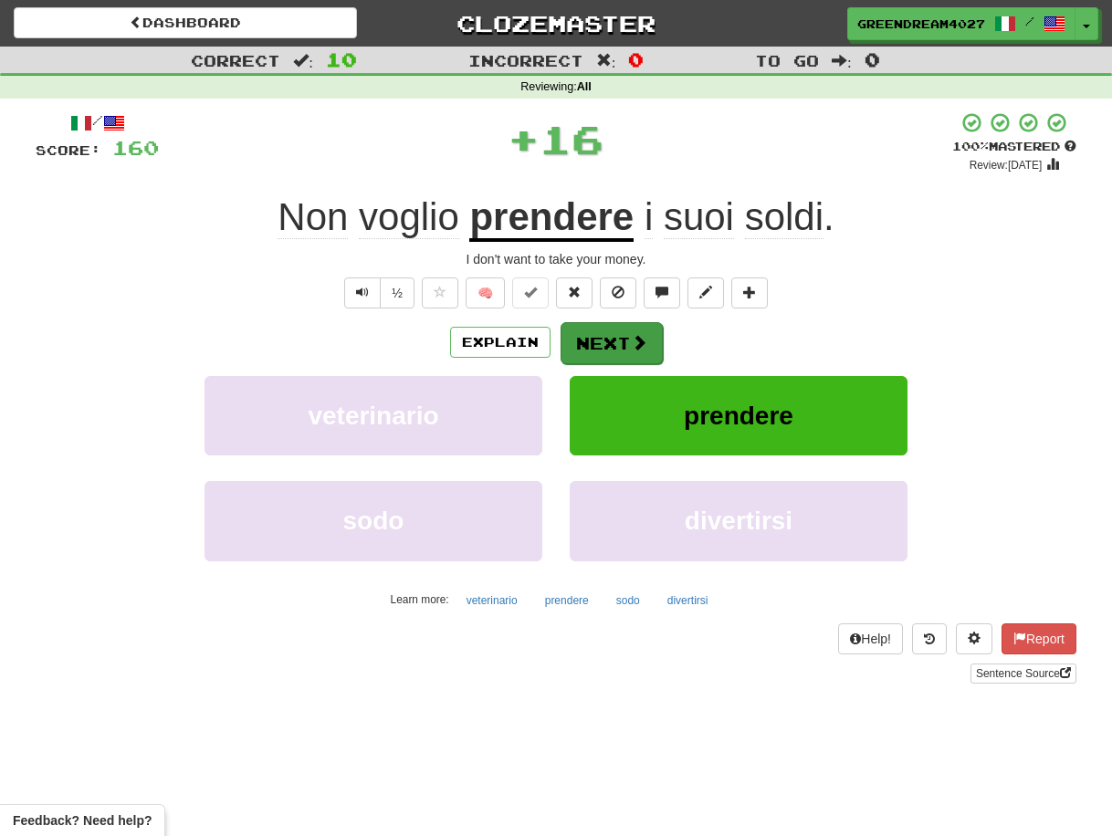
click at [610, 342] on button "Next" at bounding box center [612, 343] width 102 height 42
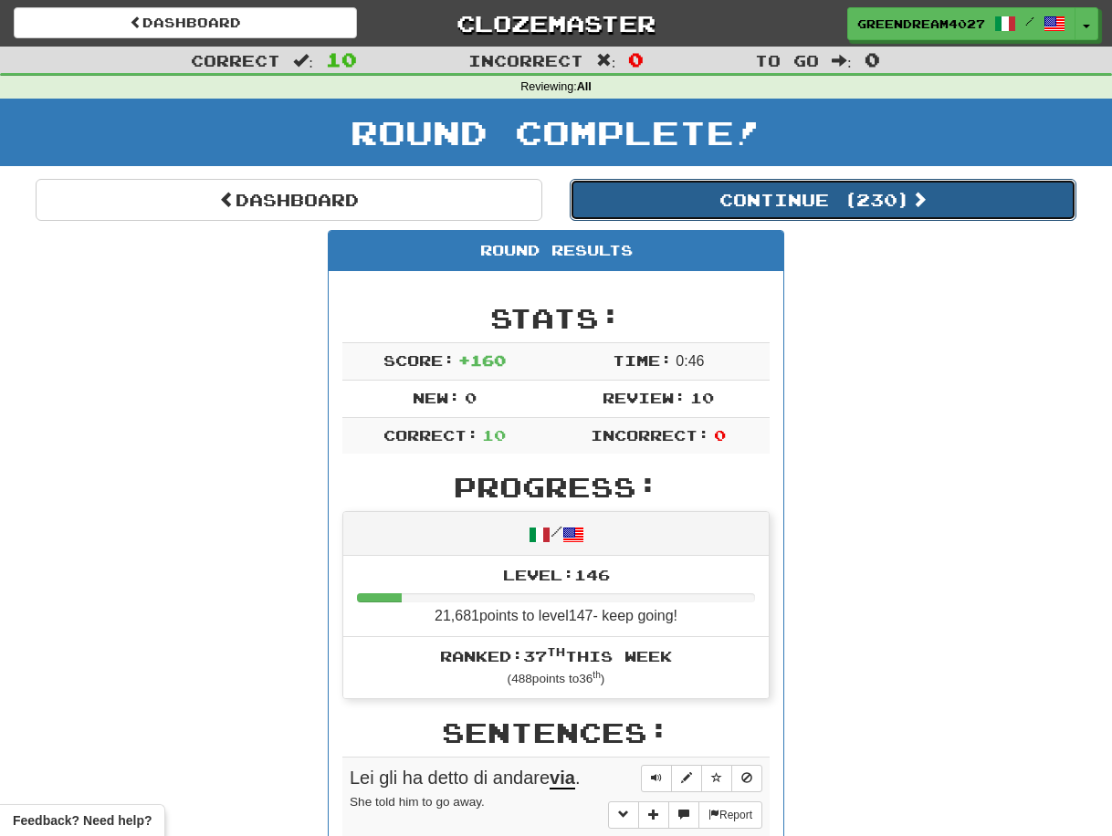
click at [724, 195] on button "Continue ( 230 )" at bounding box center [823, 200] width 507 height 42
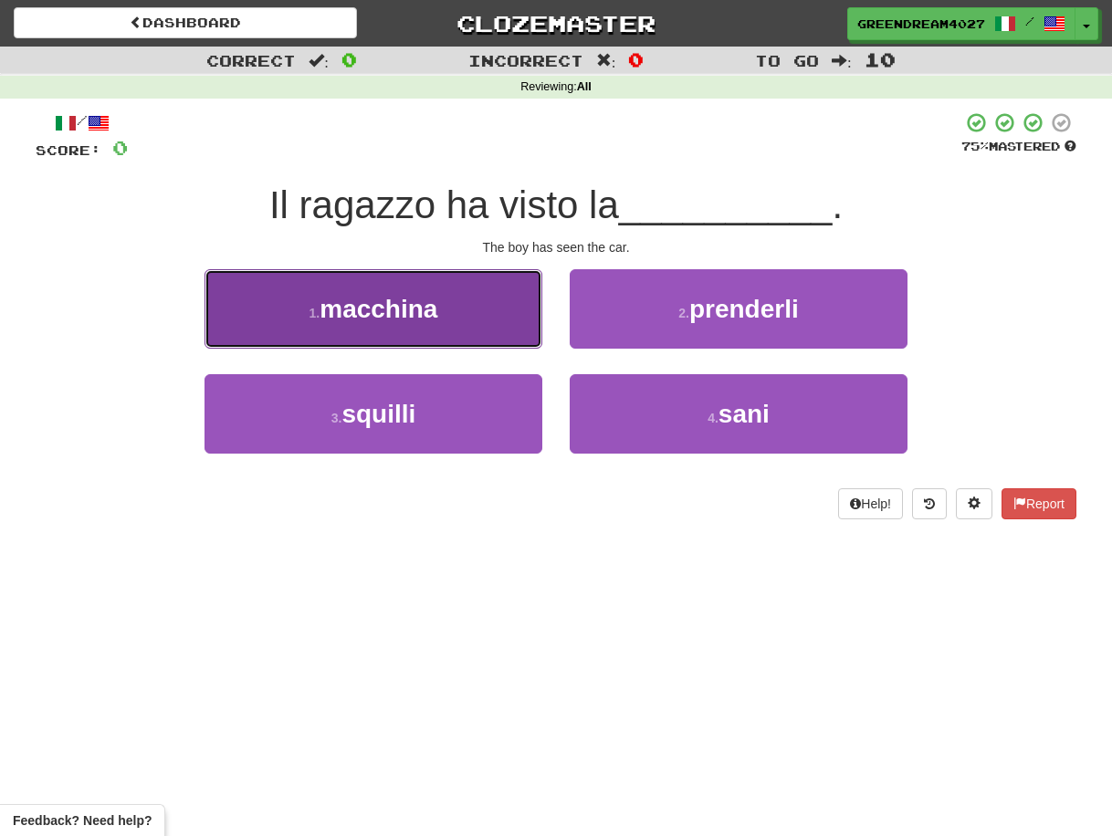
click at [452, 318] on button "1 . macchina" at bounding box center [374, 308] width 338 height 79
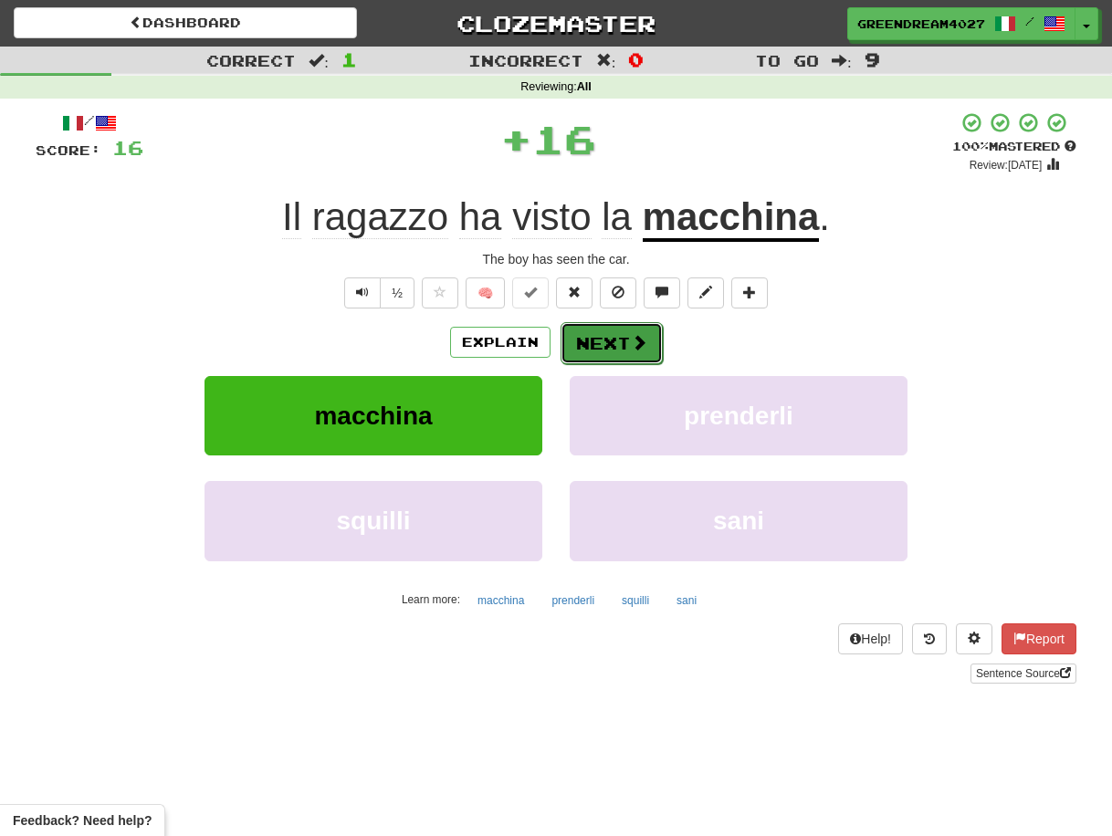
click at [610, 341] on button "Next" at bounding box center [612, 343] width 102 height 42
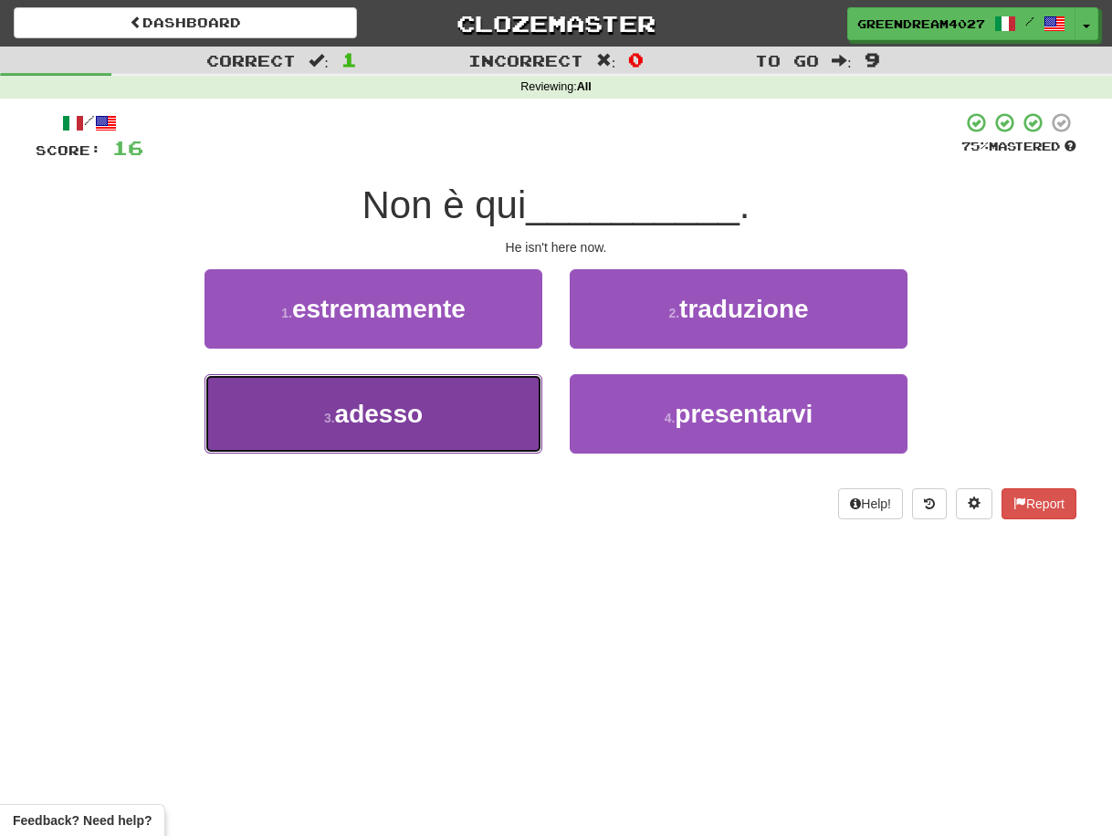
click at [486, 421] on button "3 . adesso" at bounding box center [374, 413] width 338 height 79
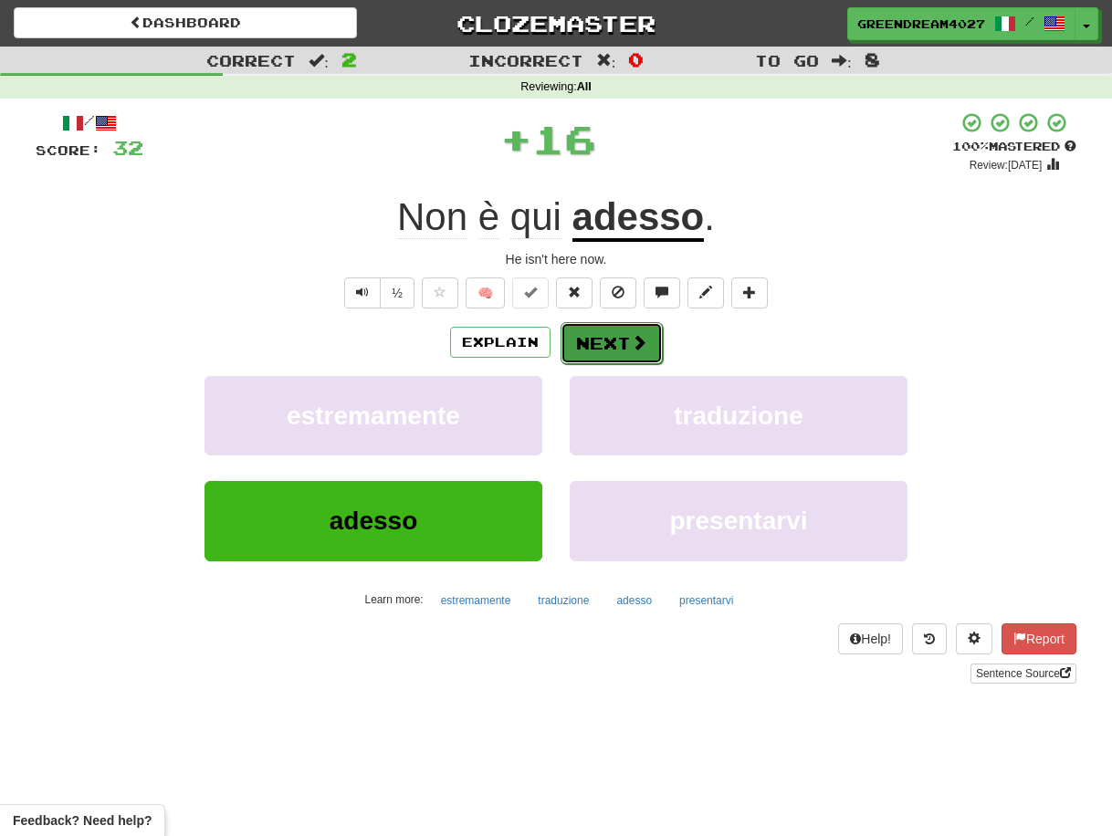
click at [603, 342] on button "Next" at bounding box center [612, 343] width 102 height 42
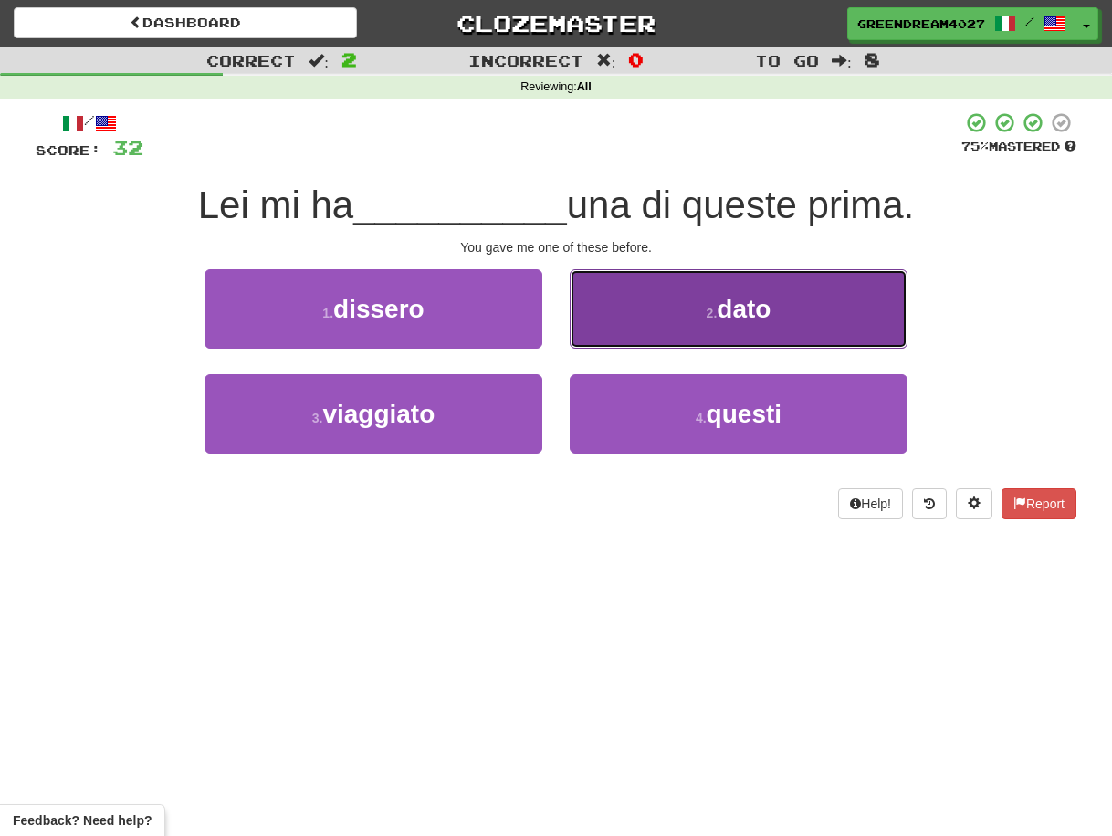
click at [637, 332] on button "2 . dato" at bounding box center [739, 308] width 338 height 79
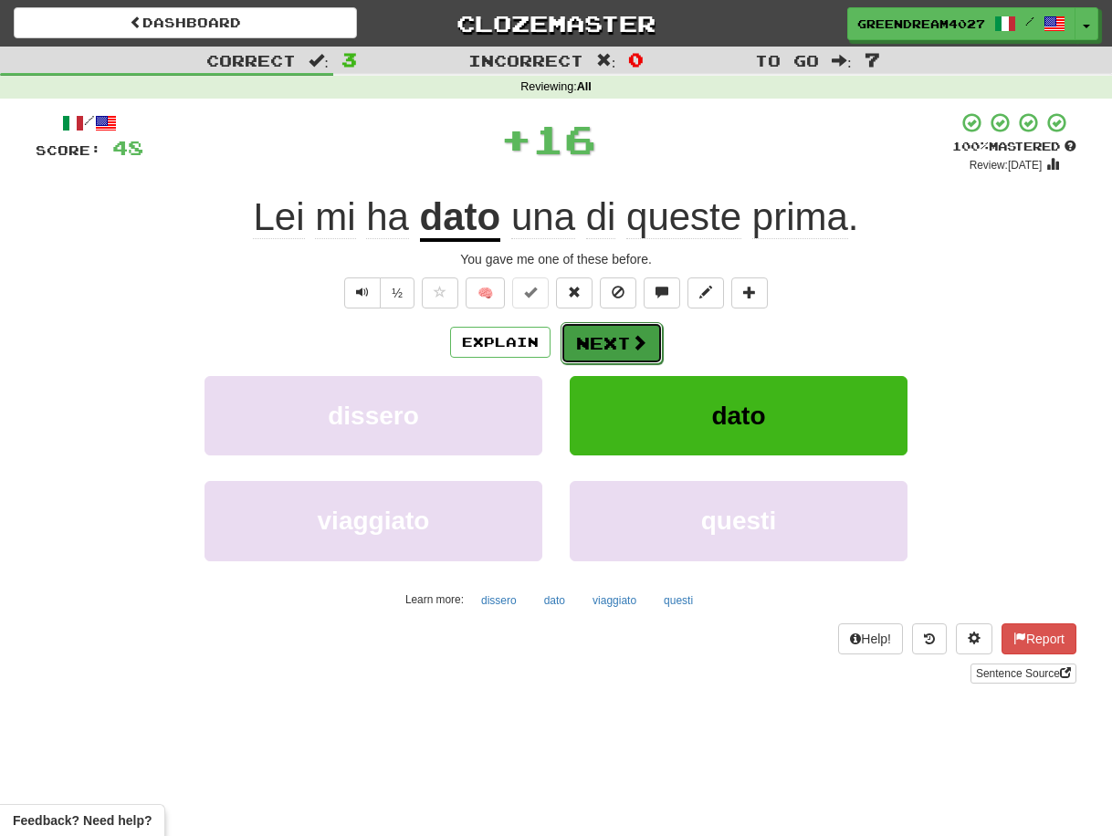
click at [610, 346] on button "Next" at bounding box center [612, 343] width 102 height 42
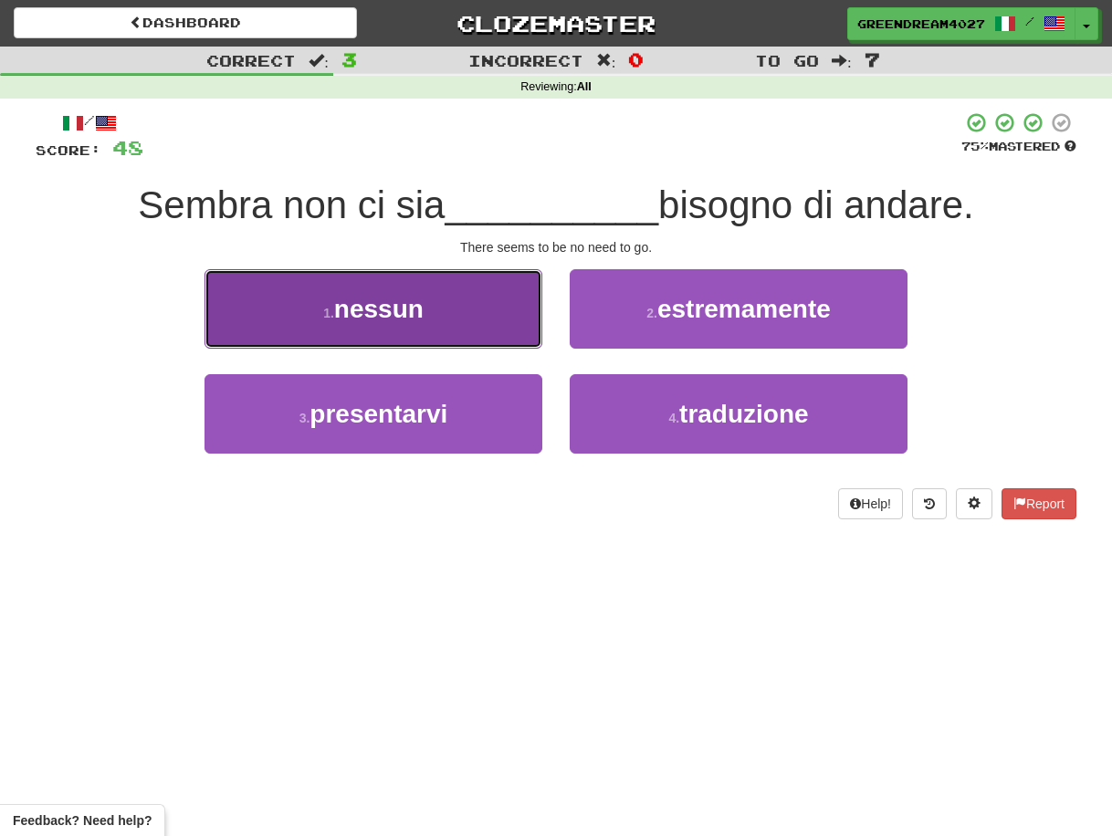
click at [476, 321] on button "1 . nessun" at bounding box center [374, 308] width 338 height 79
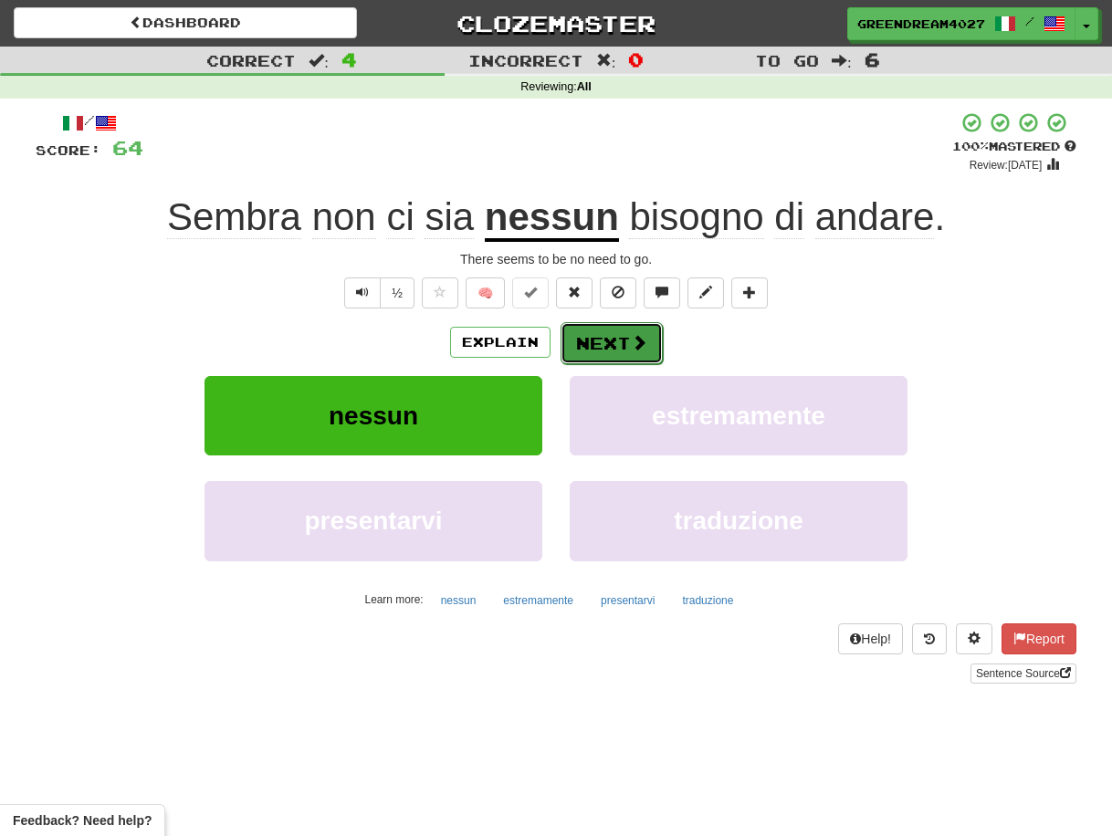
click at [596, 341] on button "Next" at bounding box center [612, 343] width 102 height 42
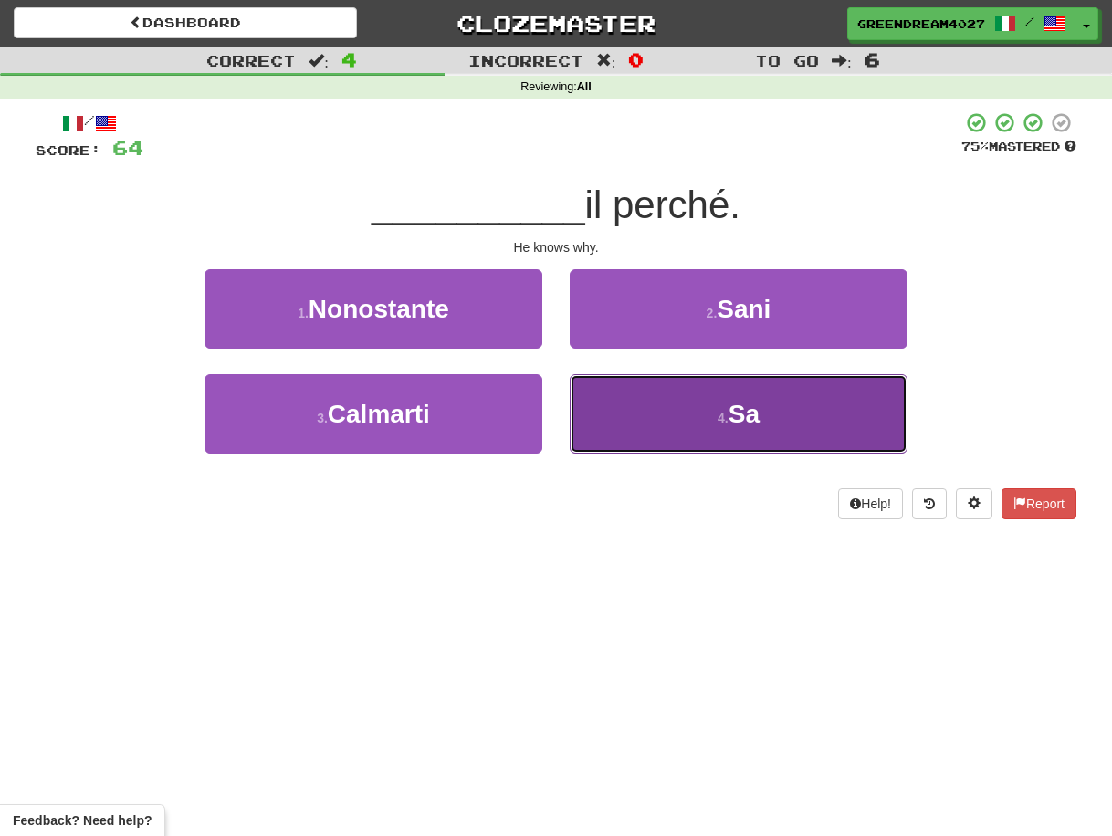
click at [624, 434] on button "4 . Sa" at bounding box center [739, 413] width 338 height 79
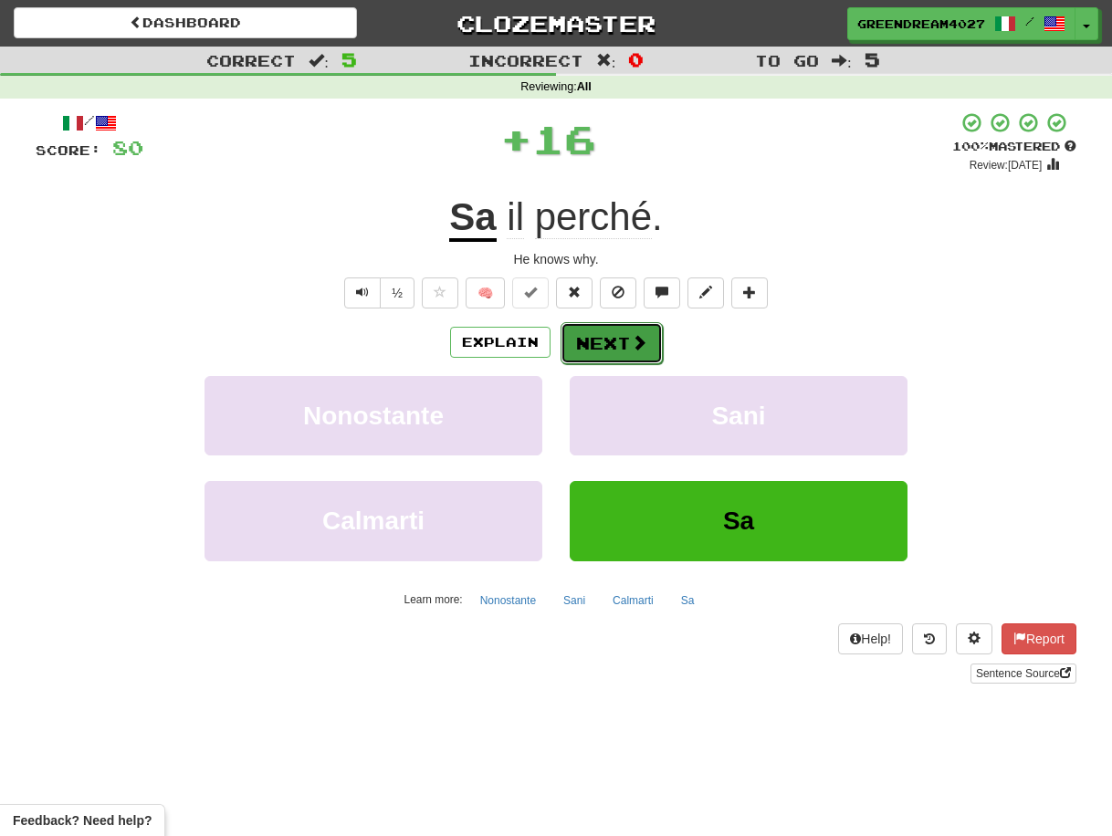
click at [605, 337] on button "Next" at bounding box center [612, 343] width 102 height 42
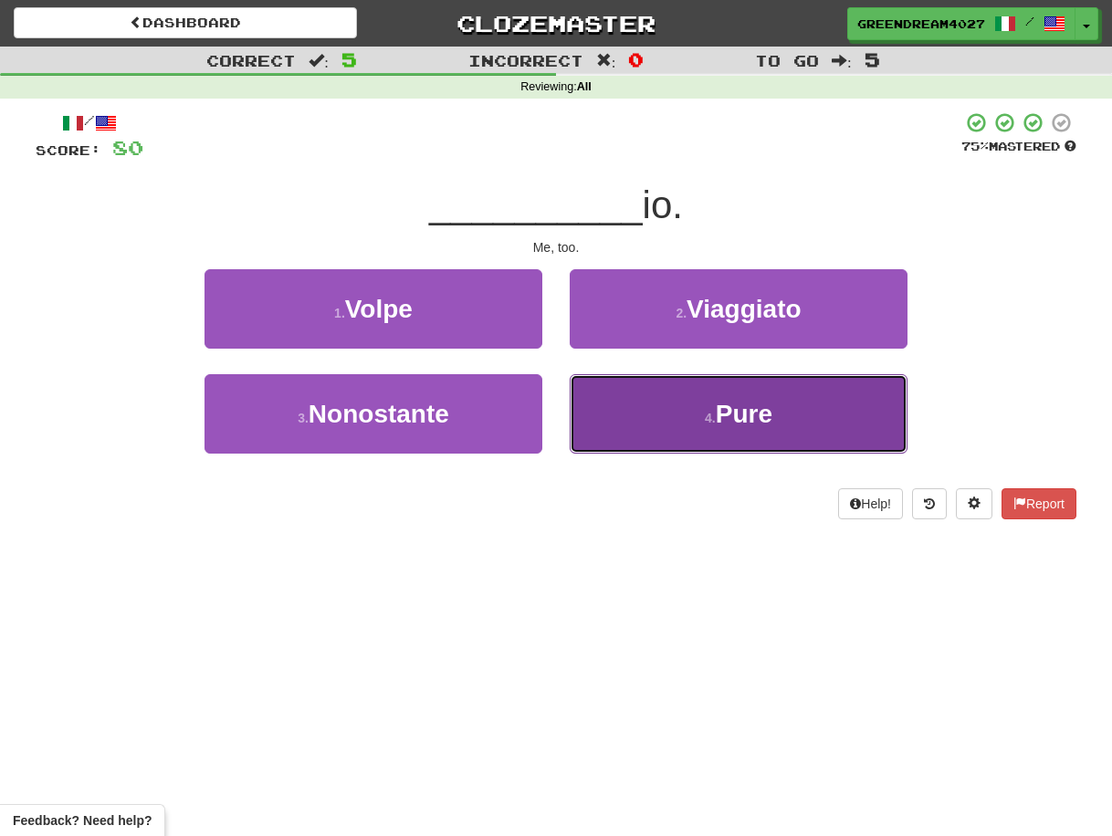
click at [617, 420] on button "4 . Pure" at bounding box center [739, 413] width 338 height 79
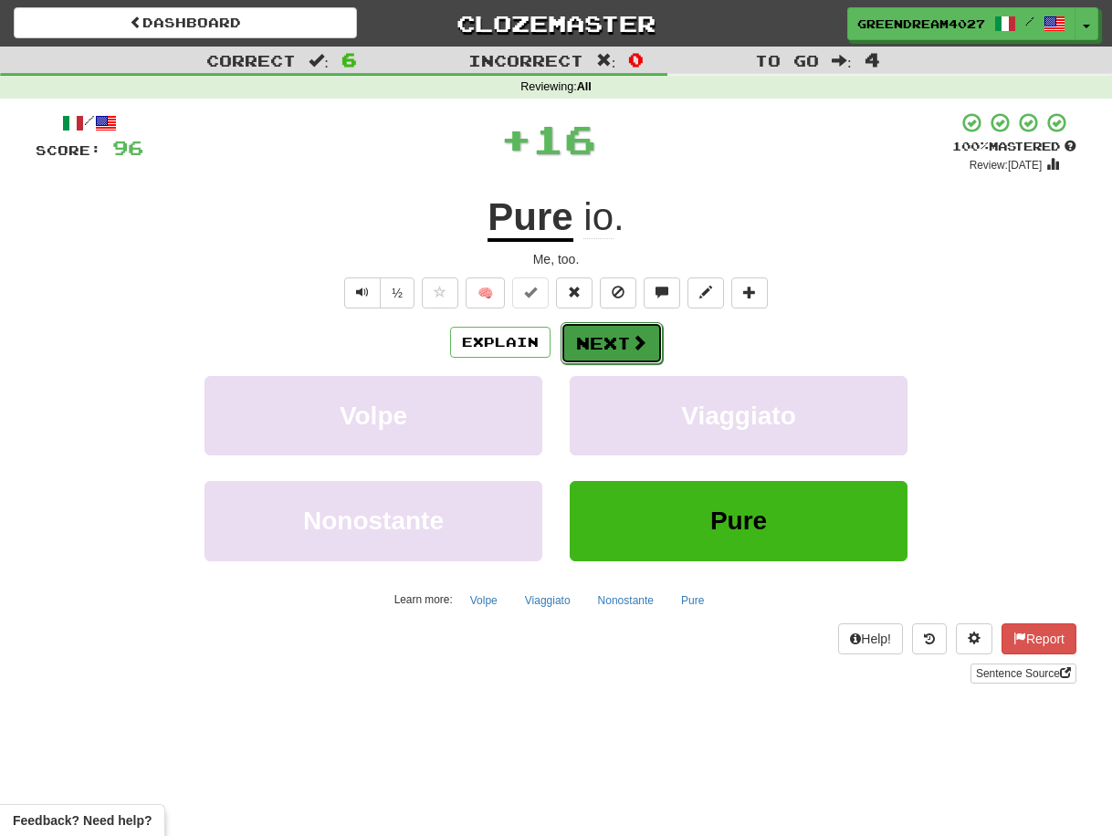
click at [605, 342] on button "Next" at bounding box center [612, 343] width 102 height 42
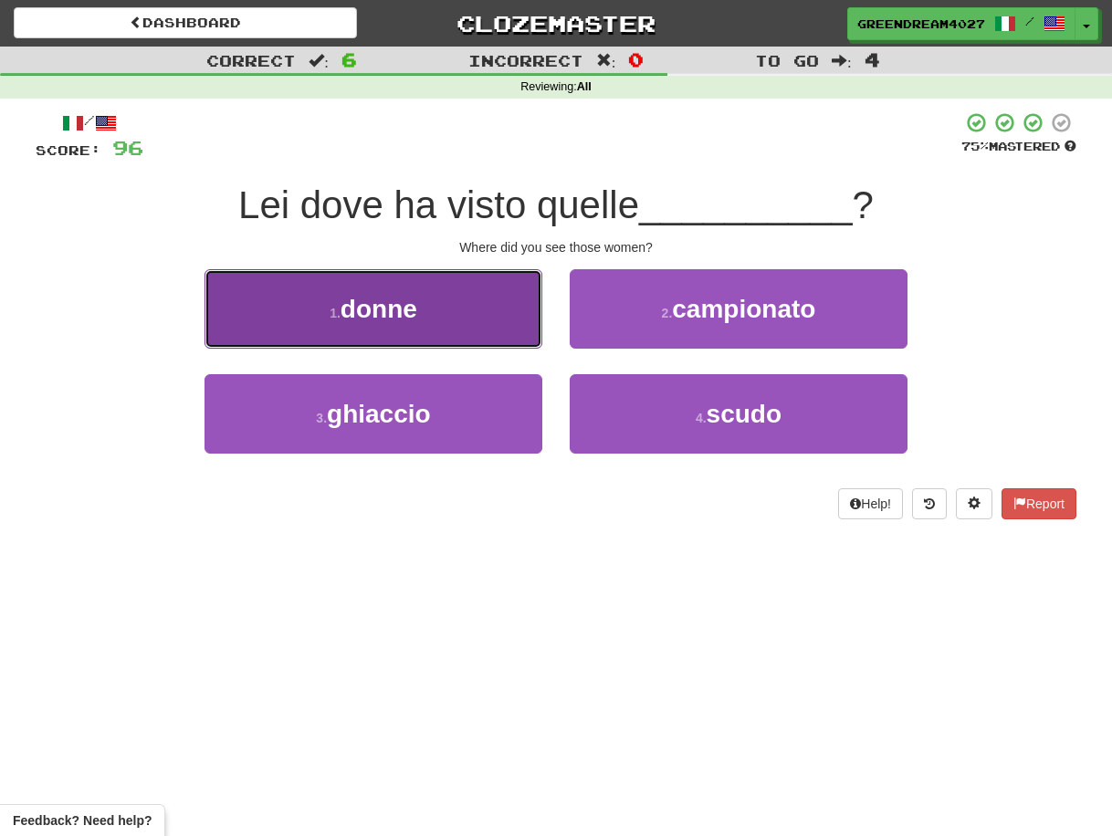
click at [482, 331] on button "1 . donne" at bounding box center [374, 308] width 338 height 79
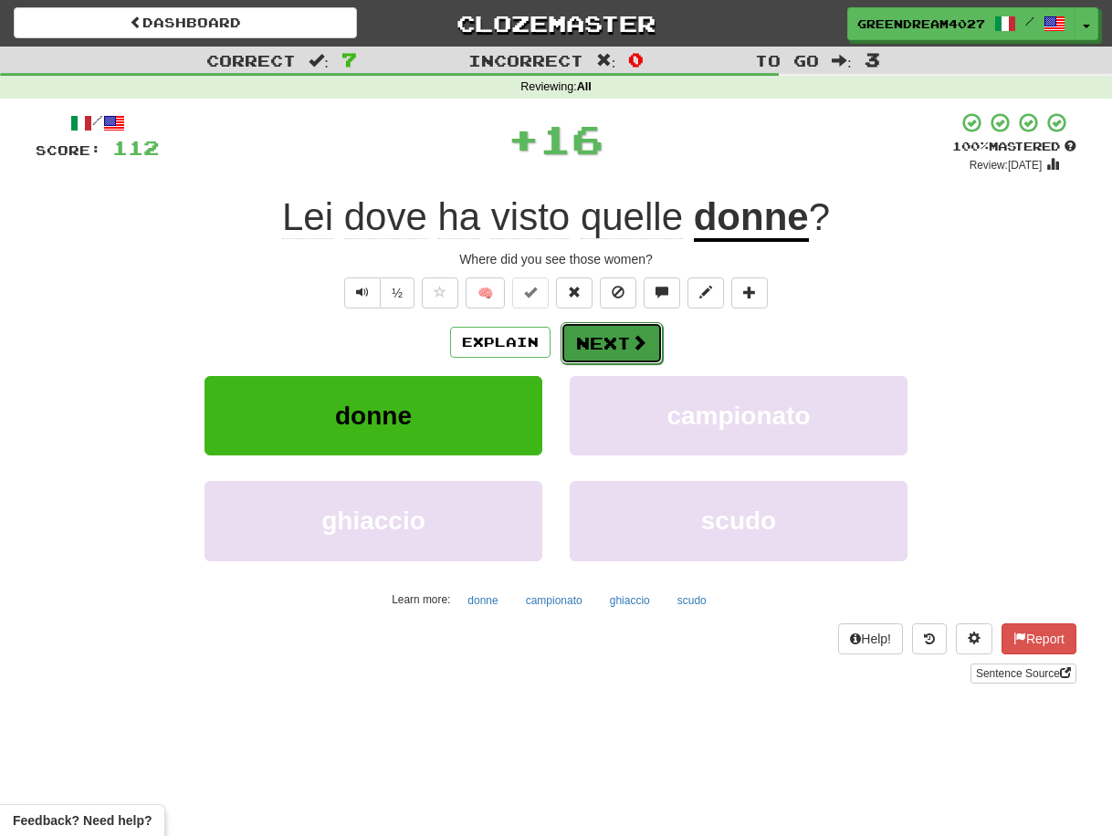
click at [608, 342] on button "Next" at bounding box center [612, 343] width 102 height 42
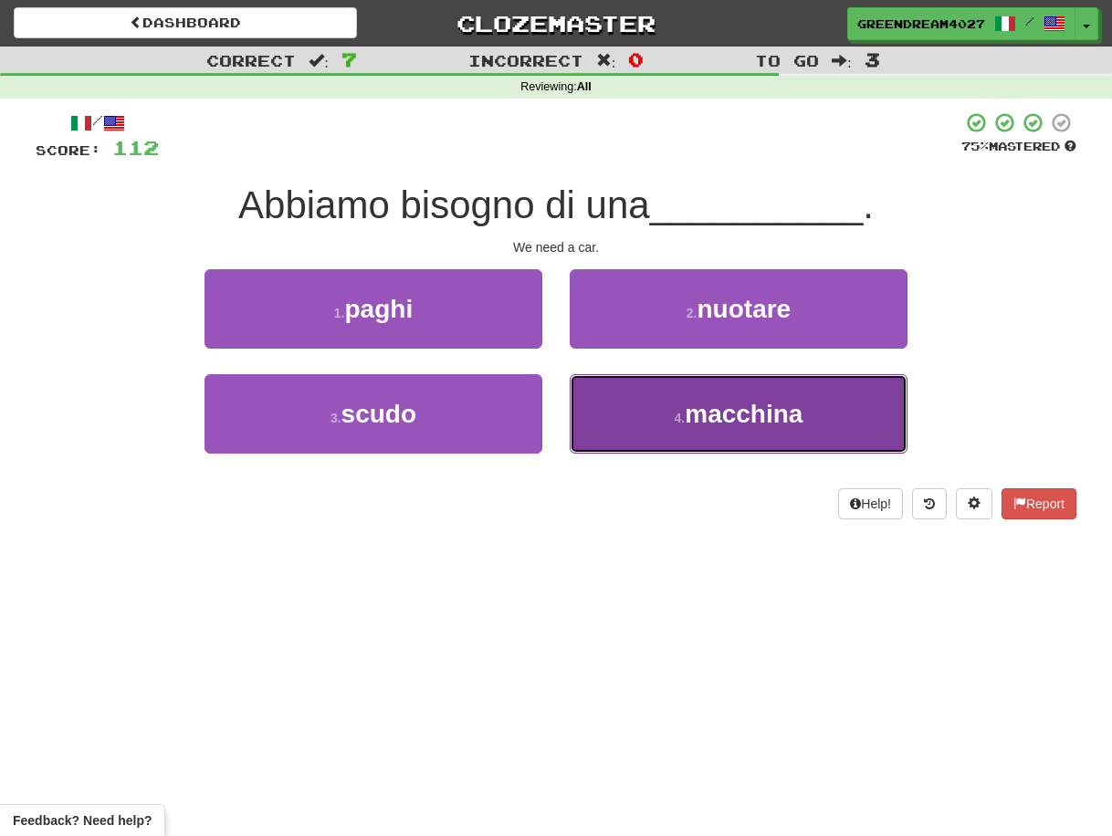
click at [657, 426] on button "4 . macchina" at bounding box center [739, 413] width 338 height 79
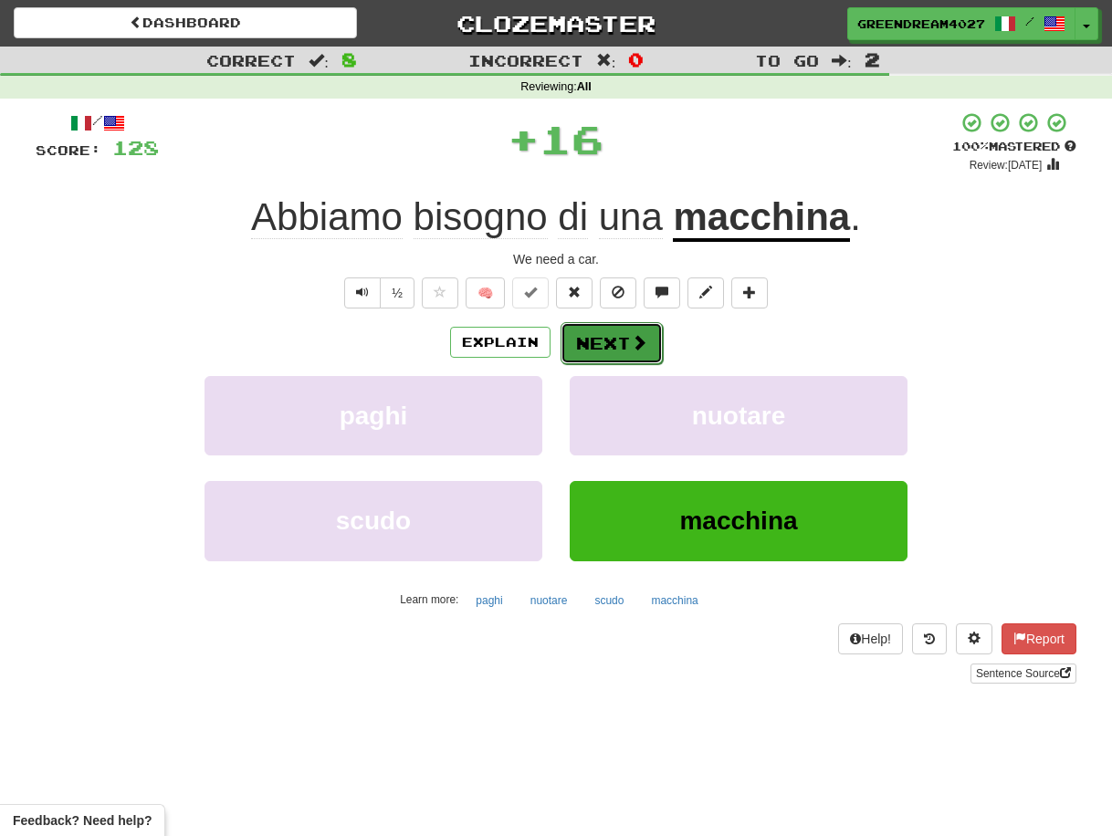
click at [605, 343] on button "Next" at bounding box center [612, 343] width 102 height 42
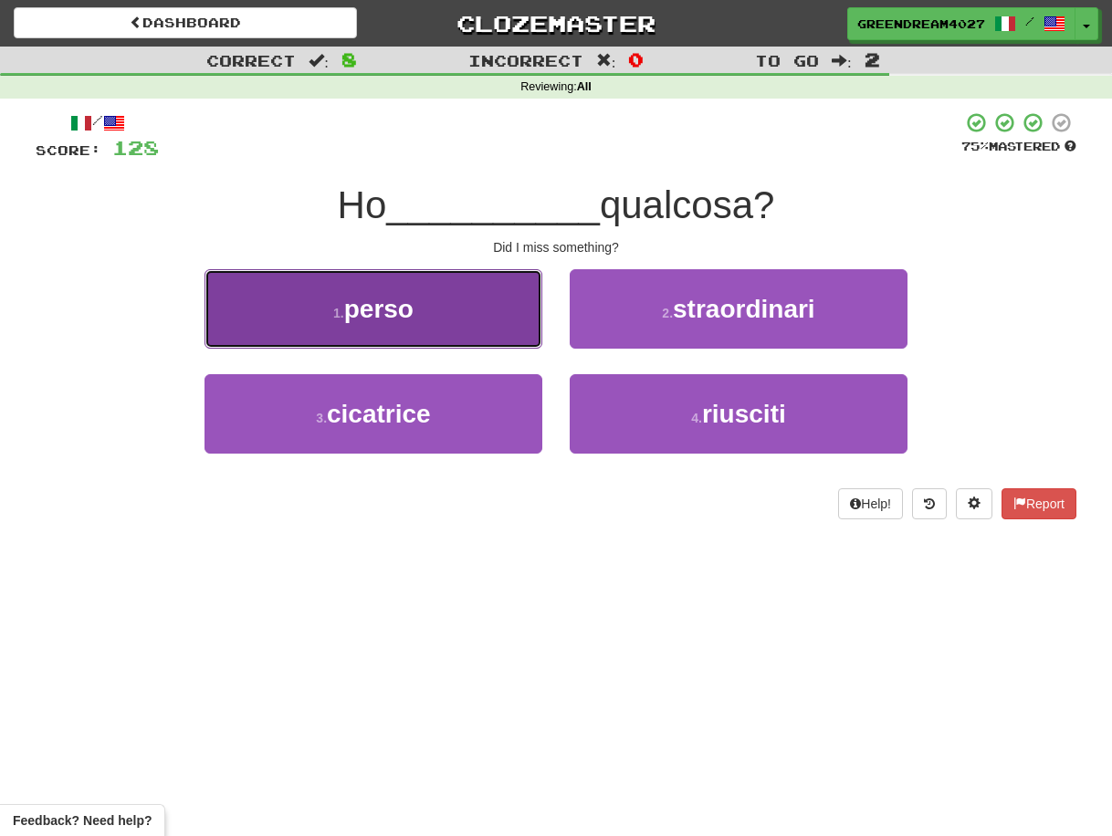
click at [491, 319] on button "1 . perso" at bounding box center [374, 308] width 338 height 79
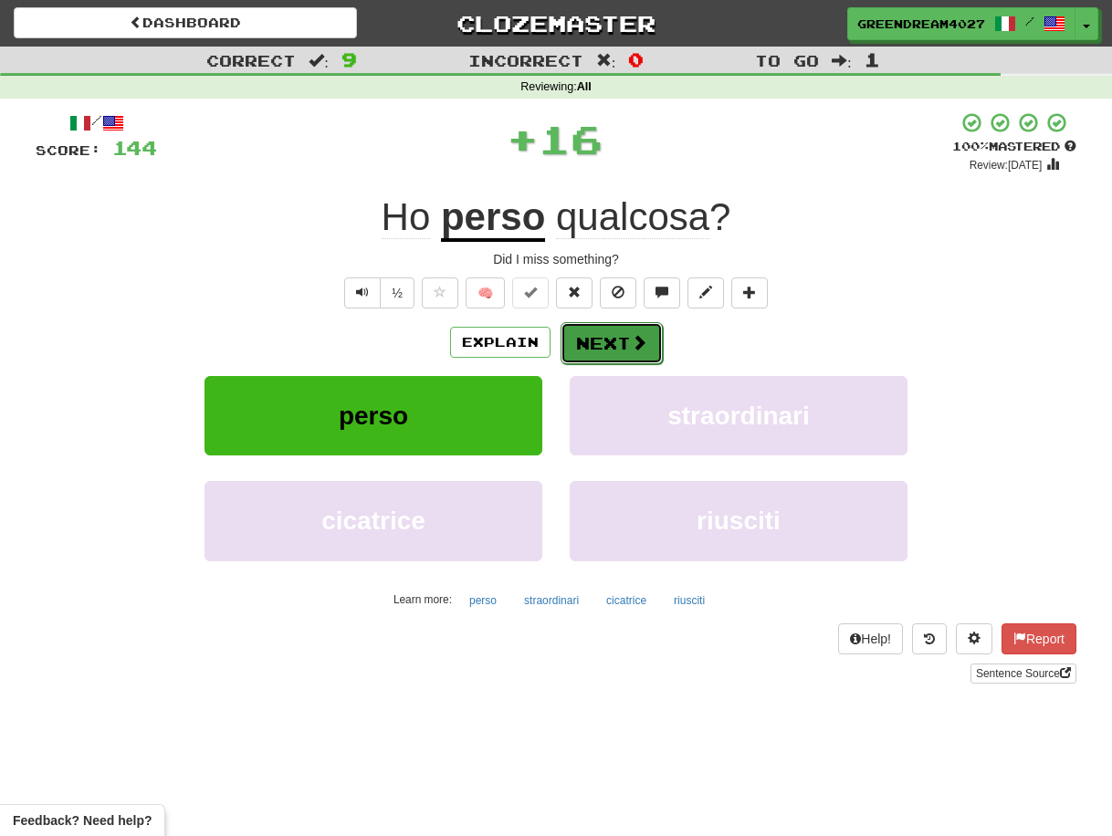
click at [605, 346] on button "Next" at bounding box center [612, 343] width 102 height 42
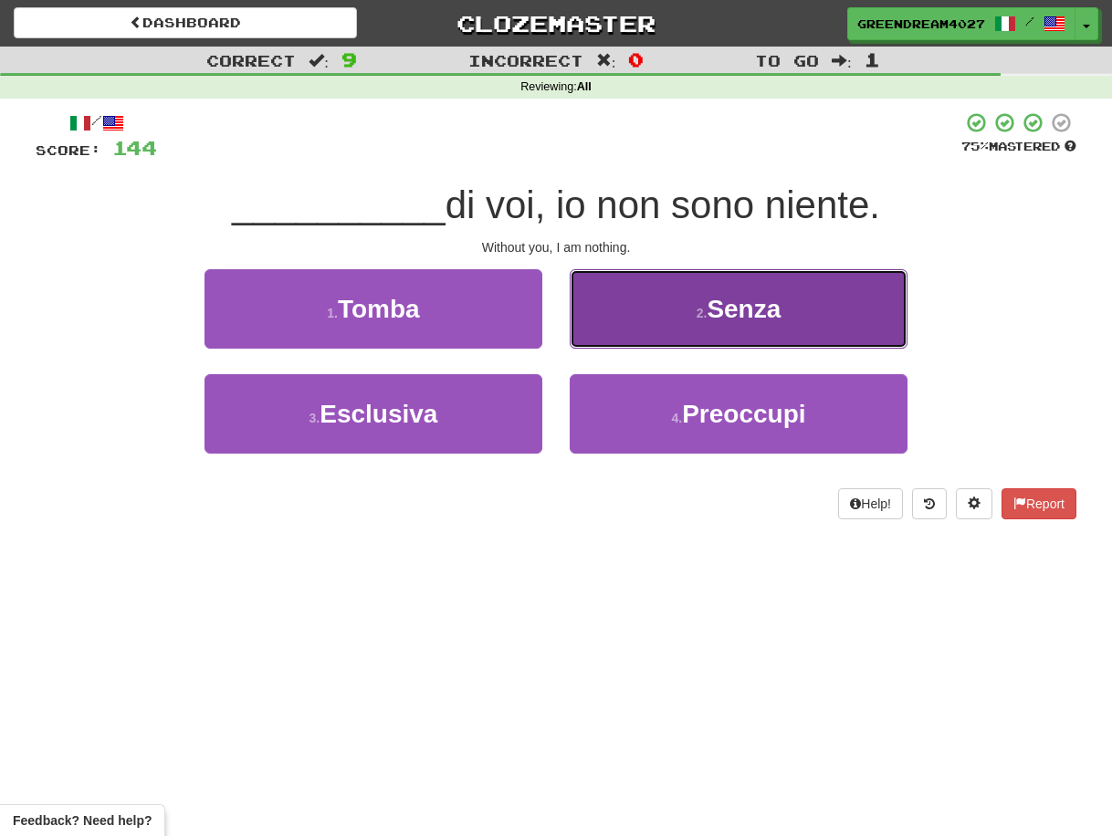
click at [634, 326] on button "2 . [GEOGRAPHIC_DATA]" at bounding box center [739, 308] width 338 height 79
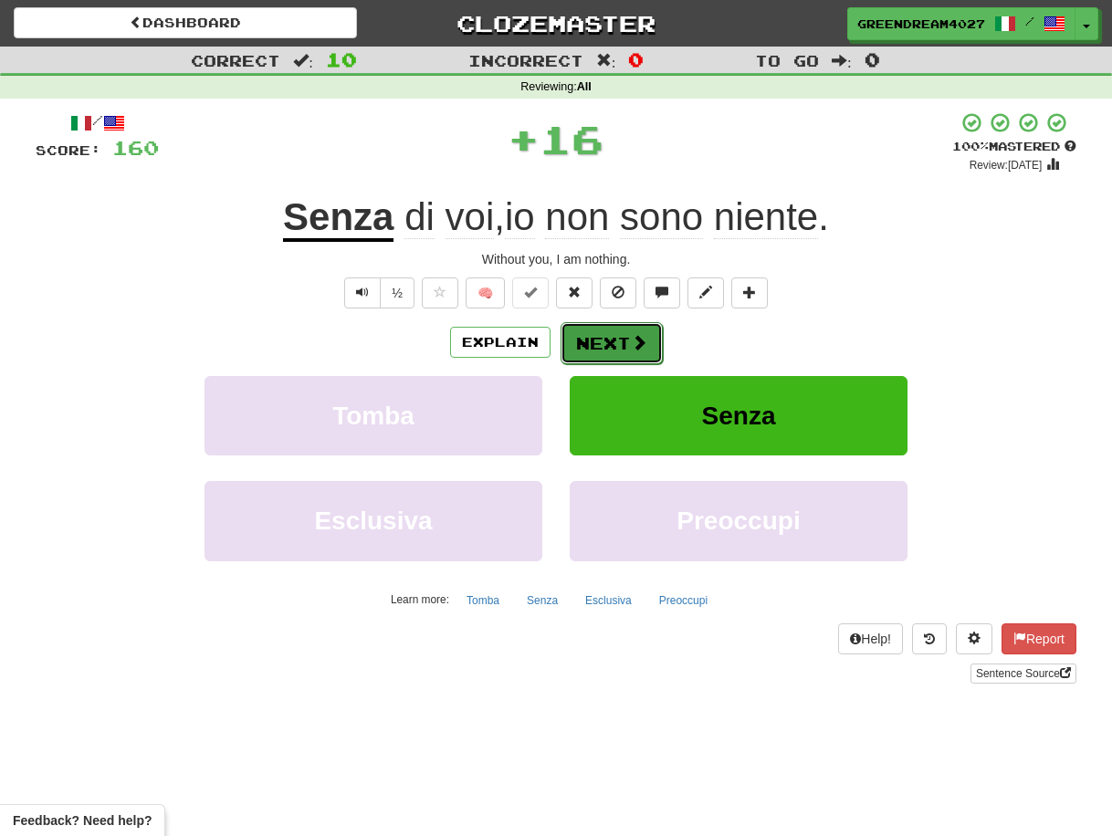
click at [594, 341] on button "Next" at bounding box center [612, 343] width 102 height 42
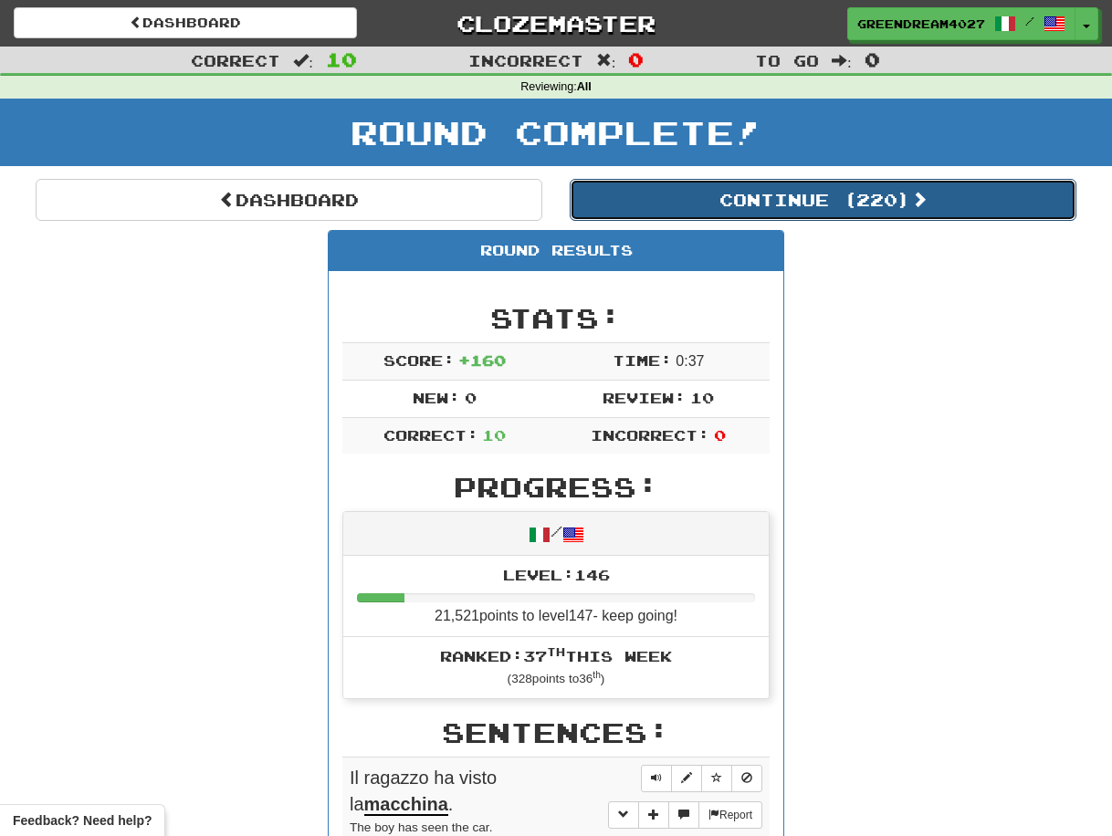
click at [779, 196] on button "Continue ( 220 )" at bounding box center [823, 200] width 507 height 42
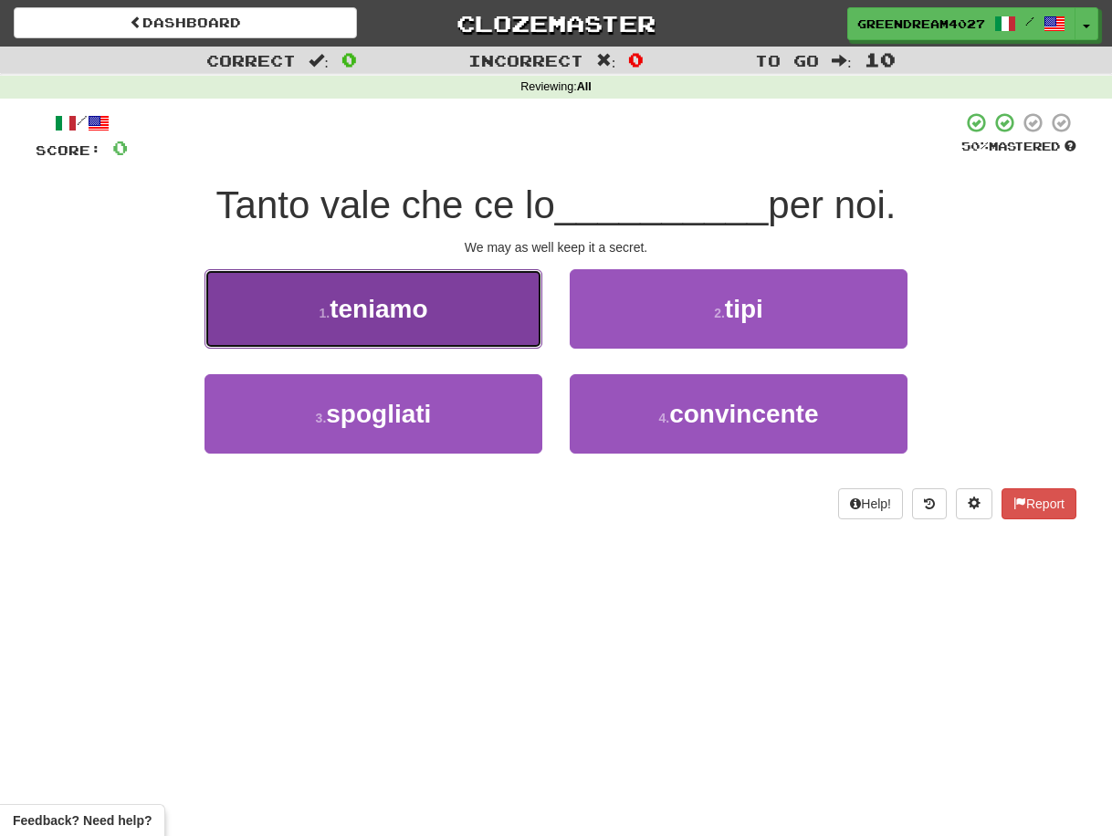
click at [451, 307] on button "1 . [GEOGRAPHIC_DATA]" at bounding box center [374, 308] width 338 height 79
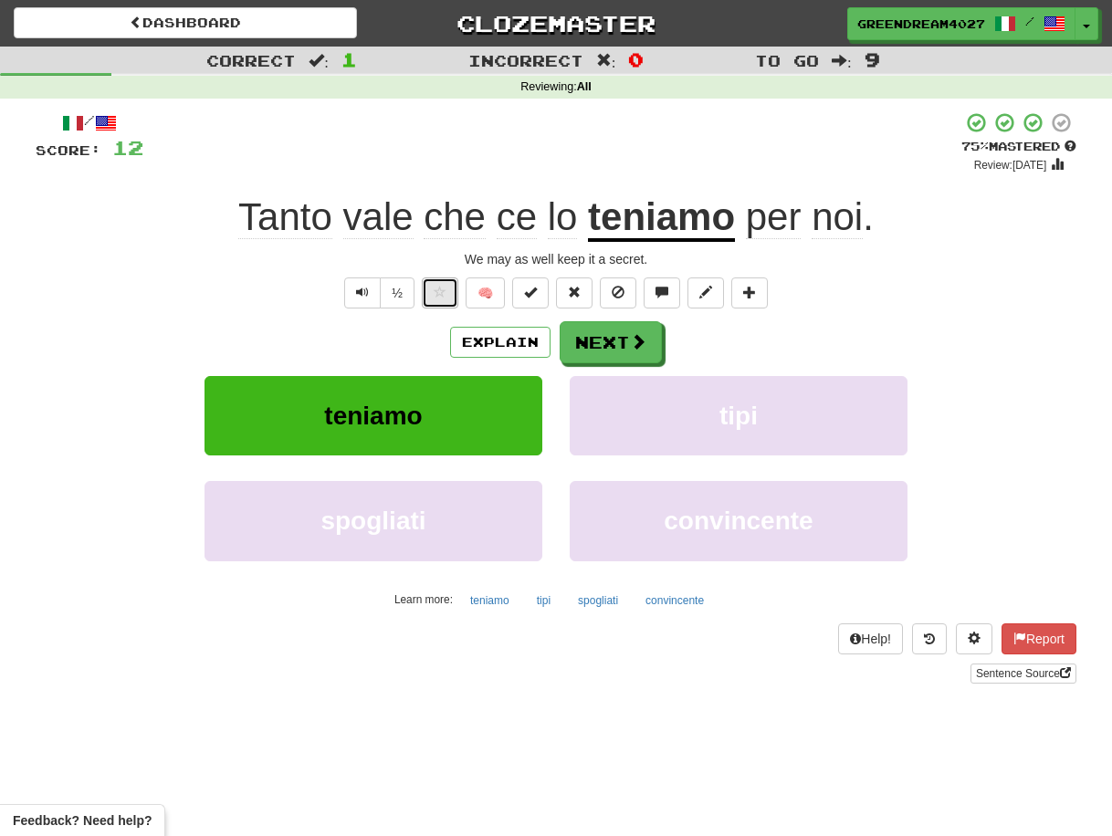
click at [436, 292] on span at bounding box center [440, 292] width 13 height 13
click at [616, 342] on button "Next" at bounding box center [612, 343] width 102 height 42
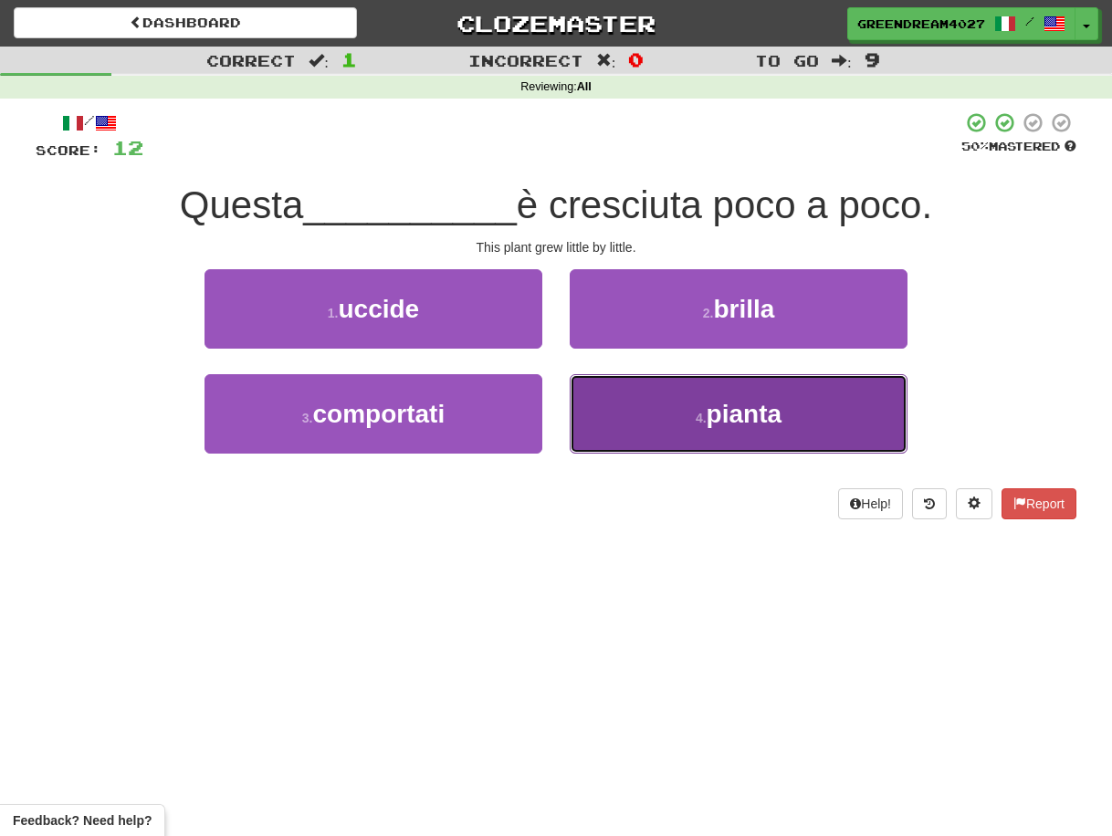
click at [636, 423] on button "4 . pianta" at bounding box center [739, 413] width 338 height 79
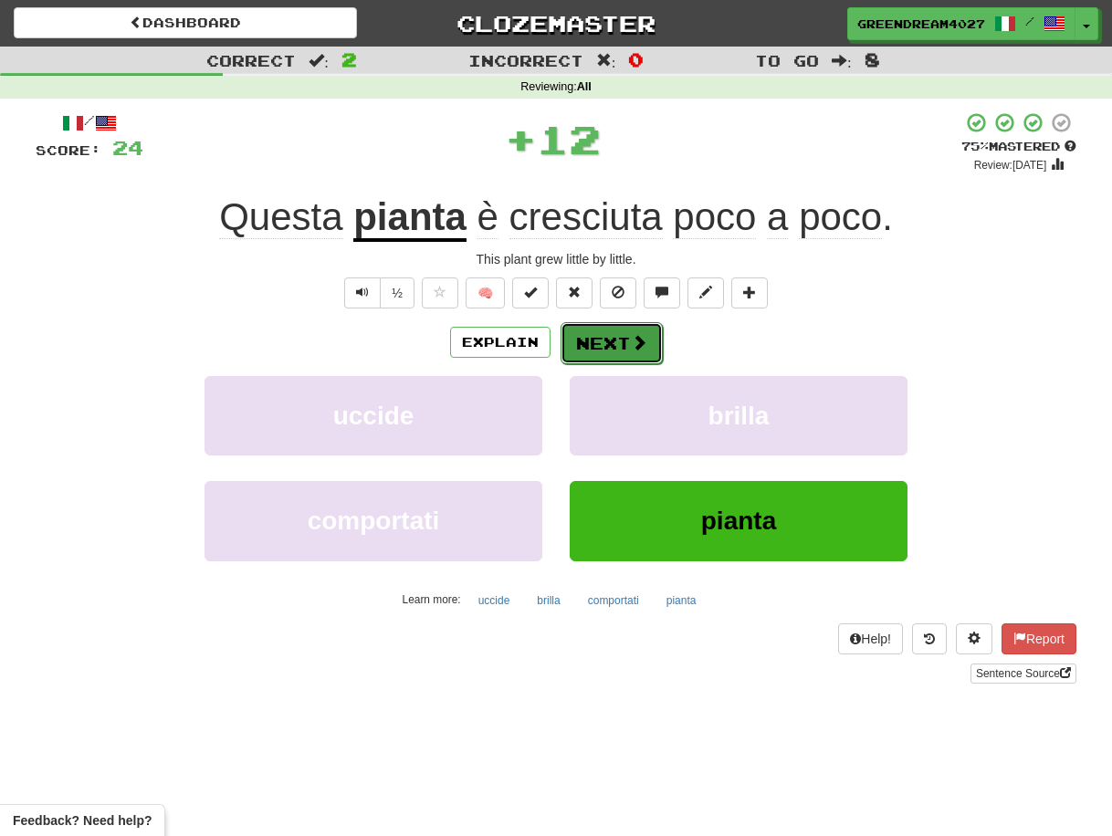
click at [599, 344] on button "Next" at bounding box center [612, 343] width 102 height 42
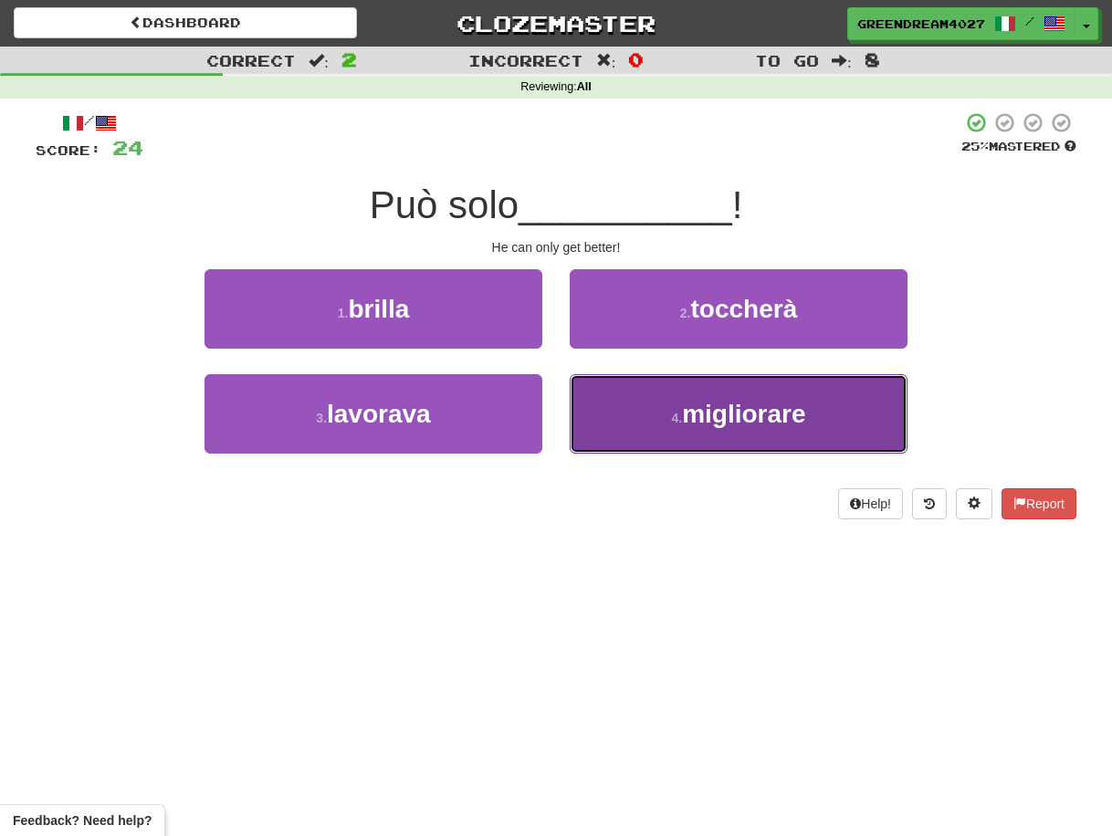
click at [641, 415] on button "4 . migliorare" at bounding box center [739, 413] width 338 height 79
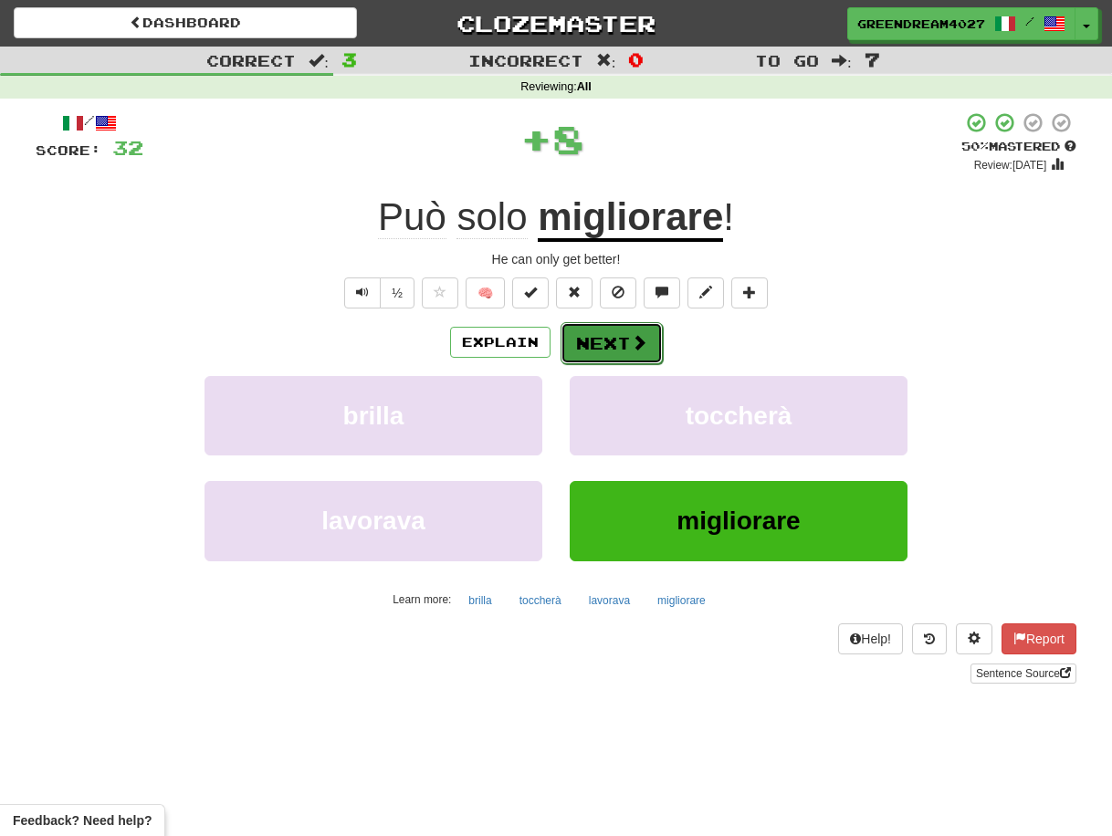
click at [609, 342] on button "Next" at bounding box center [612, 343] width 102 height 42
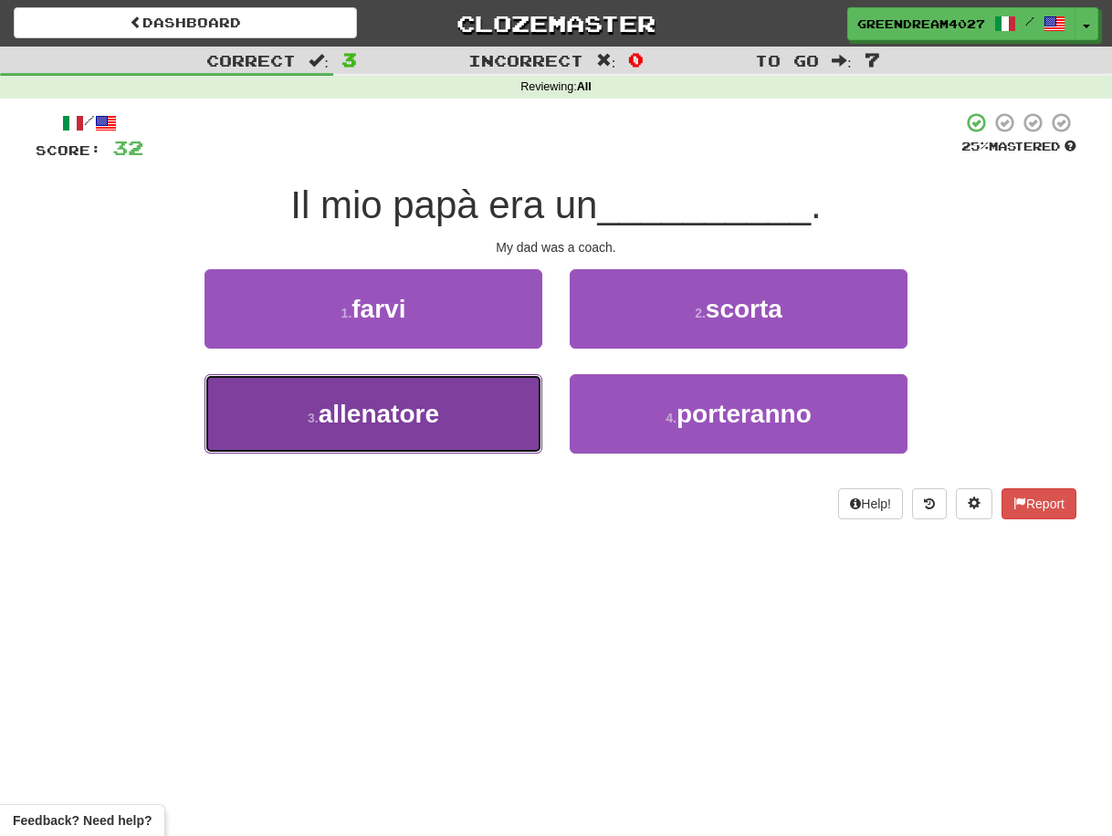
click at [465, 420] on button "3 . allenatore" at bounding box center [374, 413] width 338 height 79
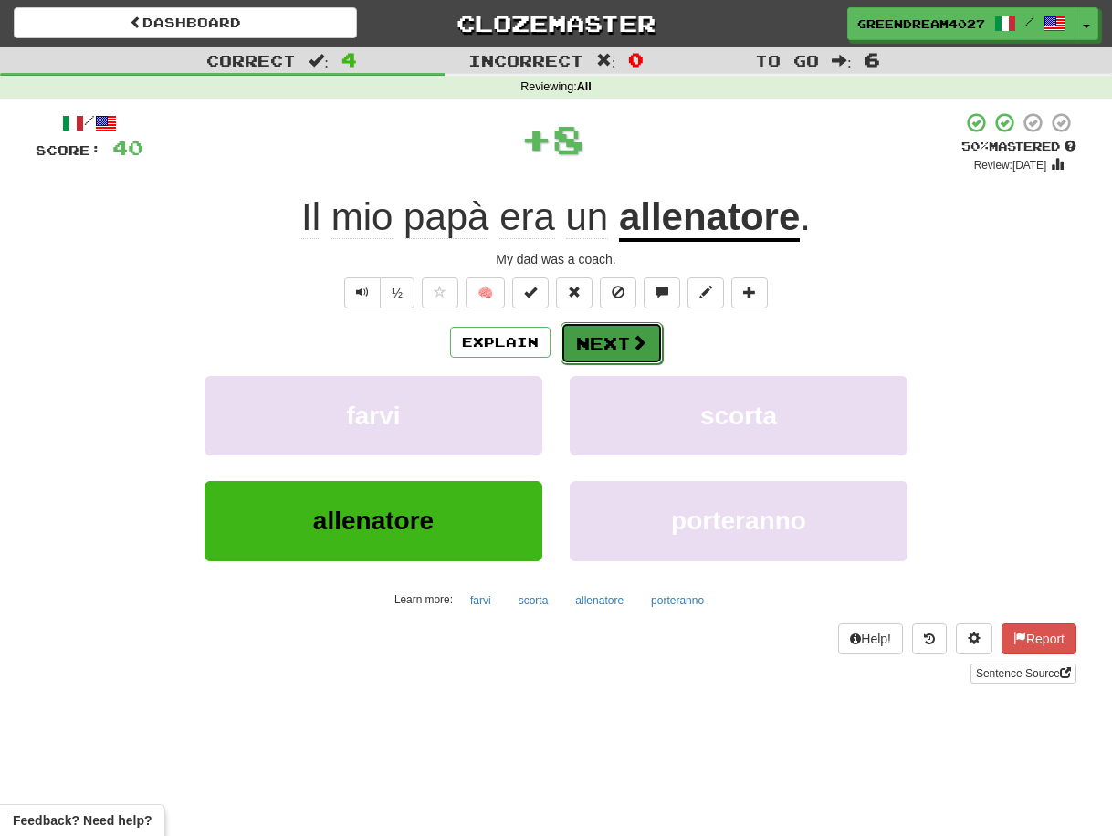
click at [607, 343] on button "Next" at bounding box center [612, 343] width 102 height 42
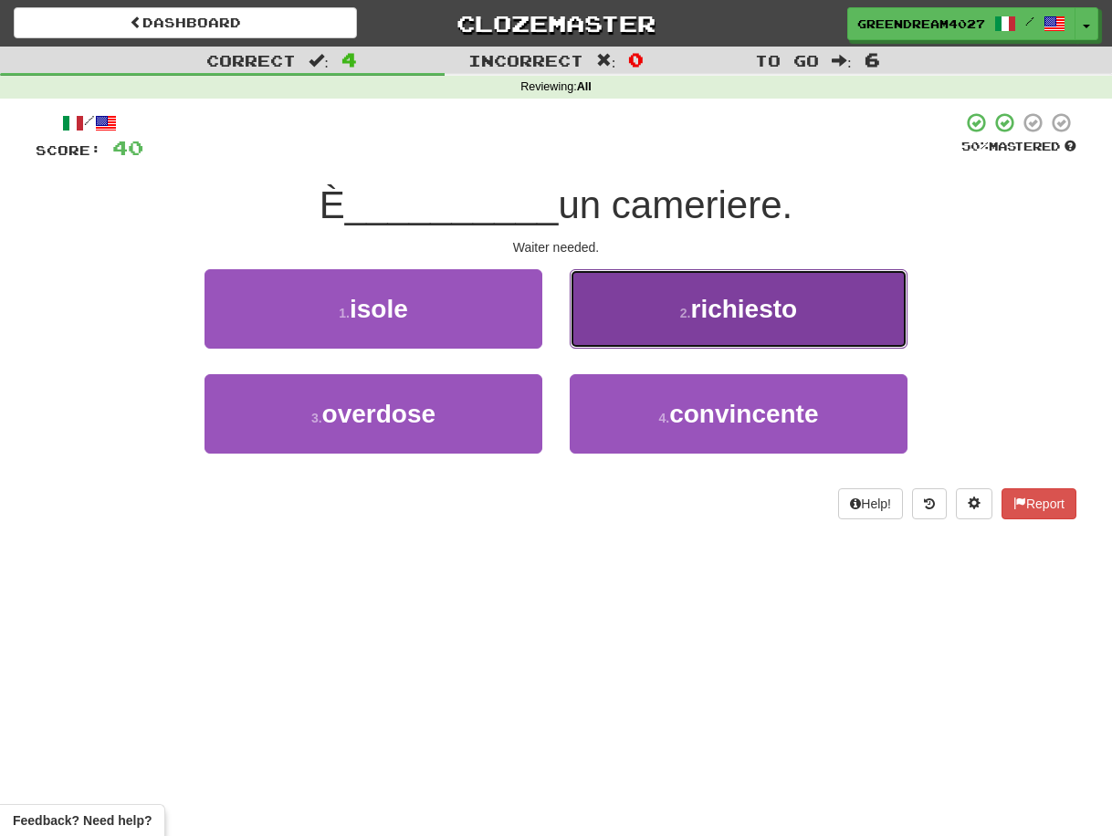
click at [667, 318] on button "2 . richiesto" at bounding box center [739, 308] width 338 height 79
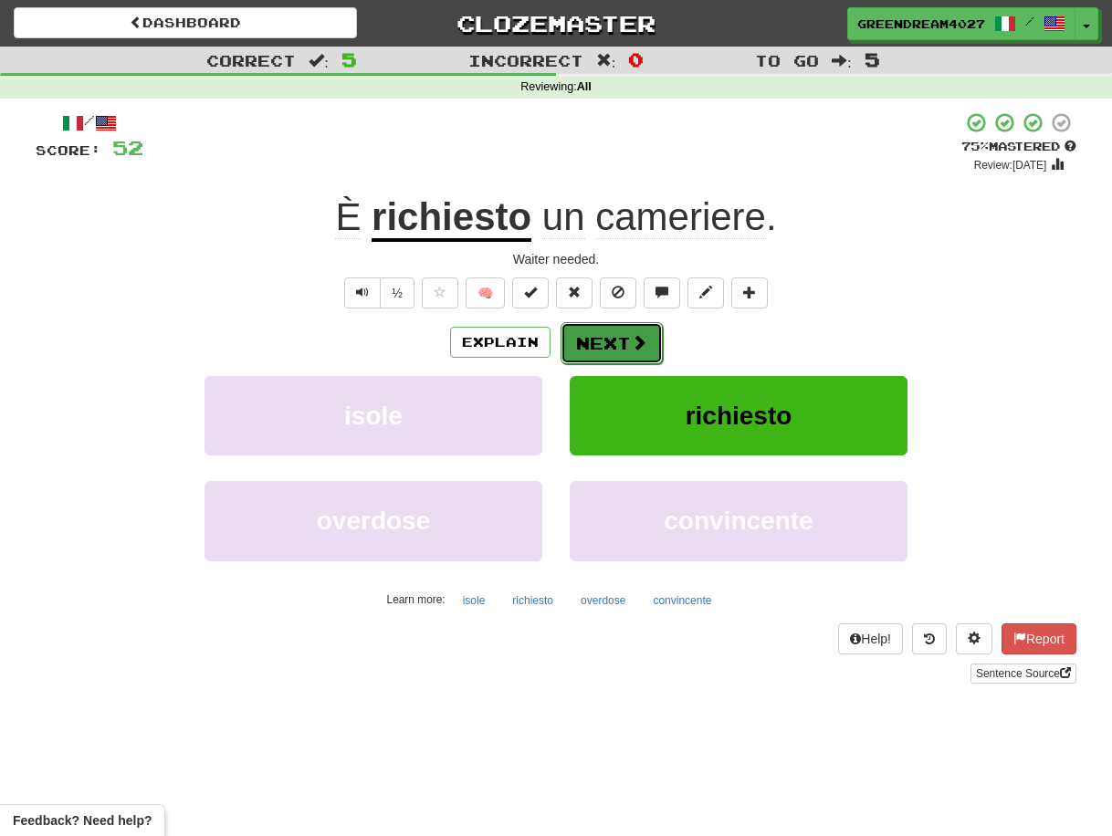
click at [620, 343] on button "Next" at bounding box center [612, 343] width 102 height 42
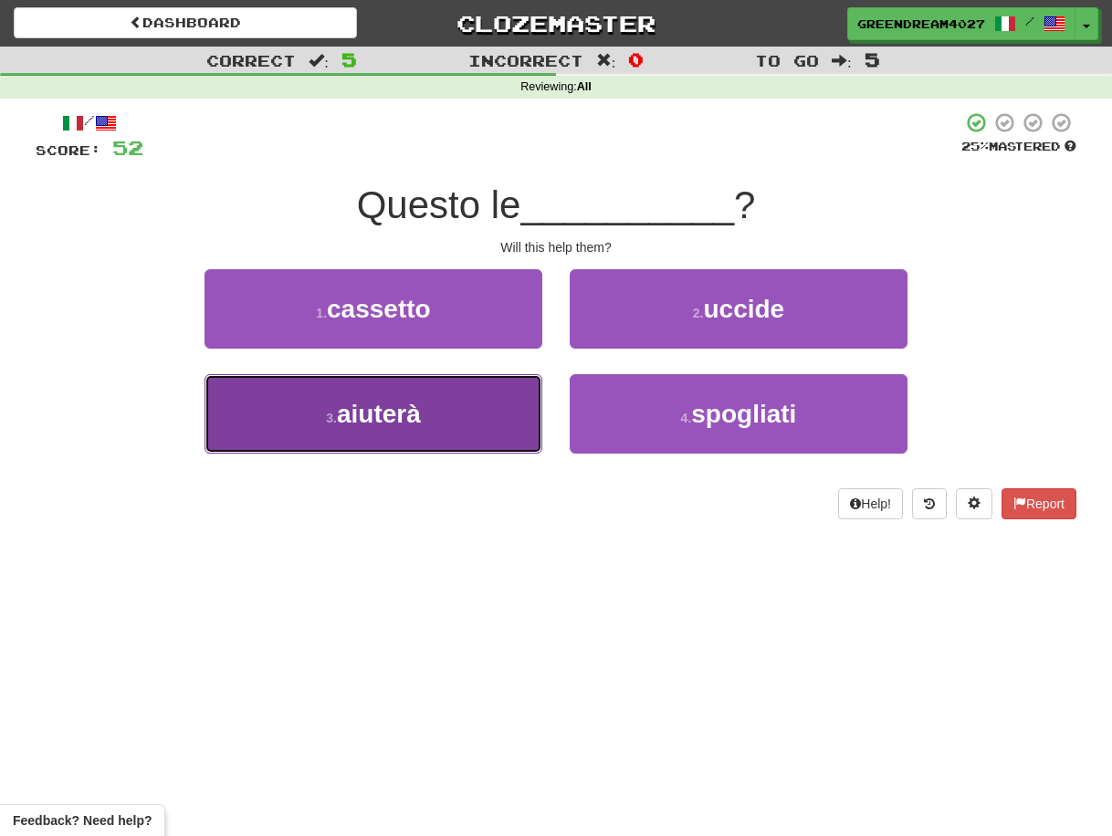
click at [489, 431] on button "3 . [GEOGRAPHIC_DATA]" at bounding box center [374, 413] width 338 height 79
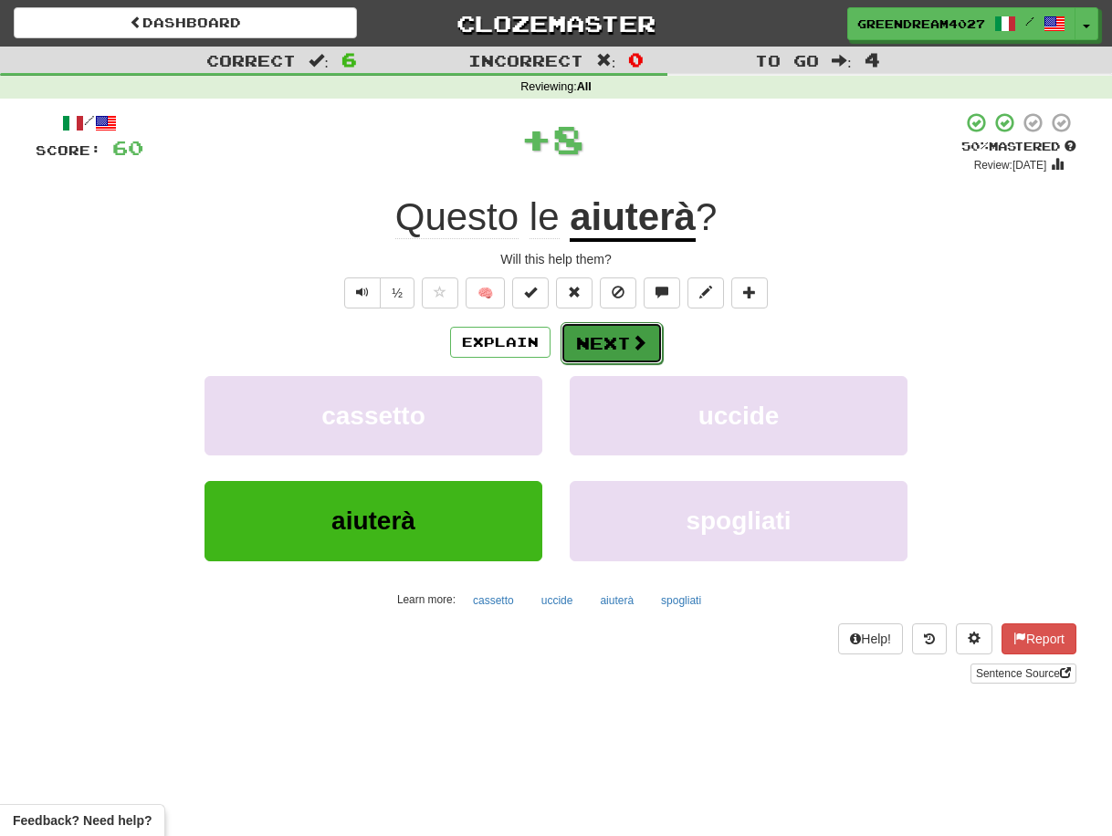
click at [619, 336] on button "Next" at bounding box center [612, 343] width 102 height 42
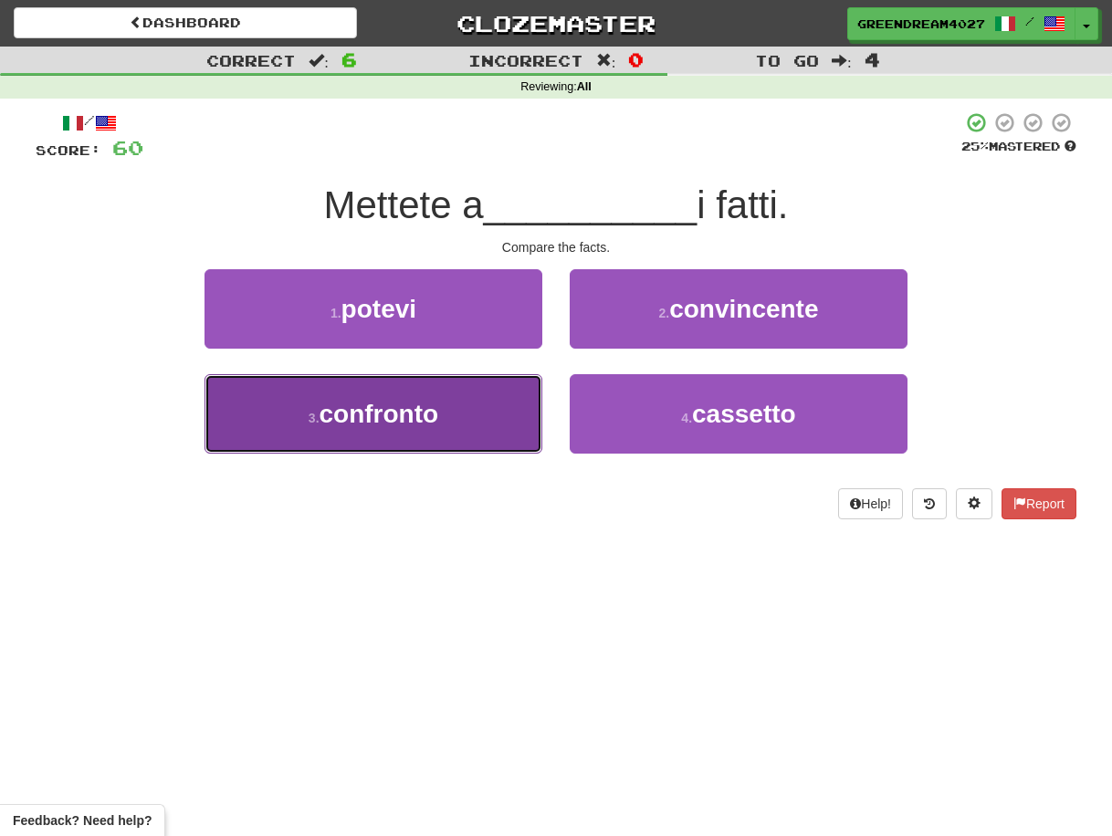
click at [422, 419] on span "confronto" at bounding box center [380, 414] width 120 height 28
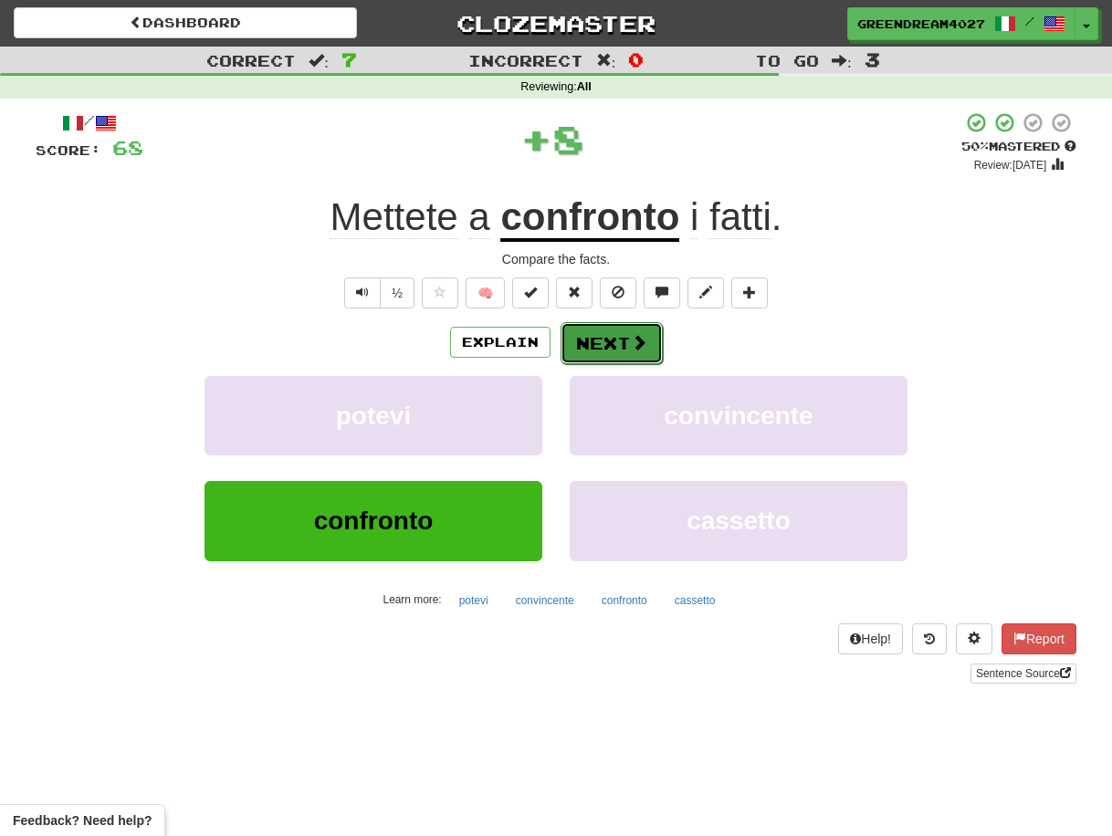
click at [605, 340] on button "Next" at bounding box center [612, 343] width 102 height 42
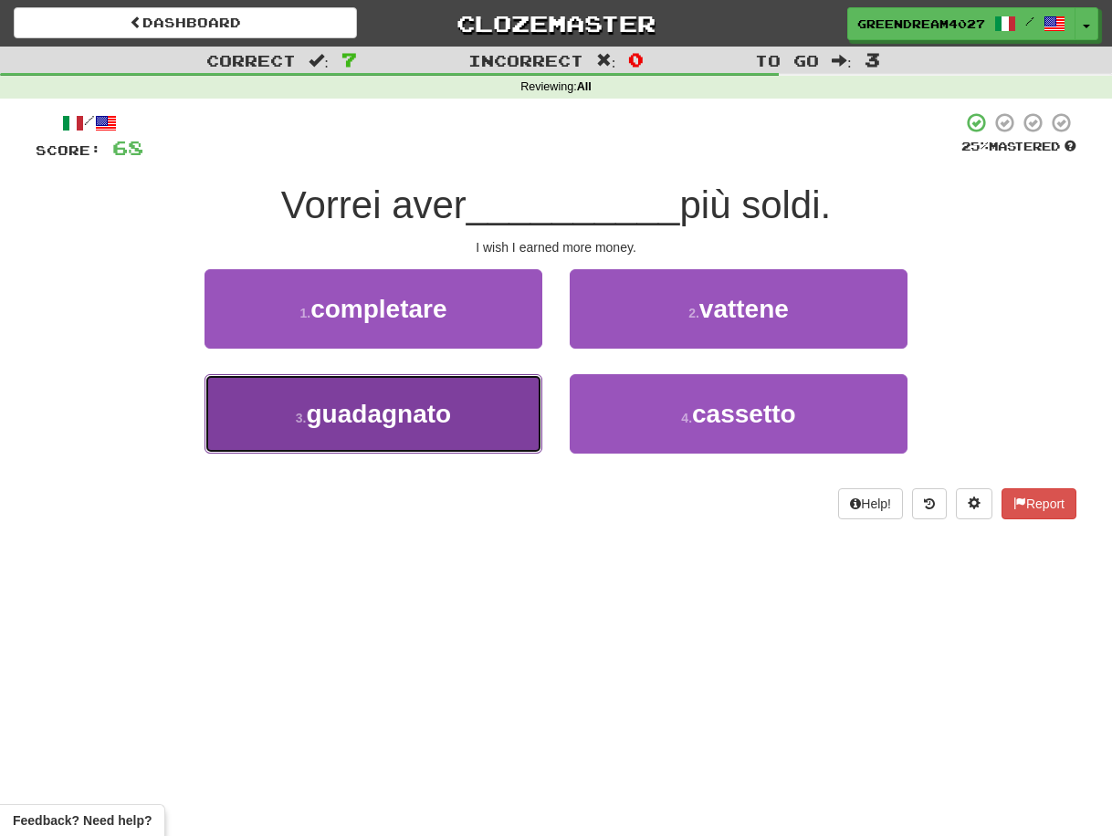
click at [455, 425] on button "3 . guadagnato" at bounding box center [374, 413] width 338 height 79
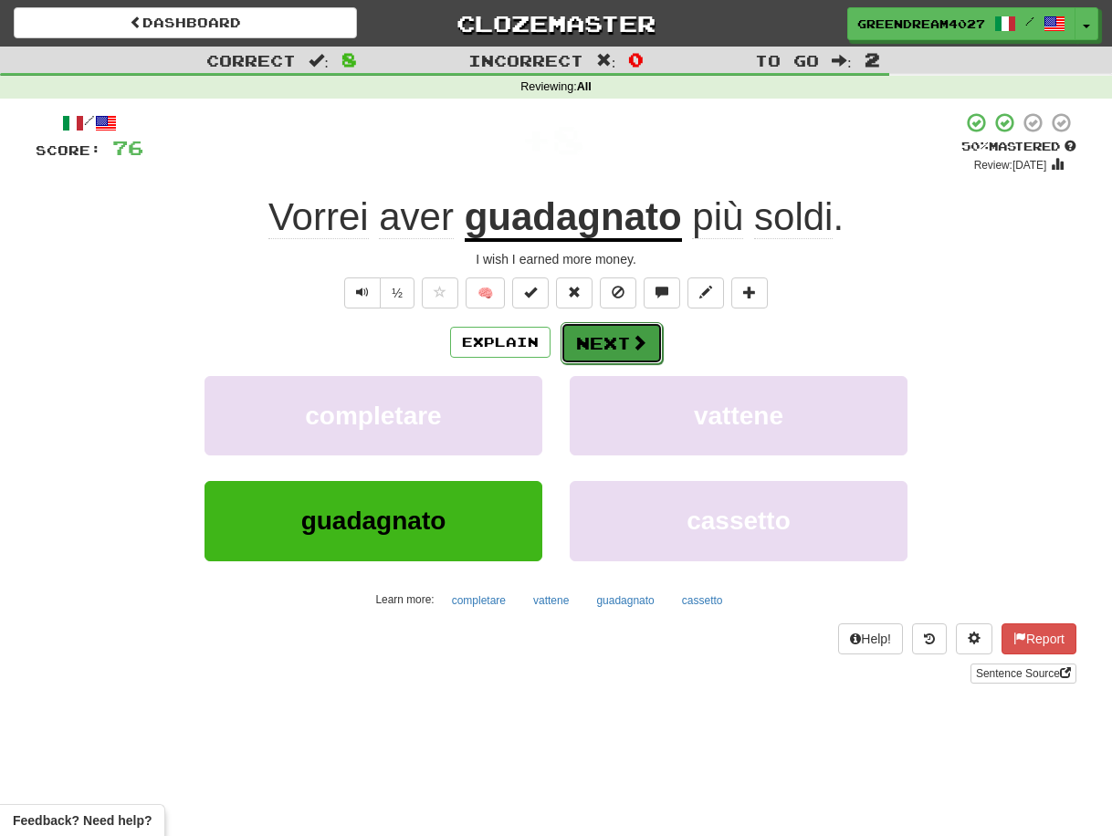
click at [611, 346] on button "Next" at bounding box center [612, 343] width 102 height 42
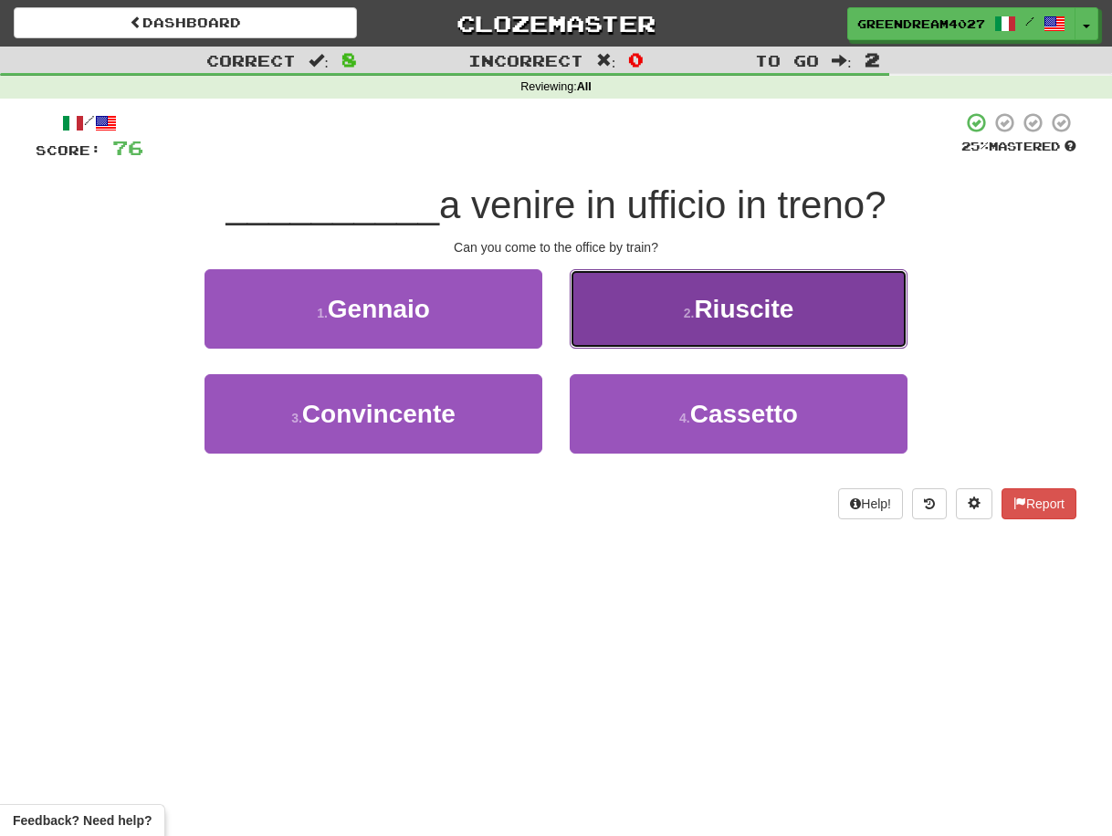
click at [647, 321] on button "2 . Riuscite" at bounding box center [739, 308] width 338 height 79
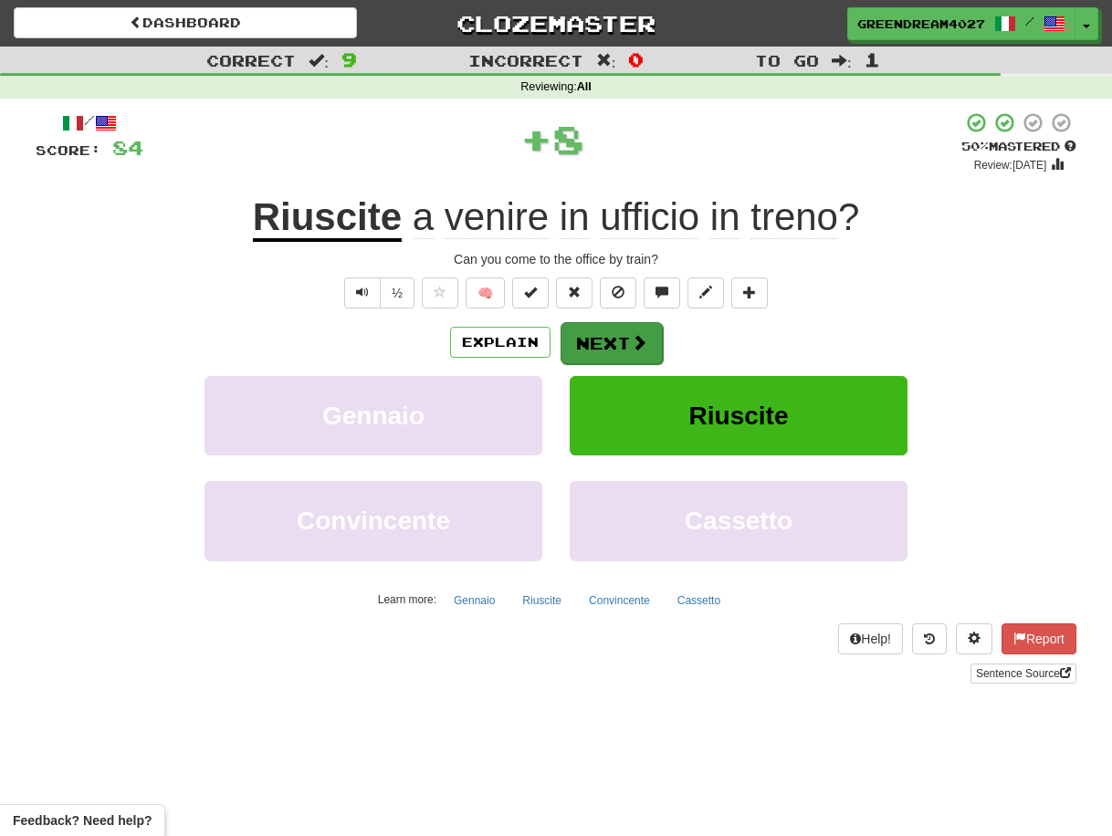
click at [609, 337] on button "Next" at bounding box center [612, 343] width 102 height 42
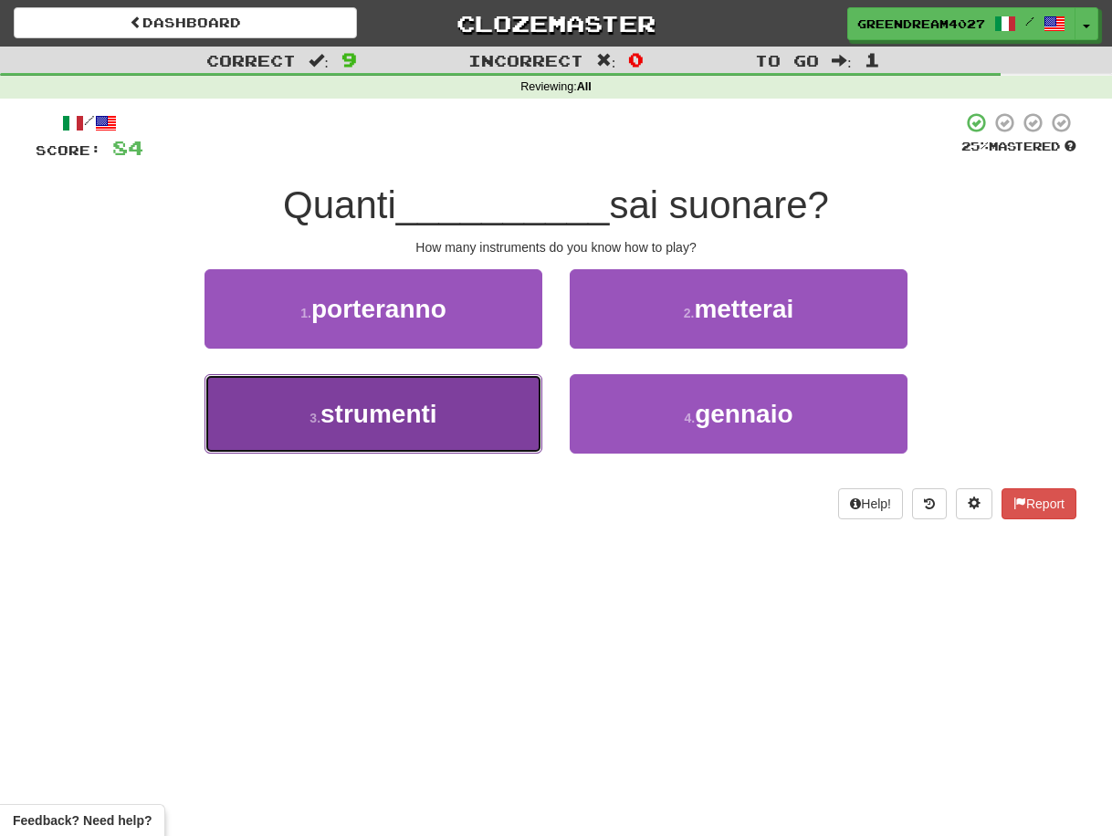
click at [473, 436] on button "3 . strumenti" at bounding box center [374, 413] width 338 height 79
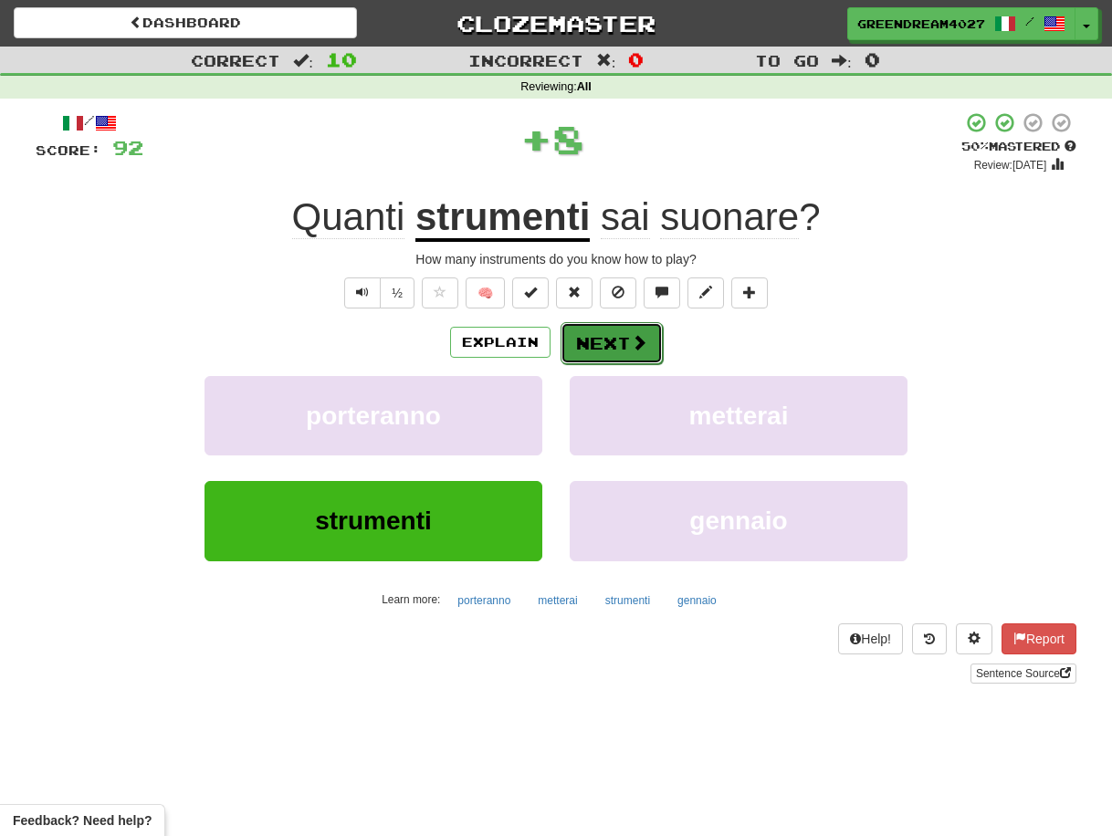
click at [613, 343] on button "Next" at bounding box center [612, 343] width 102 height 42
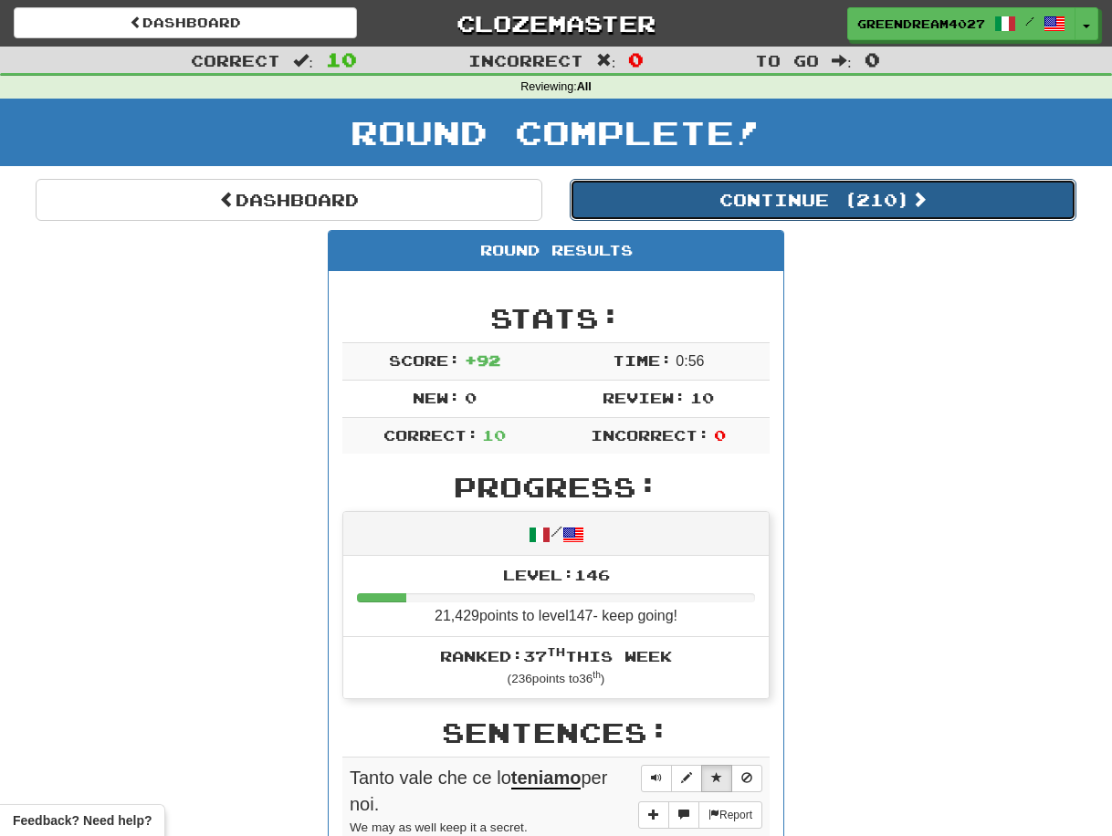
click at [741, 201] on button "Continue ( 210 )" at bounding box center [823, 200] width 507 height 42
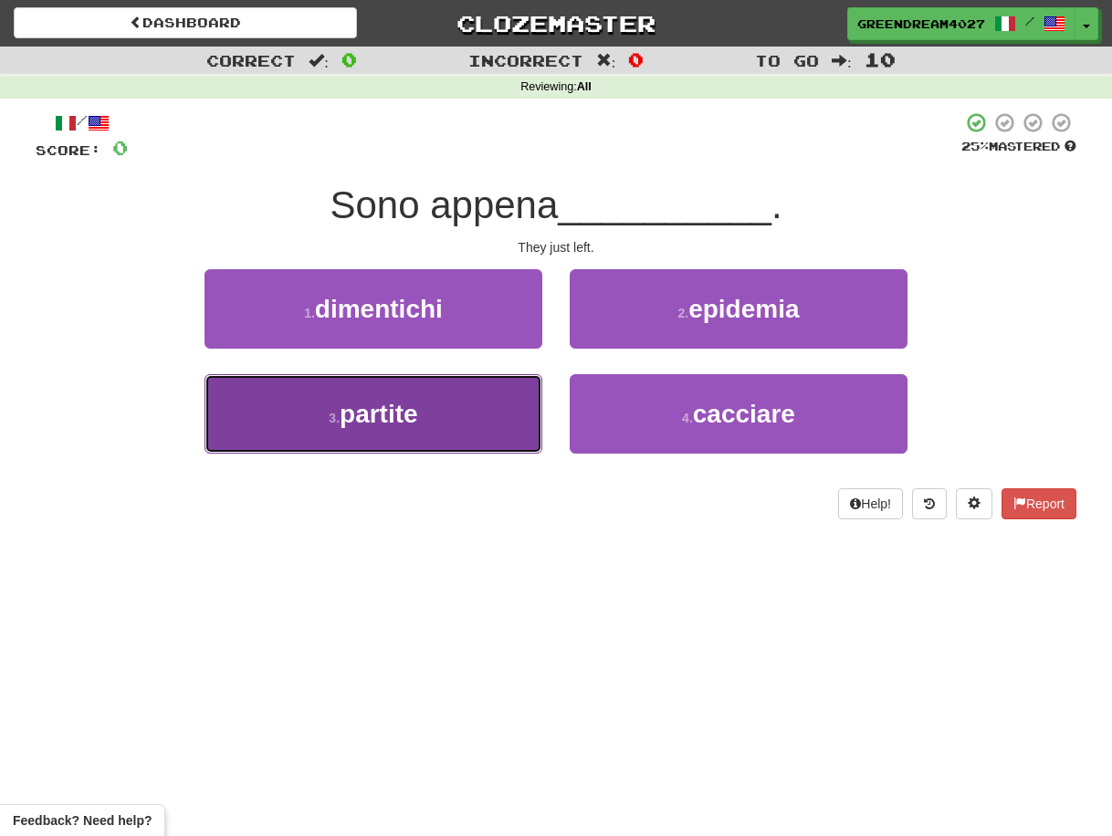
click at [468, 412] on button "3 . partite" at bounding box center [374, 413] width 338 height 79
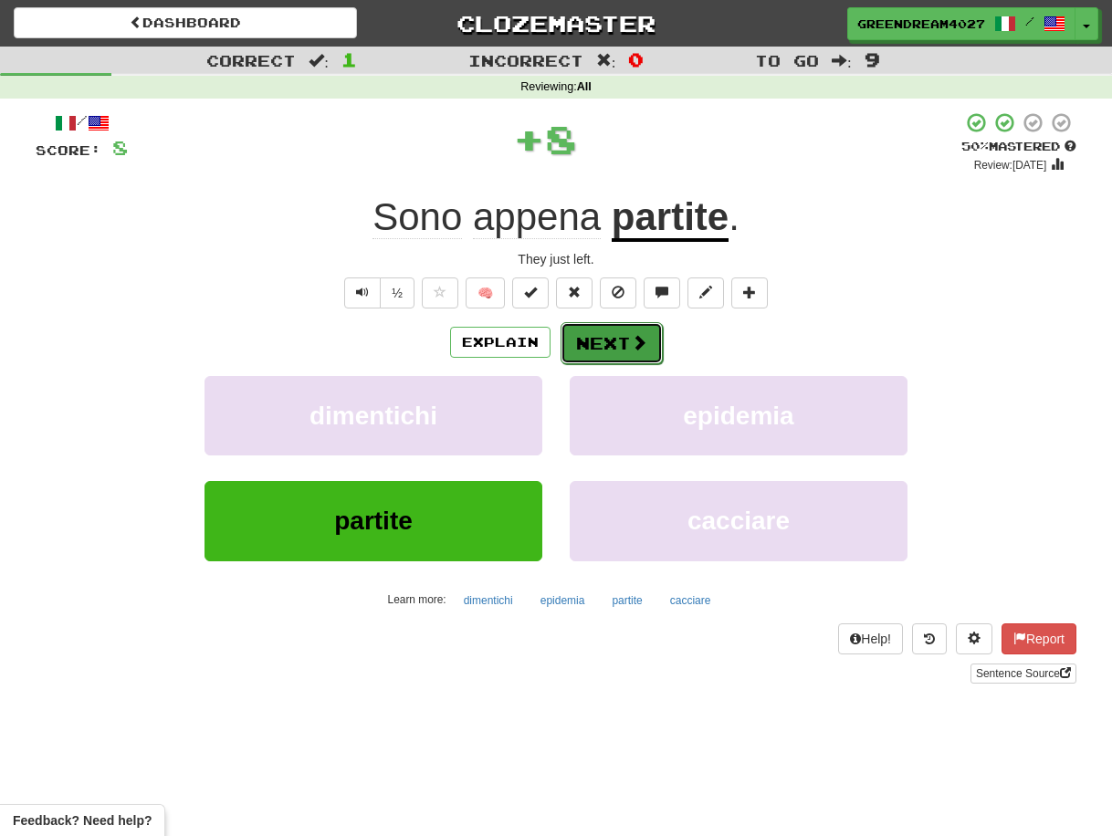
click at [589, 336] on button "Next" at bounding box center [612, 343] width 102 height 42
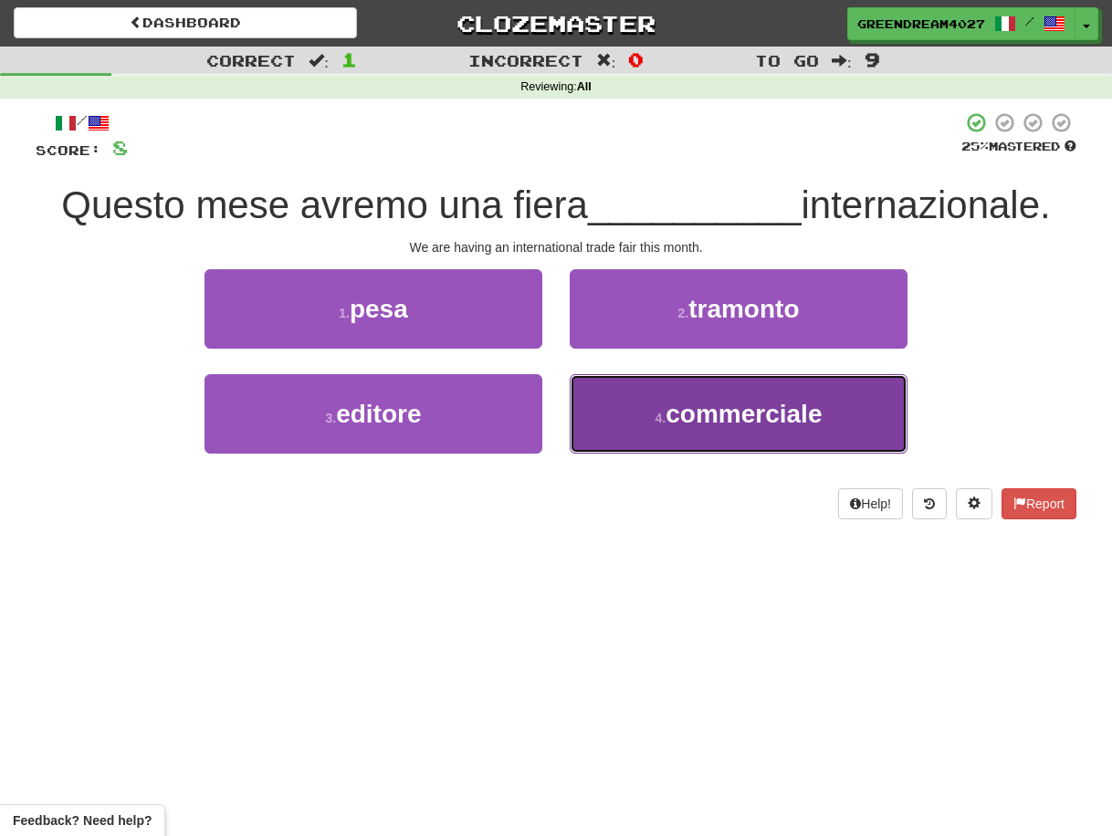
click at [685, 418] on span "commerciale" at bounding box center [744, 414] width 156 height 28
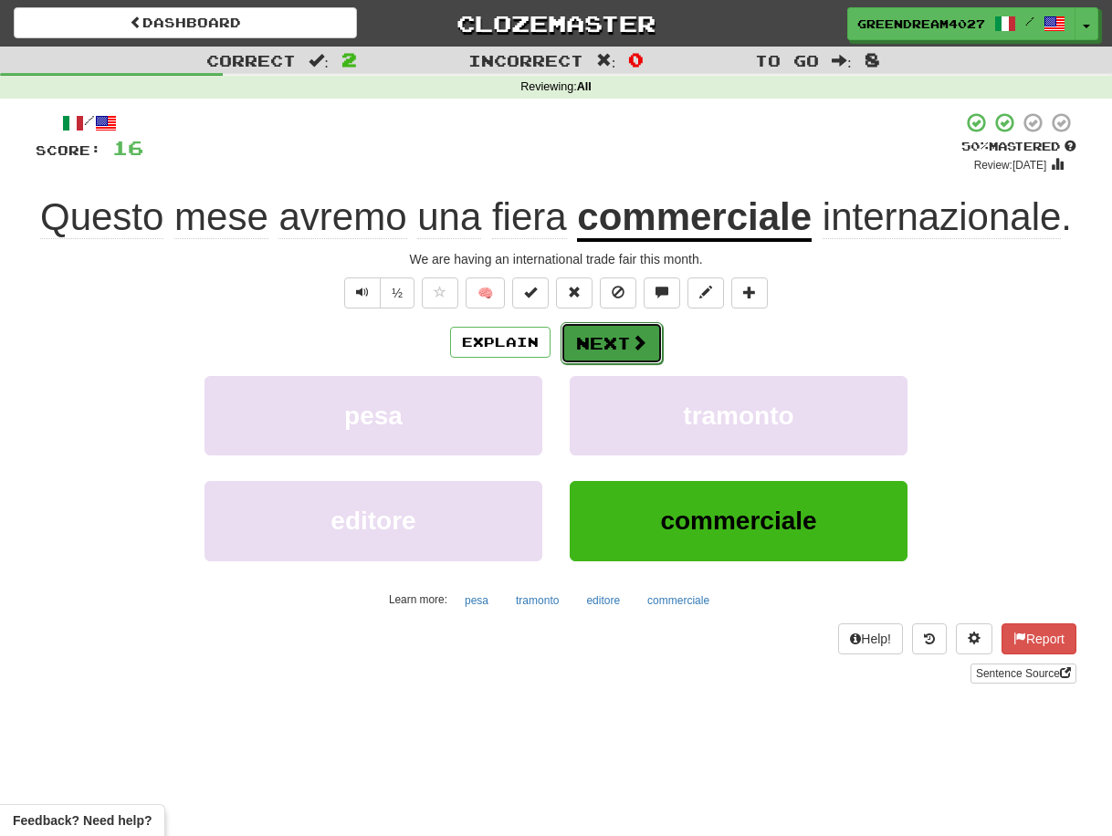
click at [618, 341] on button "Next" at bounding box center [612, 343] width 102 height 42
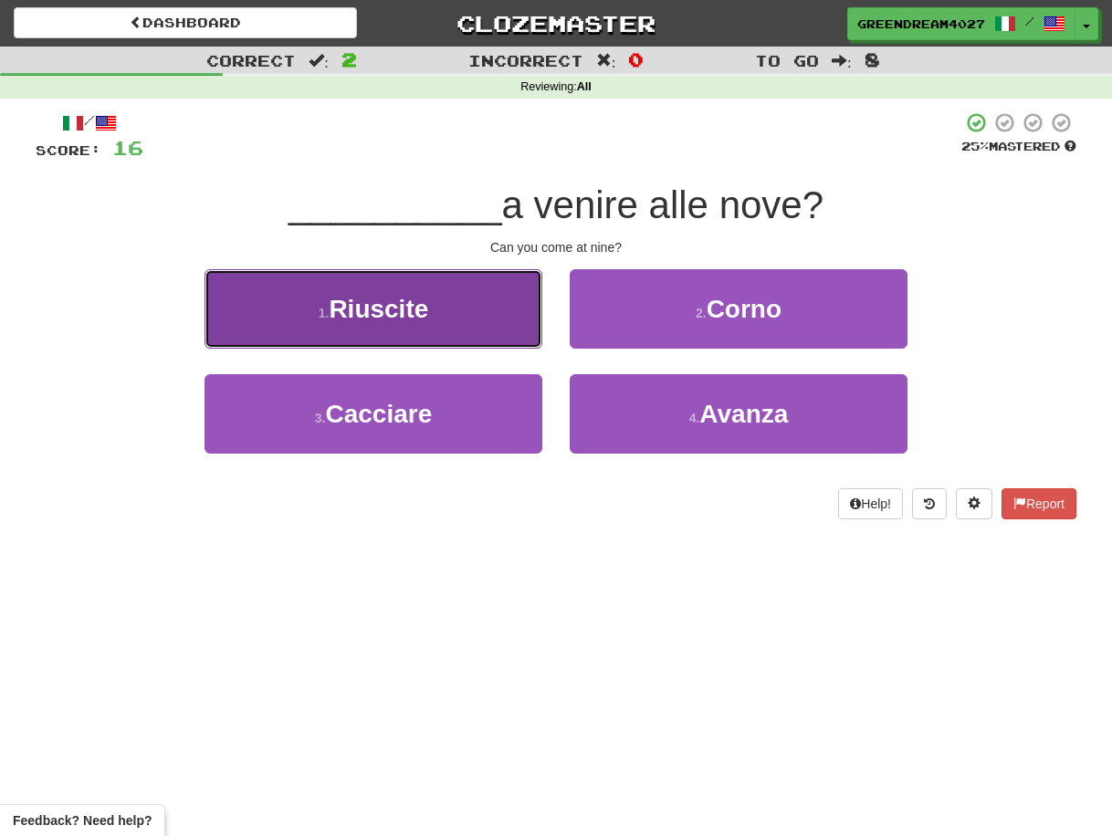
click at [476, 322] on button "1 . Riuscite" at bounding box center [374, 308] width 338 height 79
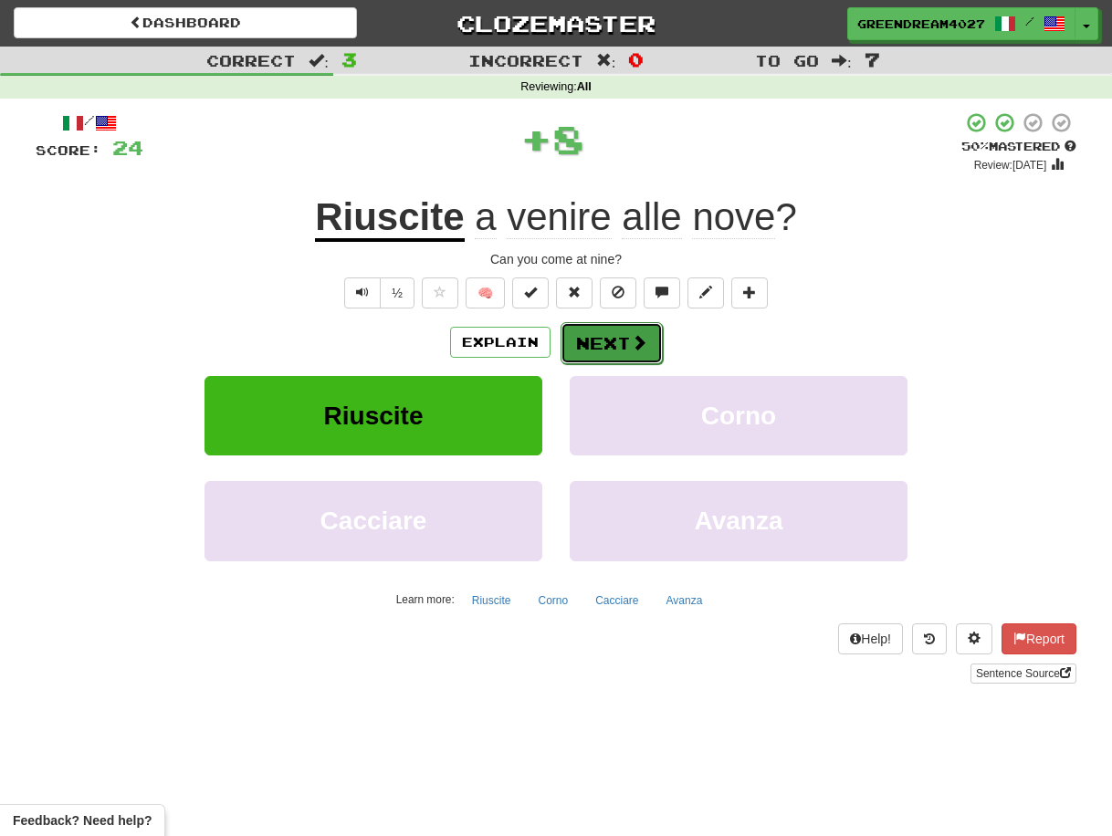
click at [598, 345] on button "Next" at bounding box center [612, 343] width 102 height 42
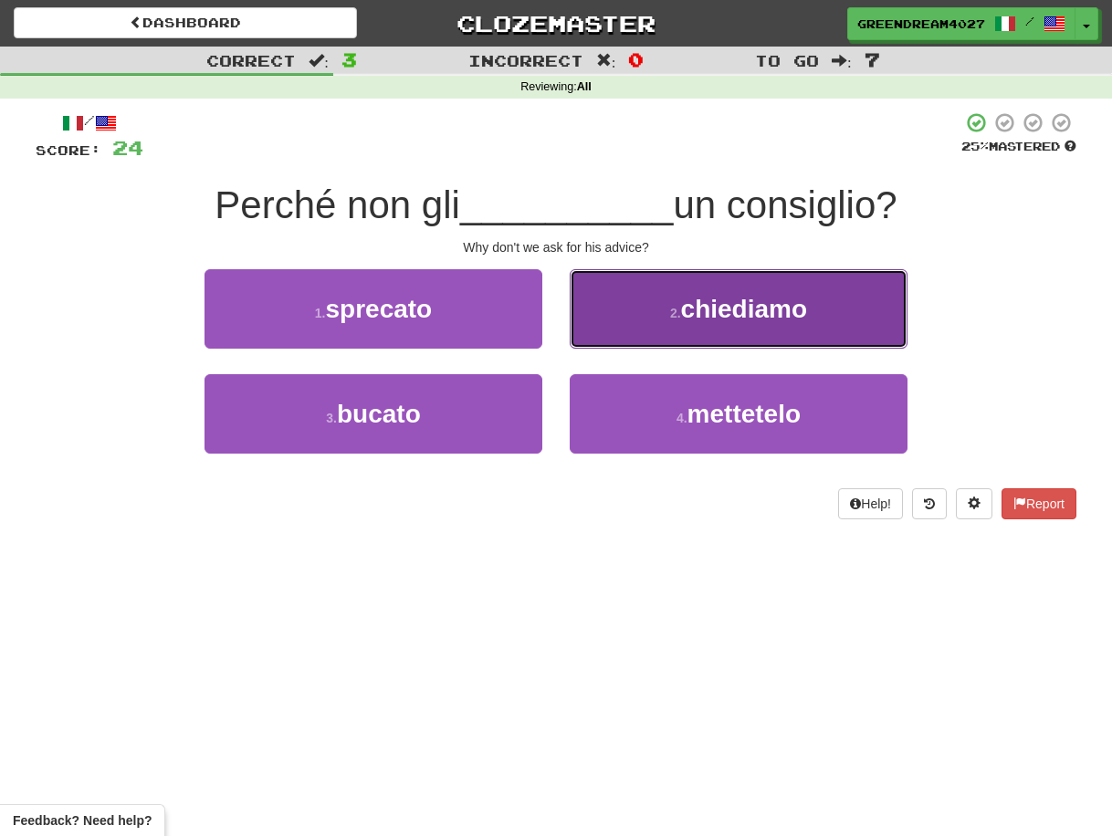
click at [647, 310] on button "2 . chiediamo" at bounding box center [739, 308] width 338 height 79
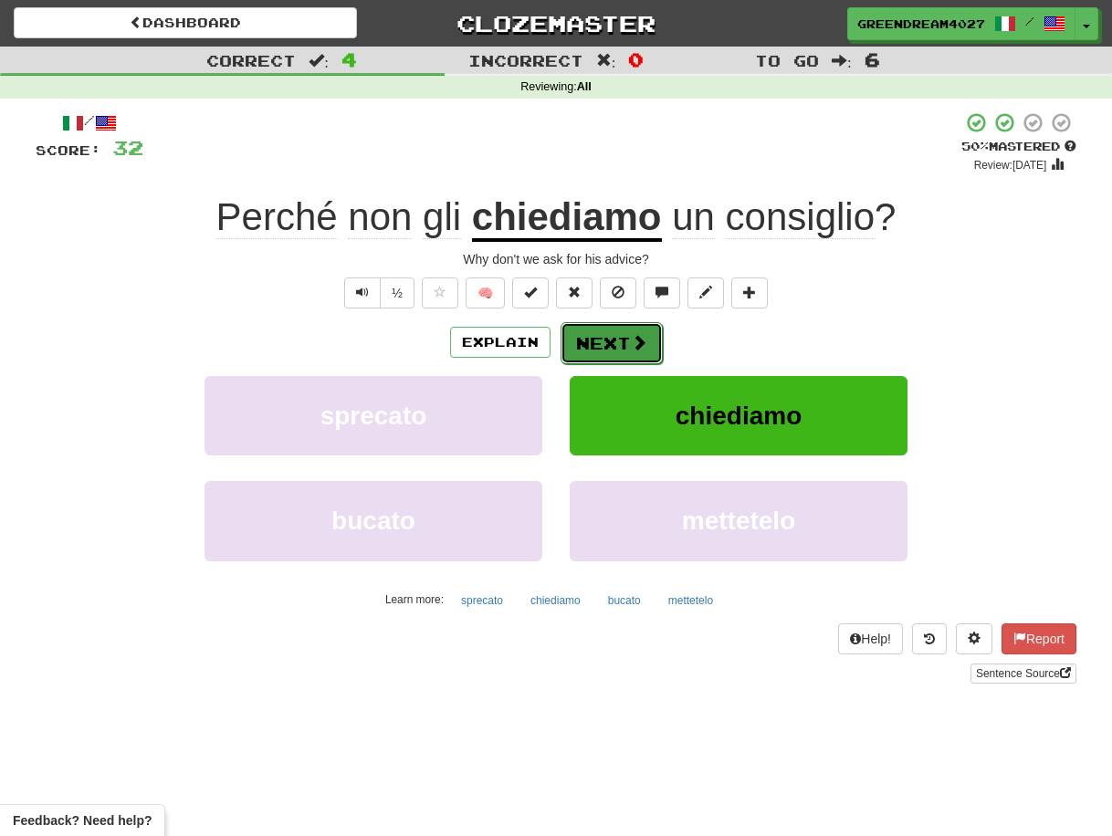
click at [602, 338] on button "Next" at bounding box center [612, 343] width 102 height 42
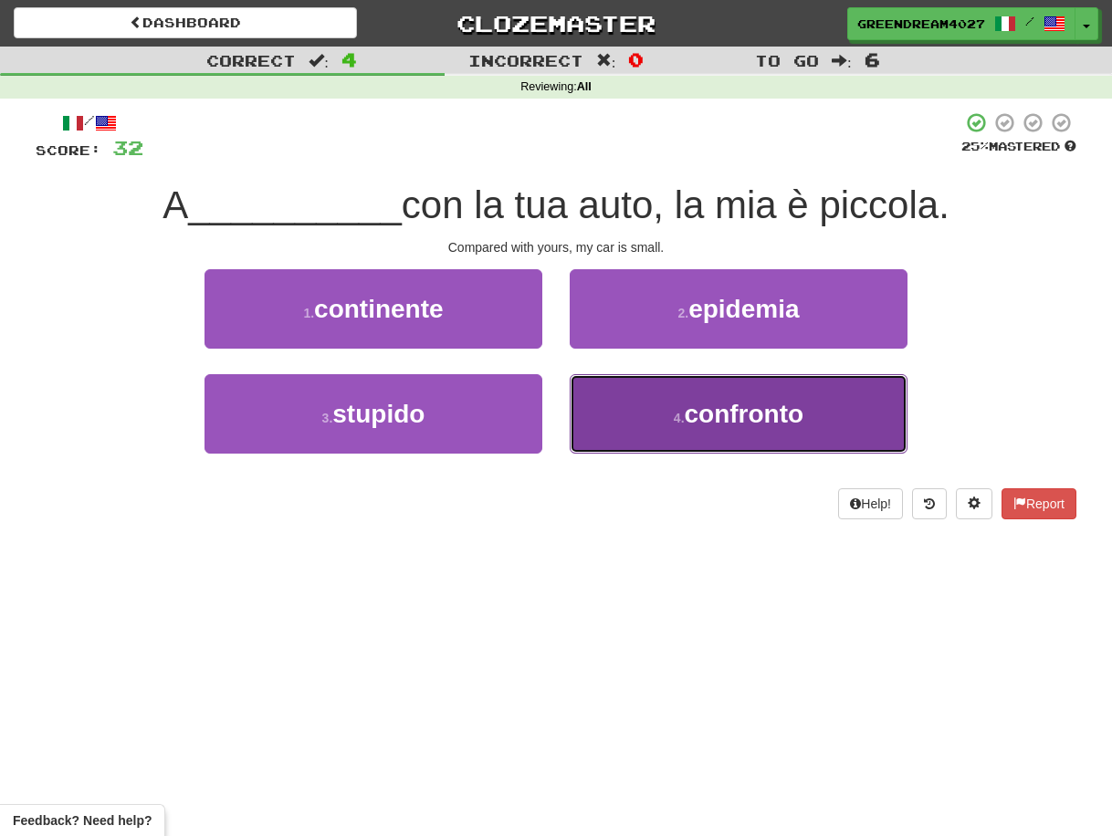
click at [668, 415] on button "4 . confronto" at bounding box center [739, 413] width 338 height 79
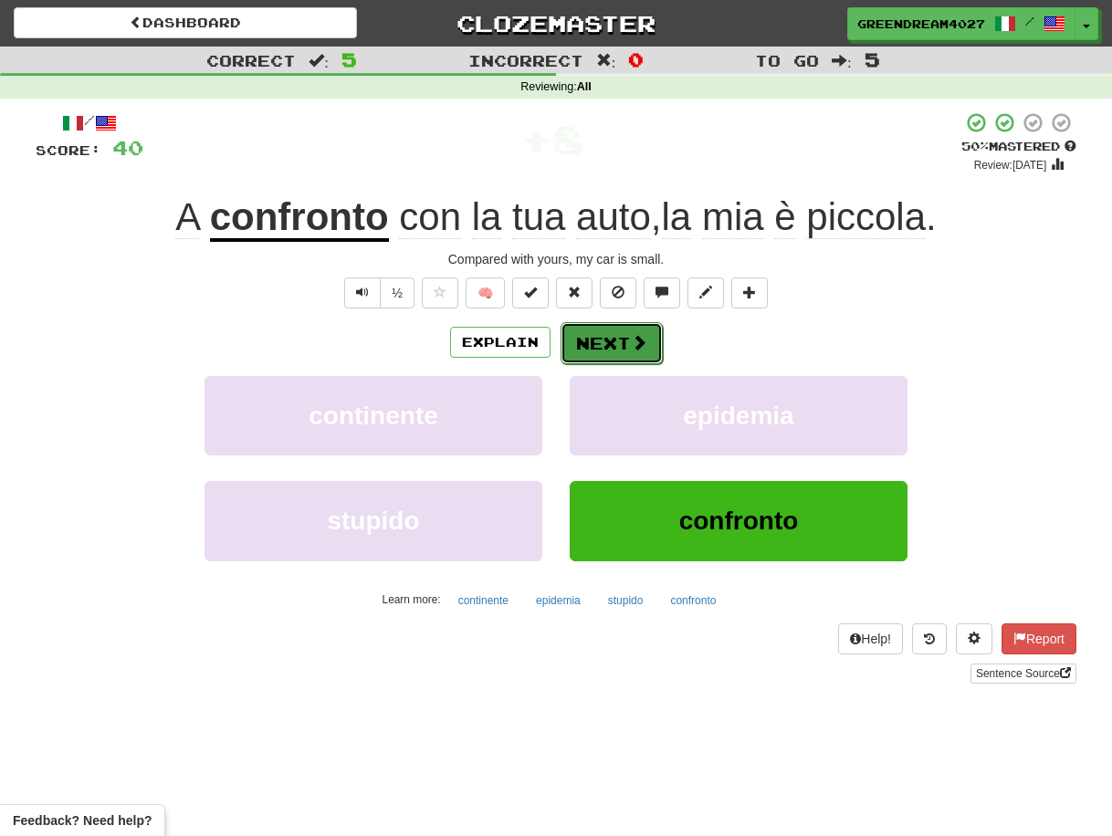
click at [610, 340] on button "Next" at bounding box center [612, 343] width 102 height 42
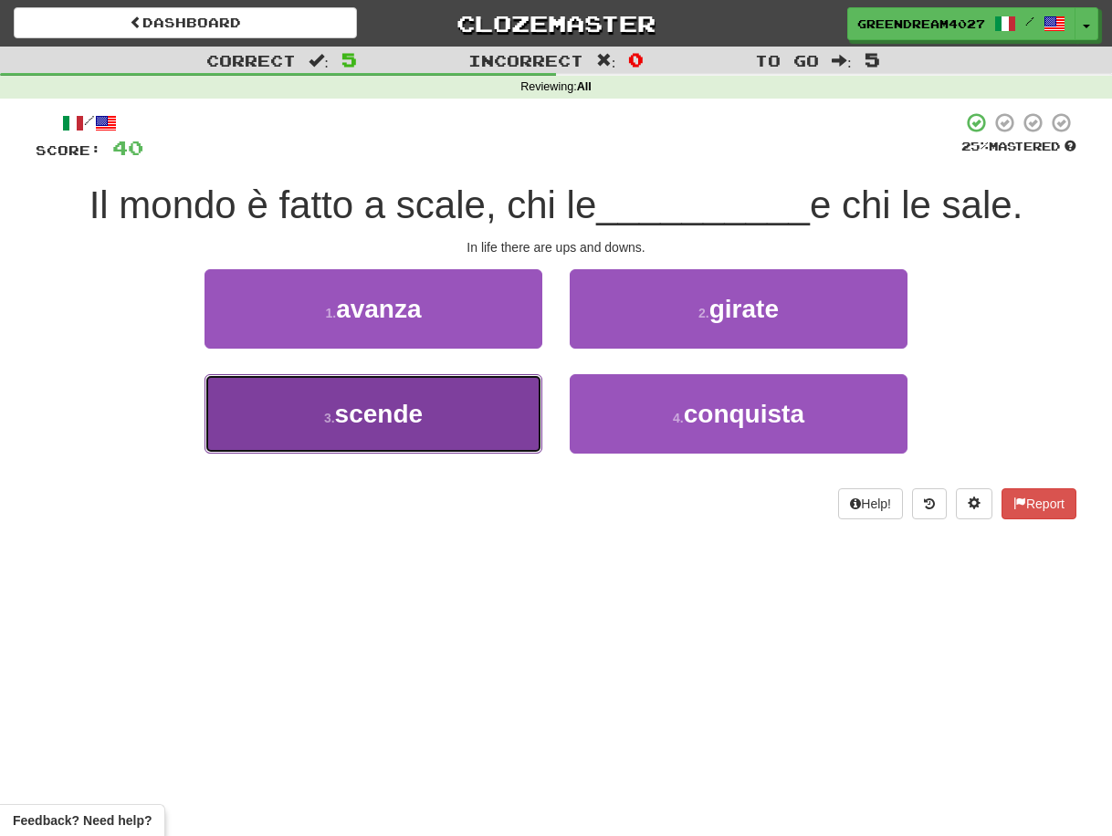
click at [457, 417] on button "3 . scende" at bounding box center [374, 413] width 338 height 79
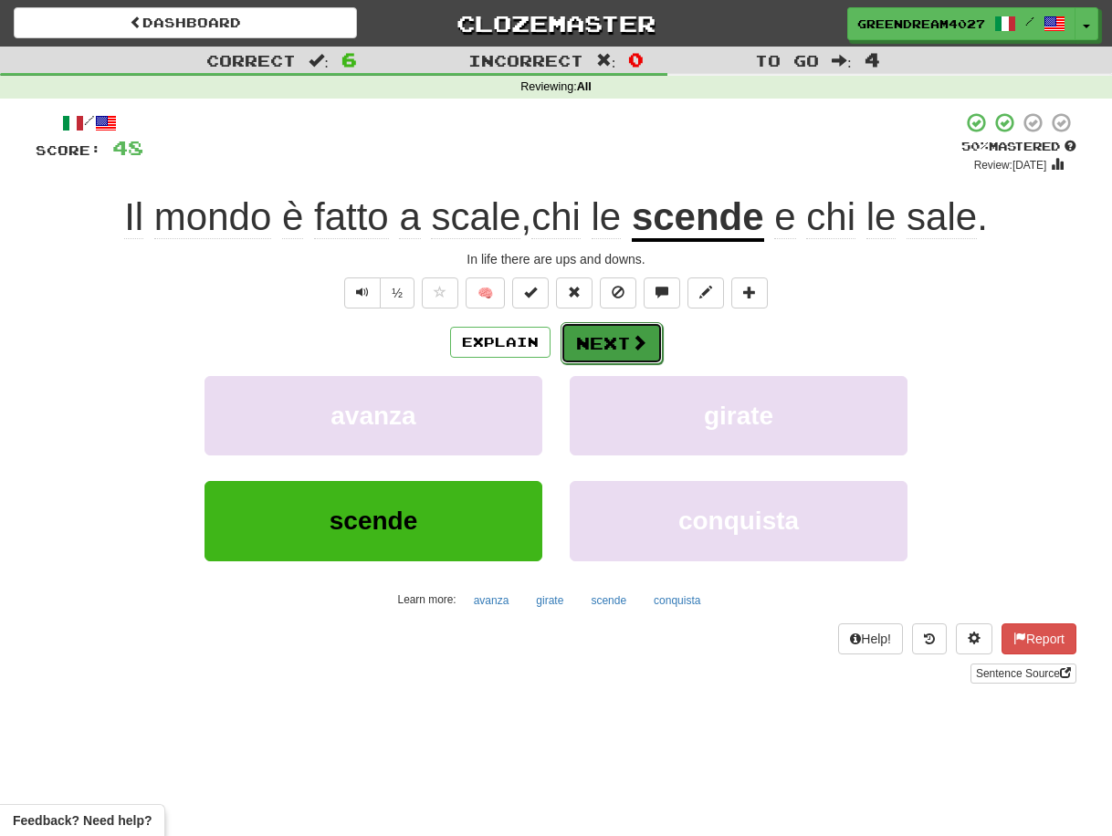
click at [610, 342] on button "Next" at bounding box center [612, 343] width 102 height 42
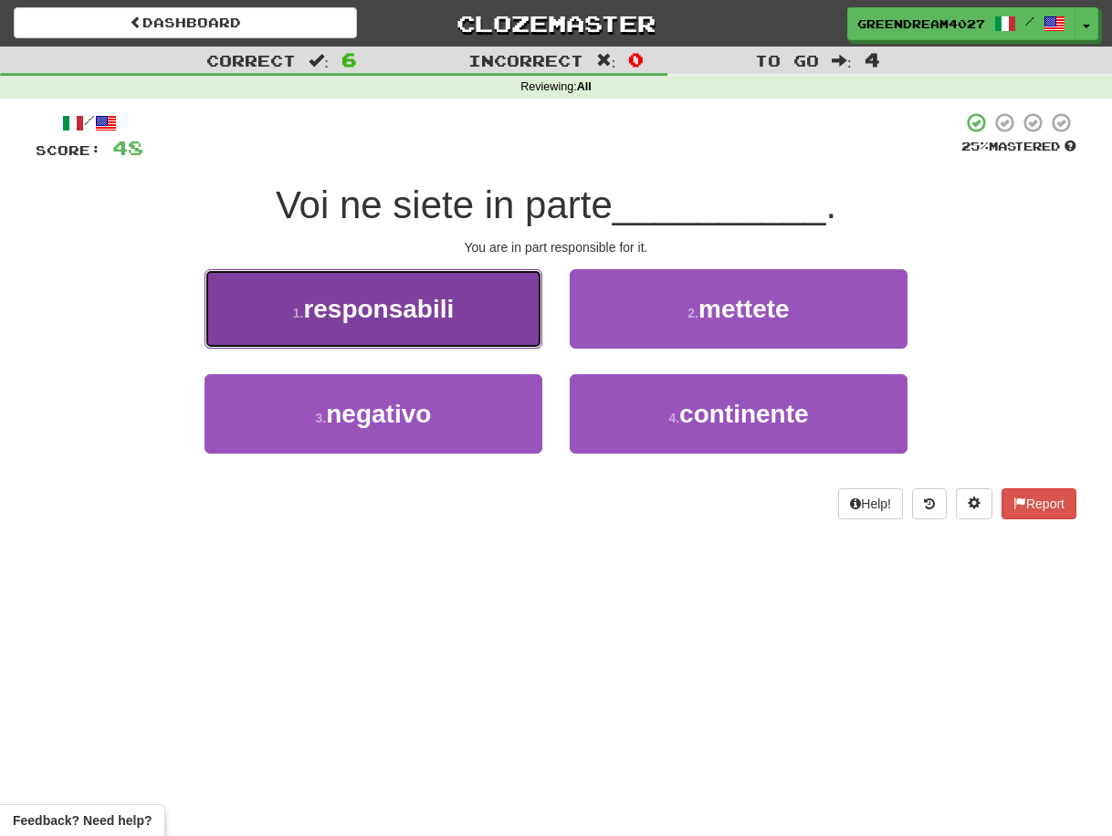
click at [475, 312] on button "1 . responsabili" at bounding box center [374, 308] width 338 height 79
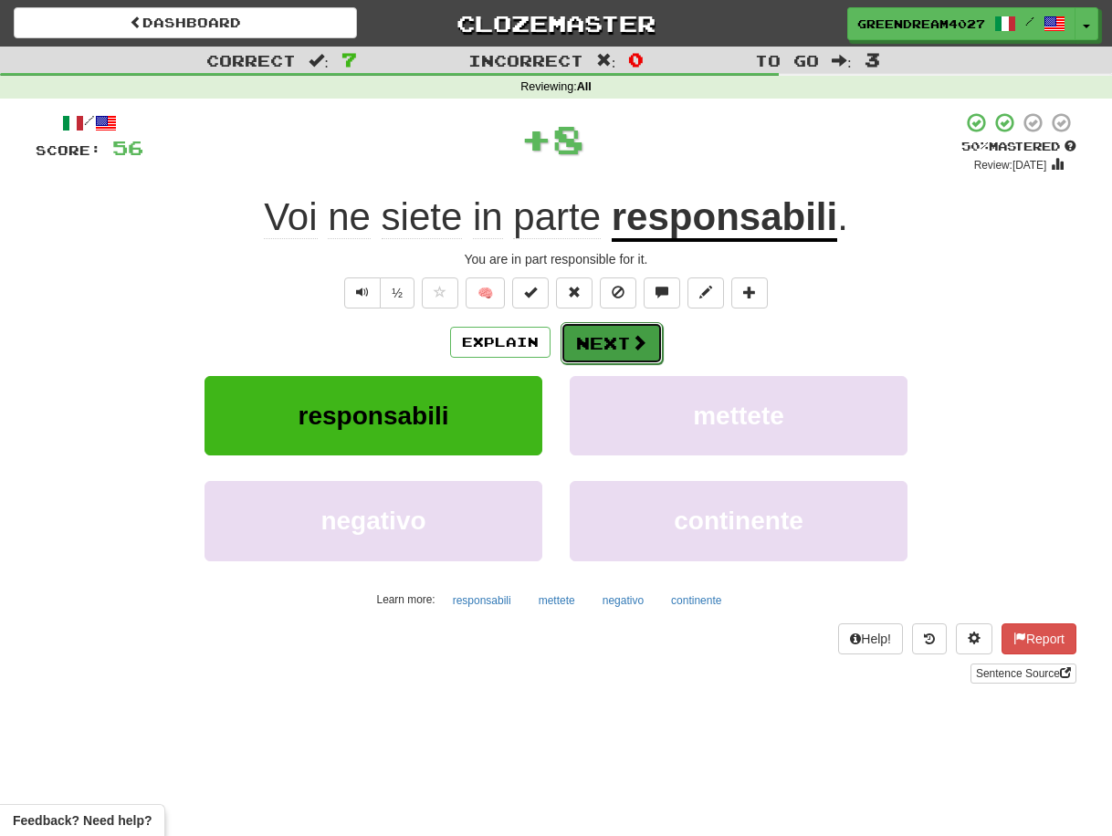
click at [606, 343] on button "Next" at bounding box center [612, 343] width 102 height 42
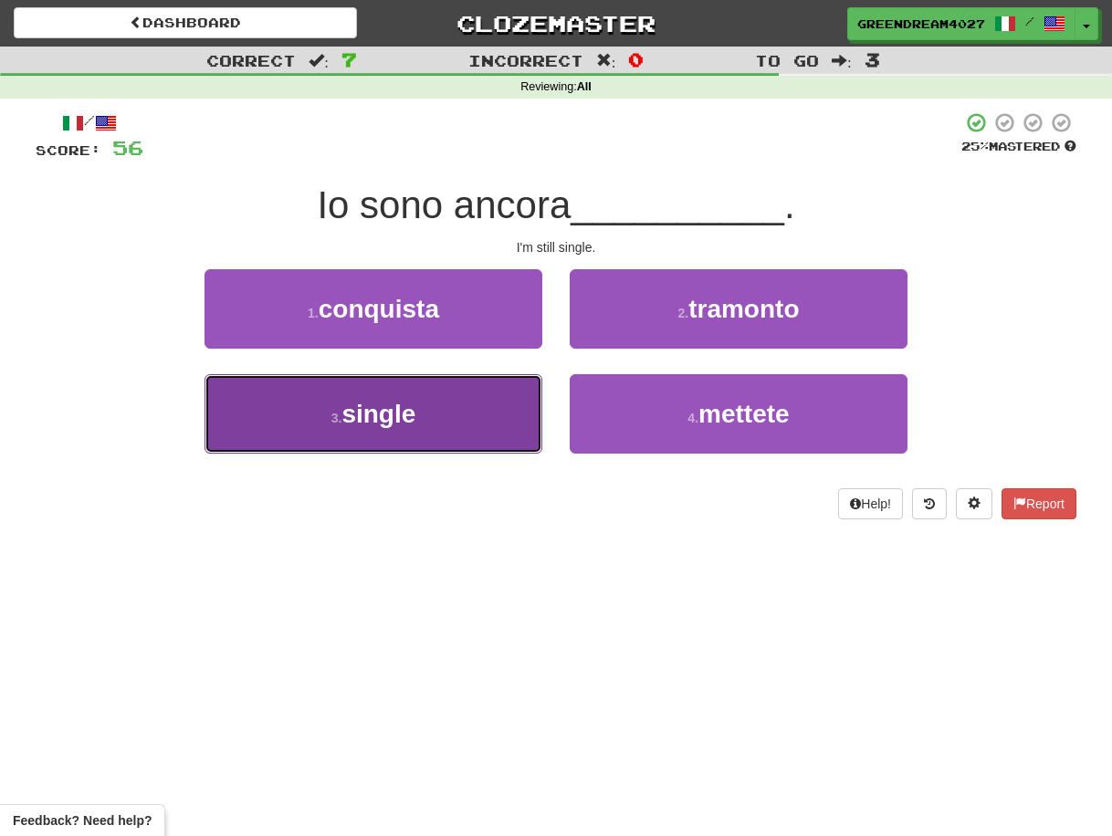
click at [472, 420] on button "3 . single" at bounding box center [374, 413] width 338 height 79
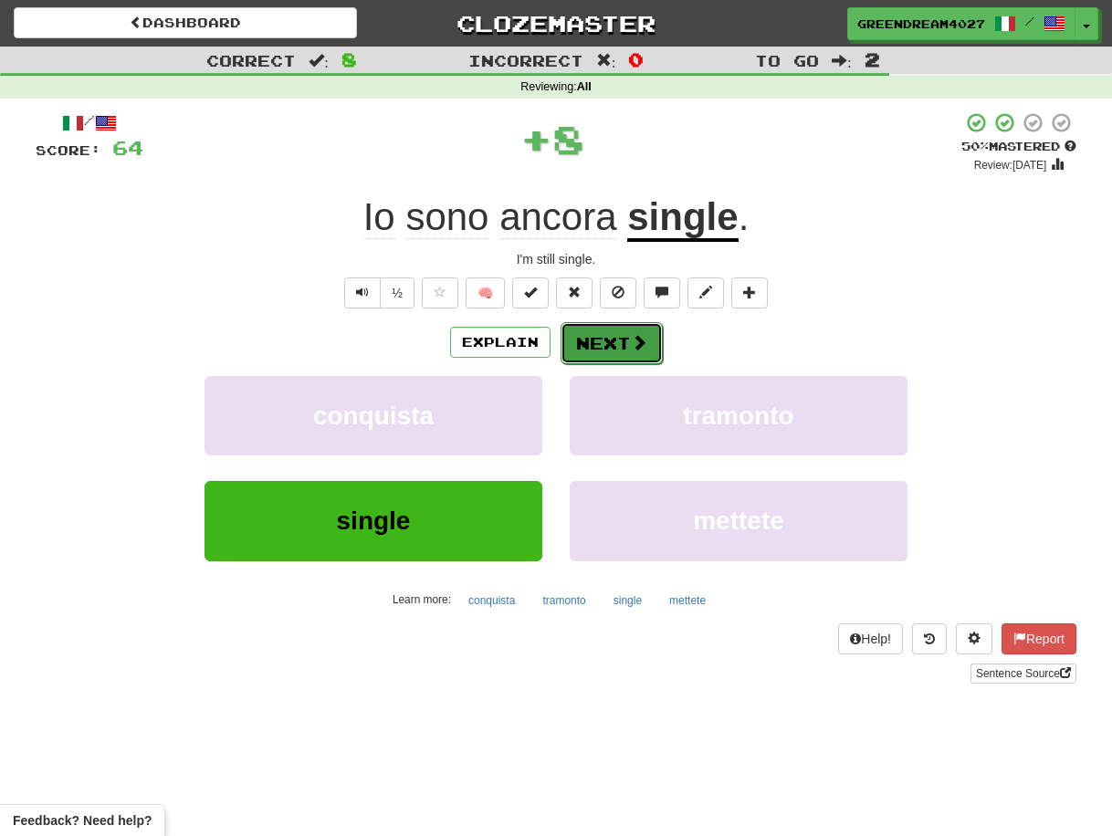
click at [607, 344] on button "Next" at bounding box center [612, 343] width 102 height 42
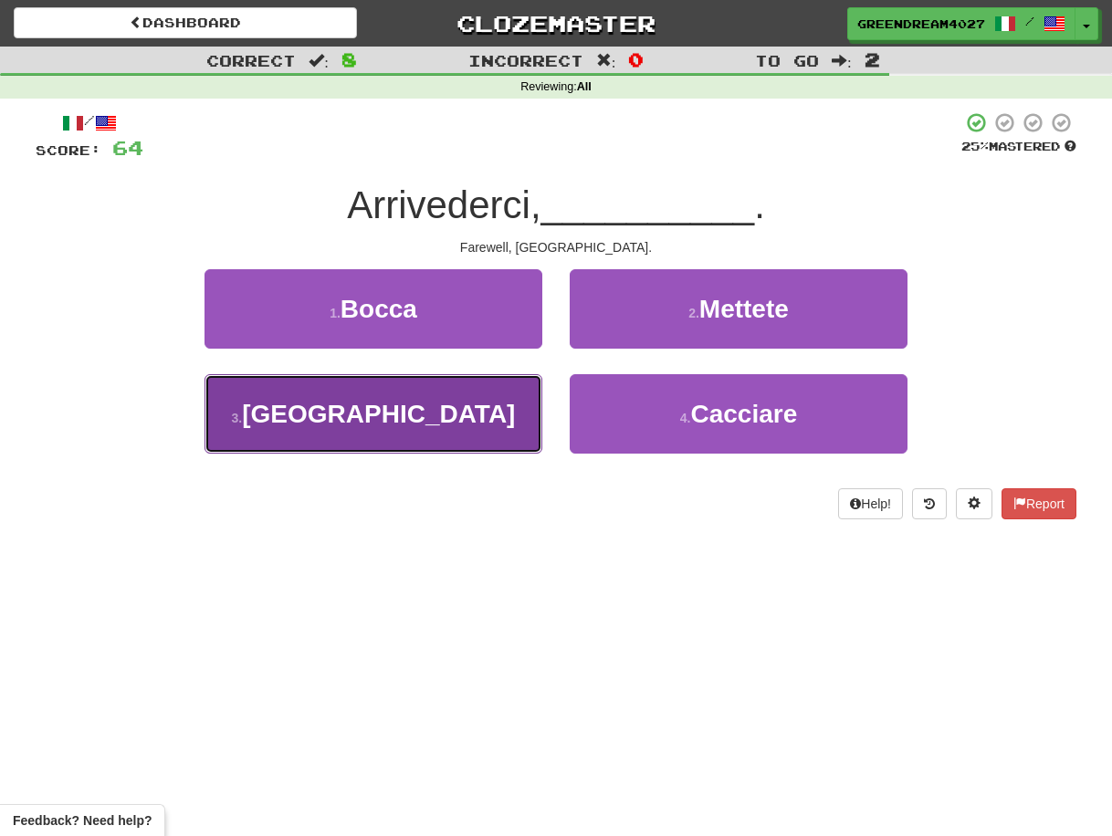
click at [469, 426] on button "3 . [GEOGRAPHIC_DATA]" at bounding box center [374, 413] width 338 height 79
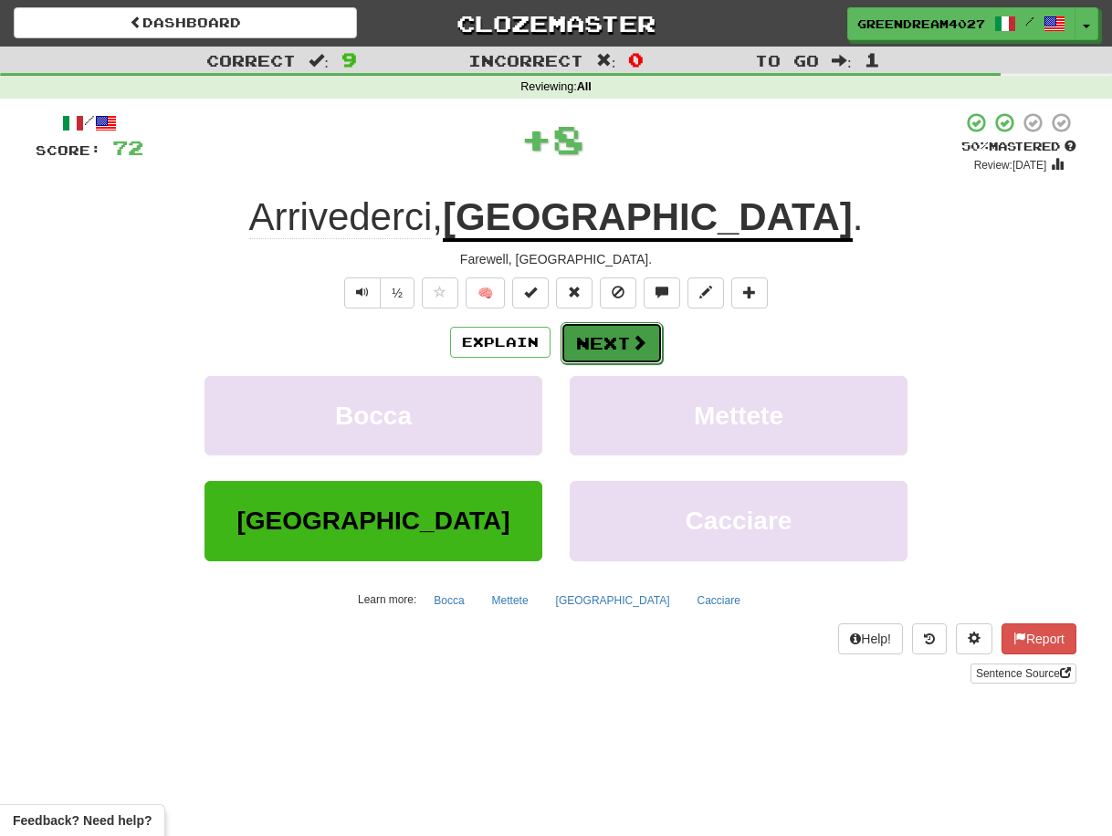
click at [592, 342] on button "Next" at bounding box center [612, 343] width 102 height 42
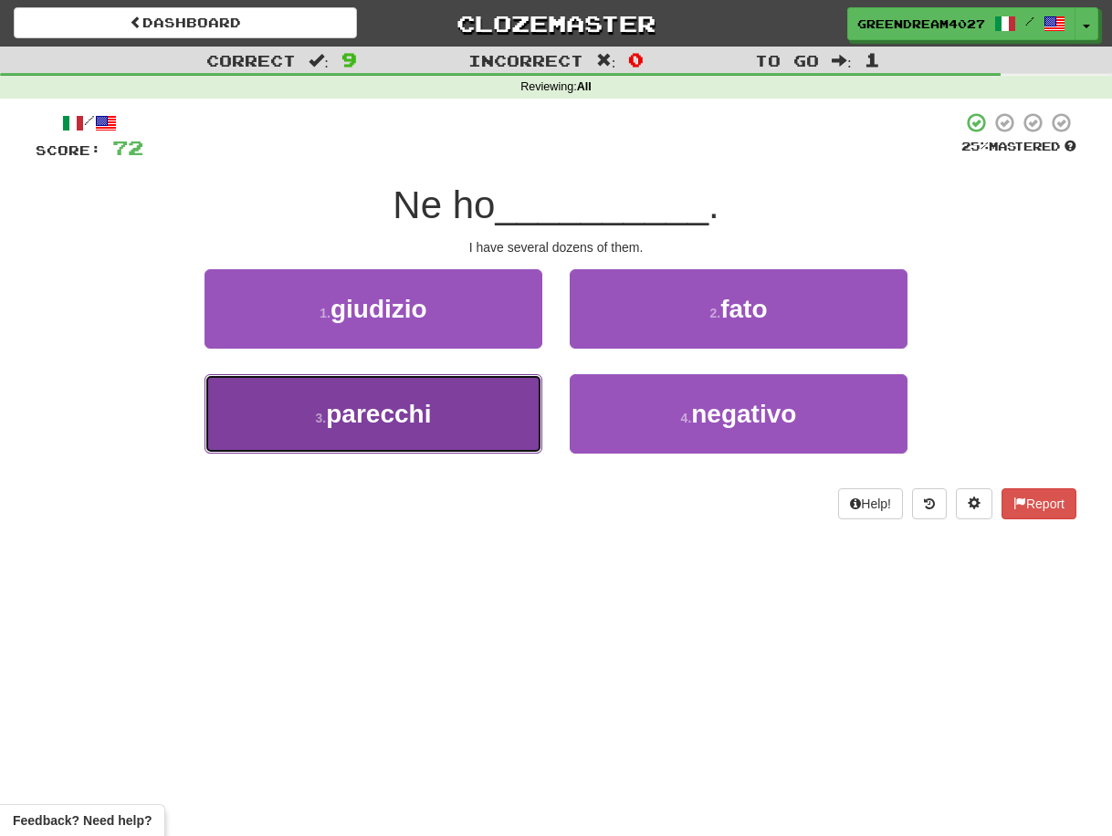
click at [459, 416] on button "3 . parecchi" at bounding box center [374, 413] width 338 height 79
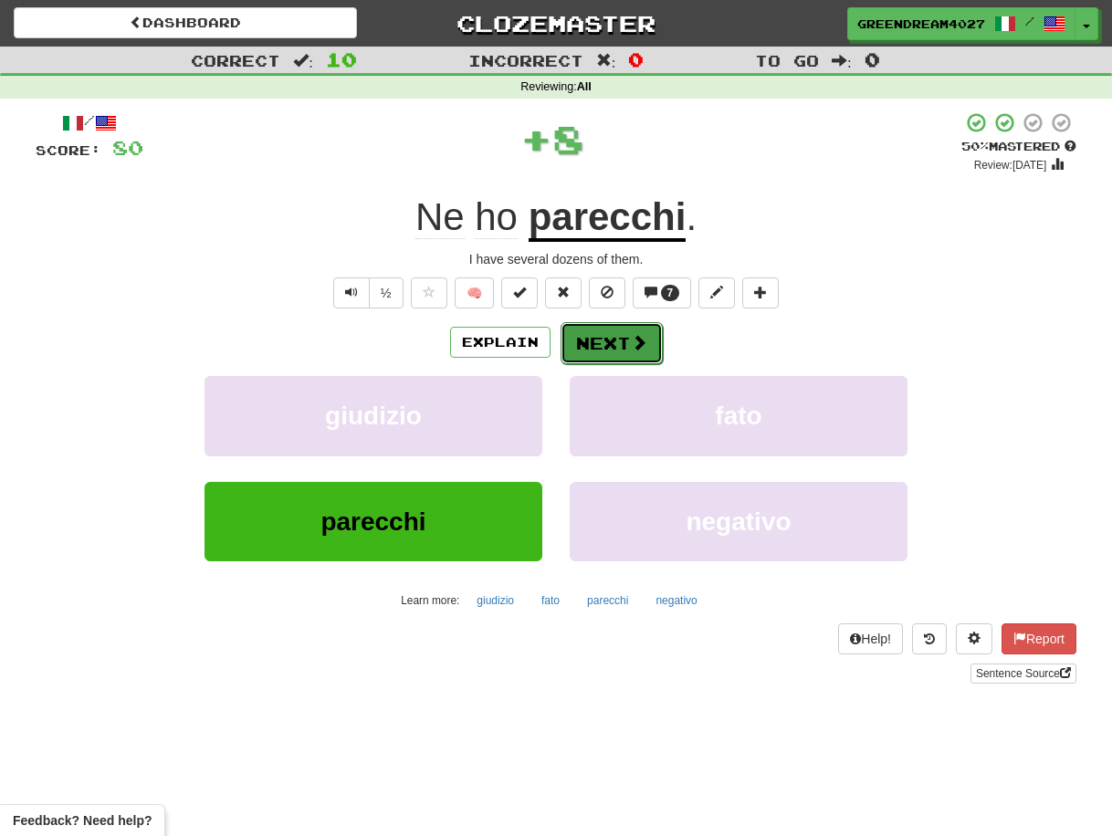
click at [592, 344] on button "Next" at bounding box center [612, 343] width 102 height 42
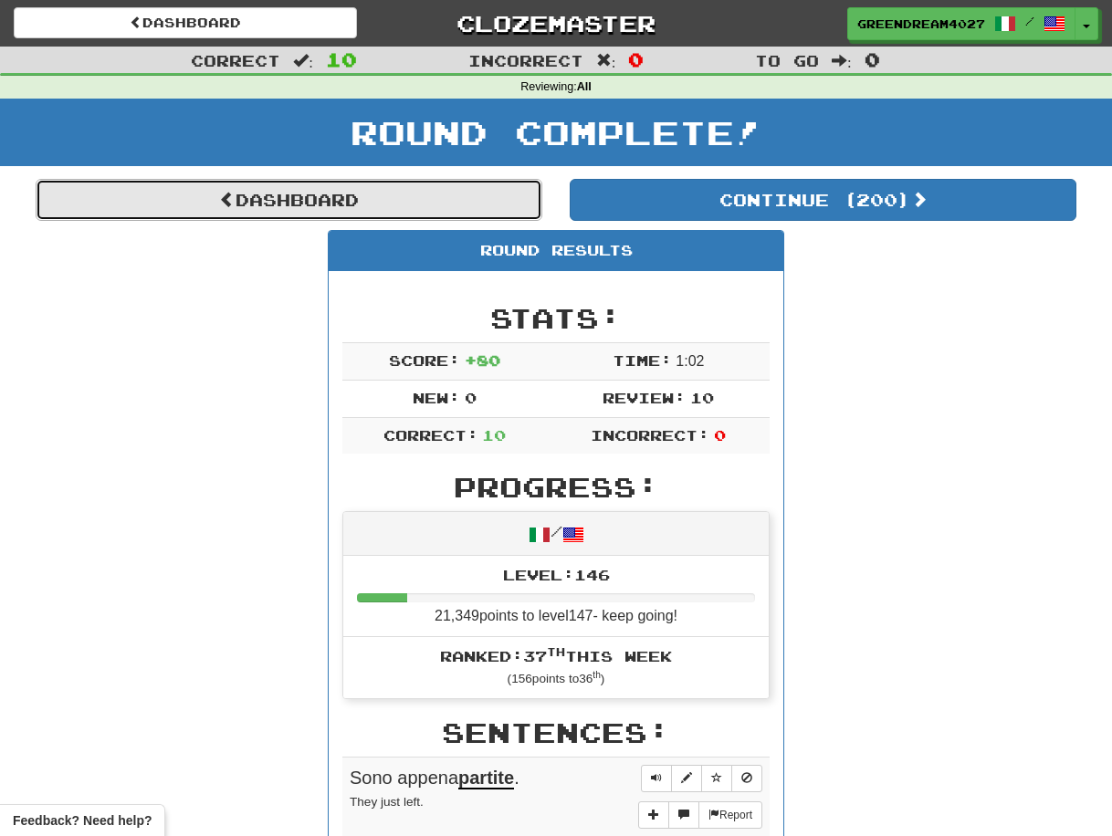
click at [319, 195] on link "Dashboard" at bounding box center [289, 200] width 507 height 42
